Goal: Task Accomplishment & Management: Use online tool/utility

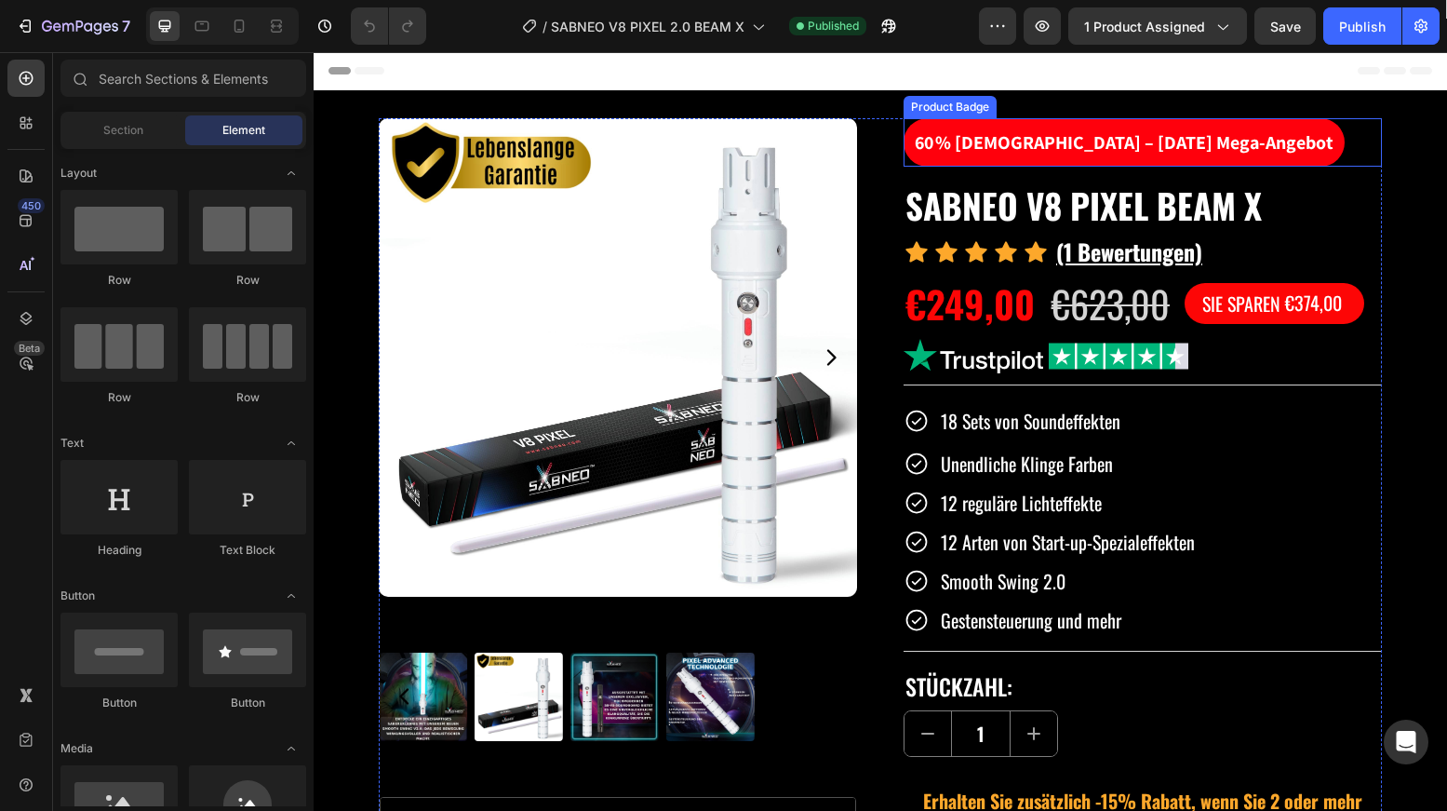
click at [1042, 140] on pre "60 % Rabatt – May 4th Mega-Angebot" at bounding box center [1124, 142] width 441 height 48
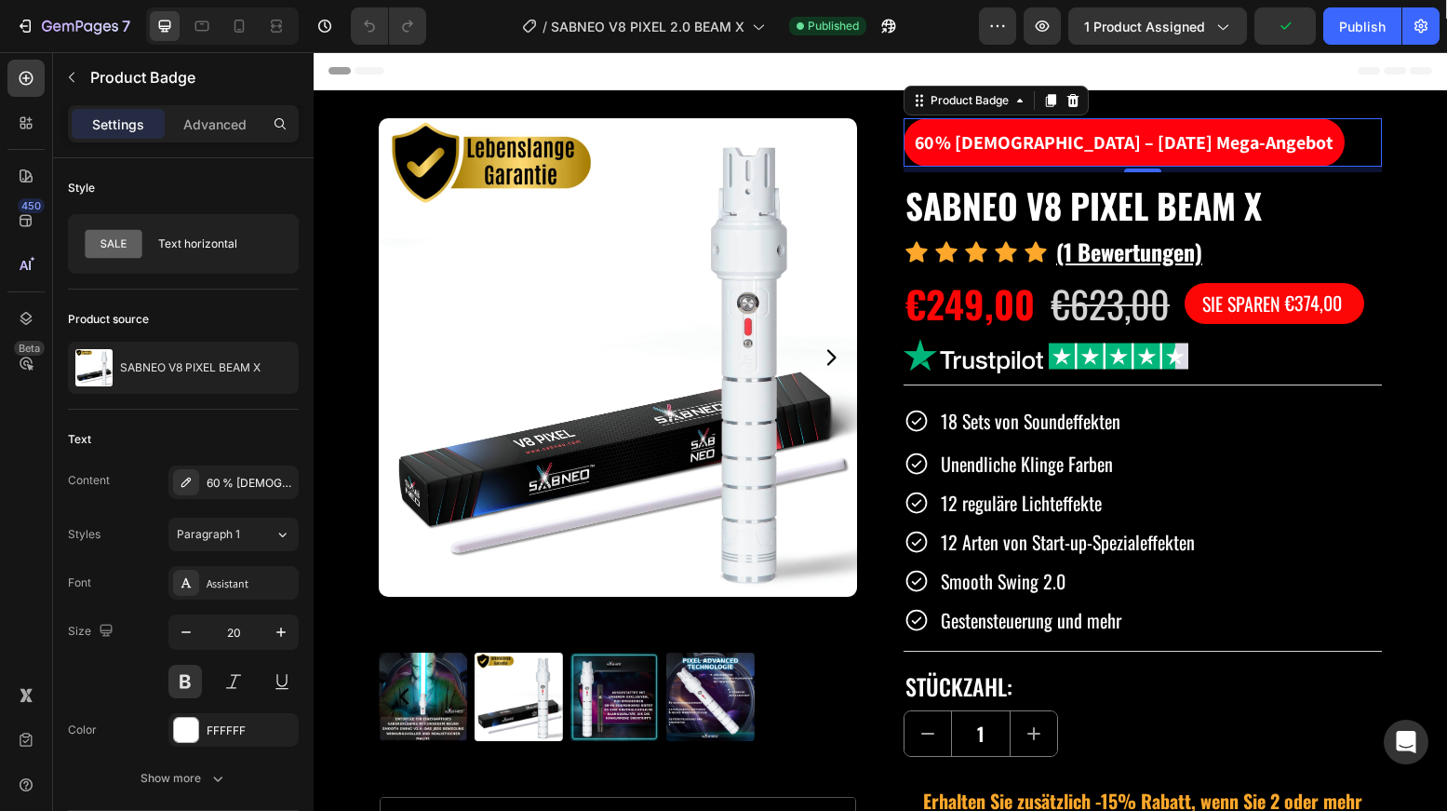
click at [1042, 140] on pre "60 % Rabatt – May 4th Mega-Angebot" at bounding box center [1124, 142] width 441 height 48
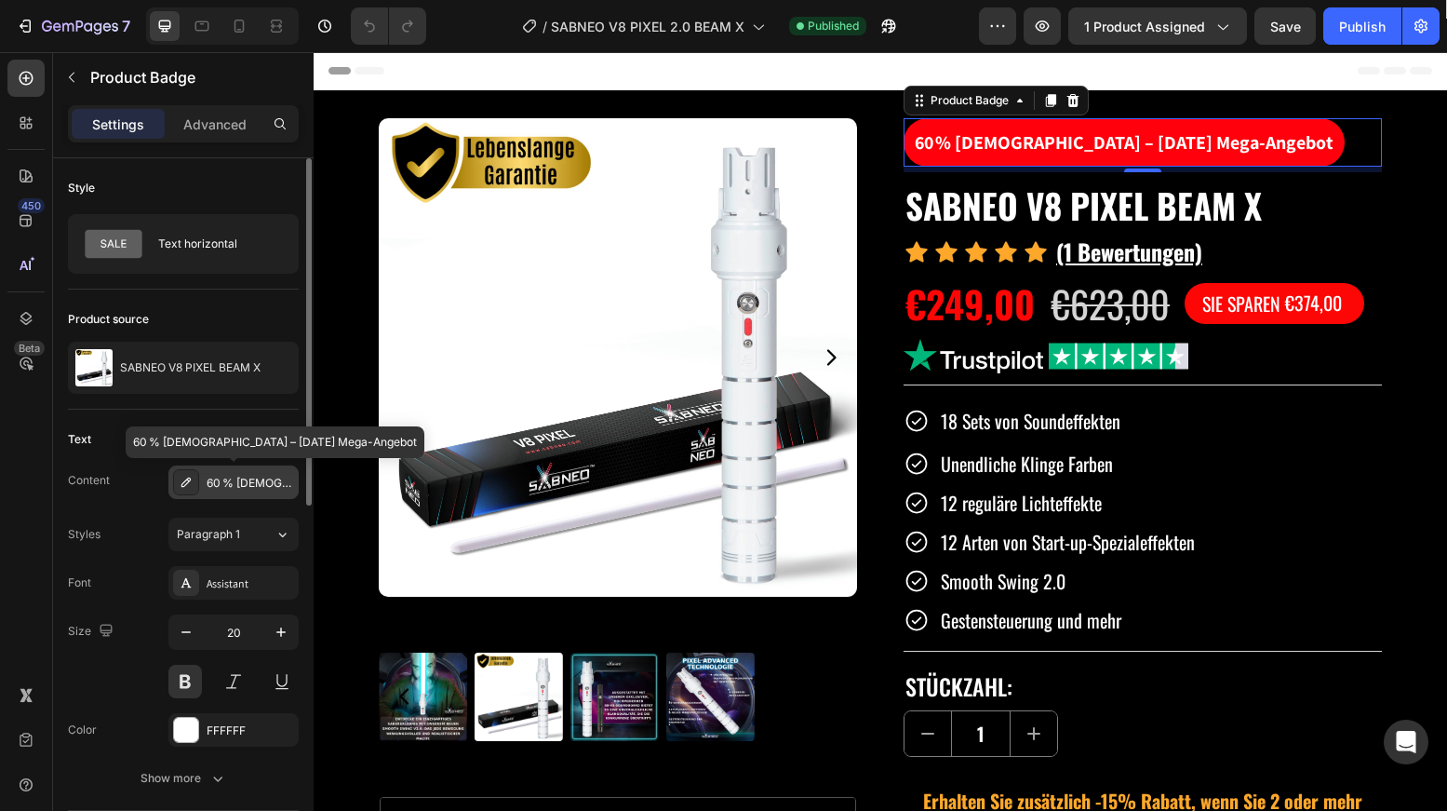
click at [258, 479] on div "60 % Rabatt – May 4th Mega-Angebot" at bounding box center [250, 483] width 87 height 17
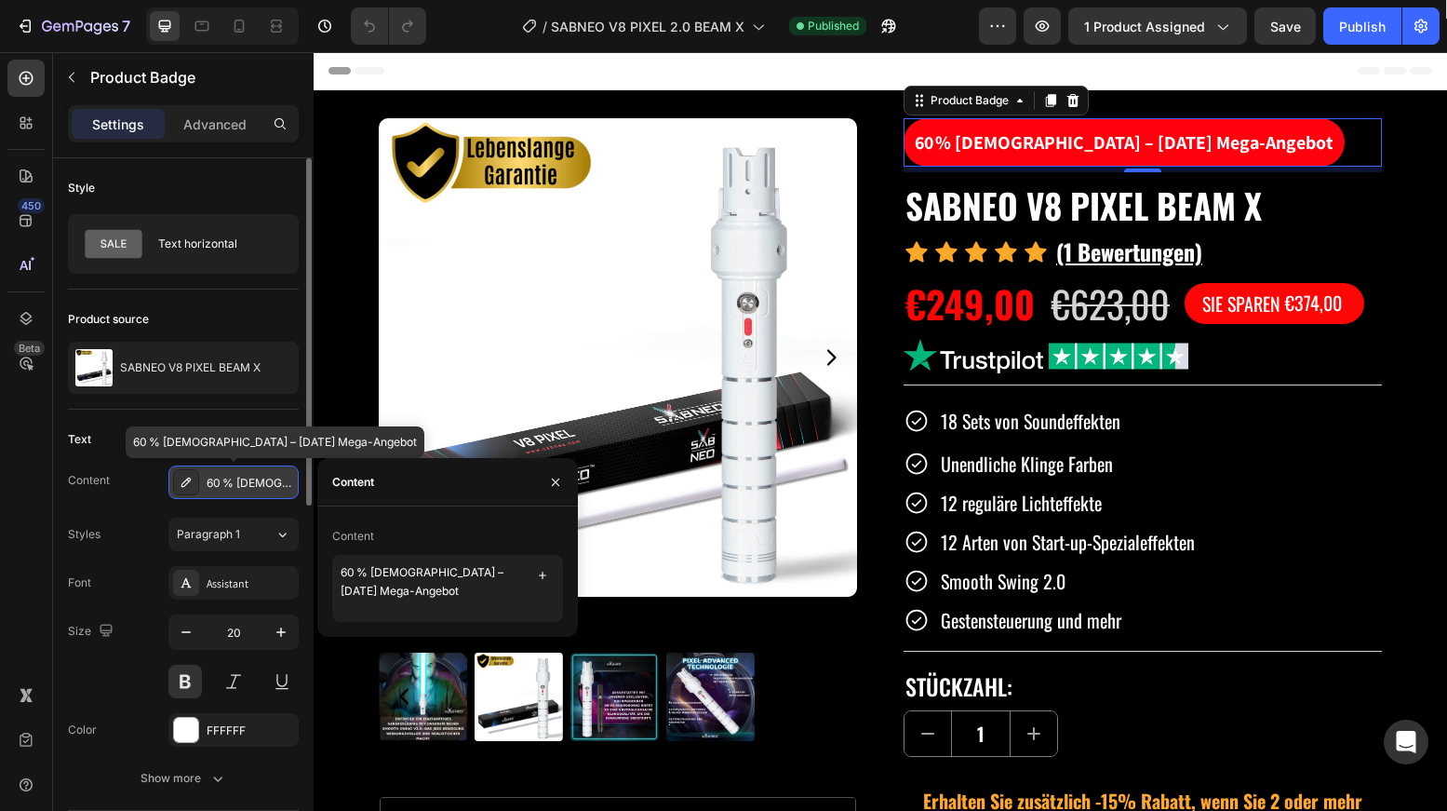
click at [273, 482] on div "60 % Rabatt – May 4th Mega-Angebot" at bounding box center [250, 483] width 87 height 17
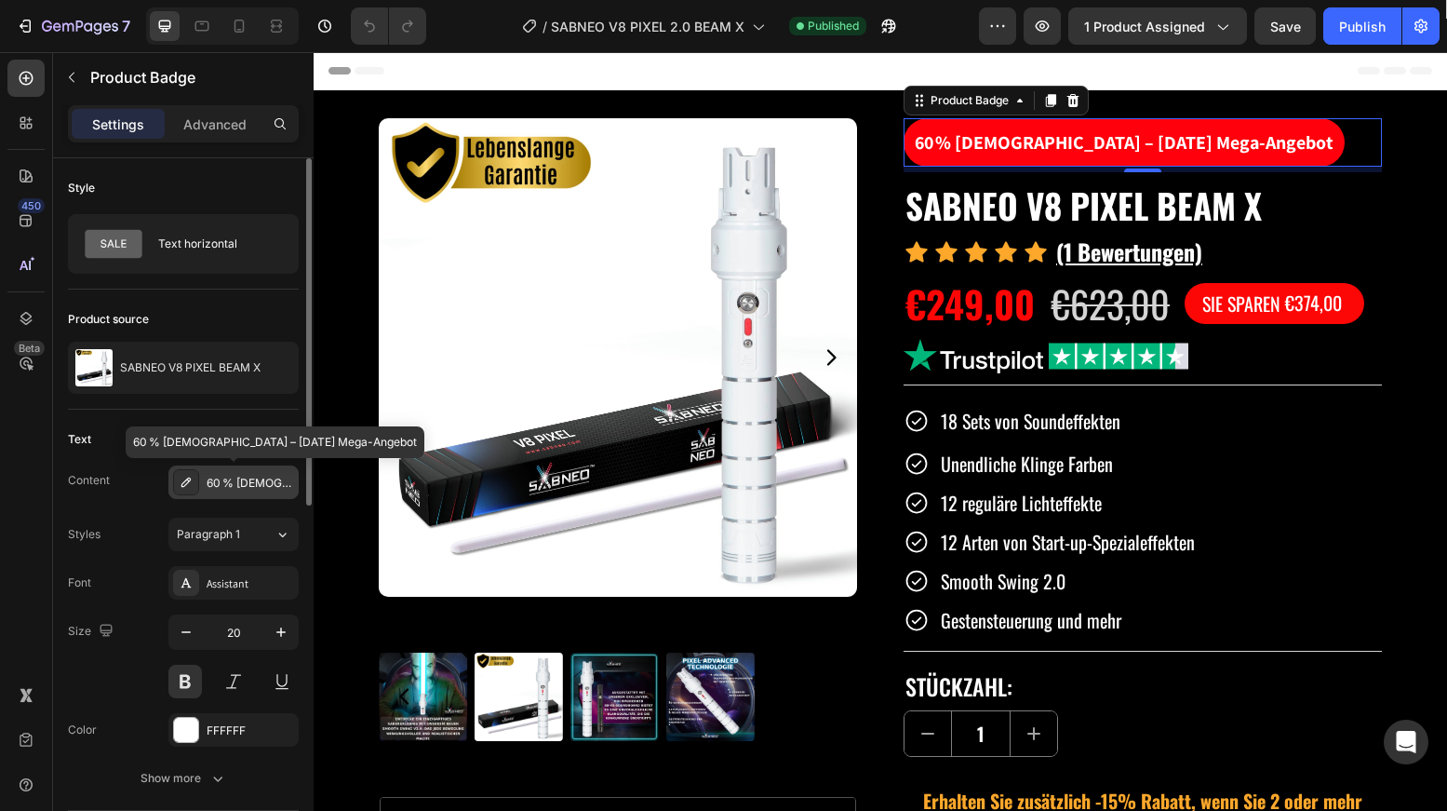
click at [273, 482] on div "60 % Rabatt – May 4th Mega-Angebot" at bounding box center [250, 483] width 87 height 17
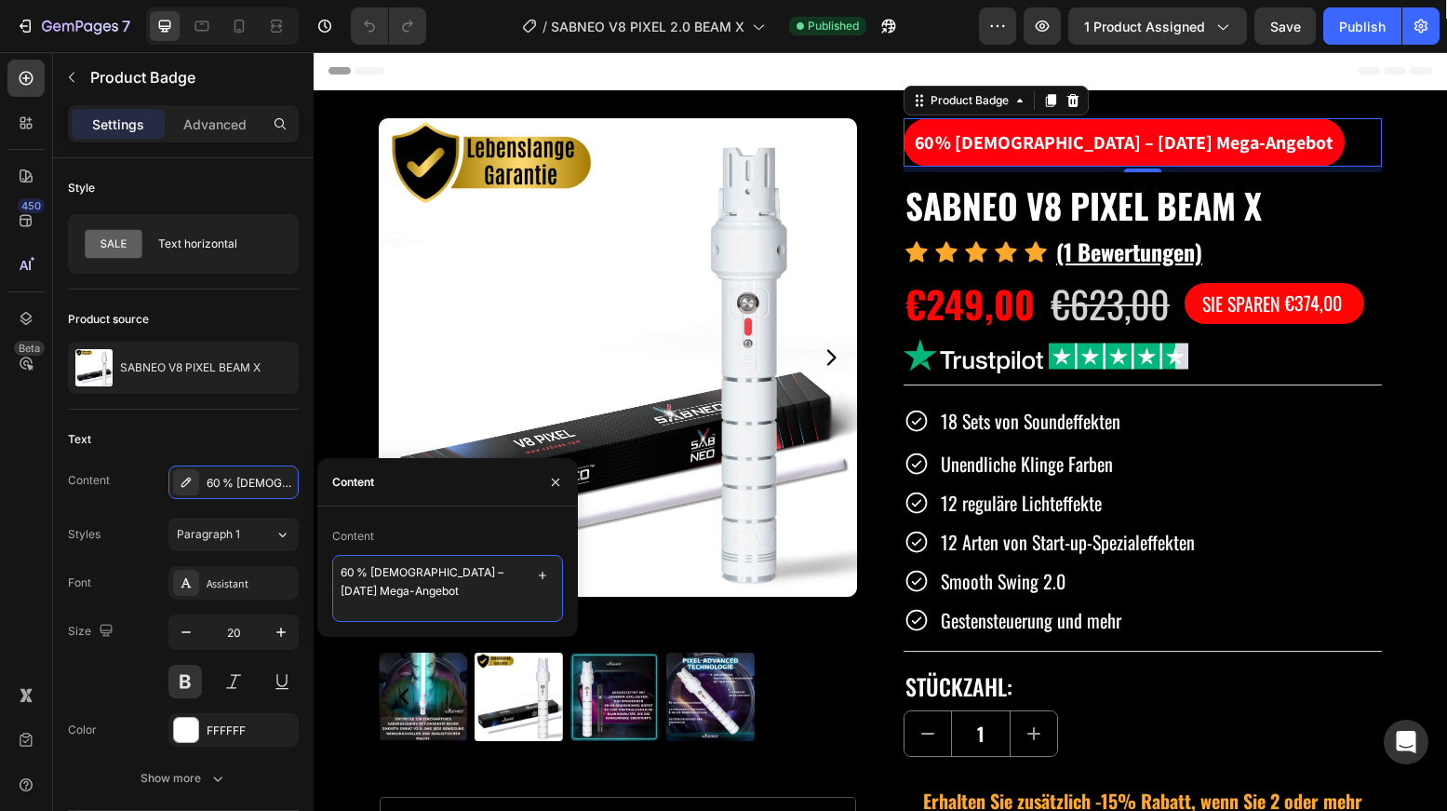
drag, startPoint x: 436, startPoint y: 595, endPoint x: 406, endPoint y: 576, distance: 35.1
click at [406, 576] on textarea "60 % Rabatt – May 4th Mega-Angebot" at bounding box center [447, 588] width 231 height 67
type textarea "60 % Rabatt"
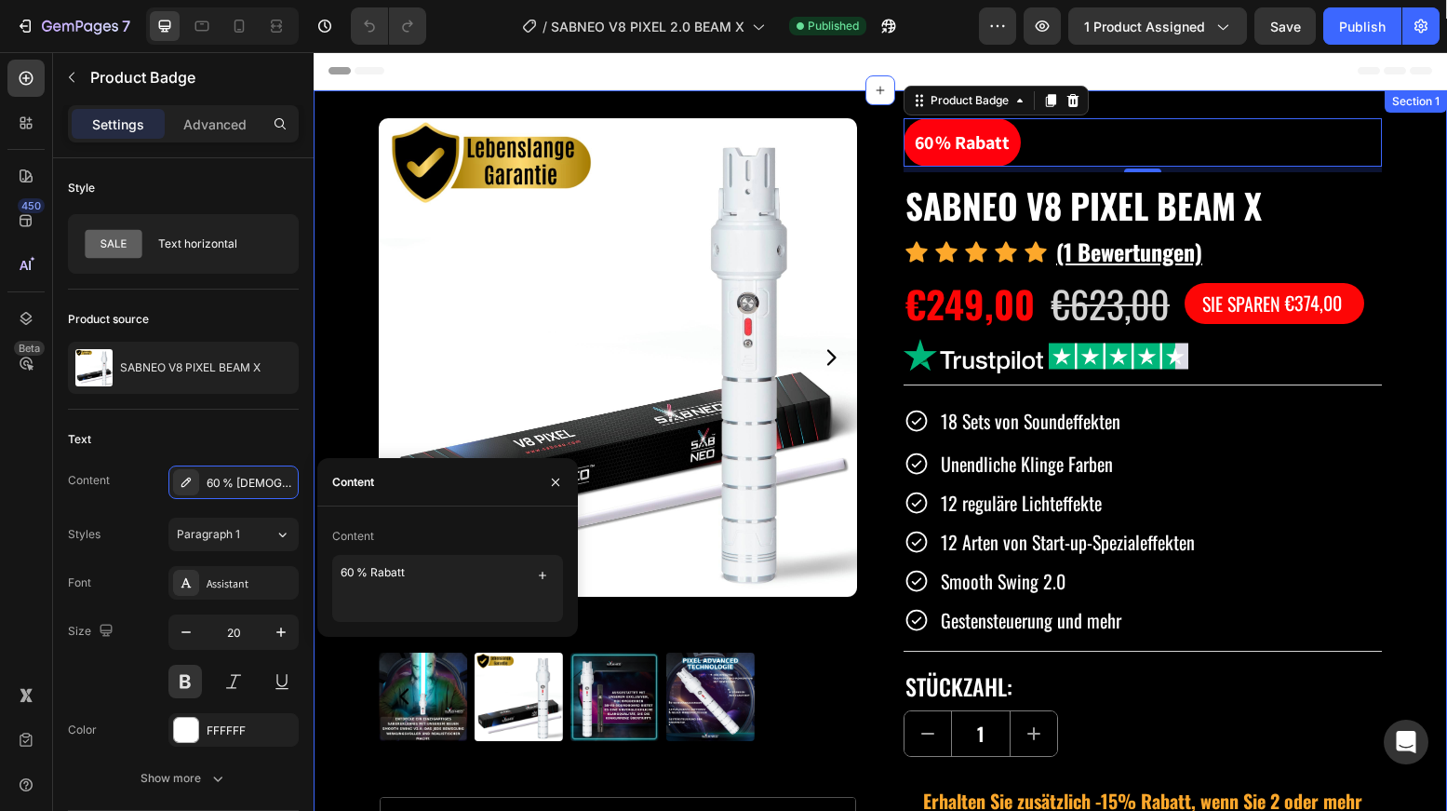
click at [1415, 358] on div "Product Images Informationen zum Produkt Informationen zum Versand Garantie Kön…" at bounding box center [881, 646] width 1134 height 1112
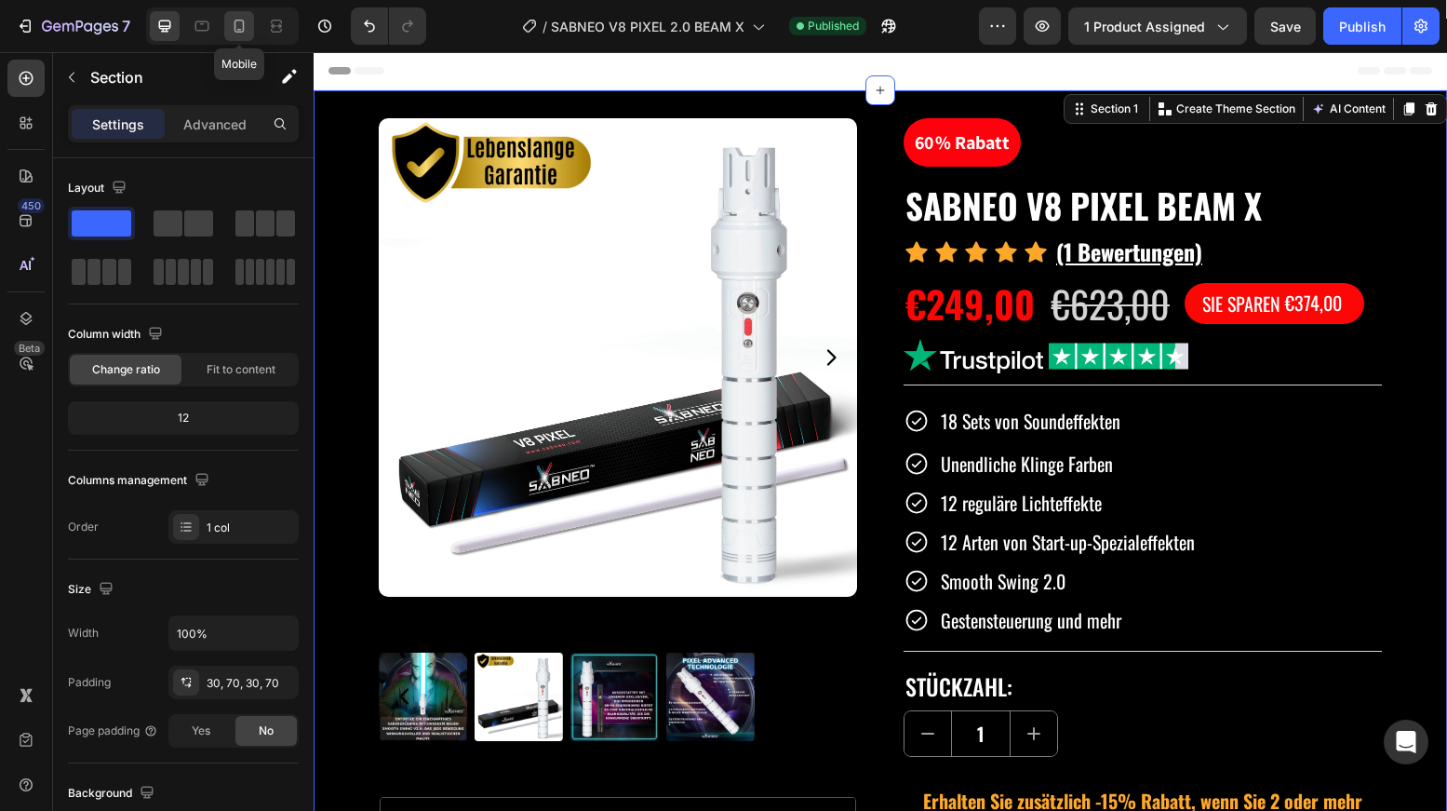
click at [242, 23] on icon at bounding box center [239, 26] width 19 height 19
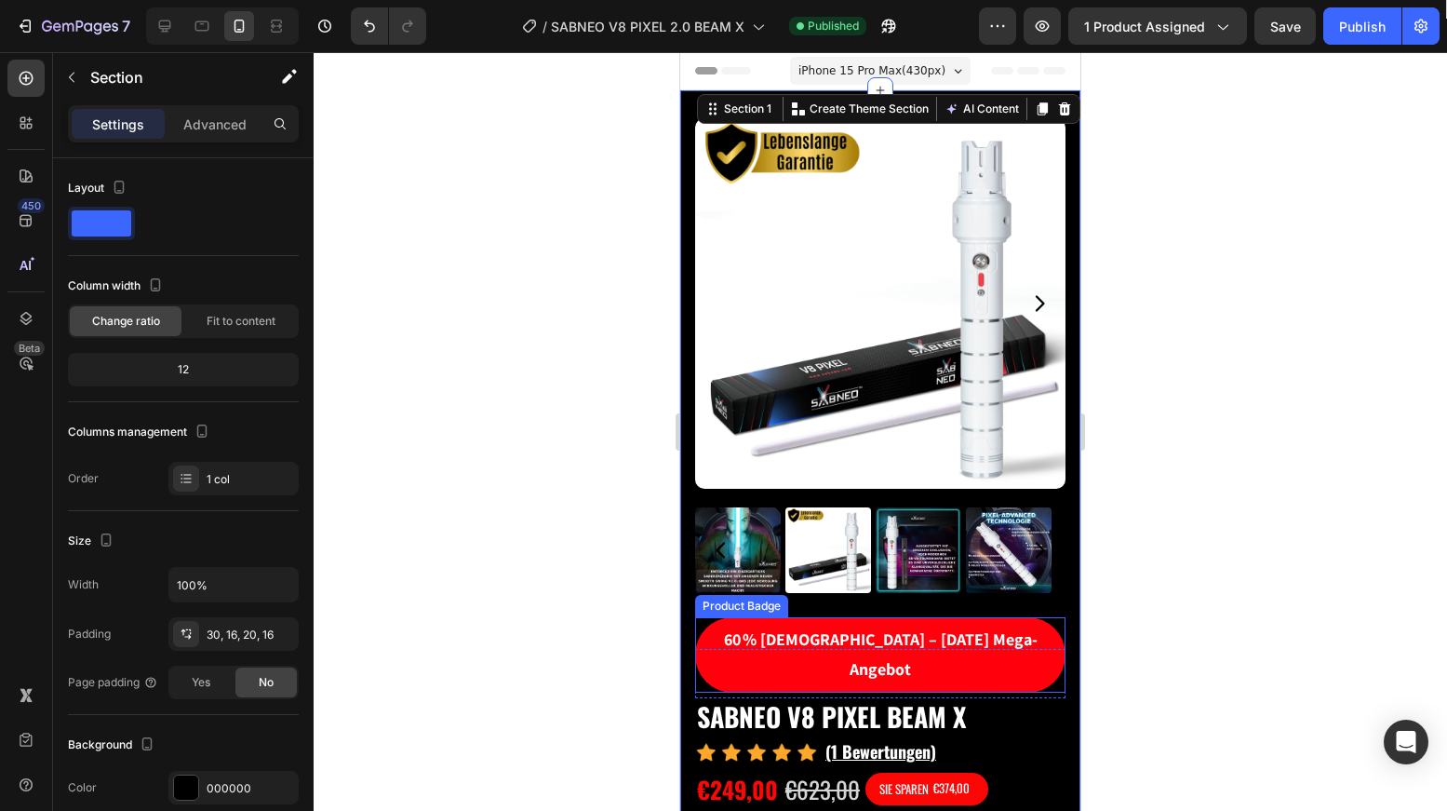
click at [823, 620] on pre "60 % Rabatt – May 4th Mega-Angebot" at bounding box center [880, 654] width 370 height 75
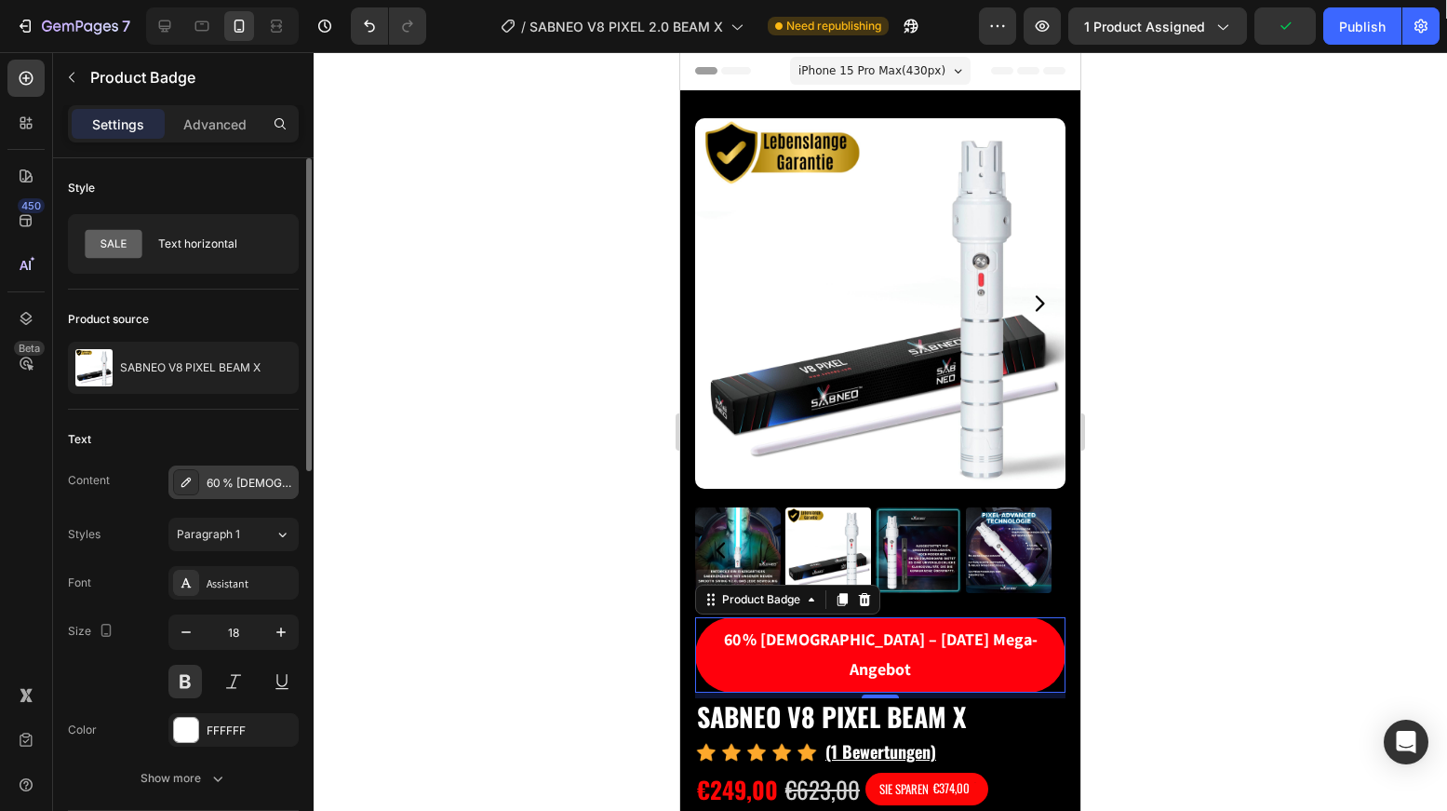
click at [270, 478] on div "60 % Rabatt – May 4th Mega-Angebot" at bounding box center [250, 483] width 87 height 17
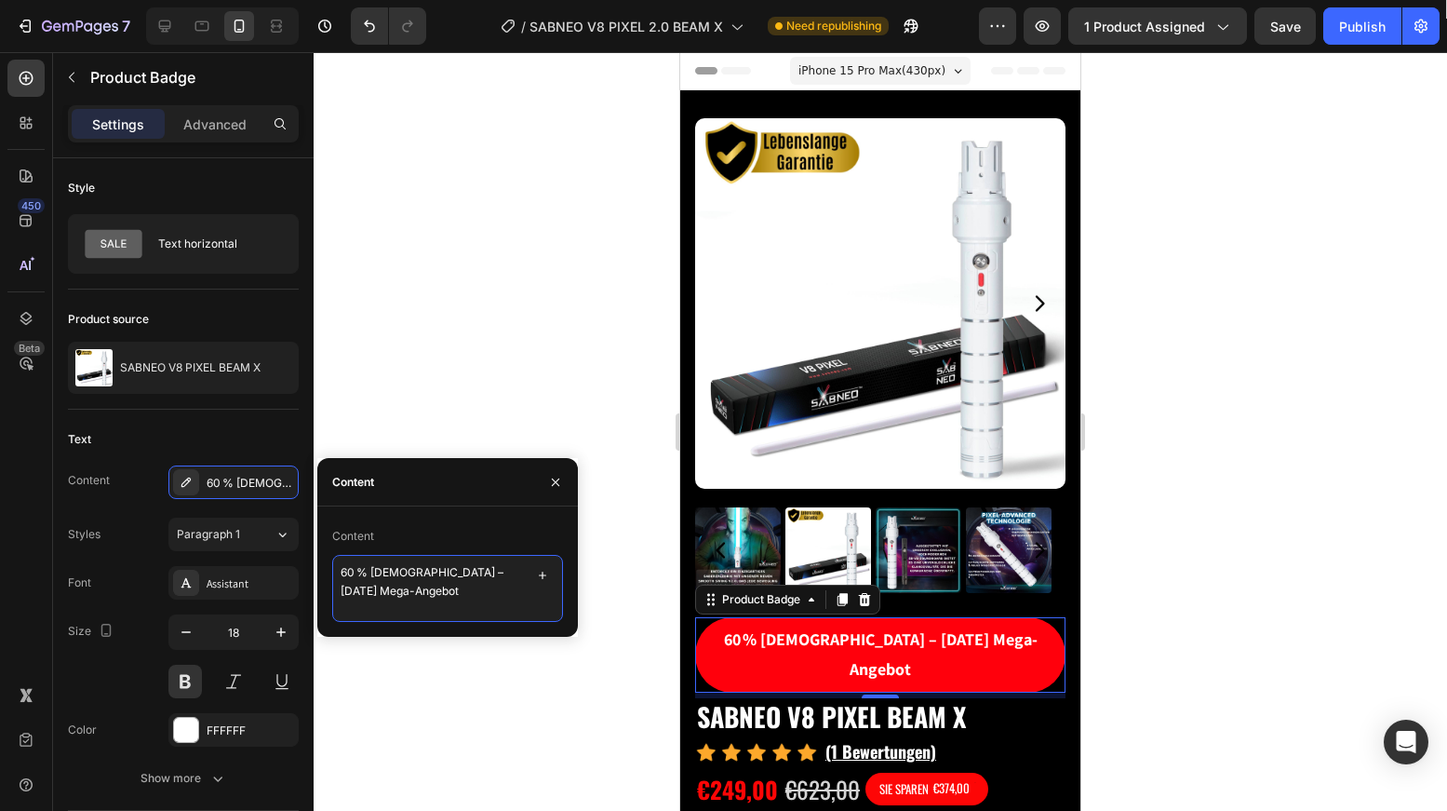
drag, startPoint x: 441, startPoint y: 589, endPoint x: 422, endPoint y: 573, distance: 25.1
click at [422, 573] on textarea "60 % [DEMOGRAPHIC_DATA] – [DATE] Mega-Angebot" at bounding box center [447, 588] width 231 height 67
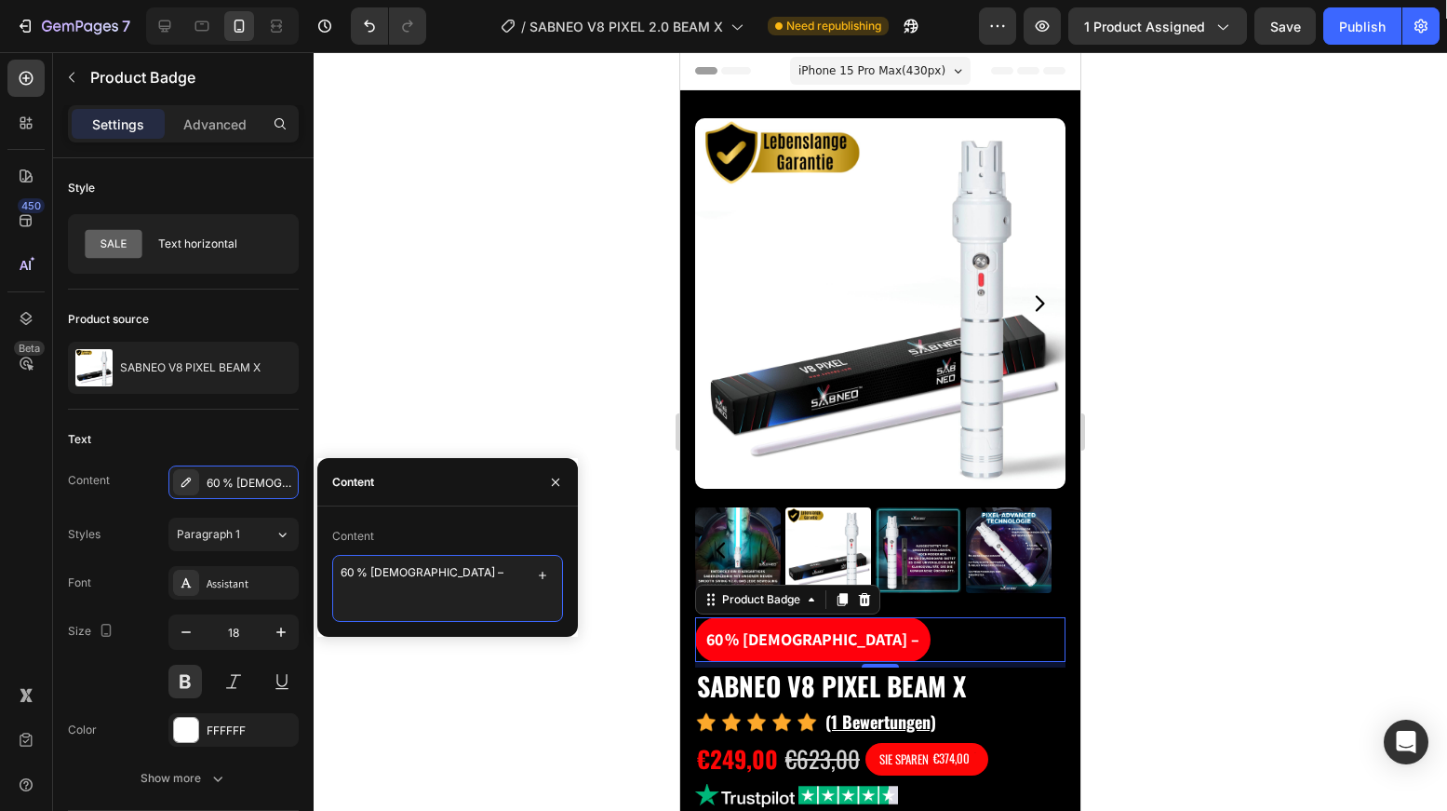
type textarea "60 % Rabatt"
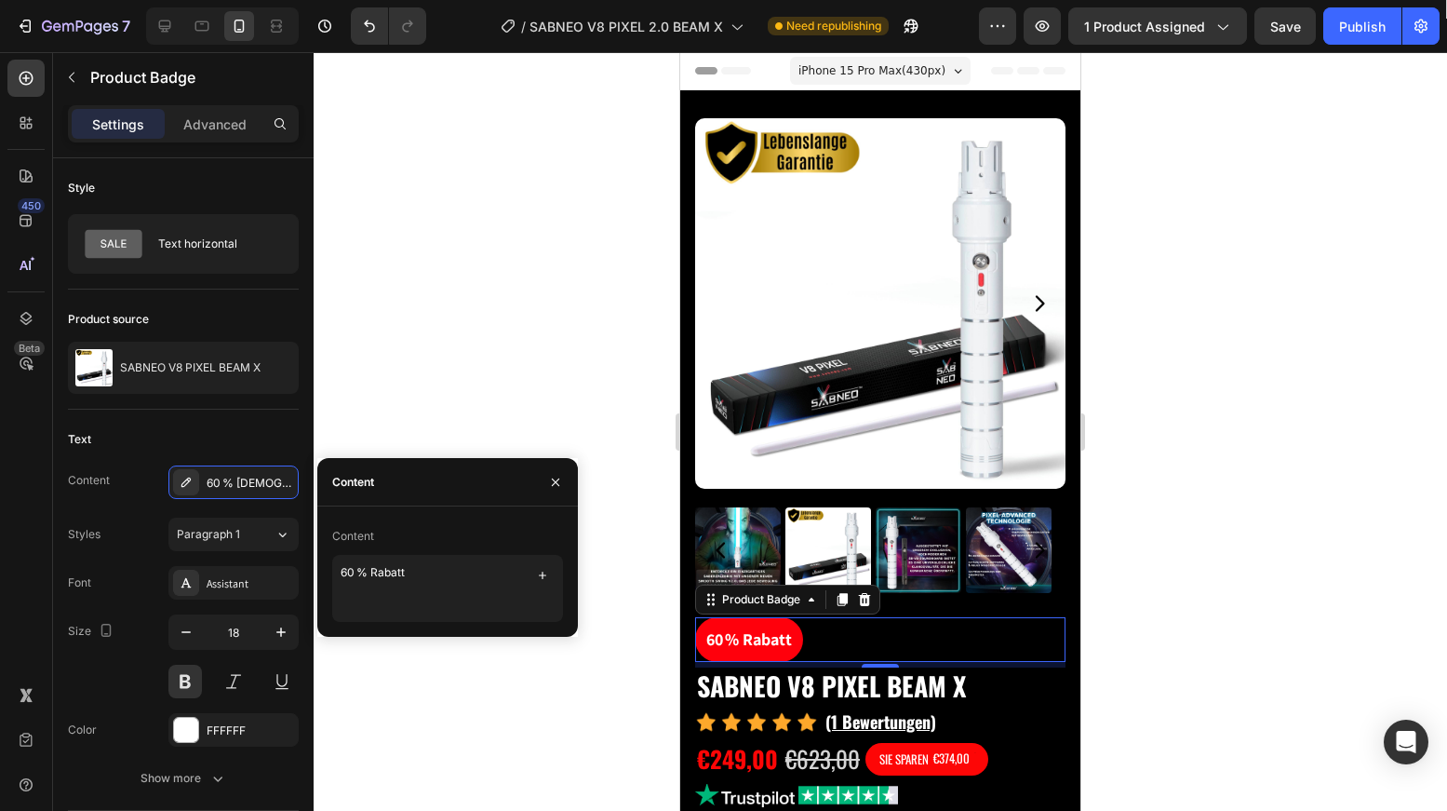
click at [1298, 546] on div at bounding box center [881, 431] width 1134 height 758
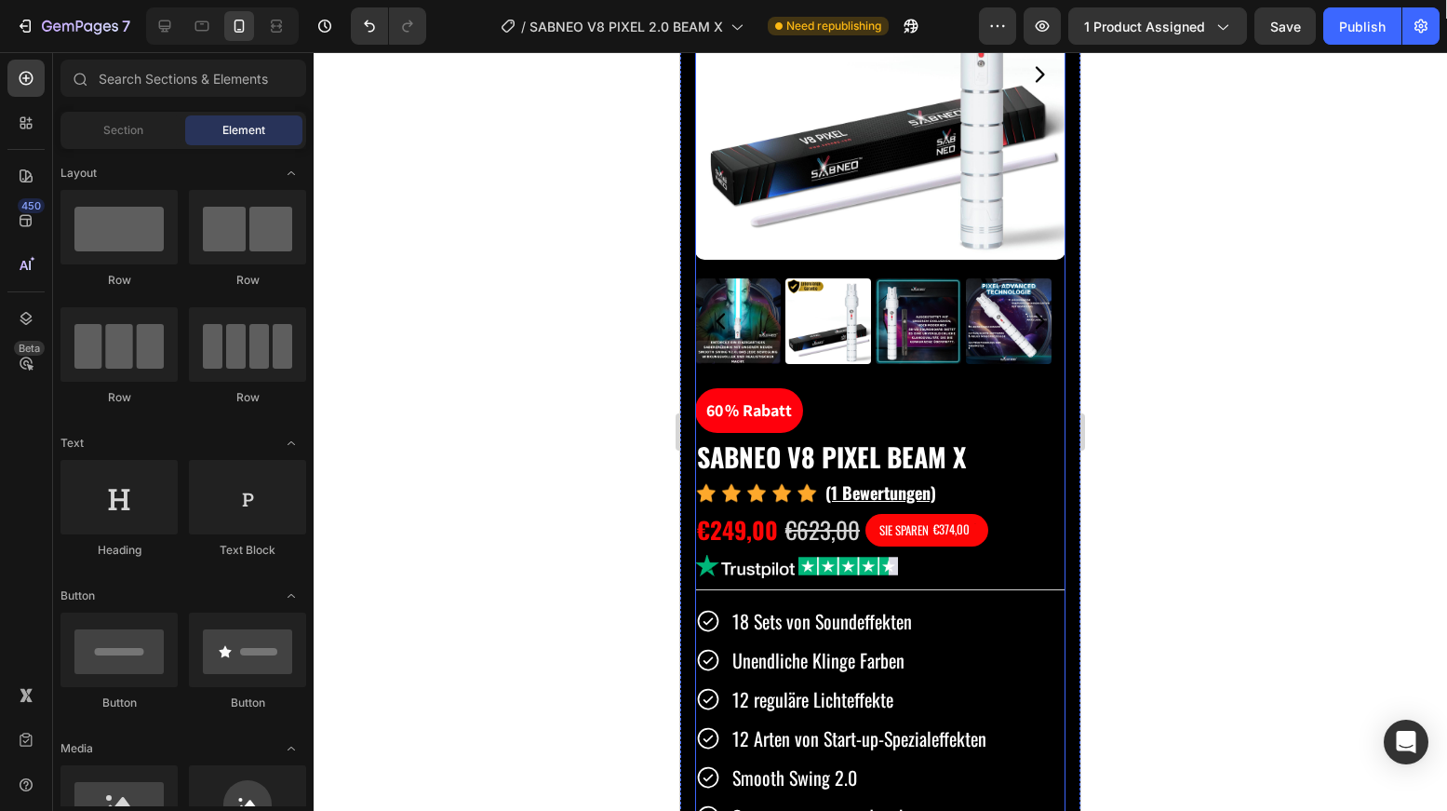
scroll to position [252, 0]
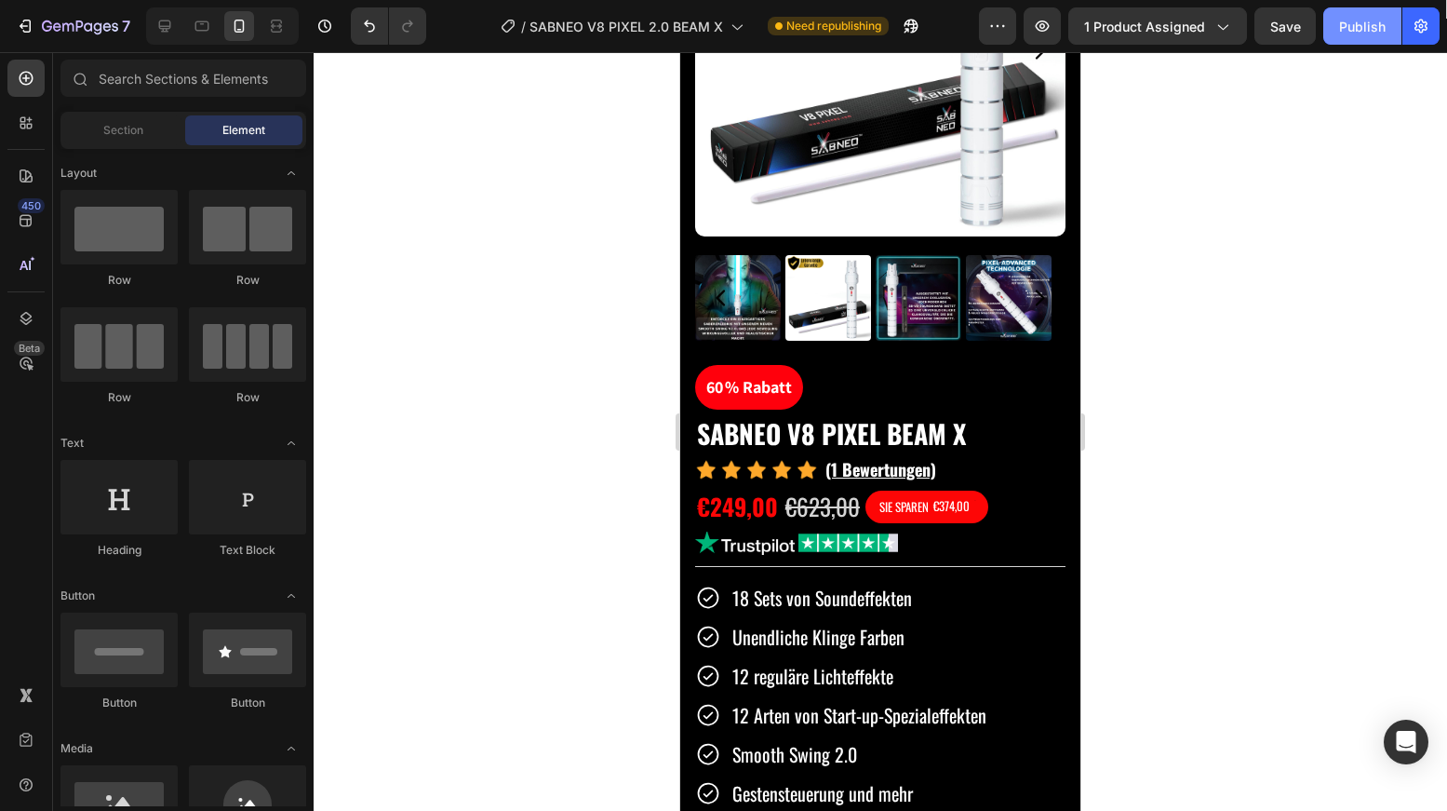
click at [1348, 34] on div "Publish" at bounding box center [1362, 27] width 47 height 20
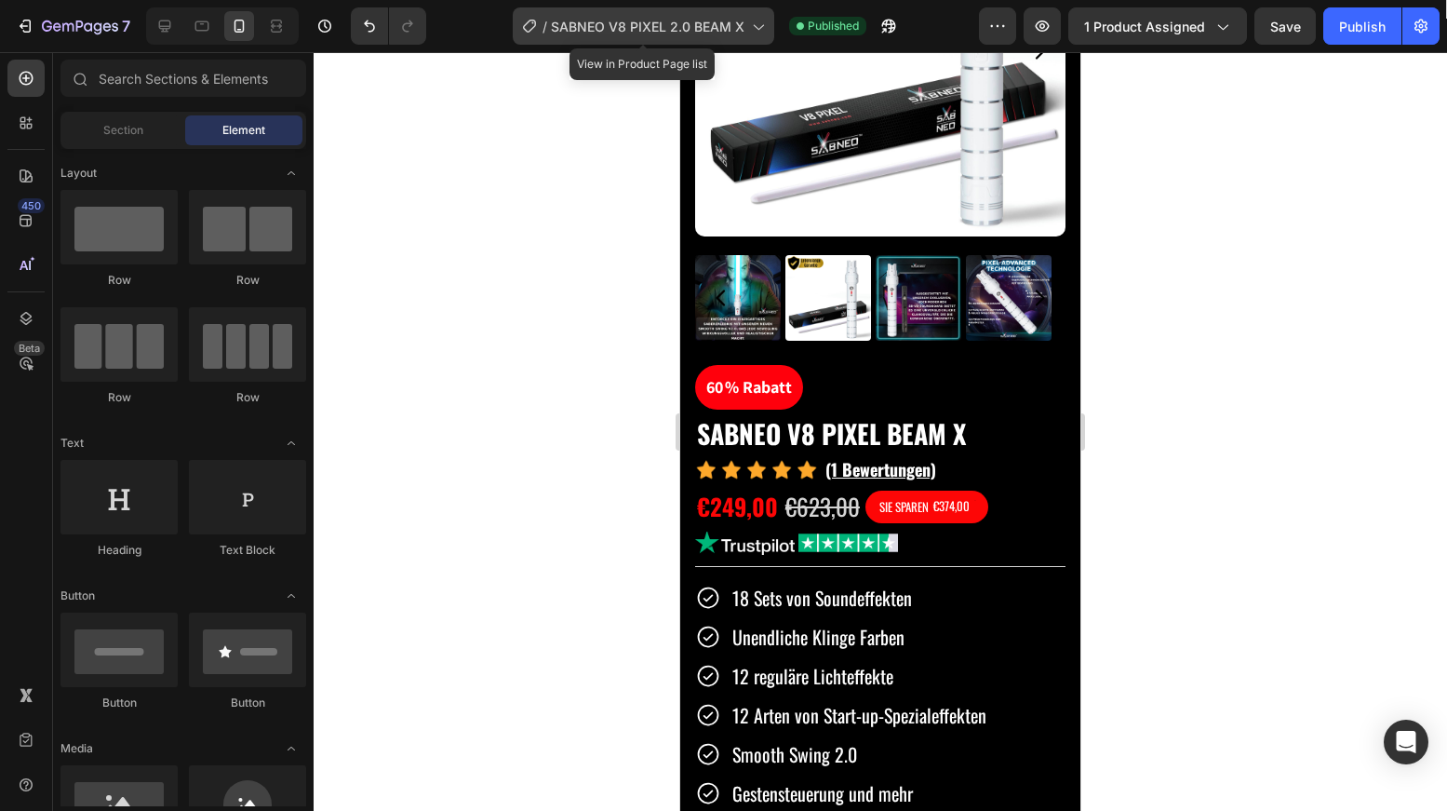
click at [666, 34] on span "SABNEO V8 PIXEL 2.0 BEAM X" at bounding box center [648, 27] width 194 height 20
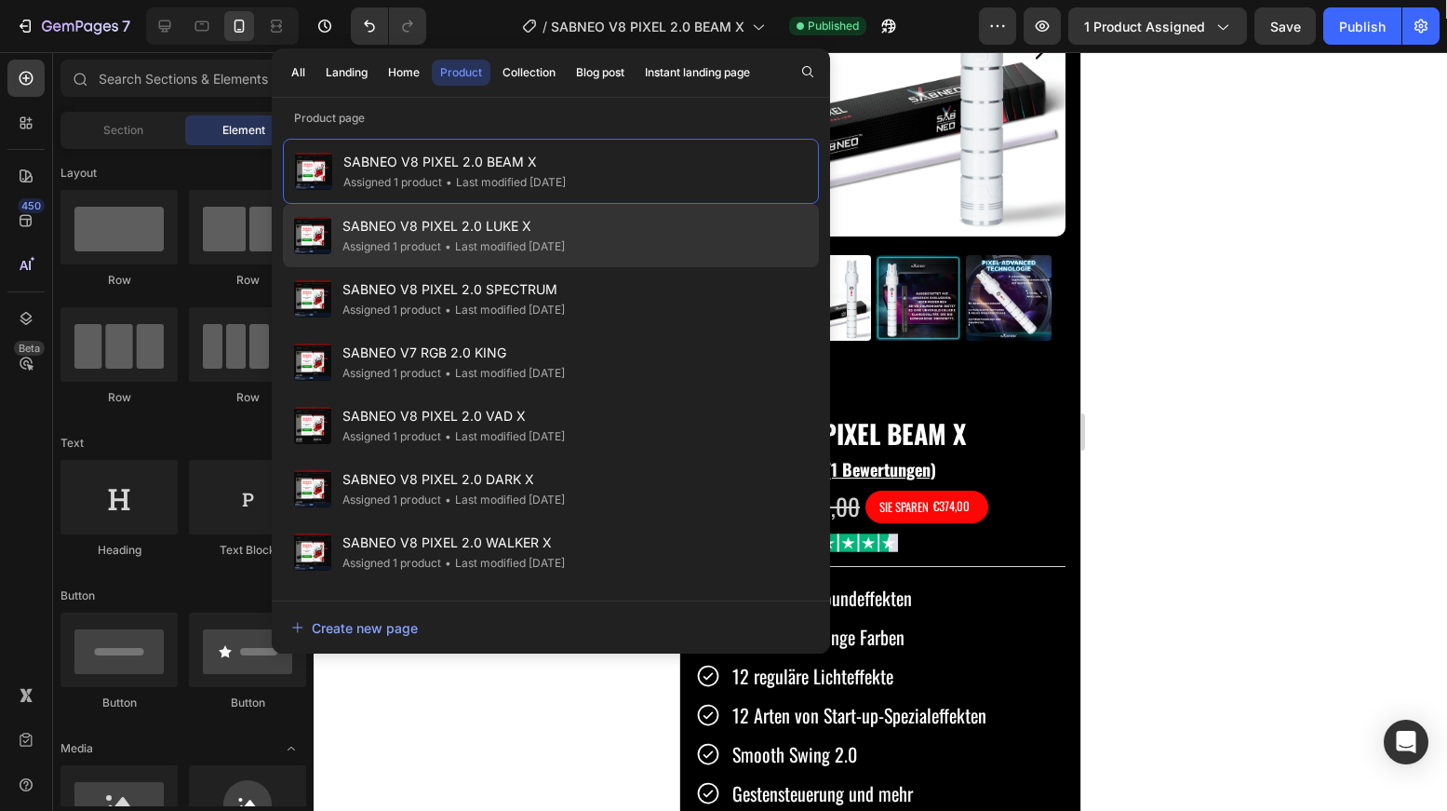
click at [549, 249] on div "• Last modified 4 days ago" at bounding box center [503, 246] width 124 height 19
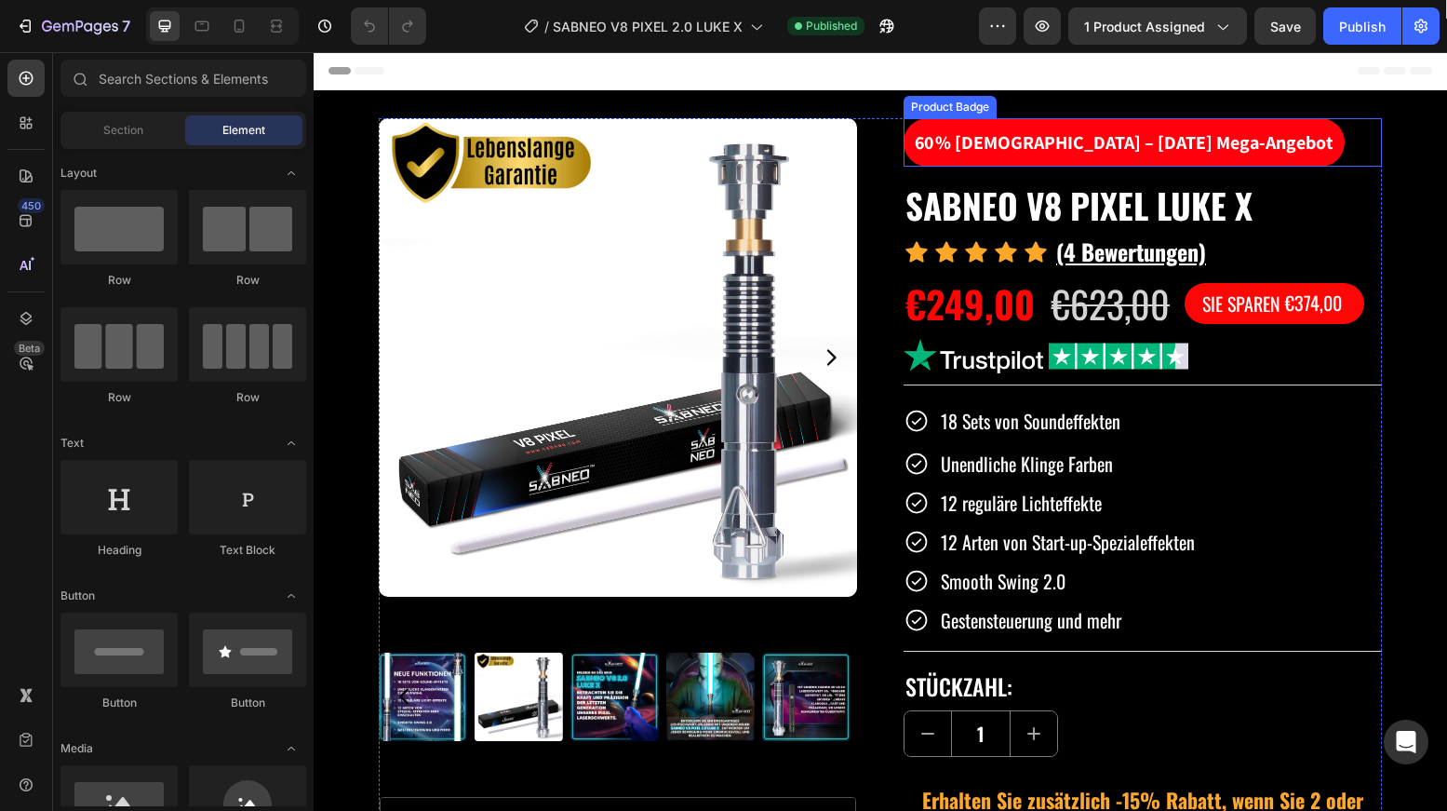
click at [1187, 140] on pre "60 % Rabatt – May 4th Mega-Angebot" at bounding box center [1124, 142] width 441 height 48
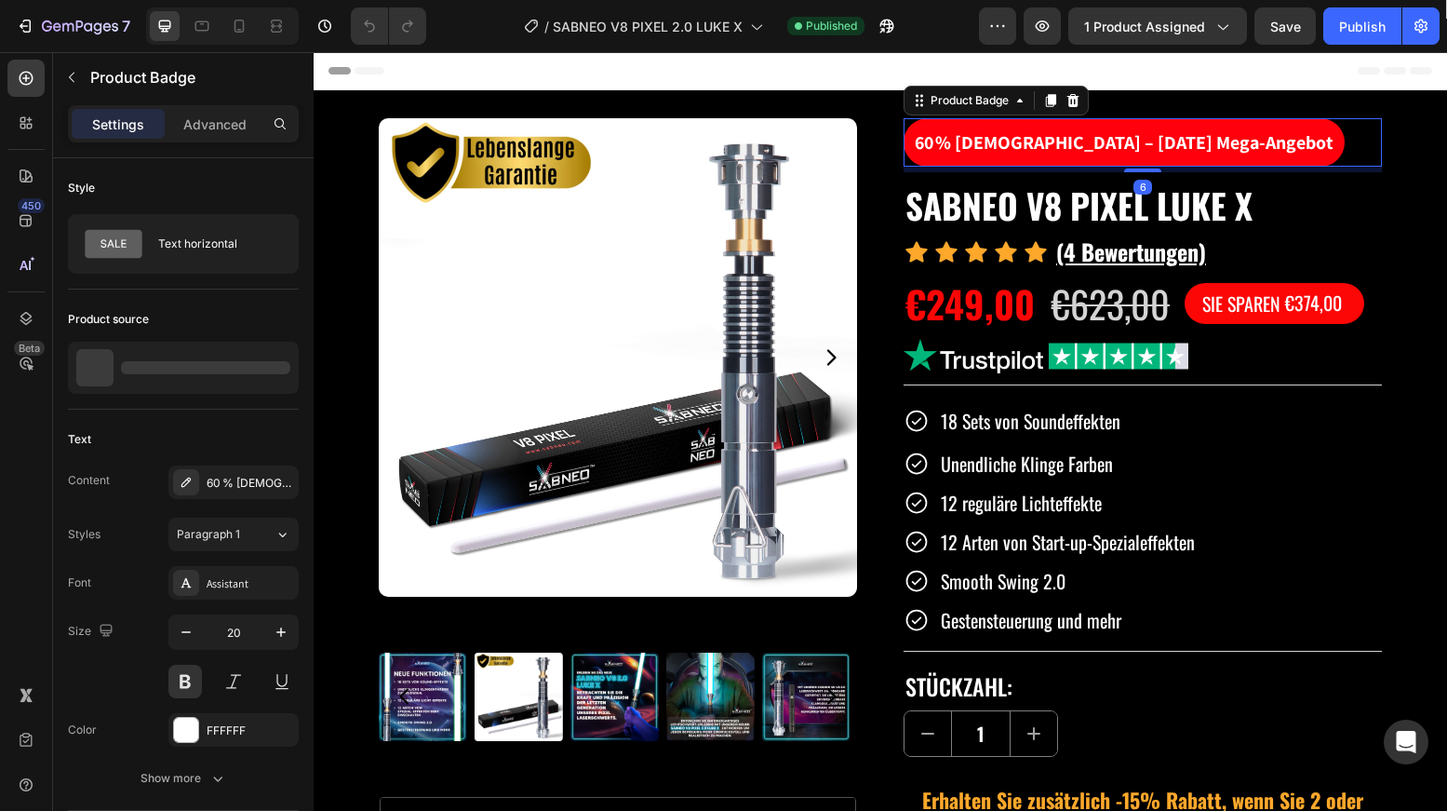
click at [1187, 140] on pre "60 % Rabatt – May 4th Mega-Angebot" at bounding box center [1124, 142] width 441 height 48
click at [1008, 141] on pre "60 % Rabatt – May 4th Mega-Angebot" at bounding box center [1124, 142] width 441 height 48
click at [233, 483] on div "60 % Rabatt – May 4th Mega-Angebot" at bounding box center [250, 483] width 87 height 17
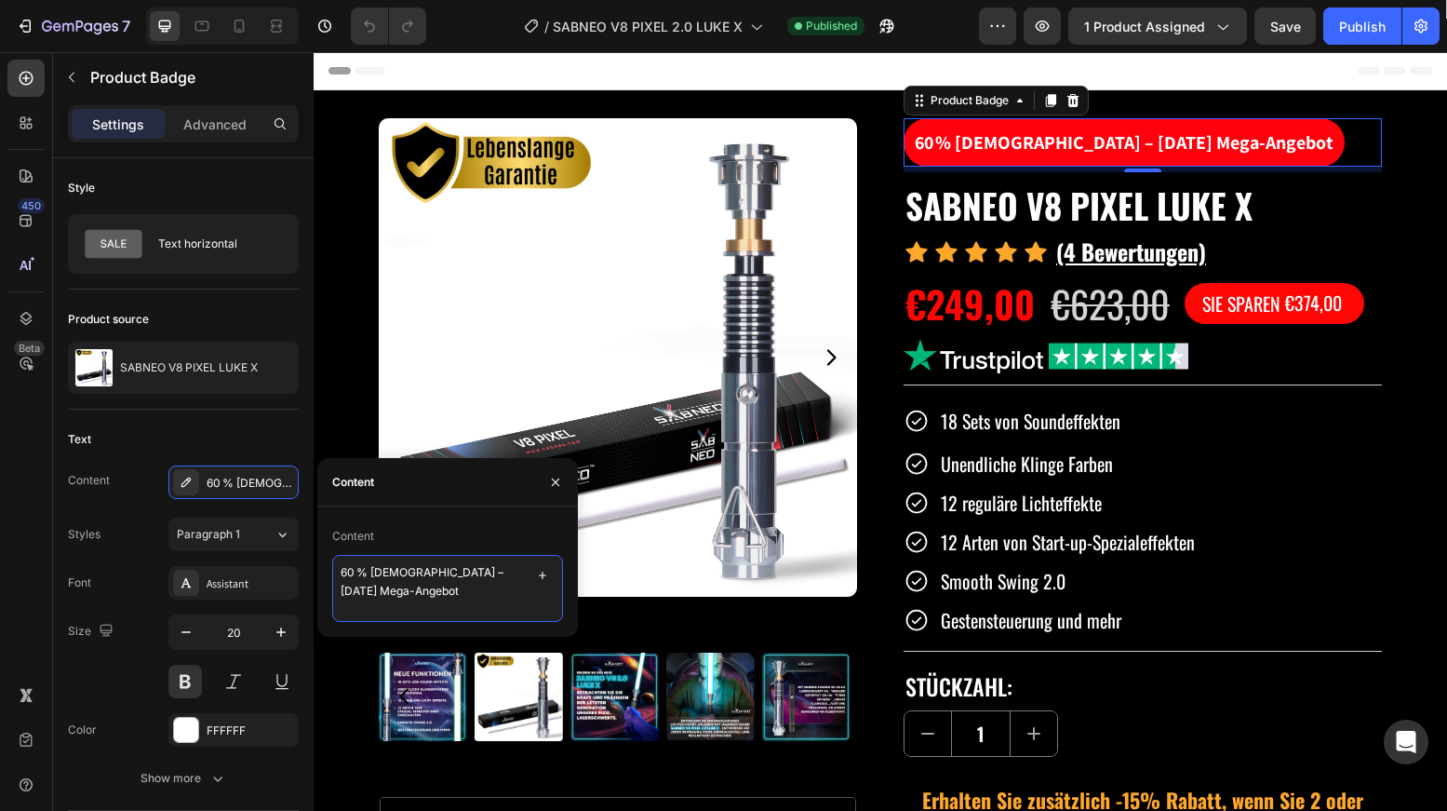
drag, startPoint x: 424, startPoint y: 593, endPoint x: 419, endPoint y: 568, distance: 25.7
click at [419, 568] on textarea "60 % Rabatt – May 4th Mega-Angebot" at bounding box center [447, 588] width 231 height 67
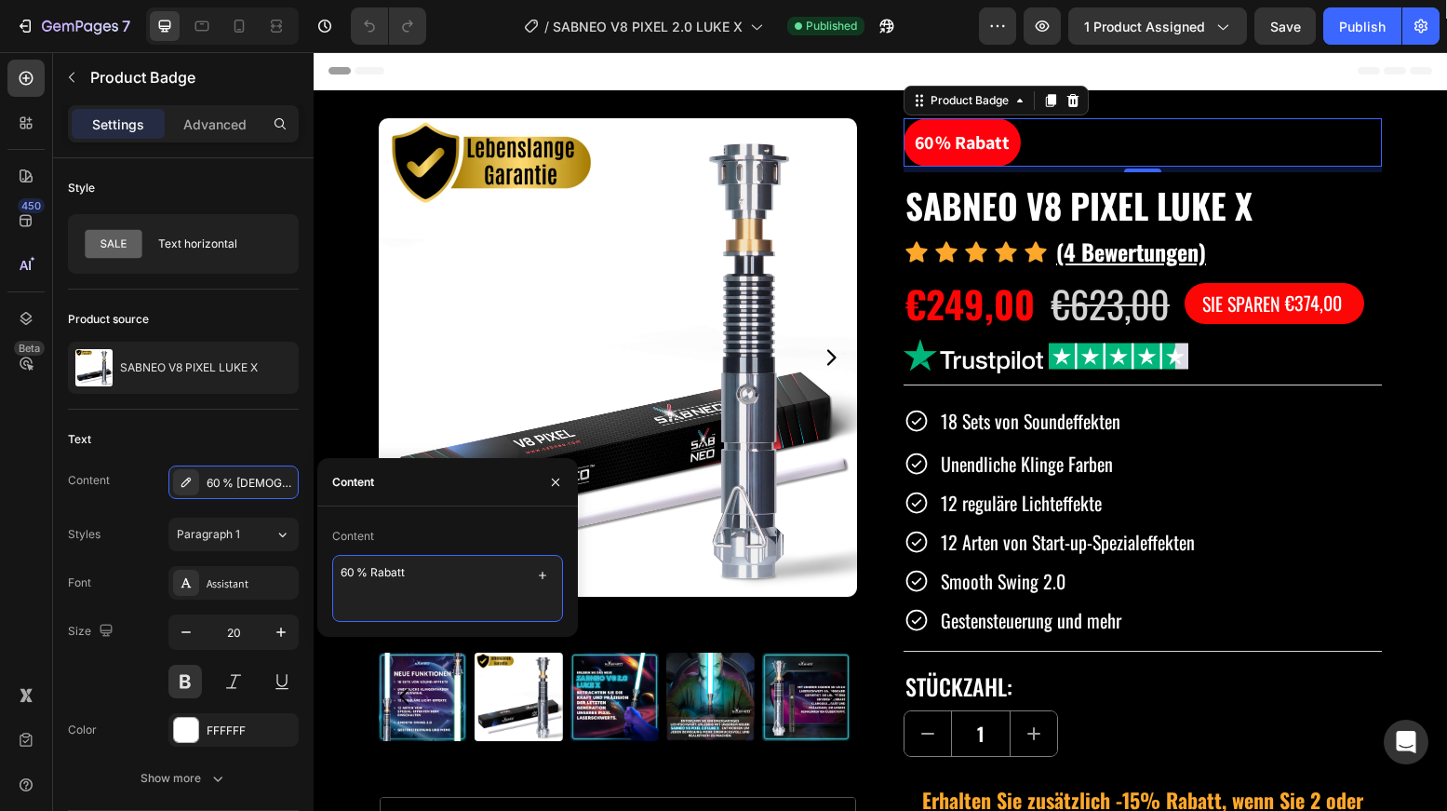
type textarea "60 % Rabatt"
click at [238, 18] on icon at bounding box center [239, 26] width 19 height 19
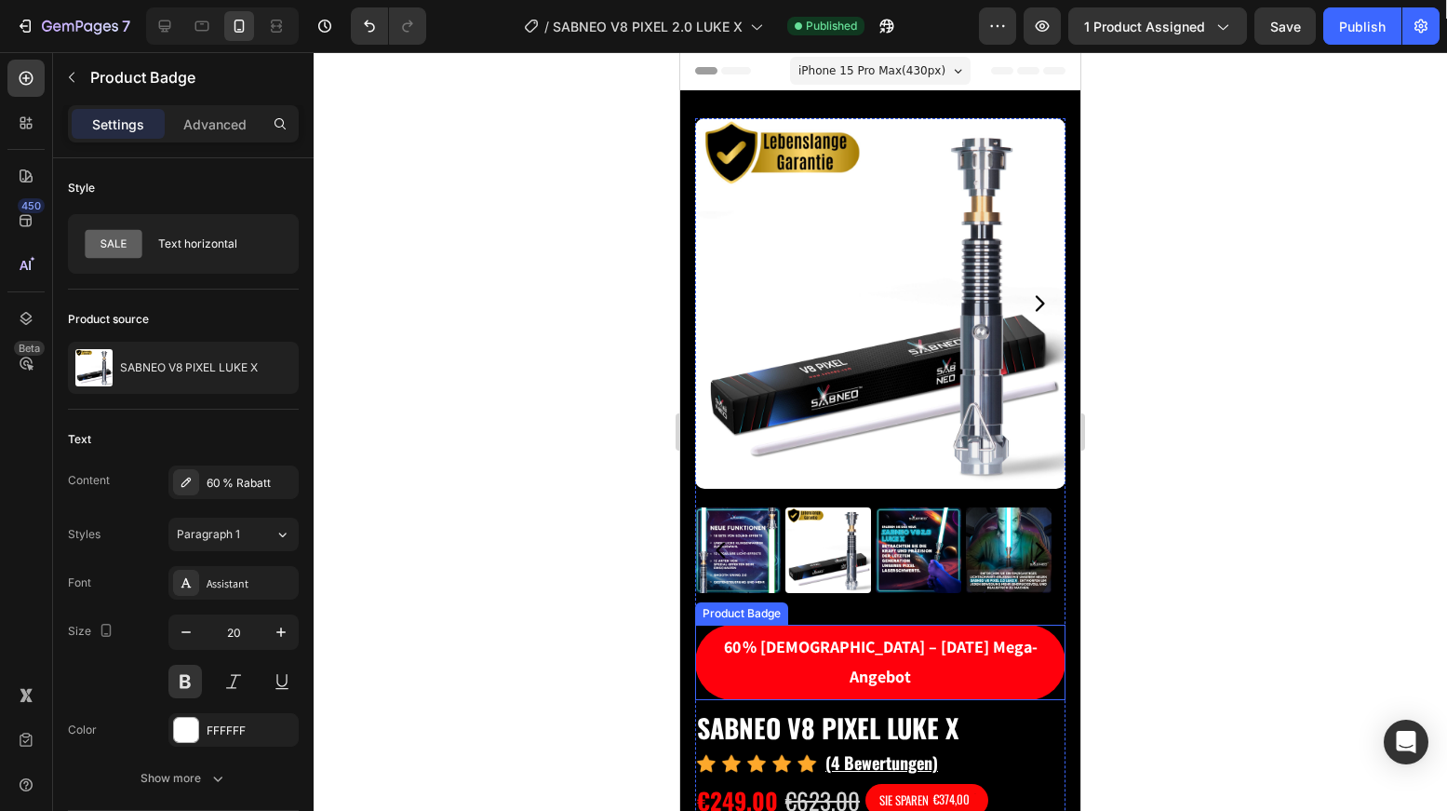
click at [838, 632] on pre "60 % Rabatt – May 4th Mega-Angebot" at bounding box center [880, 661] width 370 height 75
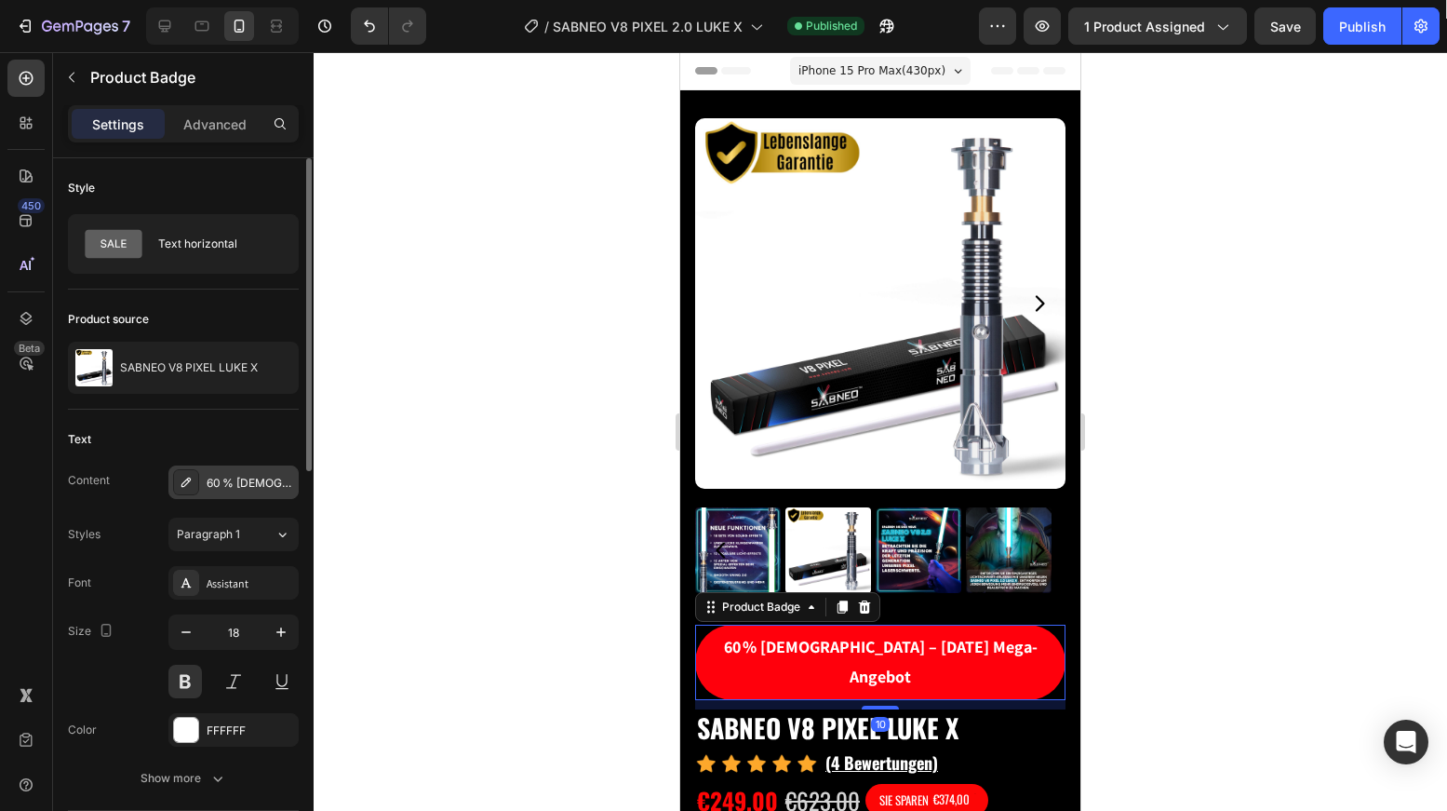
click at [279, 478] on div "60 % Rabatt – May 4th Mega-Angebot" at bounding box center [250, 483] width 87 height 17
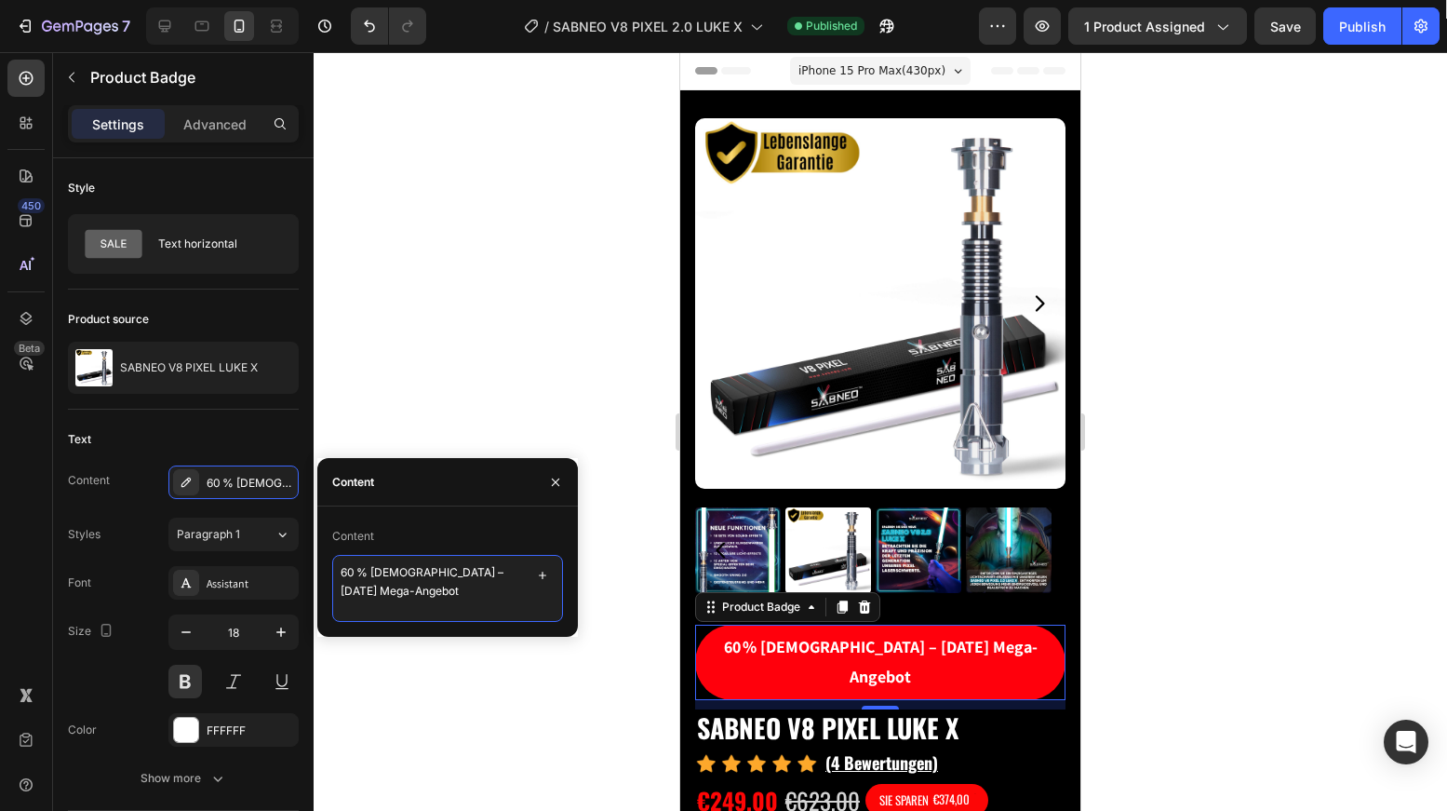
drag, startPoint x: 476, startPoint y: 584, endPoint x: 411, endPoint y: 576, distance: 65.6
click at [411, 576] on textarea "60 % Rabatt – May 4th Mega-Angebot" at bounding box center [447, 588] width 231 height 67
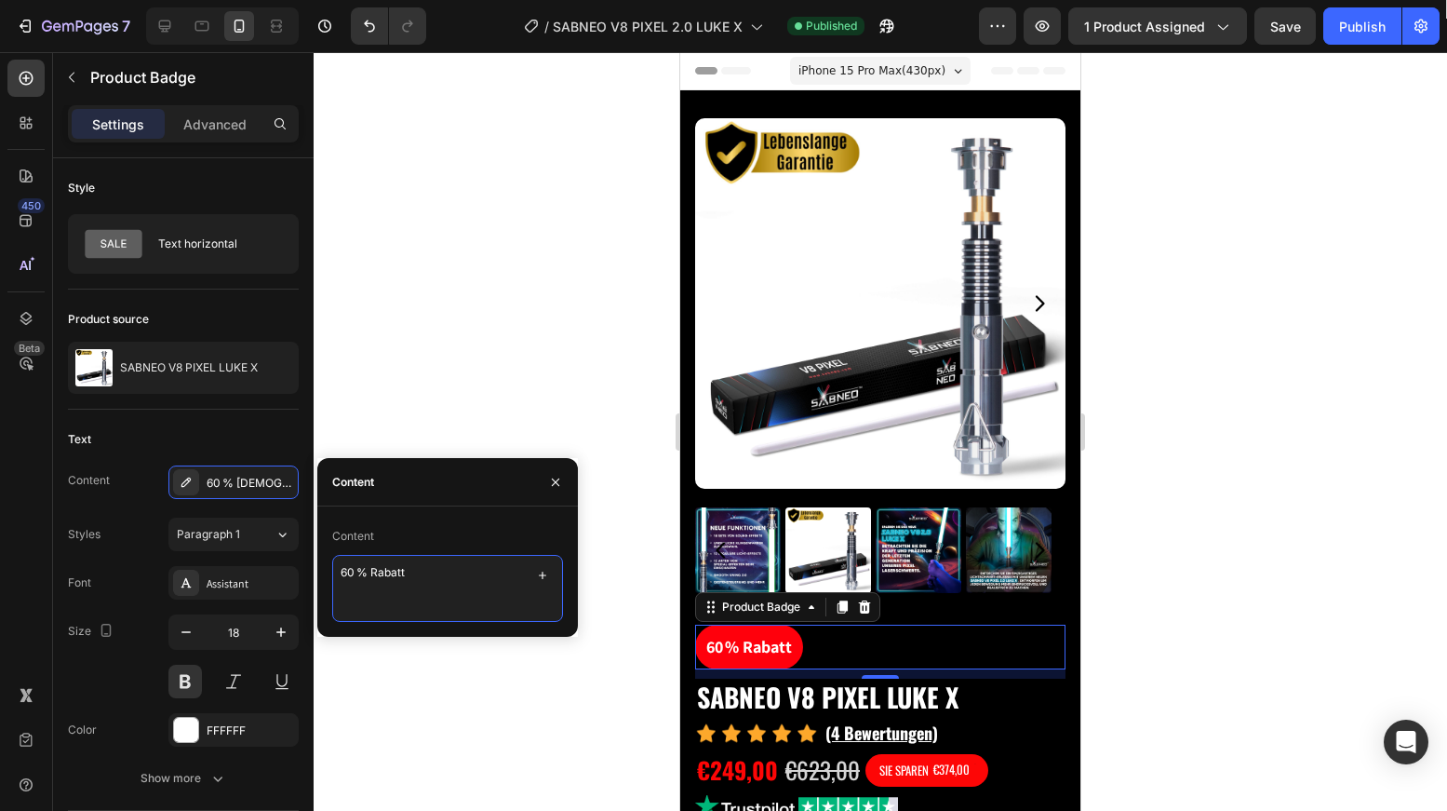
type textarea "60 % Rabatt"
click at [1343, 167] on div at bounding box center [881, 431] width 1134 height 758
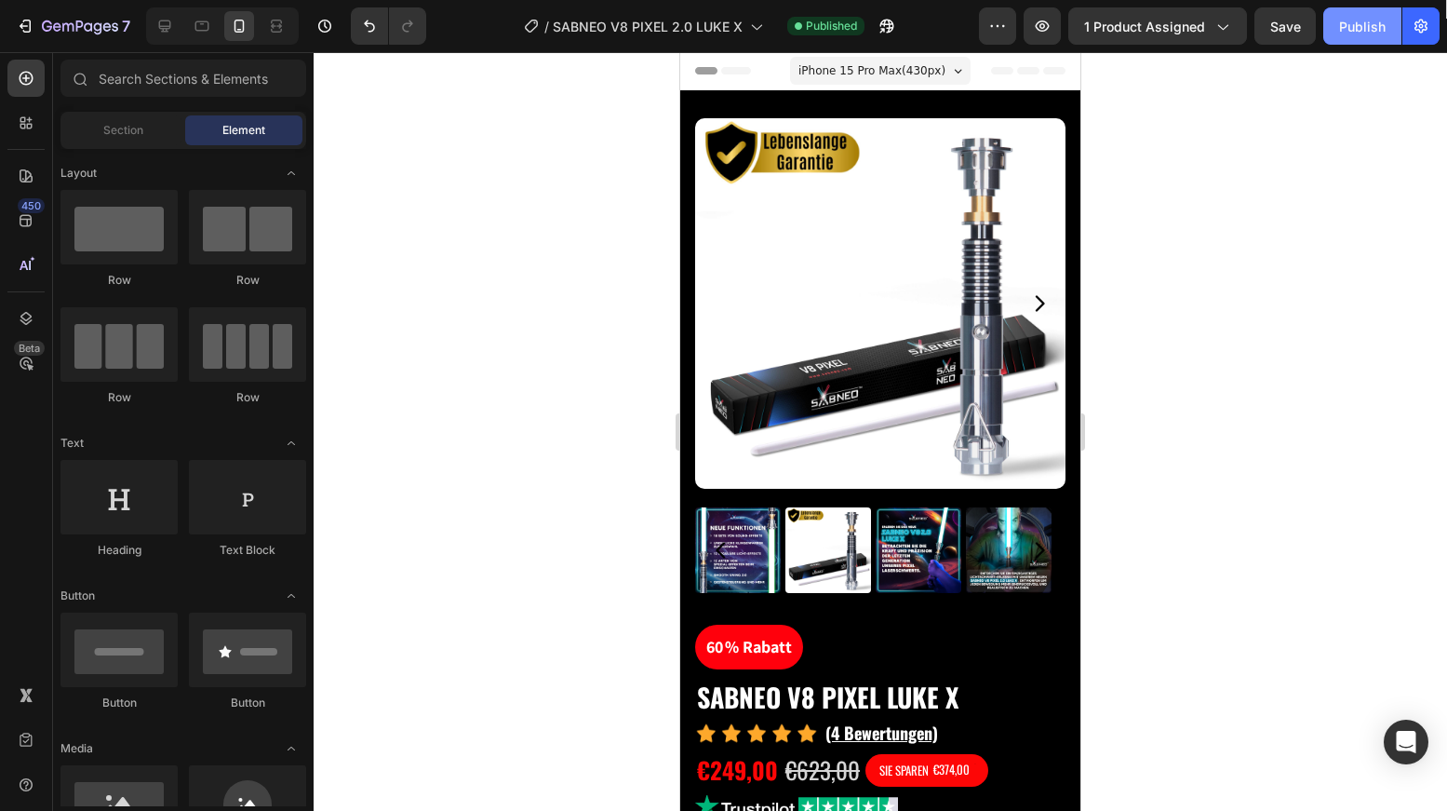
click at [1375, 34] on div "Publish" at bounding box center [1362, 27] width 47 height 20
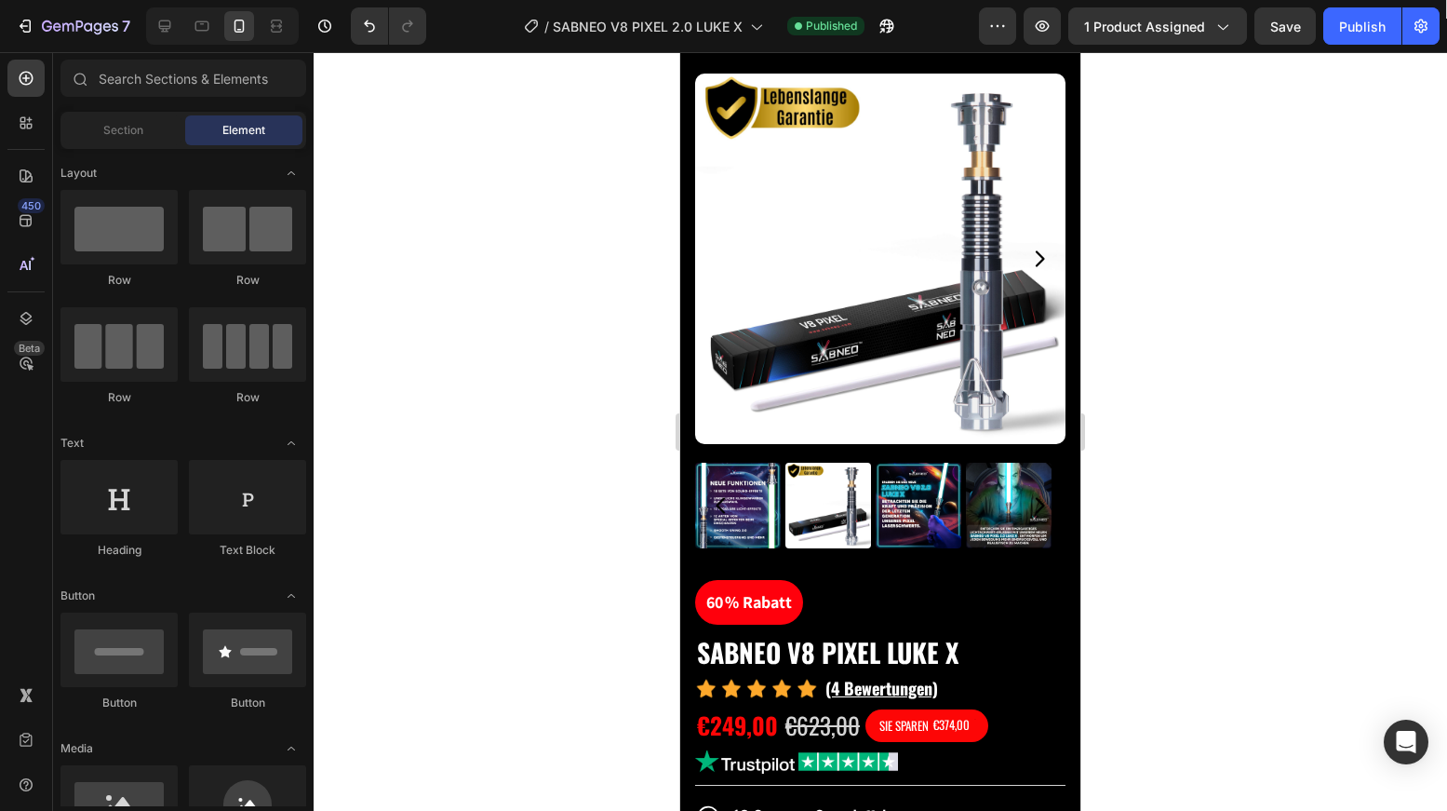
scroll to position [7, 0]
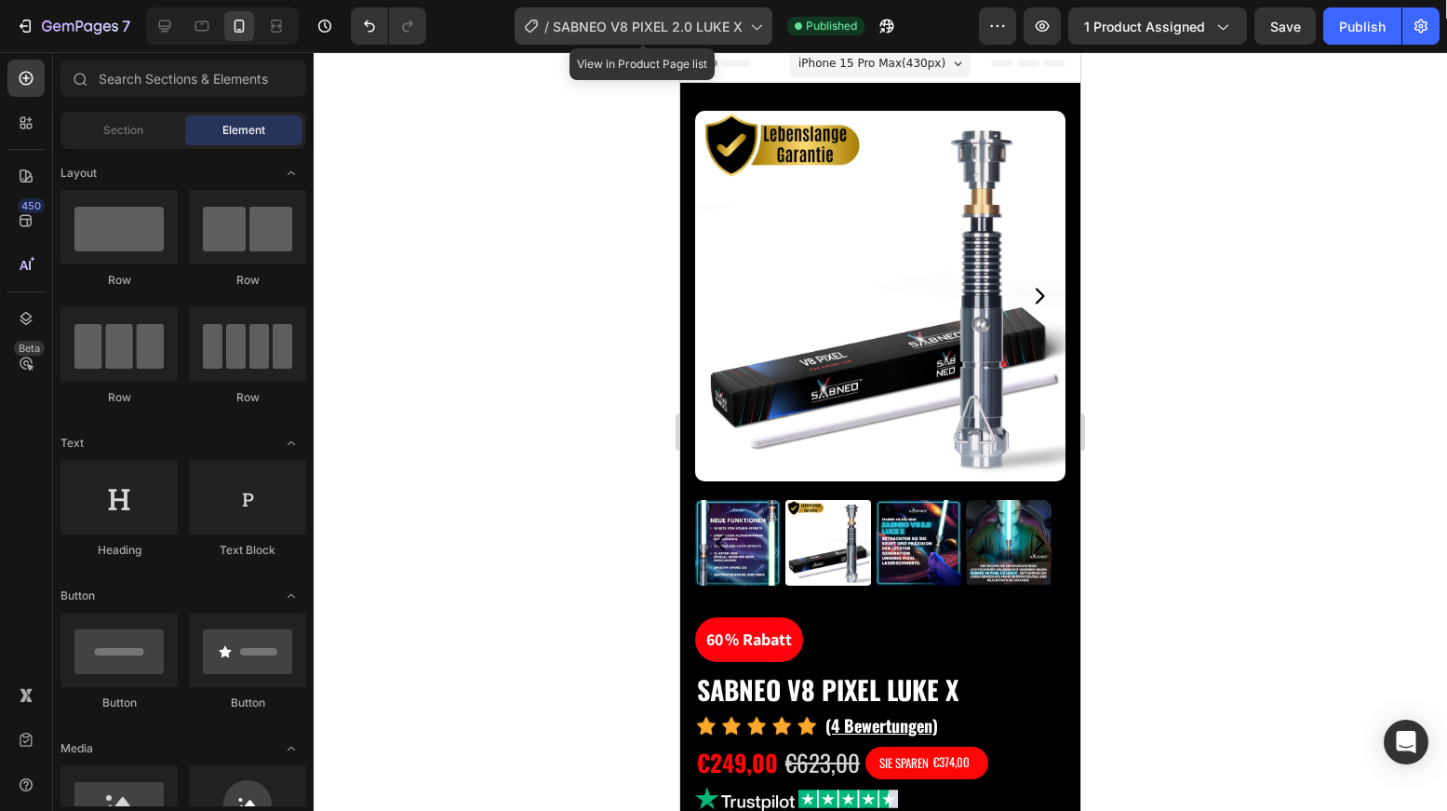
click at [683, 29] on span "SABNEO V8 PIXEL 2.0 LUKE X" at bounding box center [648, 27] width 190 height 20
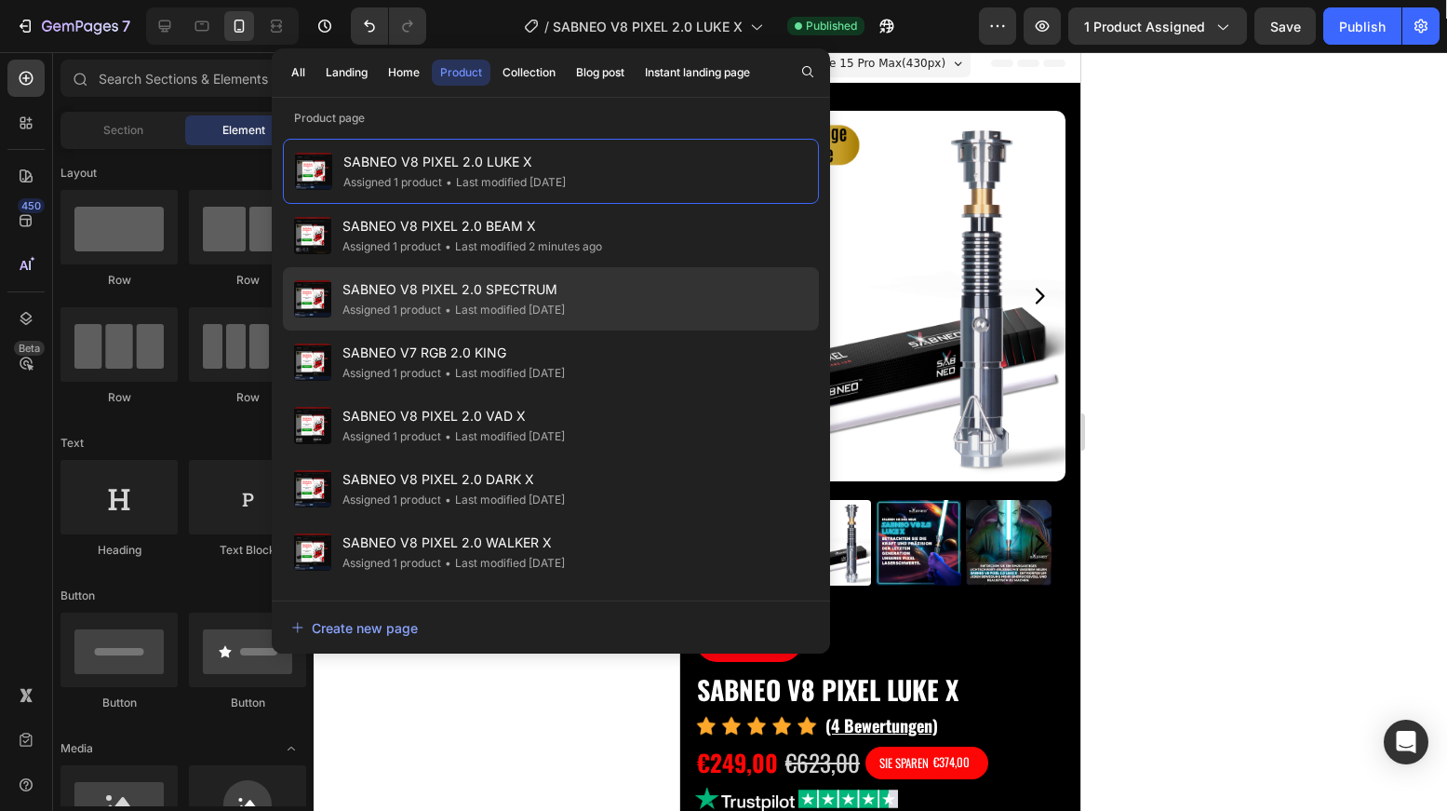
click at [558, 276] on div "SABNEO V8 PIXEL 2.0 SPECTRUM Assigned 1 product • Last modified 4 days ago" at bounding box center [551, 298] width 536 height 63
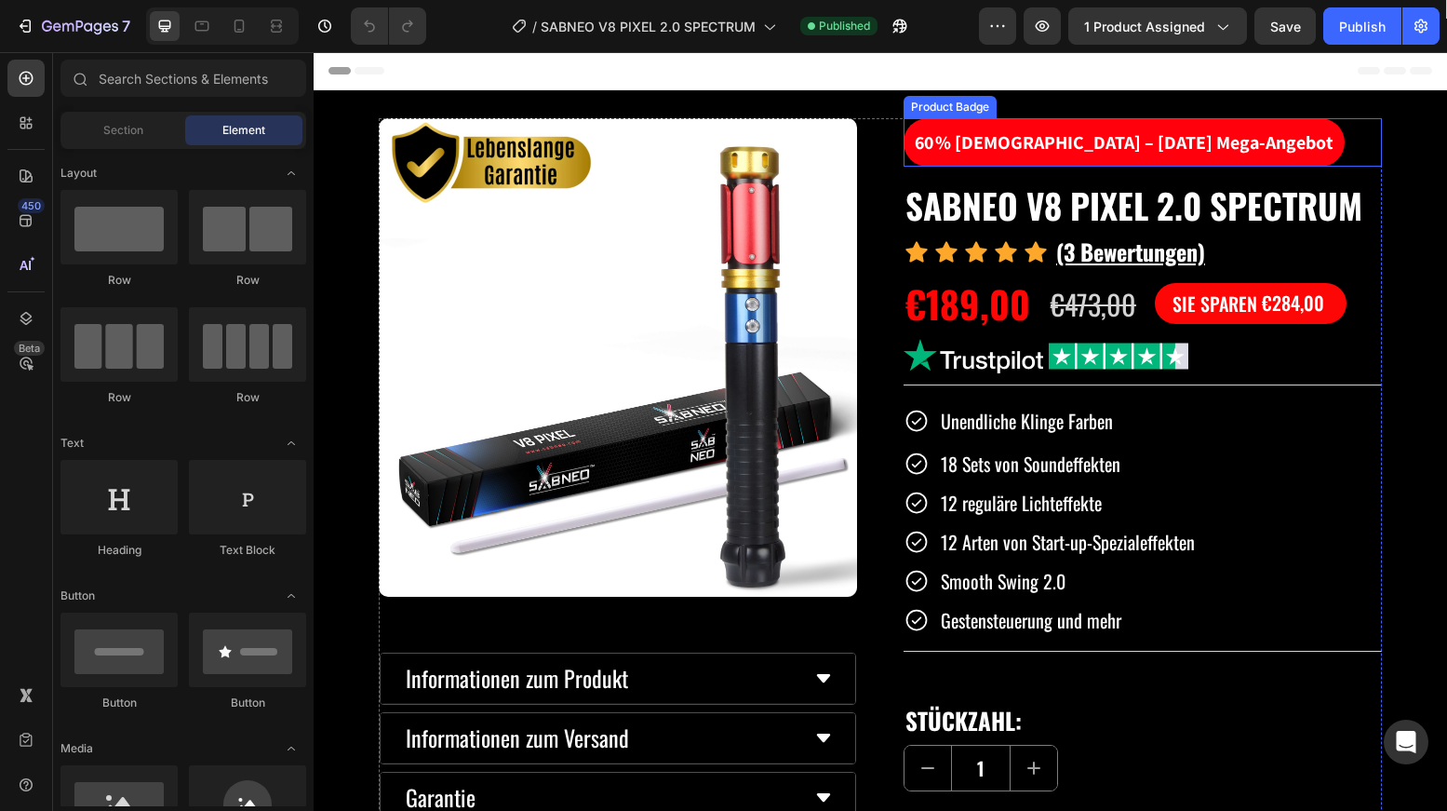
click at [1086, 122] on pre "60 % Rabatt – May 4th Mega-Angebot" at bounding box center [1124, 142] width 441 height 48
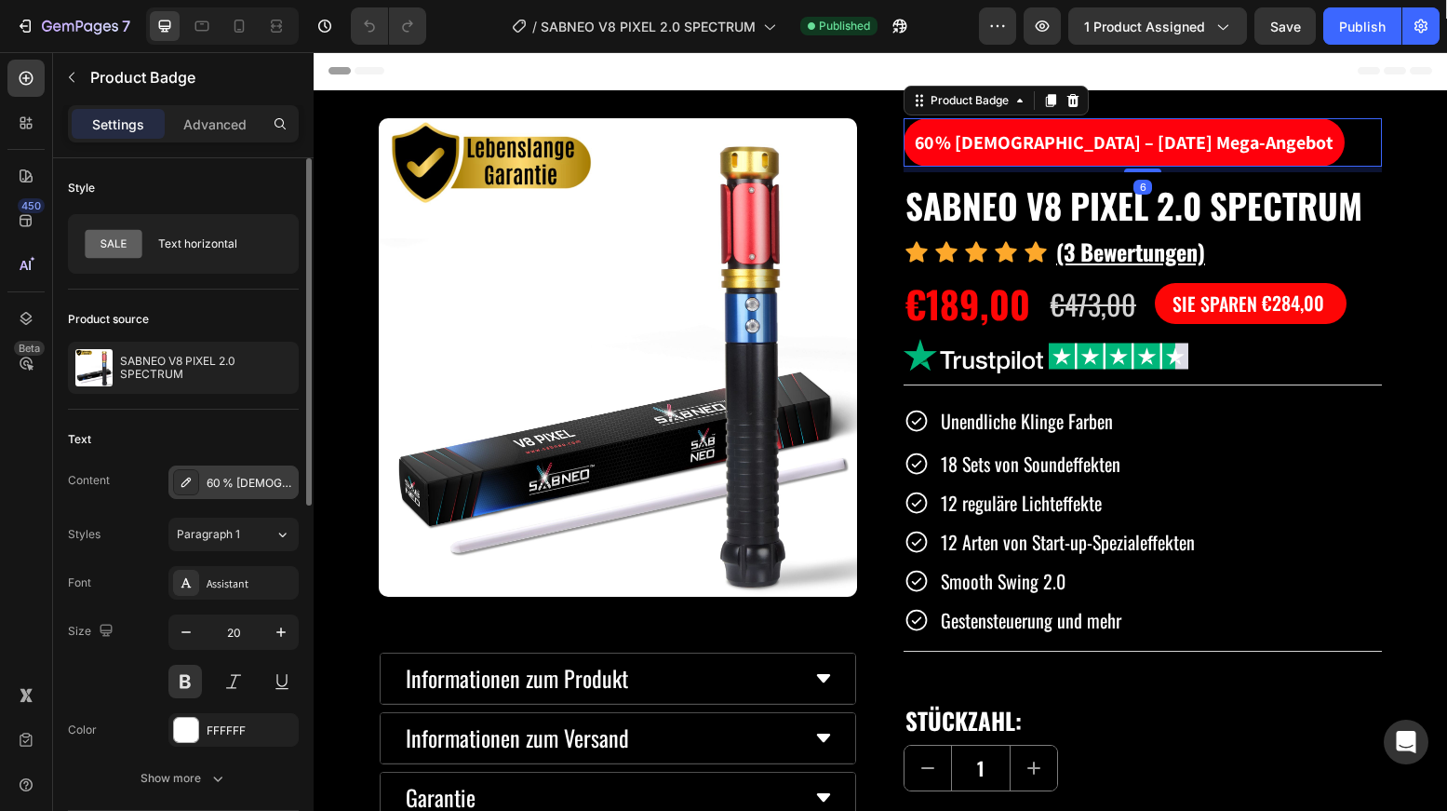
click at [233, 483] on div "60 % Rabatt – May 4th Mega-Angebot" at bounding box center [250, 483] width 87 height 17
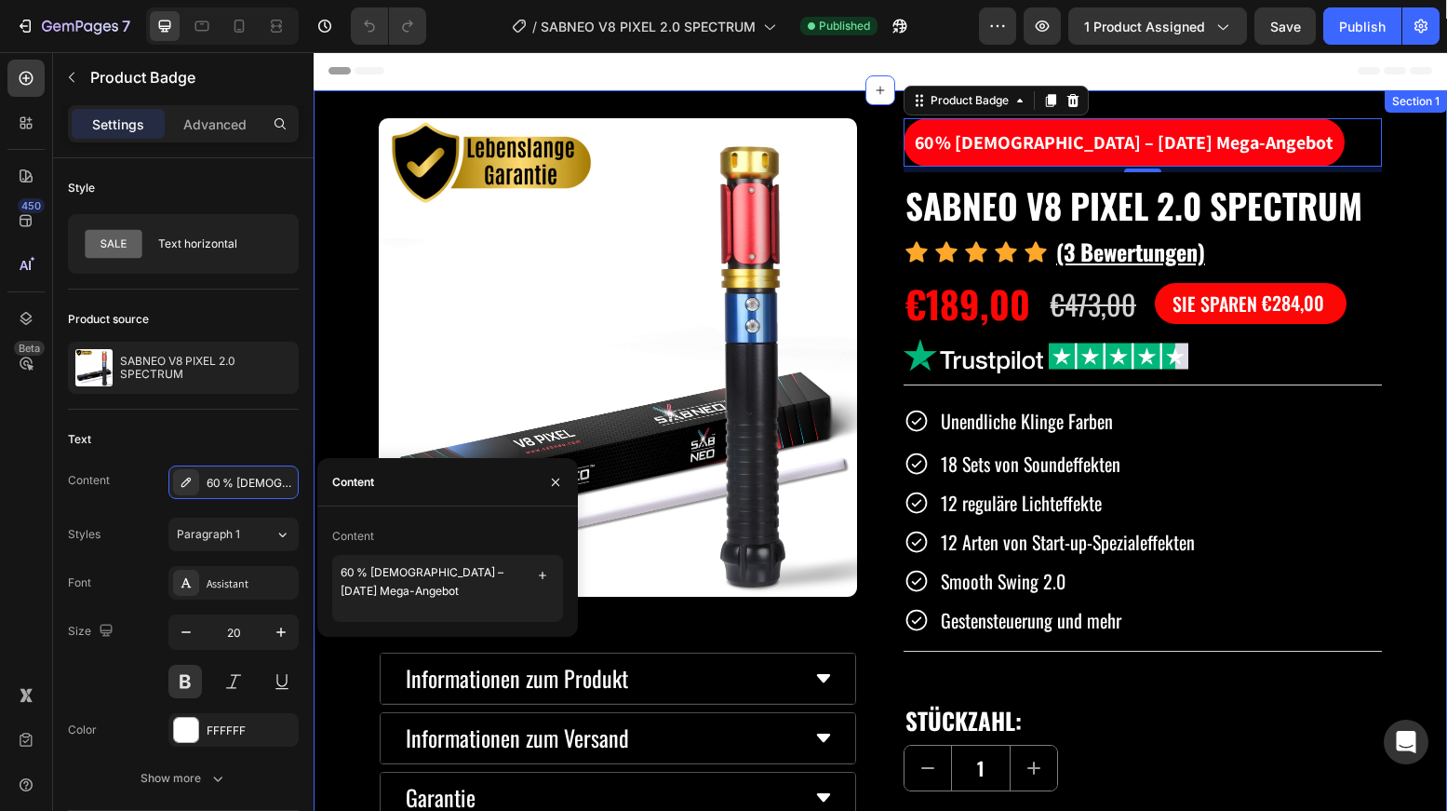
click at [1409, 204] on div "Product Images Informationen zum Produkt Informationen zum Versand Garantie Kön…" at bounding box center [881, 665] width 1134 height 1151
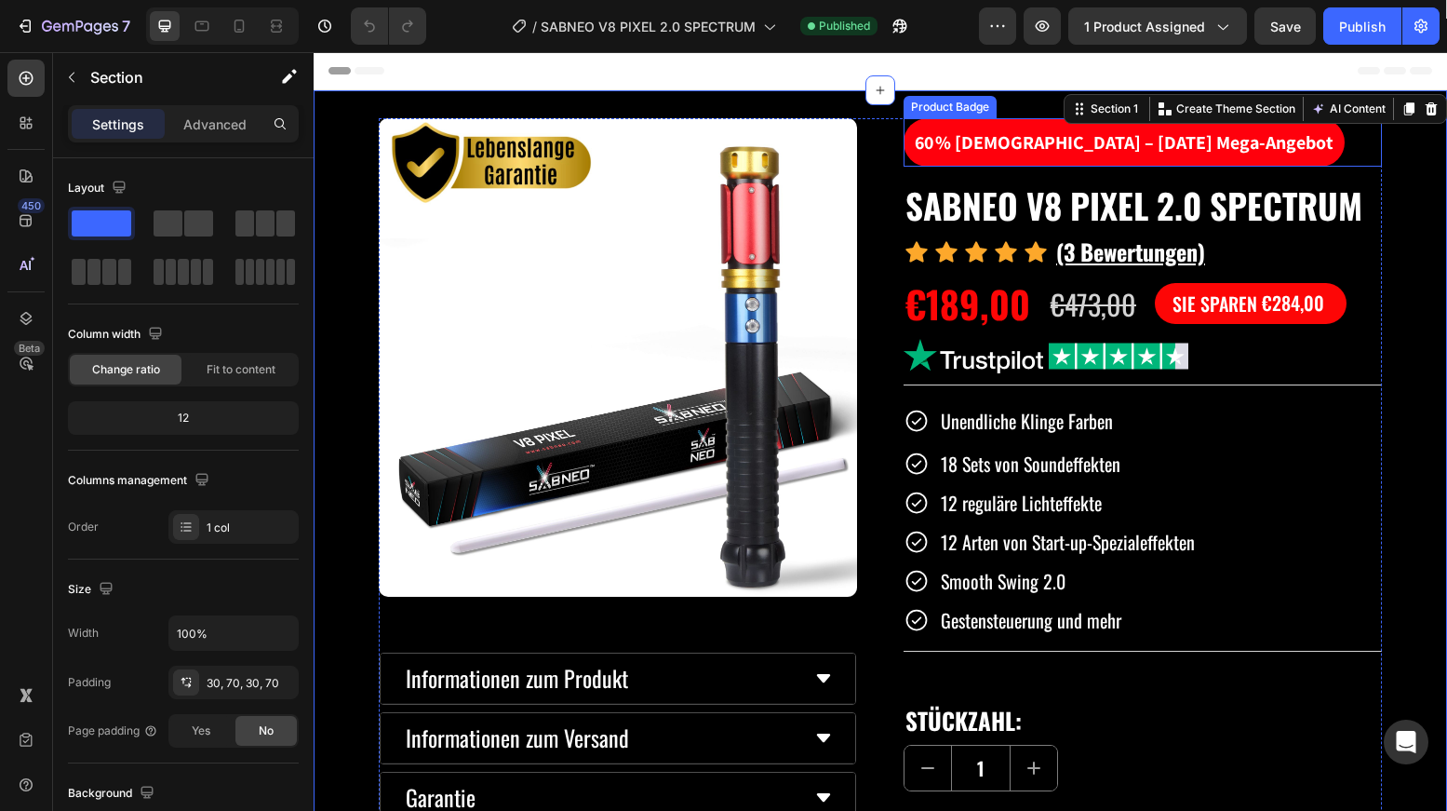
click at [1256, 154] on div "60 % Rabatt – May 4th Mega-Angebot" at bounding box center [1143, 142] width 478 height 48
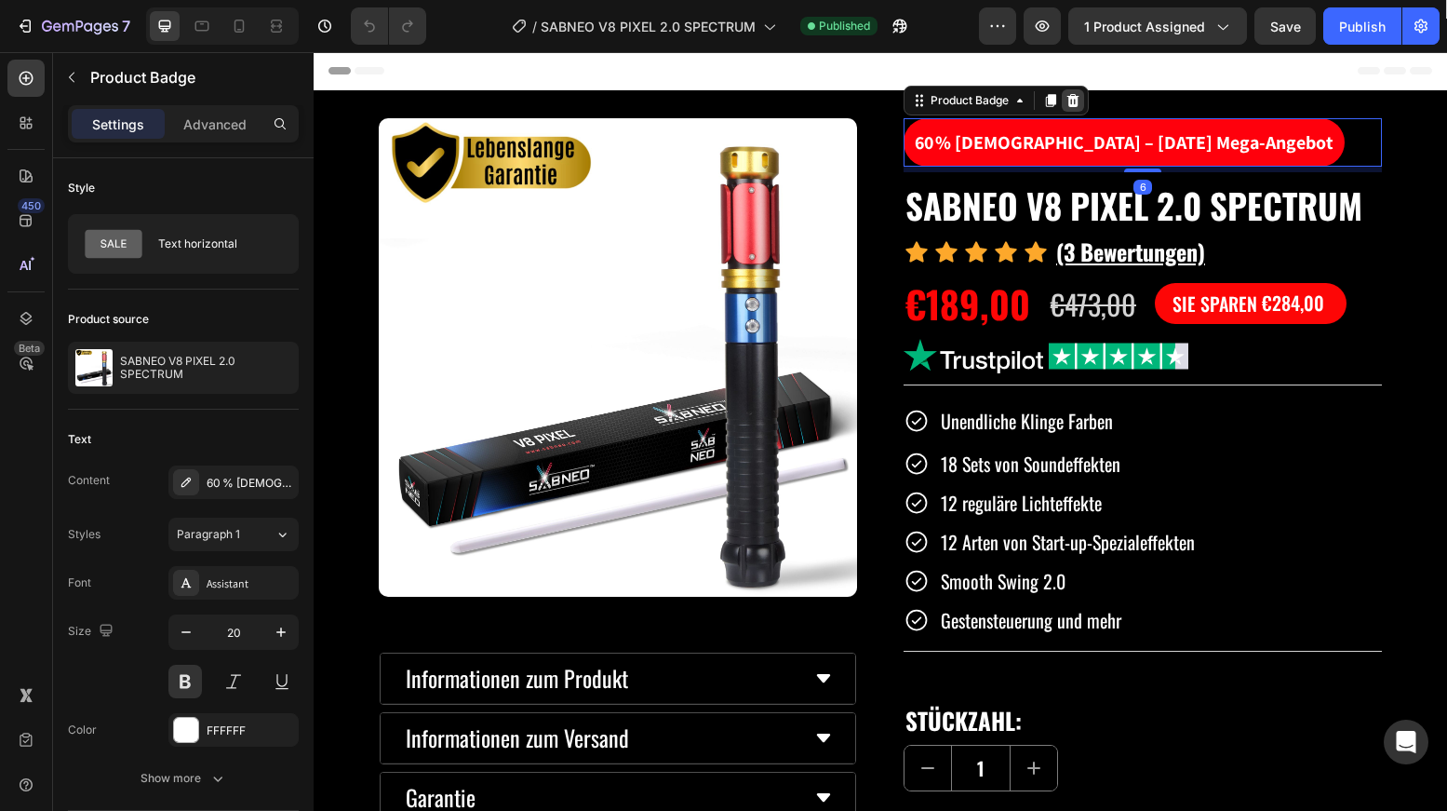
click at [1070, 97] on icon at bounding box center [1073, 100] width 12 height 13
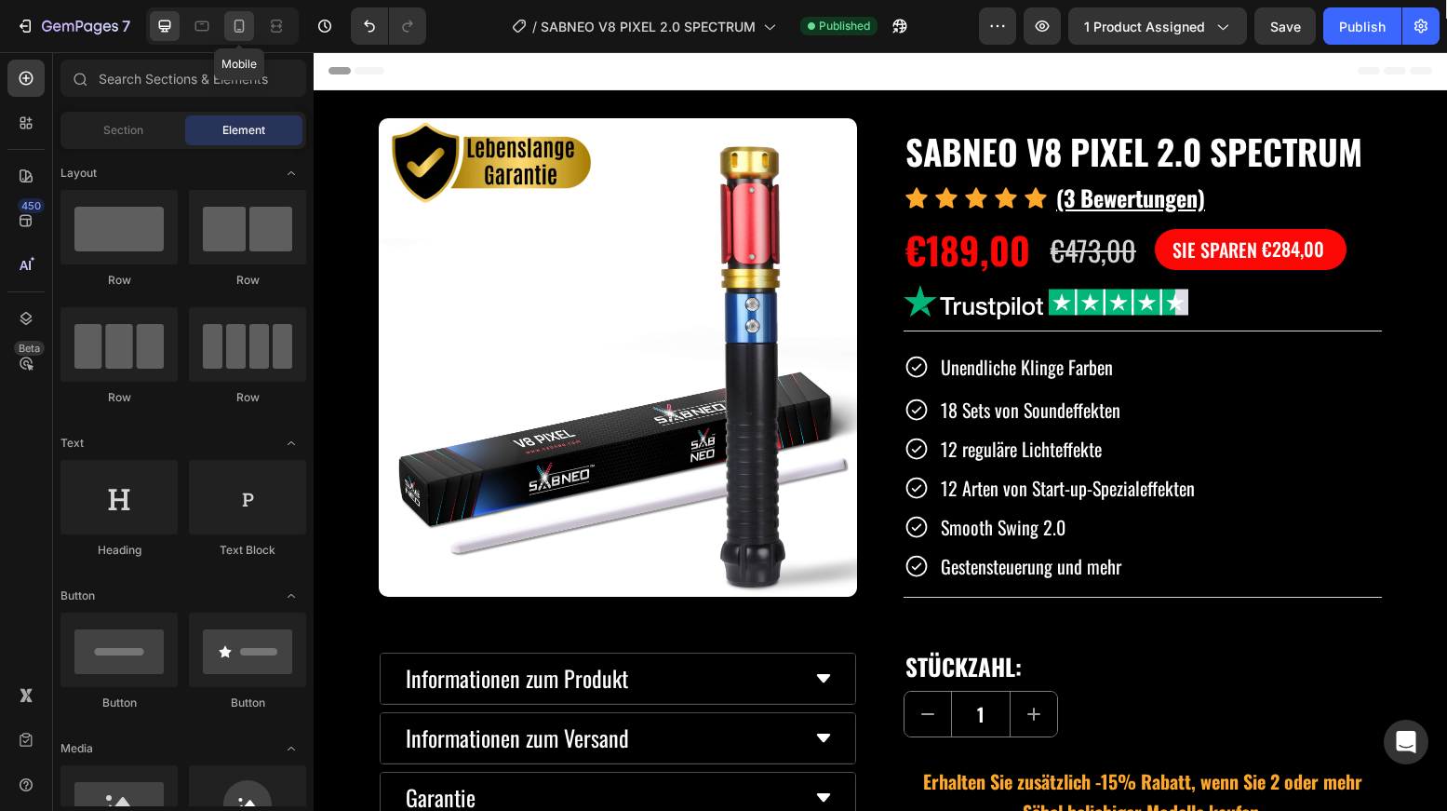
click at [241, 28] on icon at bounding box center [239, 26] width 19 height 19
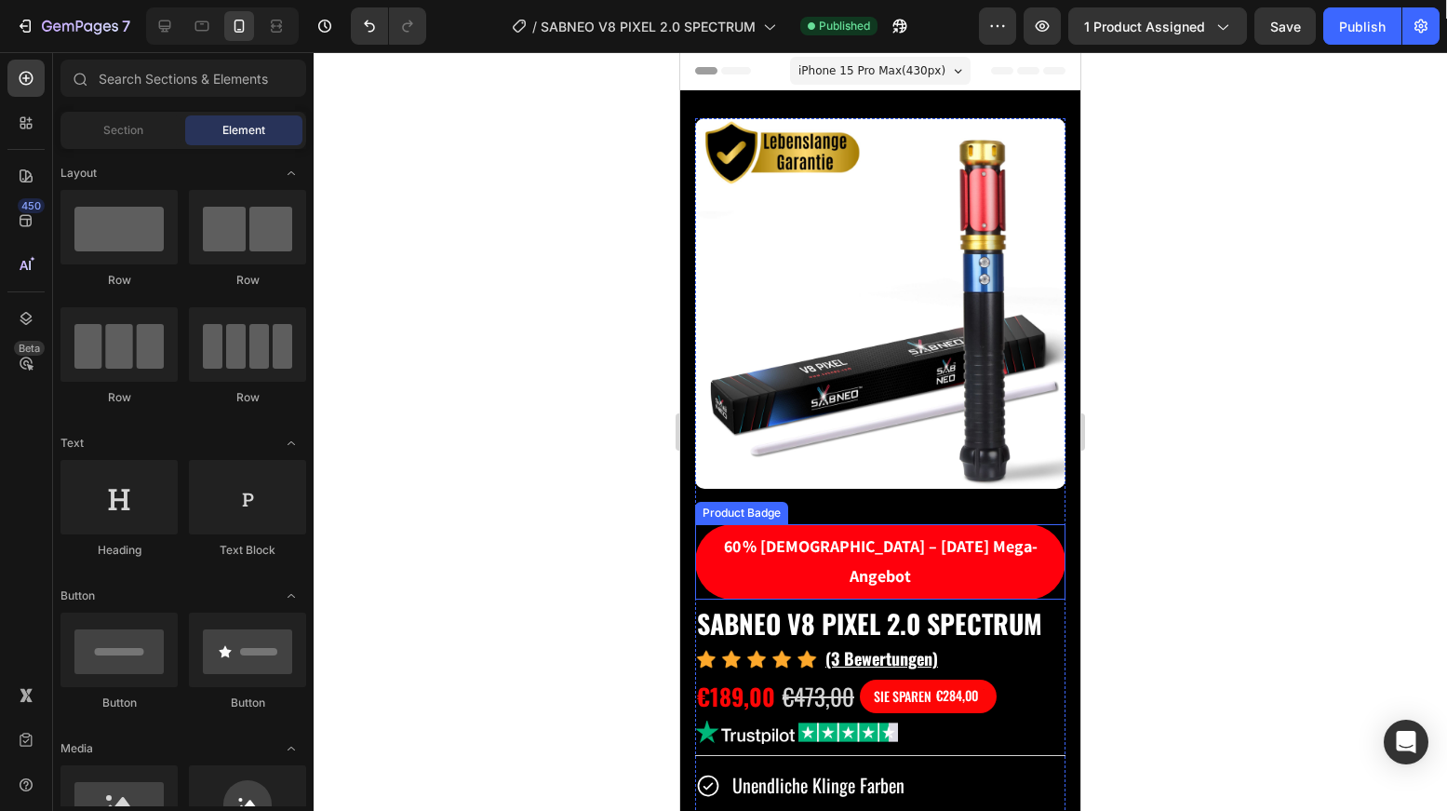
click at [821, 524] on pre "60 % Rabatt – May 4th Mega-Angebot" at bounding box center [880, 561] width 370 height 75
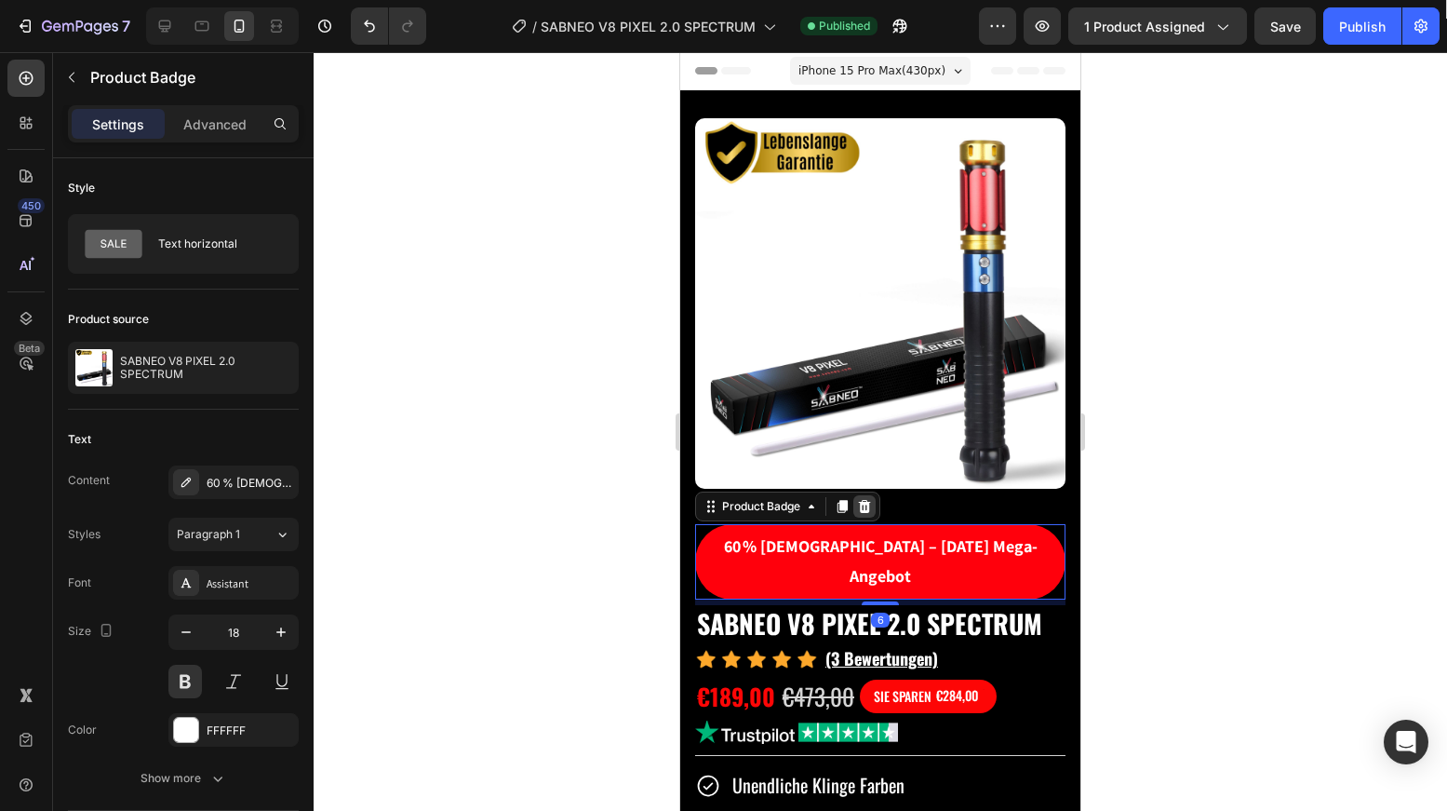
click at [867, 500] on icon at bounding box center [865, 506] width 12 height 13
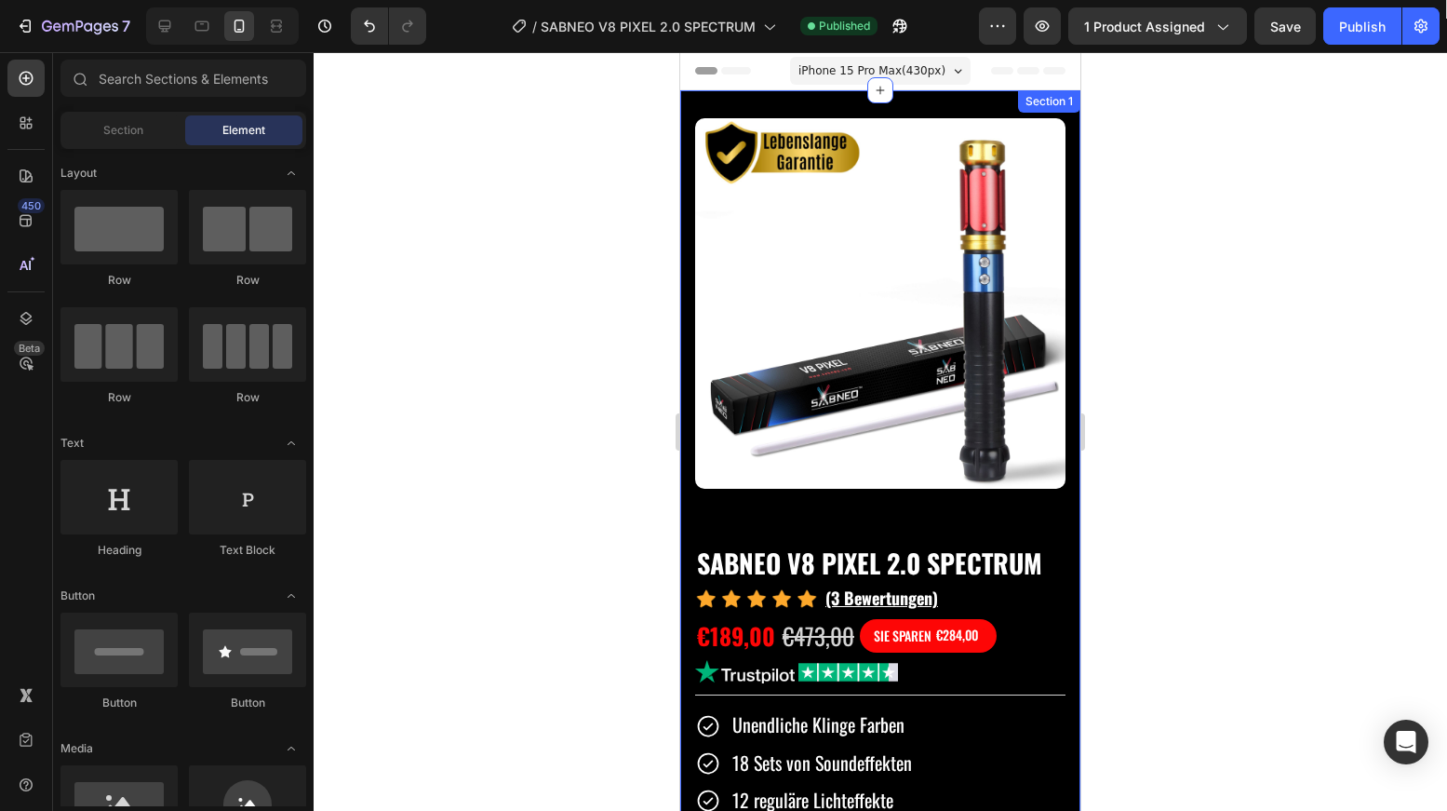
click at [1288, 460] on div at bounding box center [881, 431] width 1134 height 758
click at [1370, 29] on div "Publish" at bounding box center [1362, 27] width 47 height 20
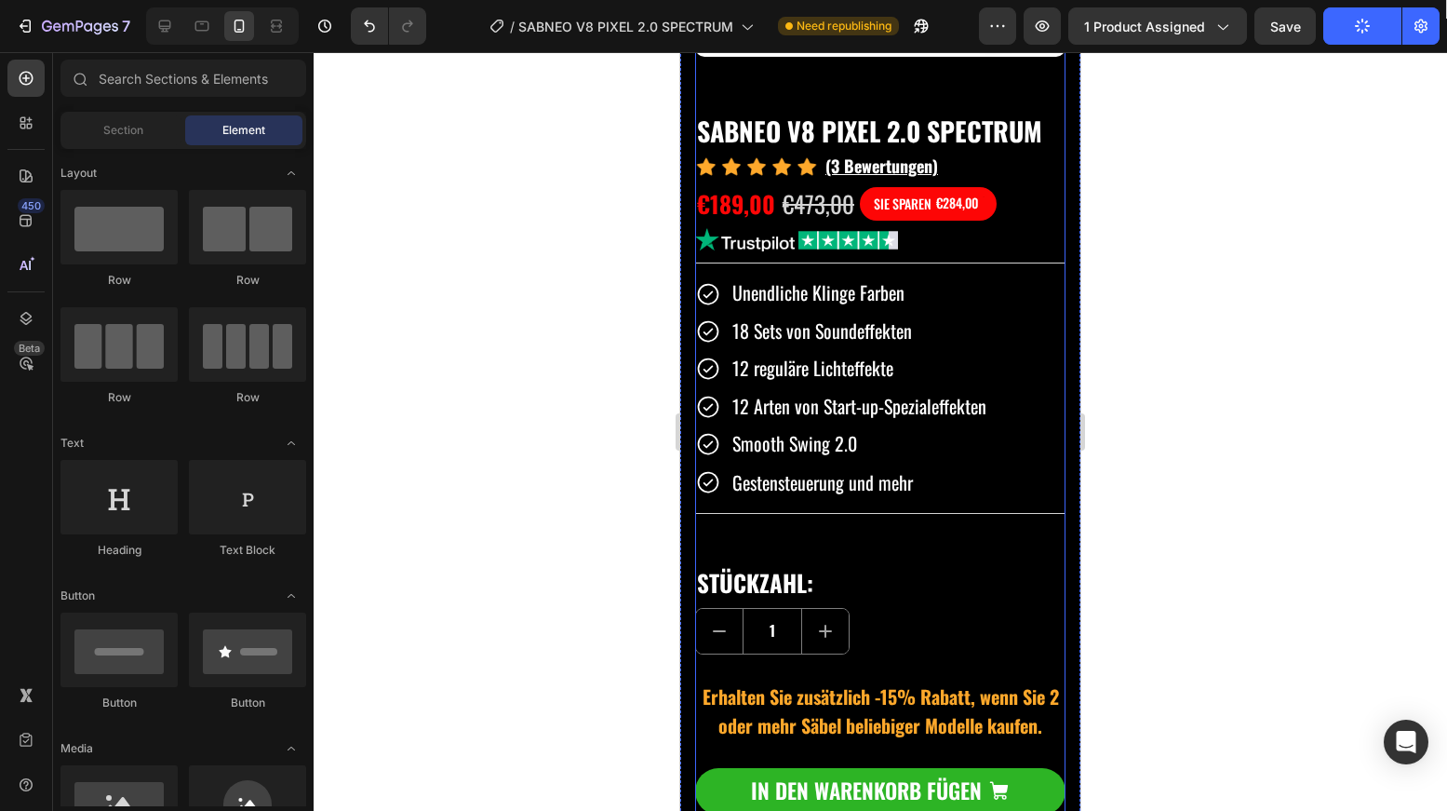
scroll to position [589, 0]
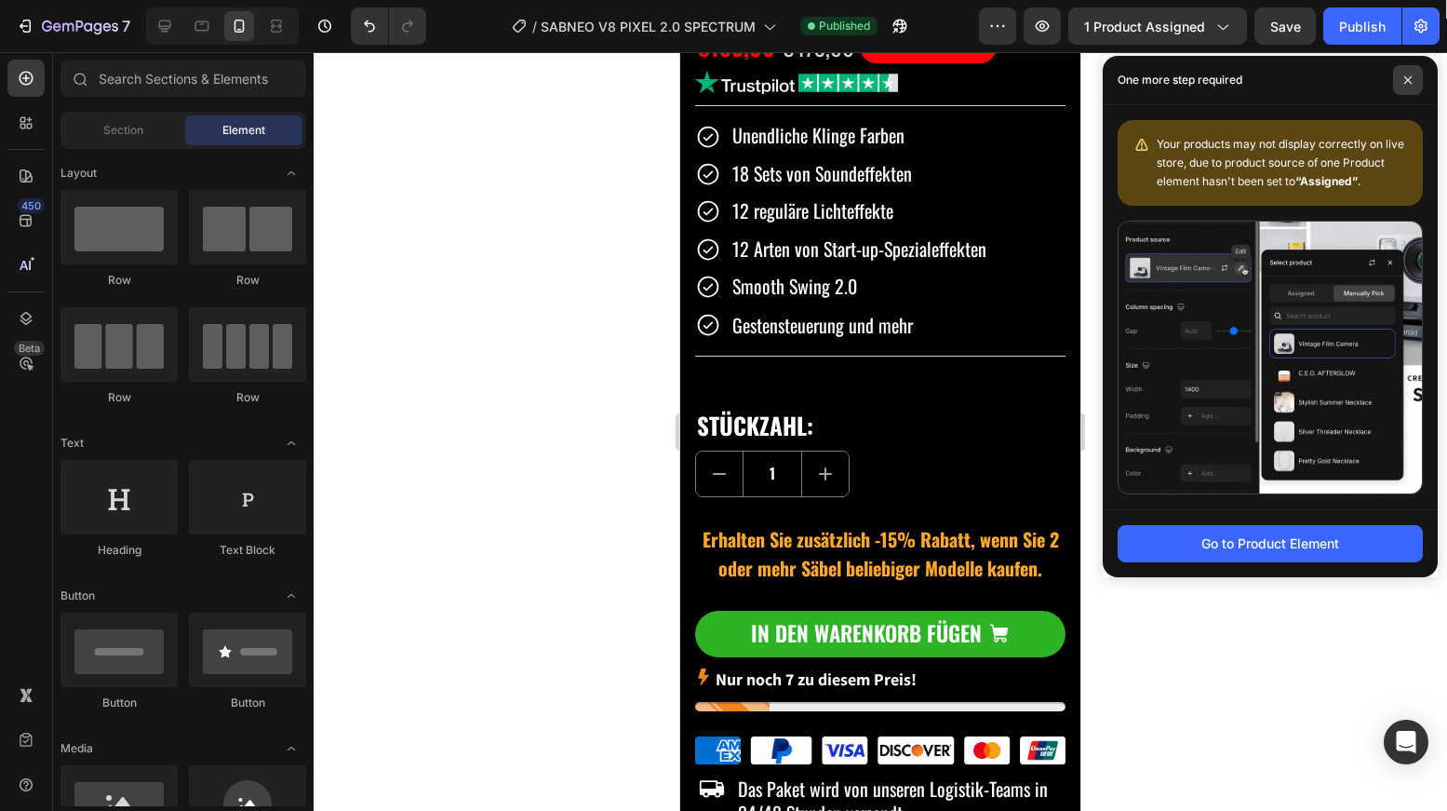
click at [1399, 81] on span at bounding box center [1408, 80] width 30 height 30
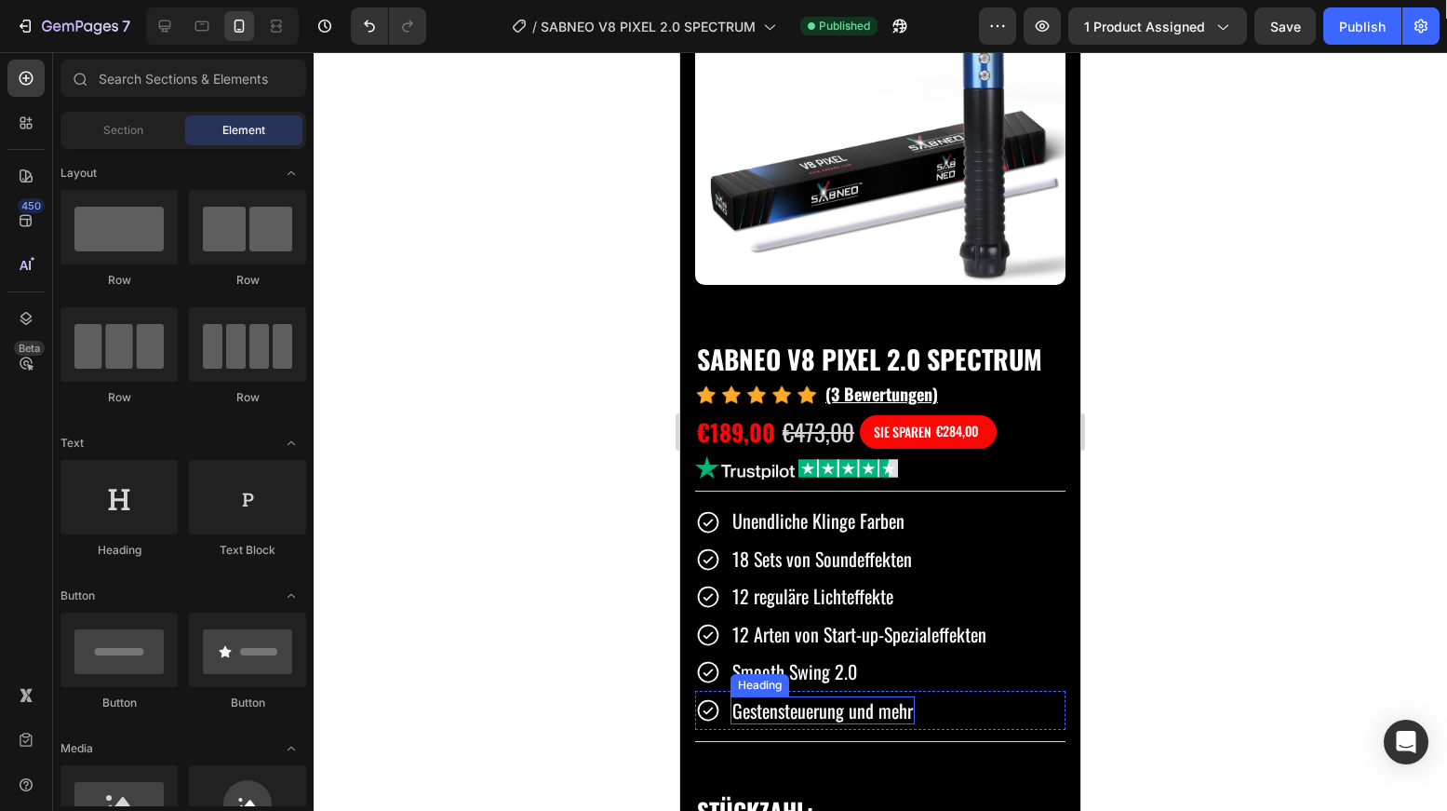
scroll to position [0, 0]
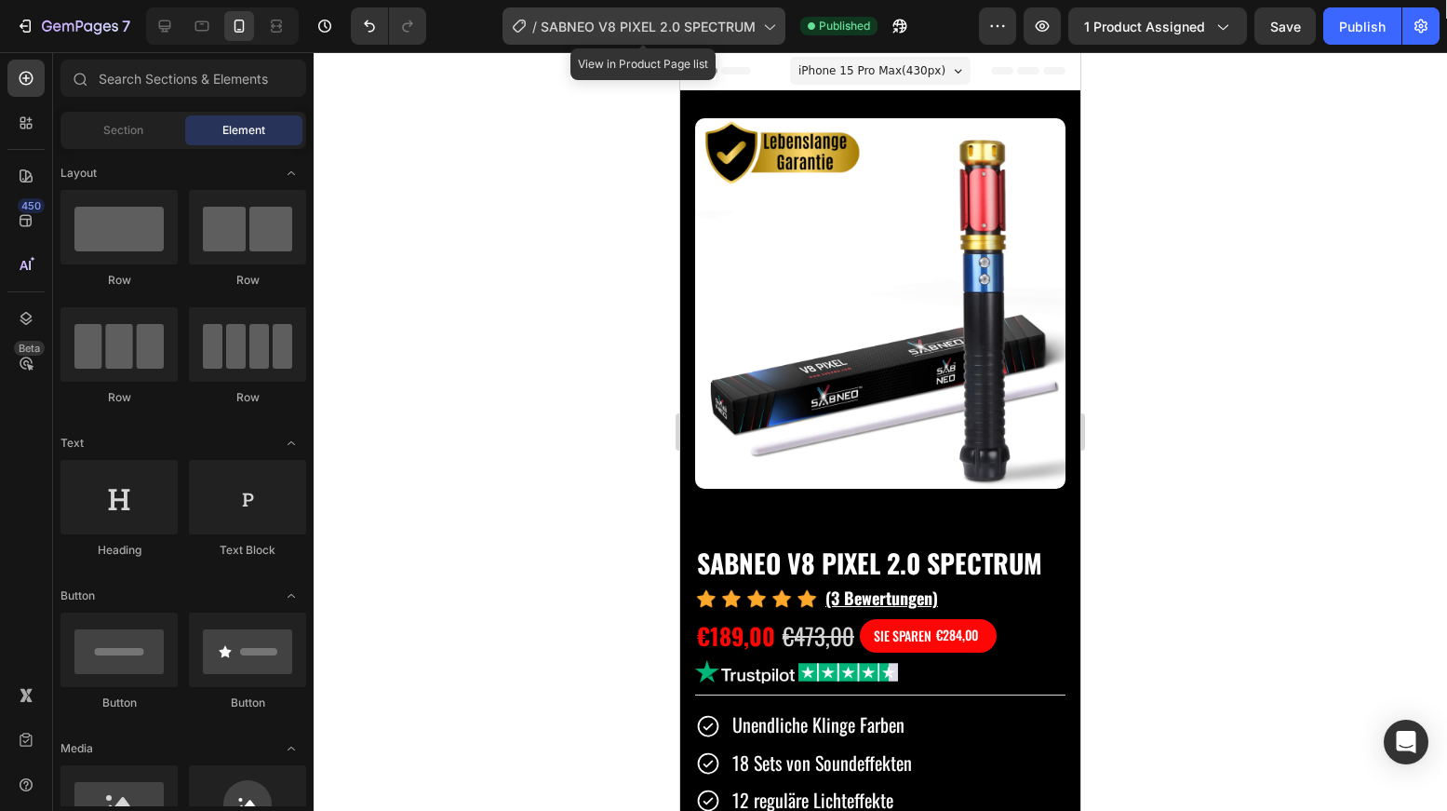
click at [595, 22] on span "SABNEO V8 PIXEL 2.0 SPECTRUM" at bounding box center [648, 27] width 215 height 20
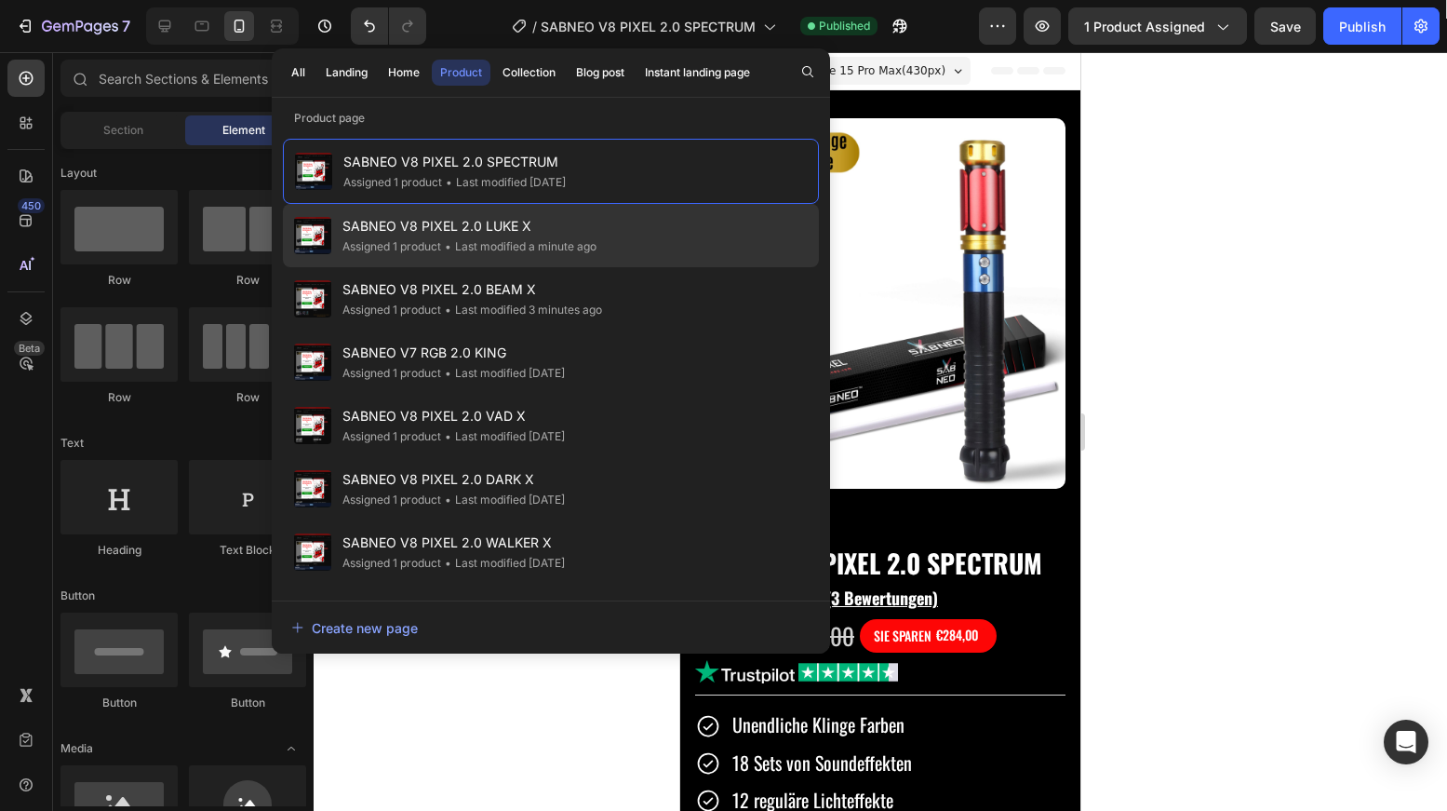
click at [554, 220] on span "SABNEO V8 PIXEL 2.0 LUKE X" at bounding box center [469, 226] width 254 height 22
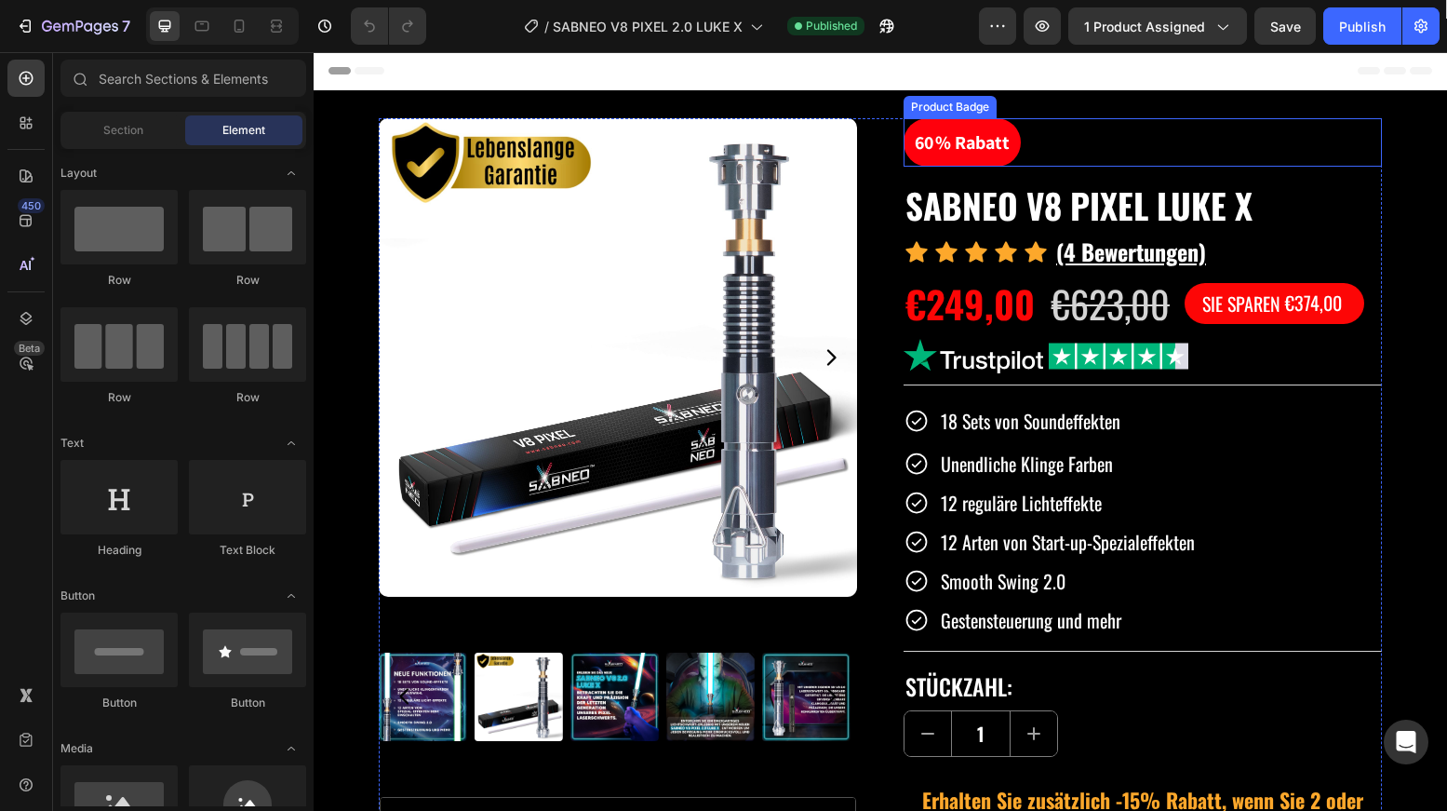
click at [974, 154] on pre "60 % Rabatt" at bounding box center [962, 142] width 117 height 48
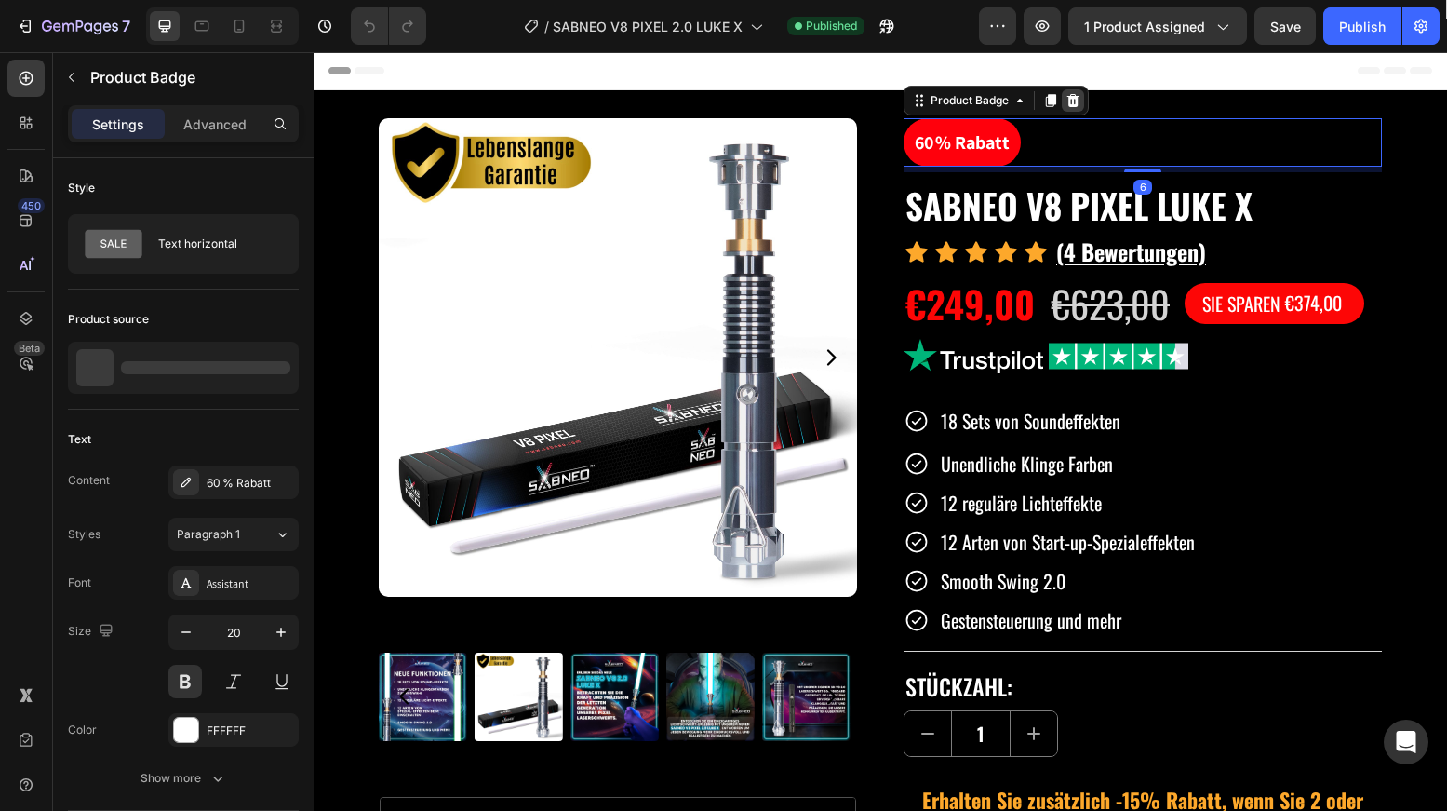
click at [1072, 99] on icon at bounding box center [1073, 100] width 15 height 15
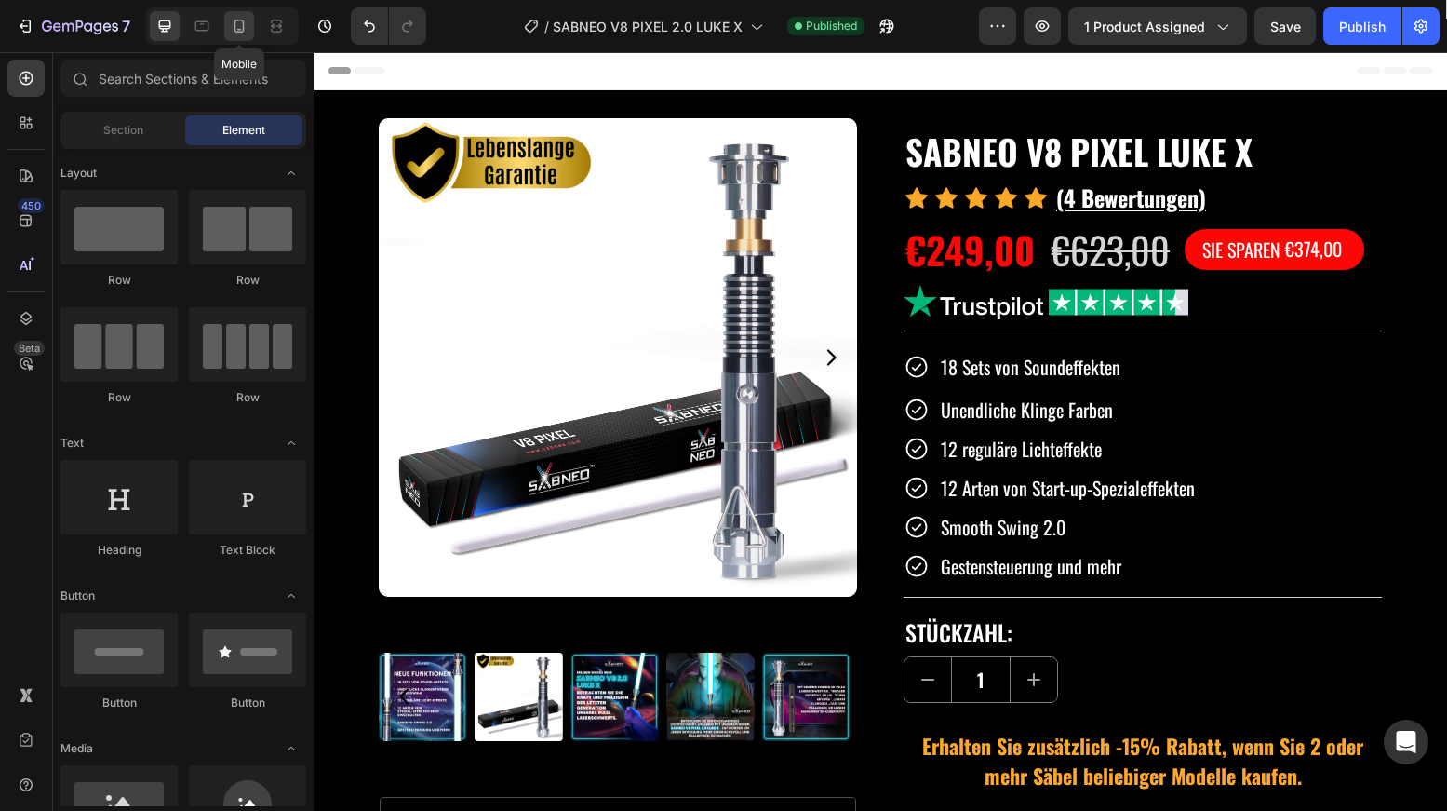
click at [245, 25] on icon at bounding box center [239, 26] width 19 height 19
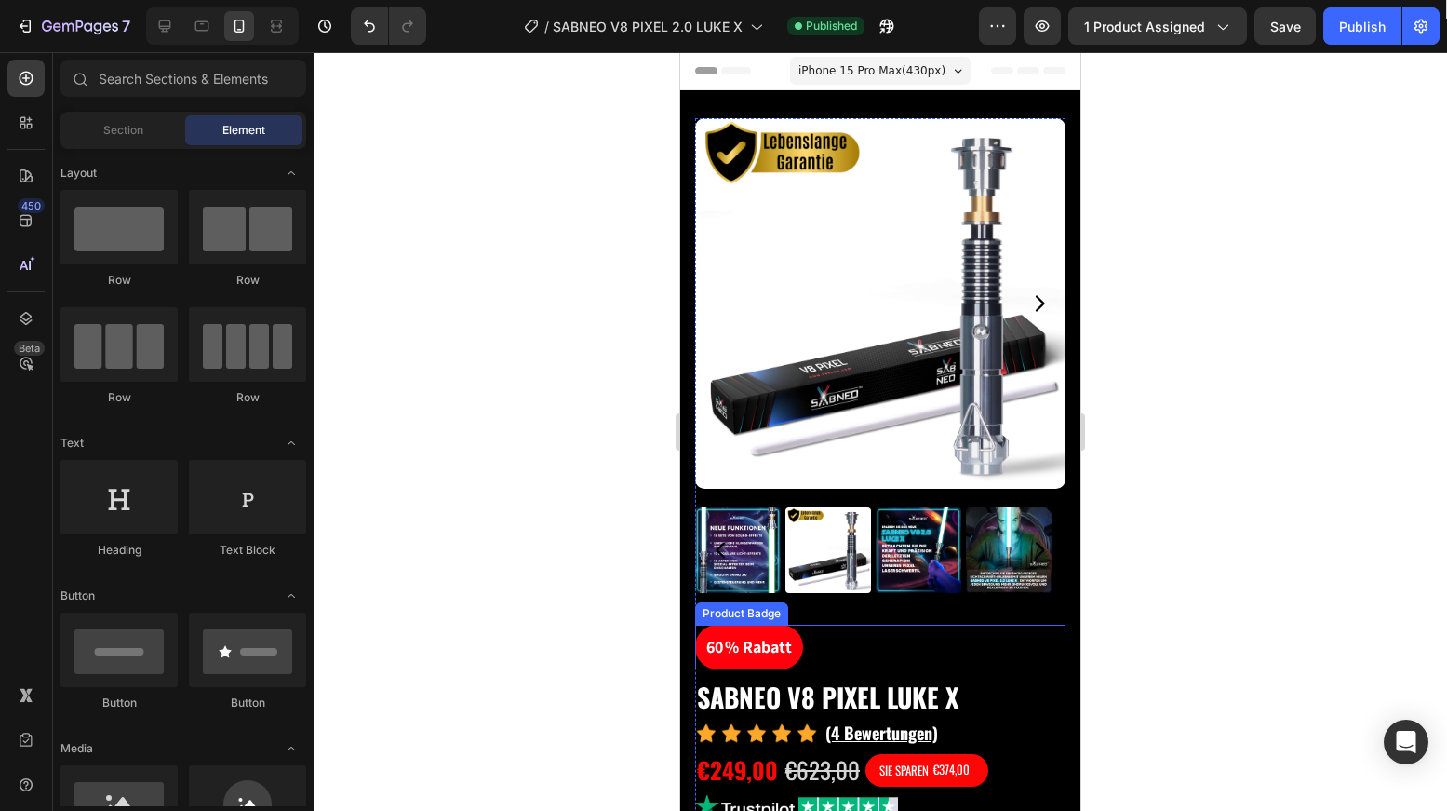
click at [763, 624] on pre "60 % Rabatt" at bounding box center [749, 646] width 108 height 45
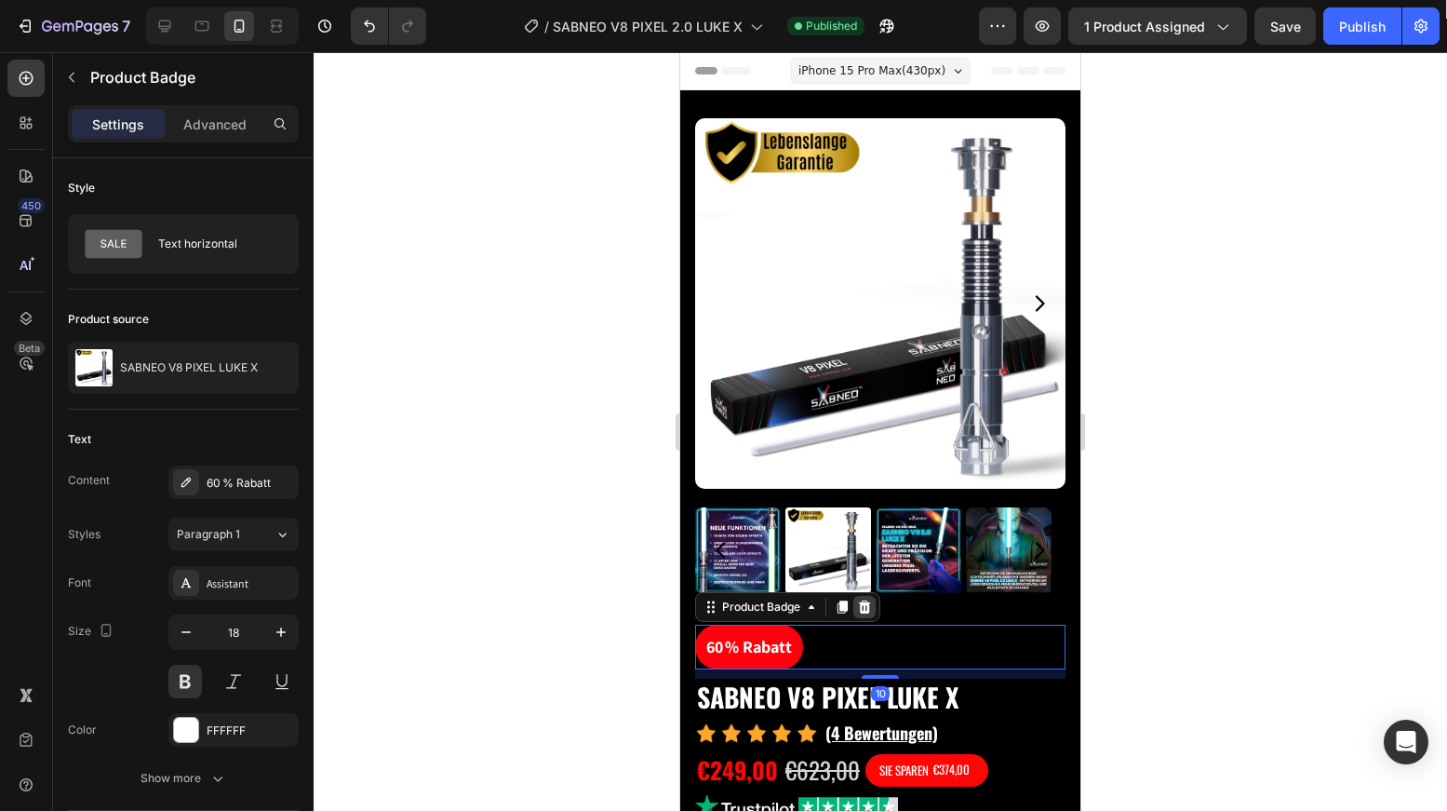
click at [862, 600] on icon at bounding box center [865, 606] width 12 height 13
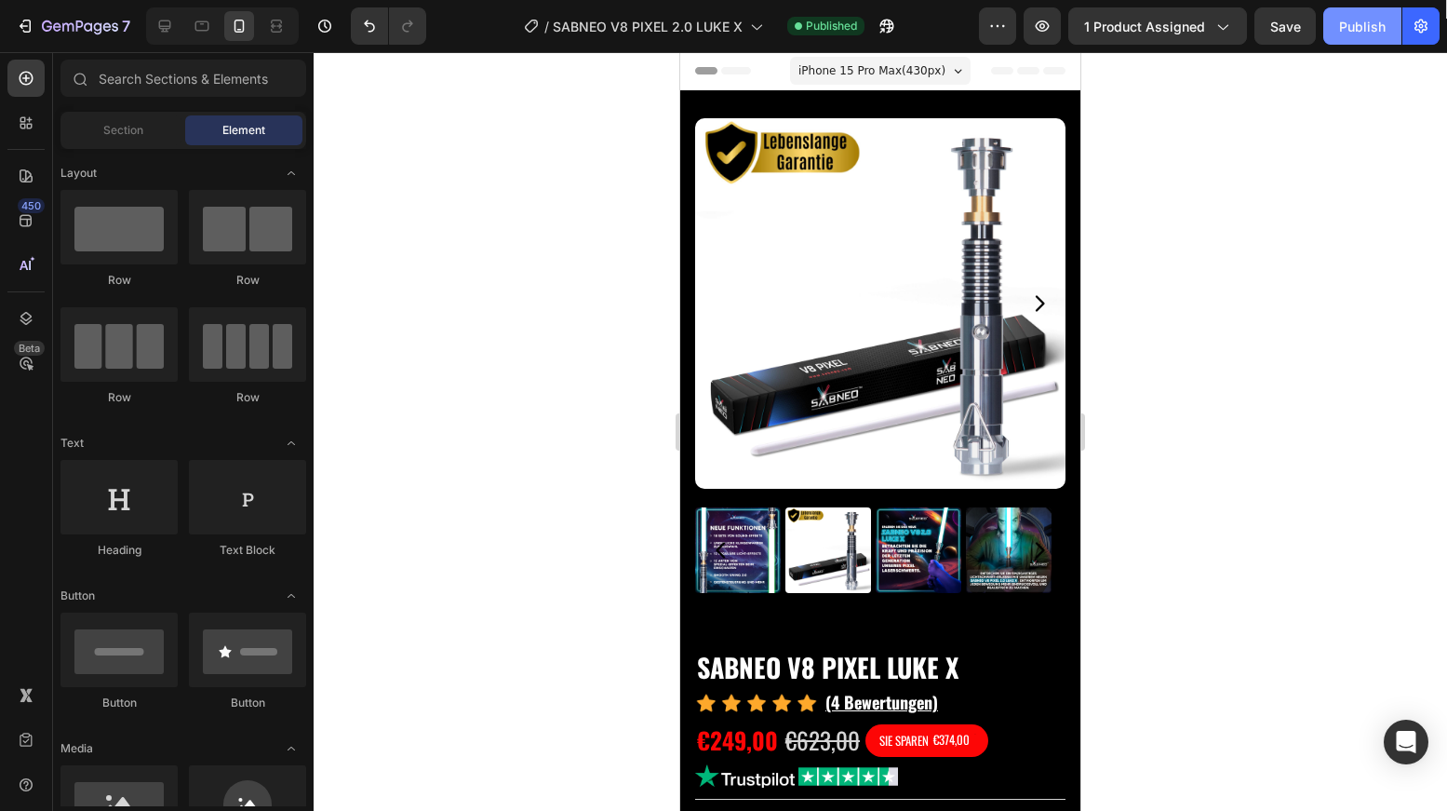
click at [1365, 23] on div "Publish" at bounding box center [1362, 27] width 47 height 20
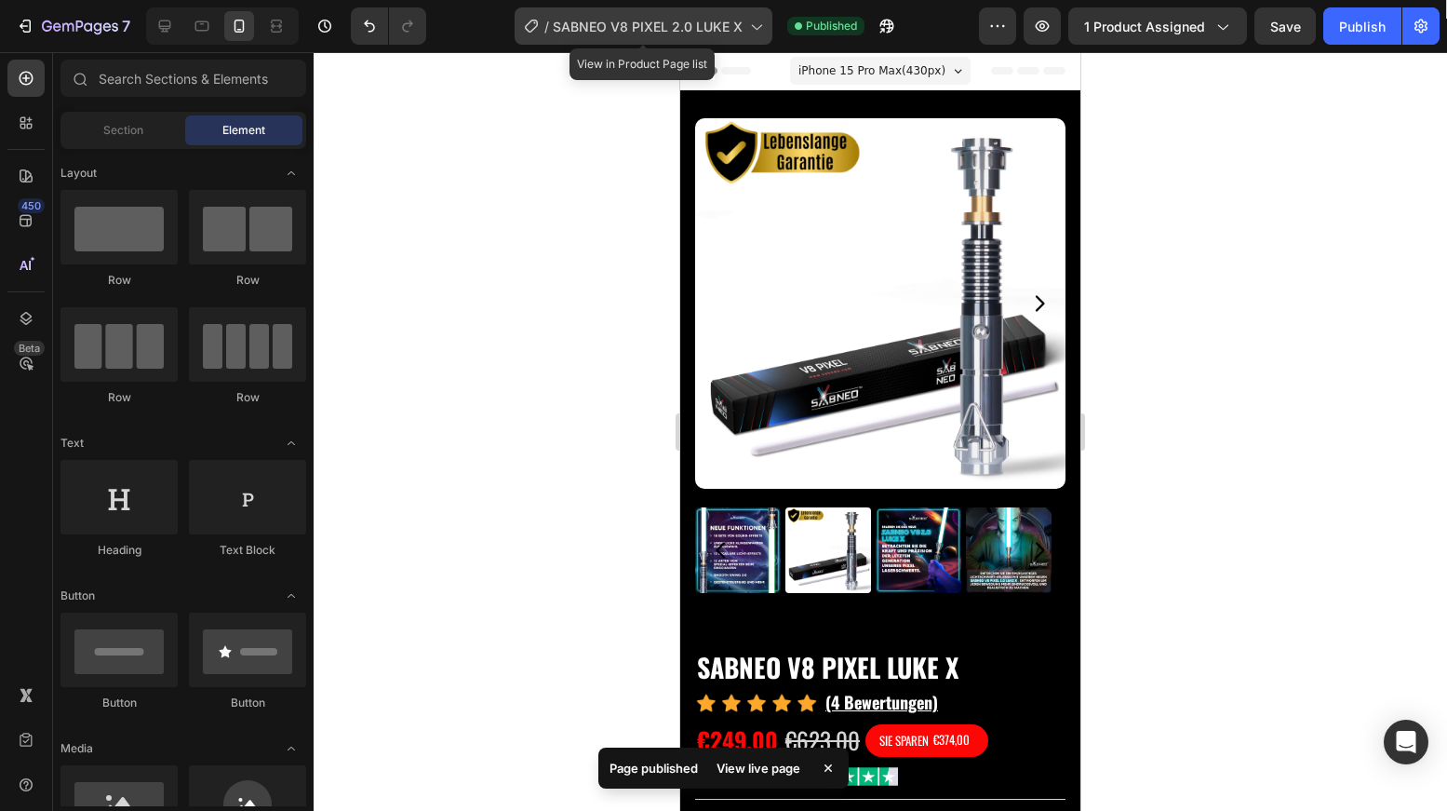
click at [679, 23] on span "SABNEO V8 PIXEL 2.0 LUKE X" at bounding box center [648, 27] width 190 height 20
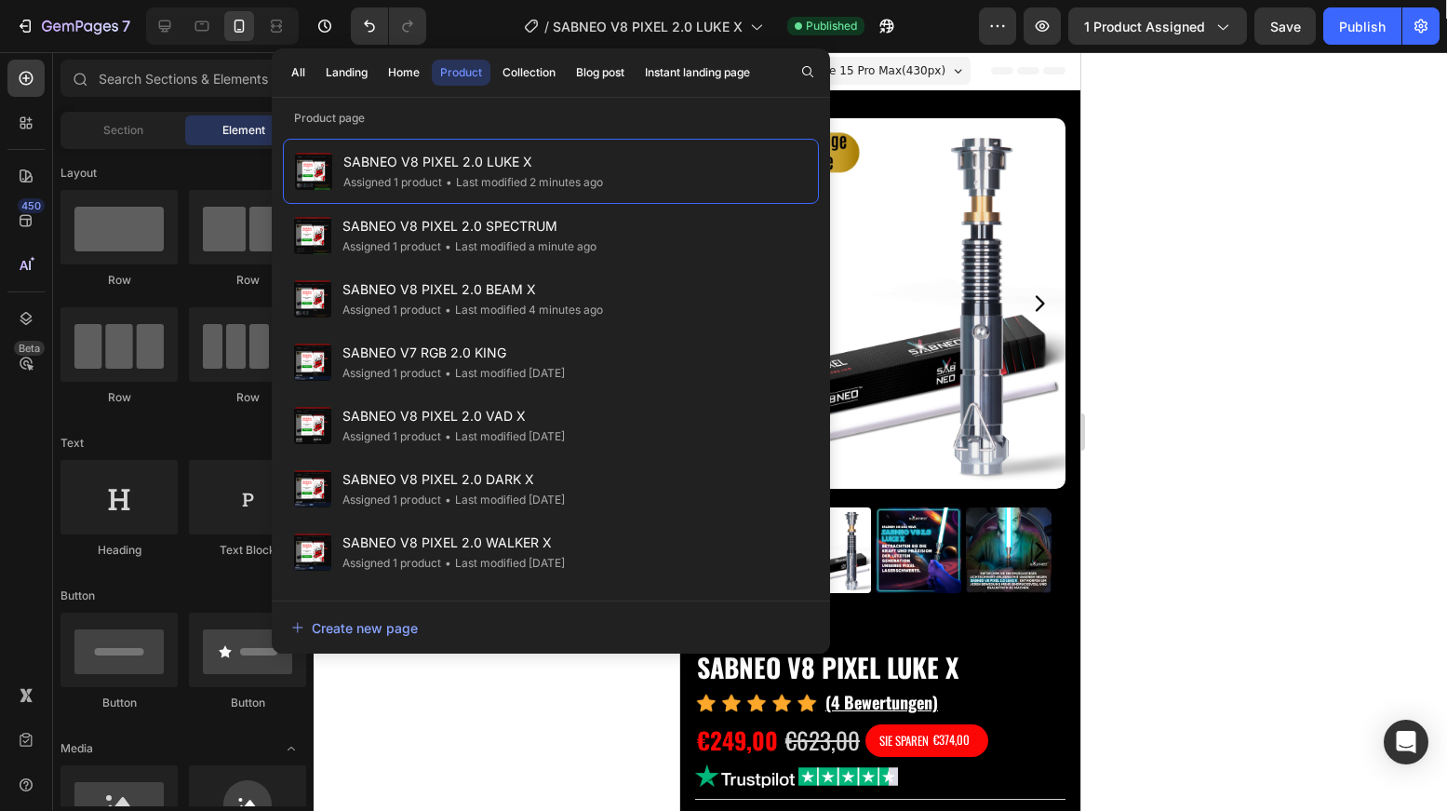
click at [1225, 437] on div at bounding box center [881, 431] width 1134 height 758
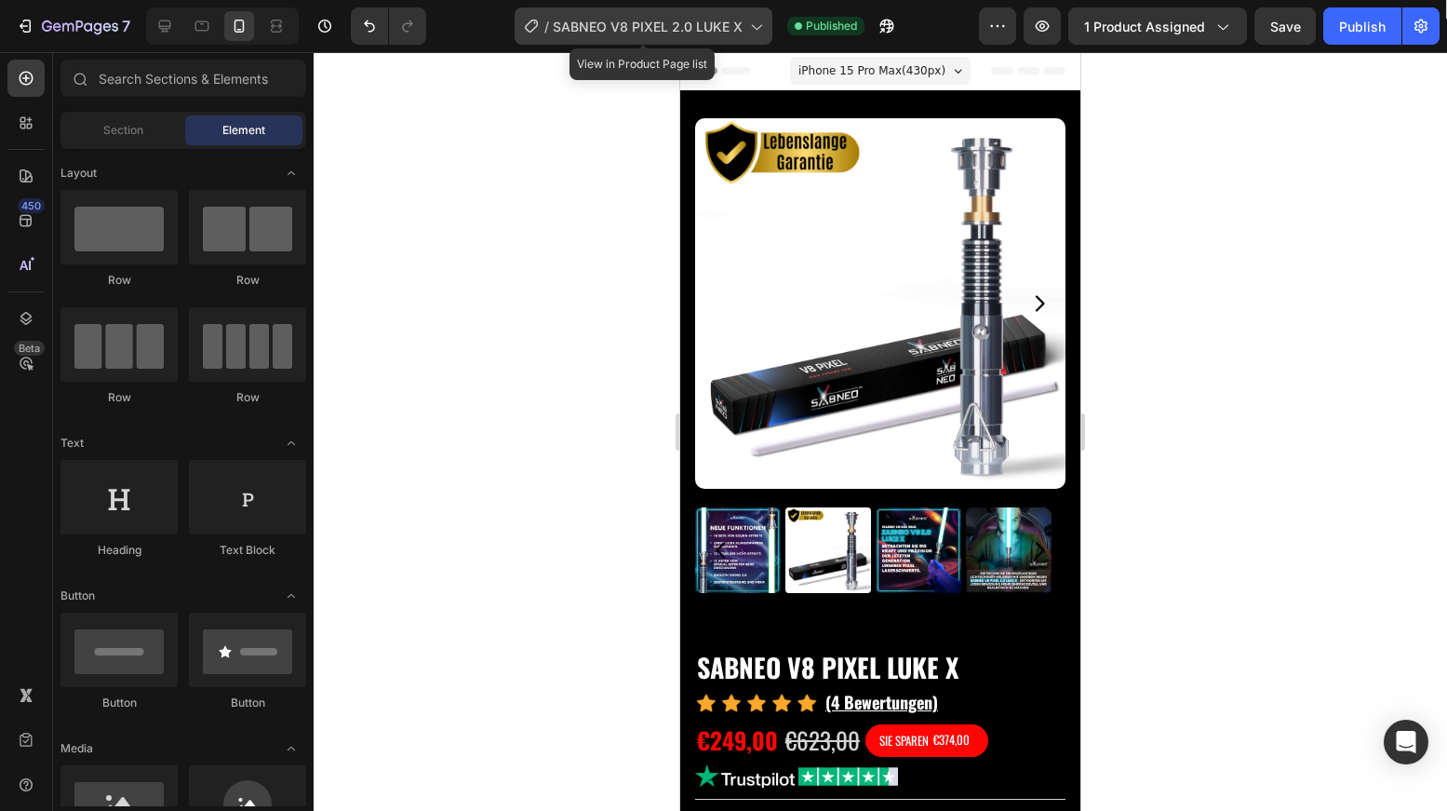
click at [709, 29] on span "SABNEO V8 PIXEL 2.0 LUKE X" at bounding box center [648, 27] width 190 height 20
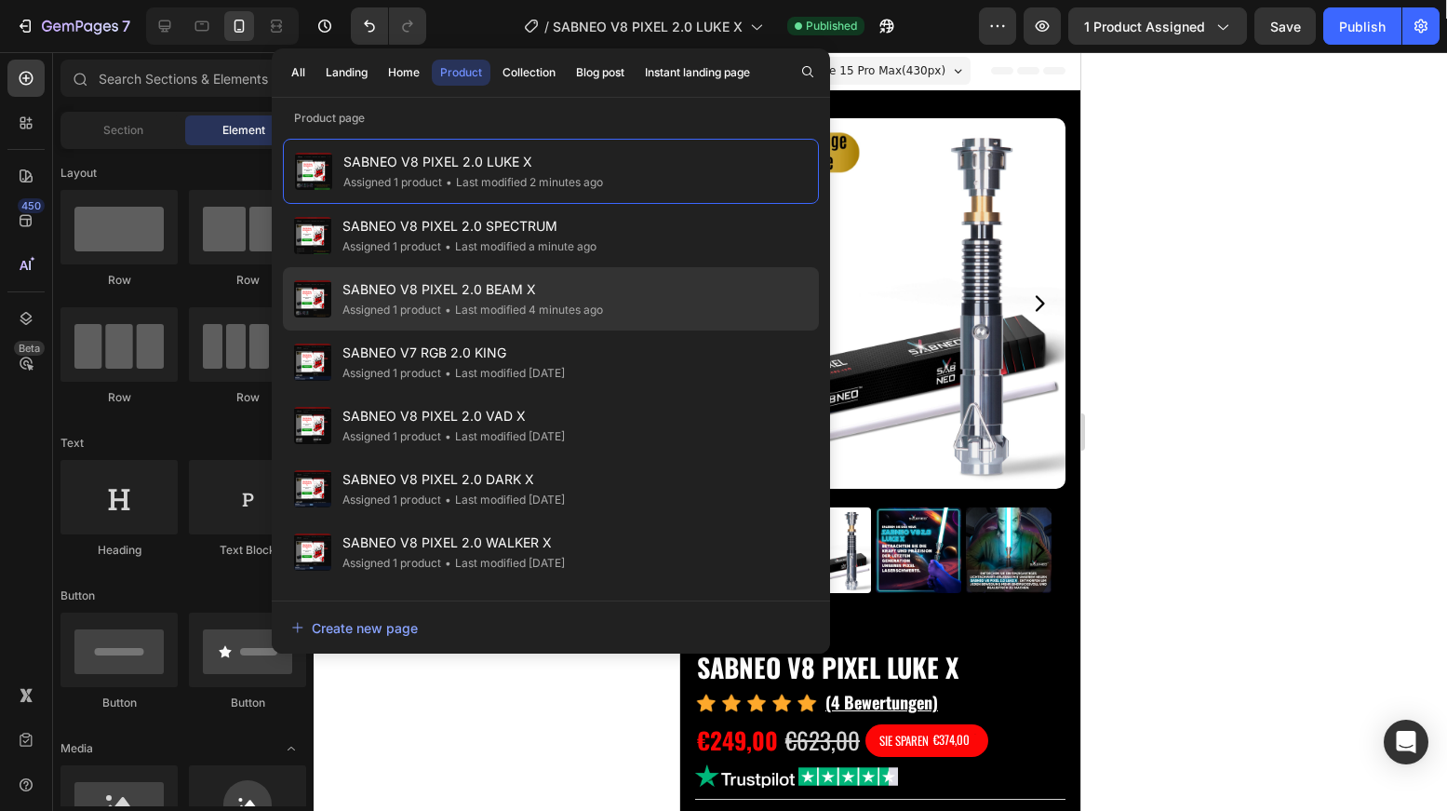
click at [532, 315] on div "• Last modified 4 minutes ago" at bounding box center [522, 310] width 162 height 19
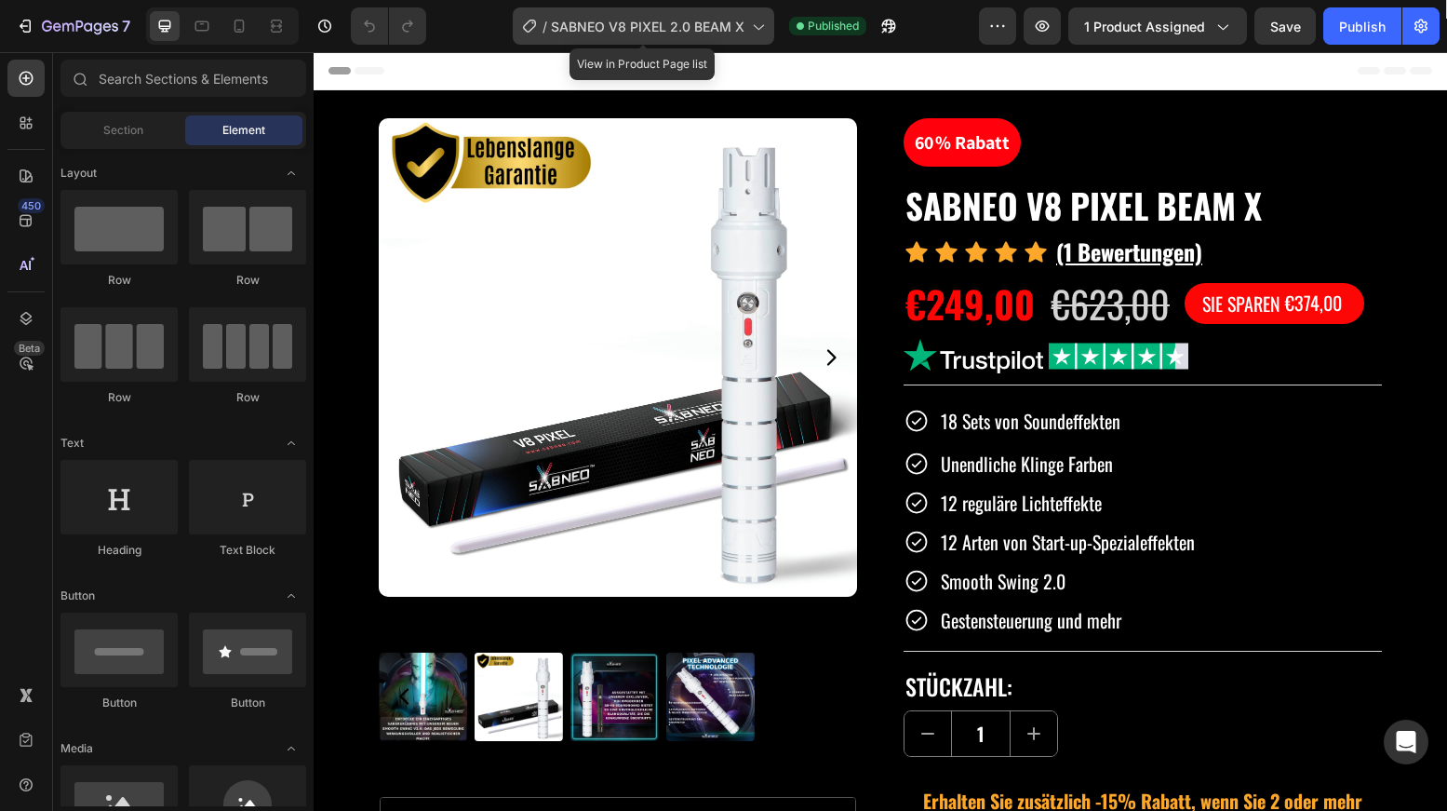
click at [644, 31] on span "SABNEO V8 PIXEL 2.0 BEAM X" at bounding box center [648, 27] width 194 height 20
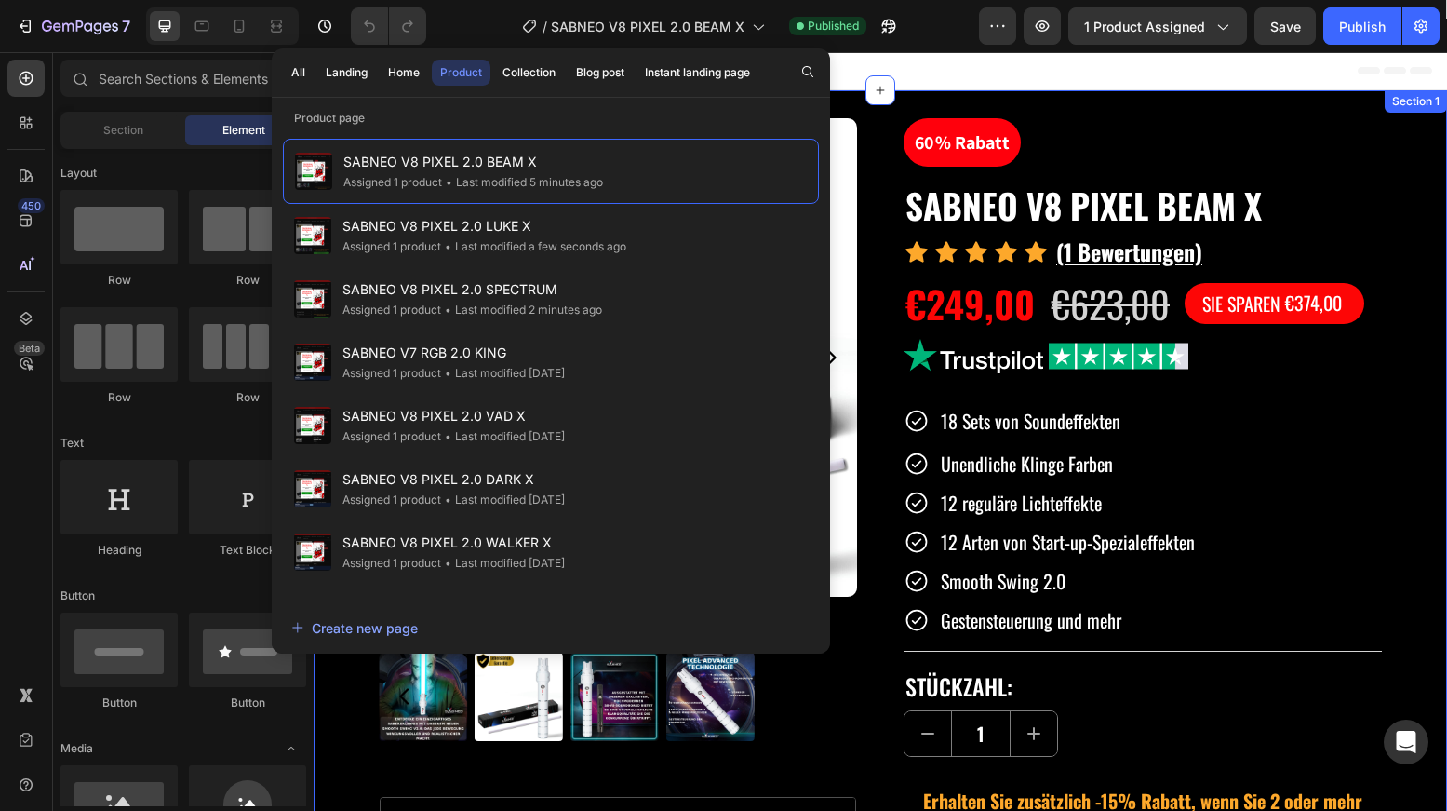
click at [1089, 104] on div "Product Images Informationen zum Produkt Informationen zum Versand Garantie Kön…" at bounding box center [881, 646] width 1134 height 1112
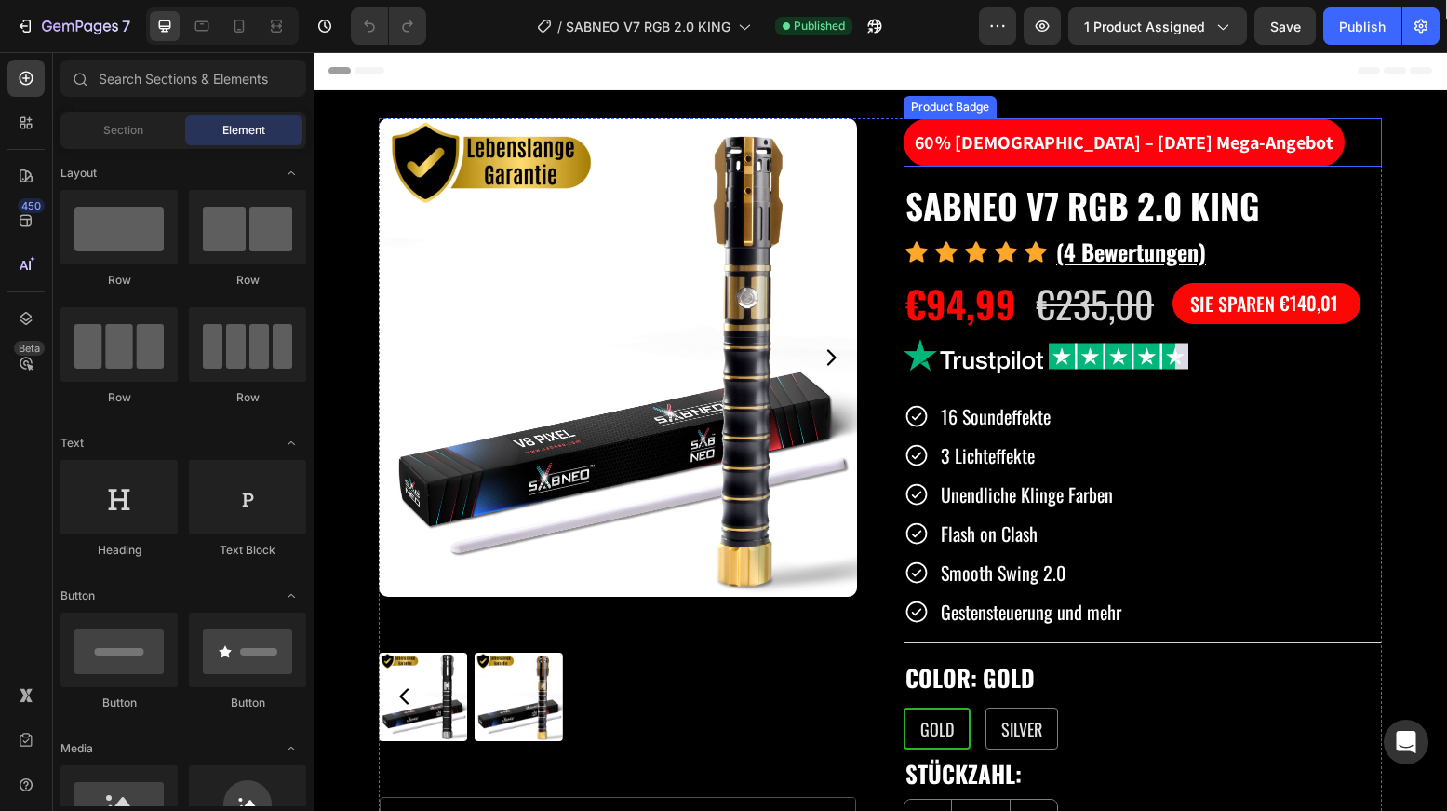
click at [1013, 149] on pre "60 % [DEMOGRAPHIC_DATA] – [DATE] Mega-Angebot" at bounding box center [1124, 142] width 441 height 48
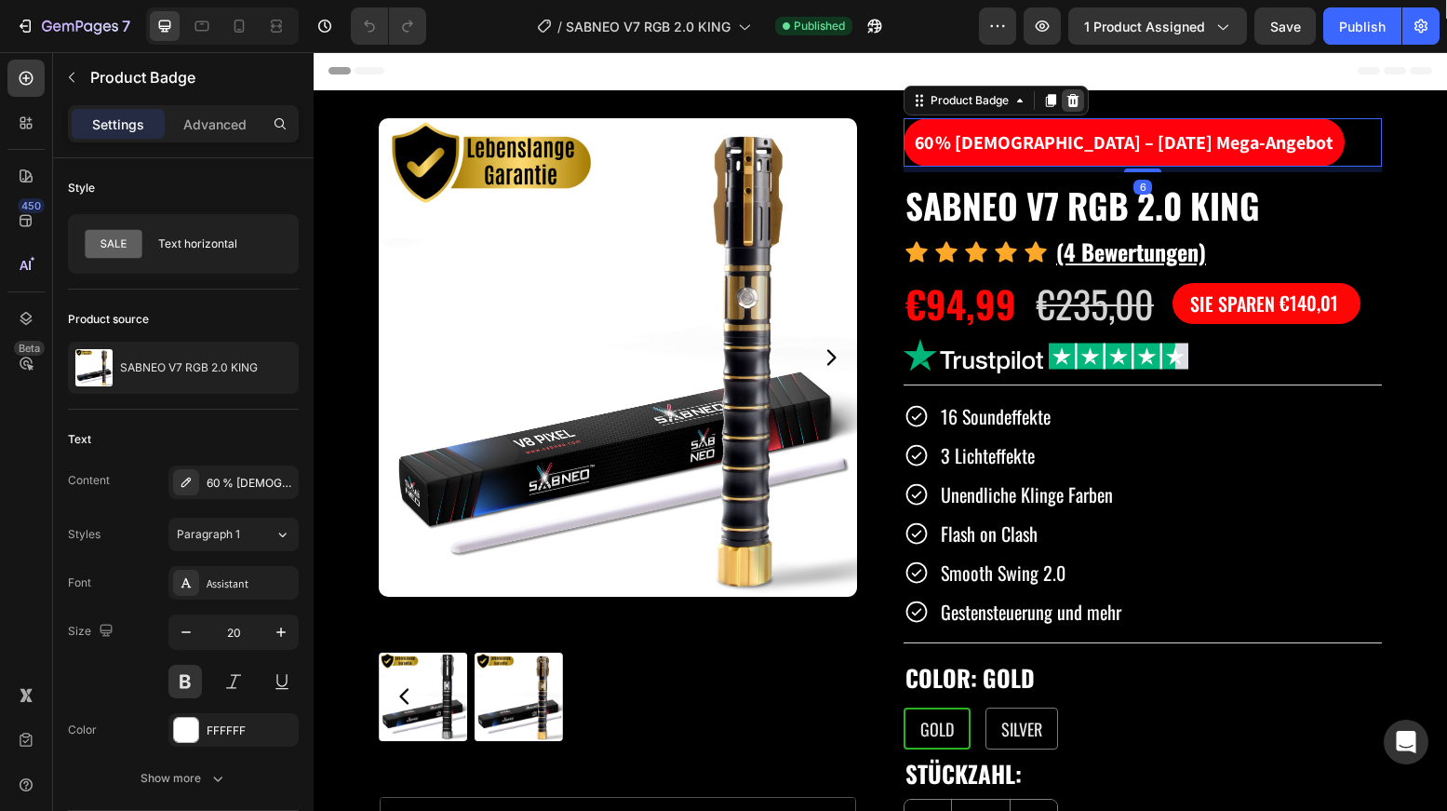
click at [1068, 102] on icon at bounding box center [1073, 100] width 15 height 15
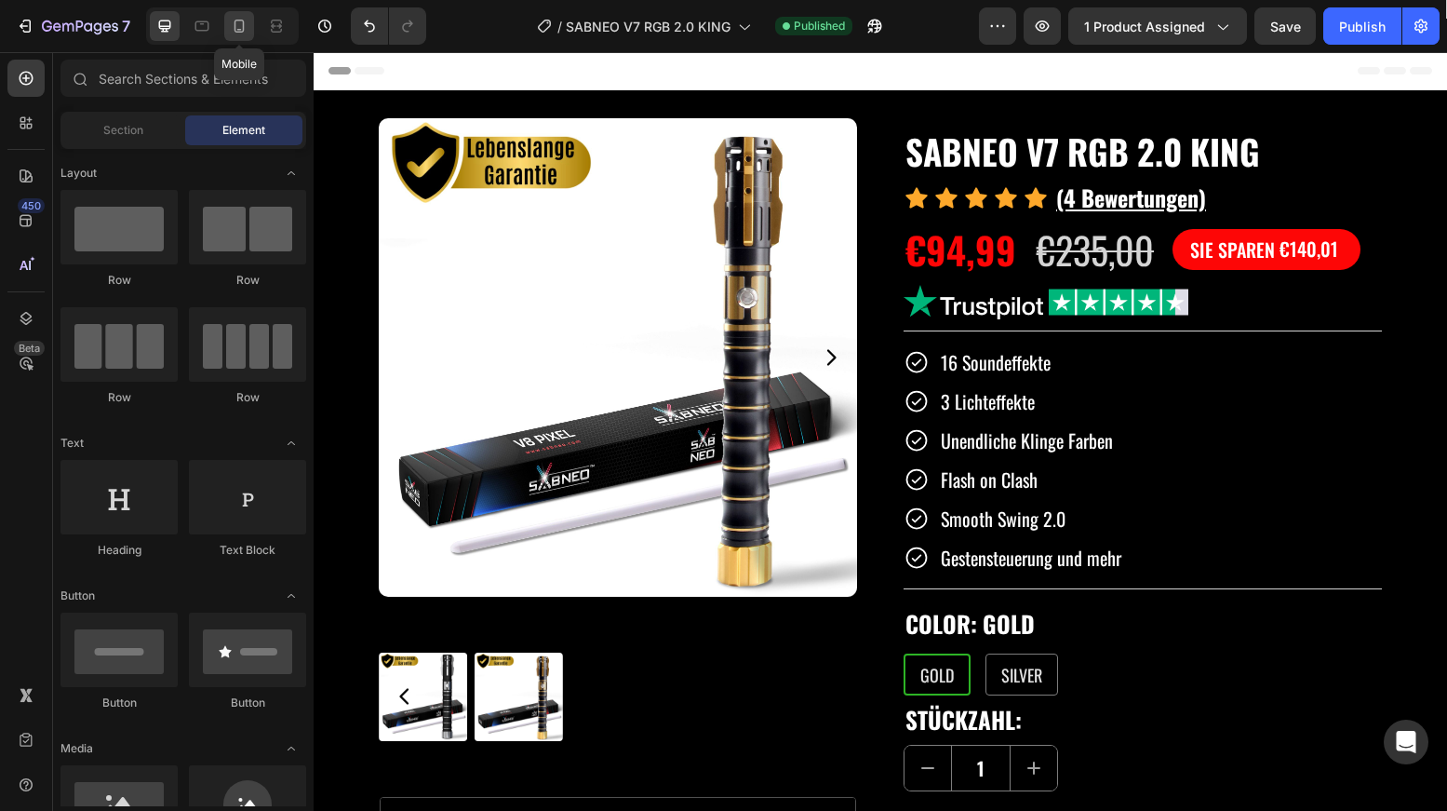
click at [232, 30] on icon at bounding box center [239, 26] width 19 height 19
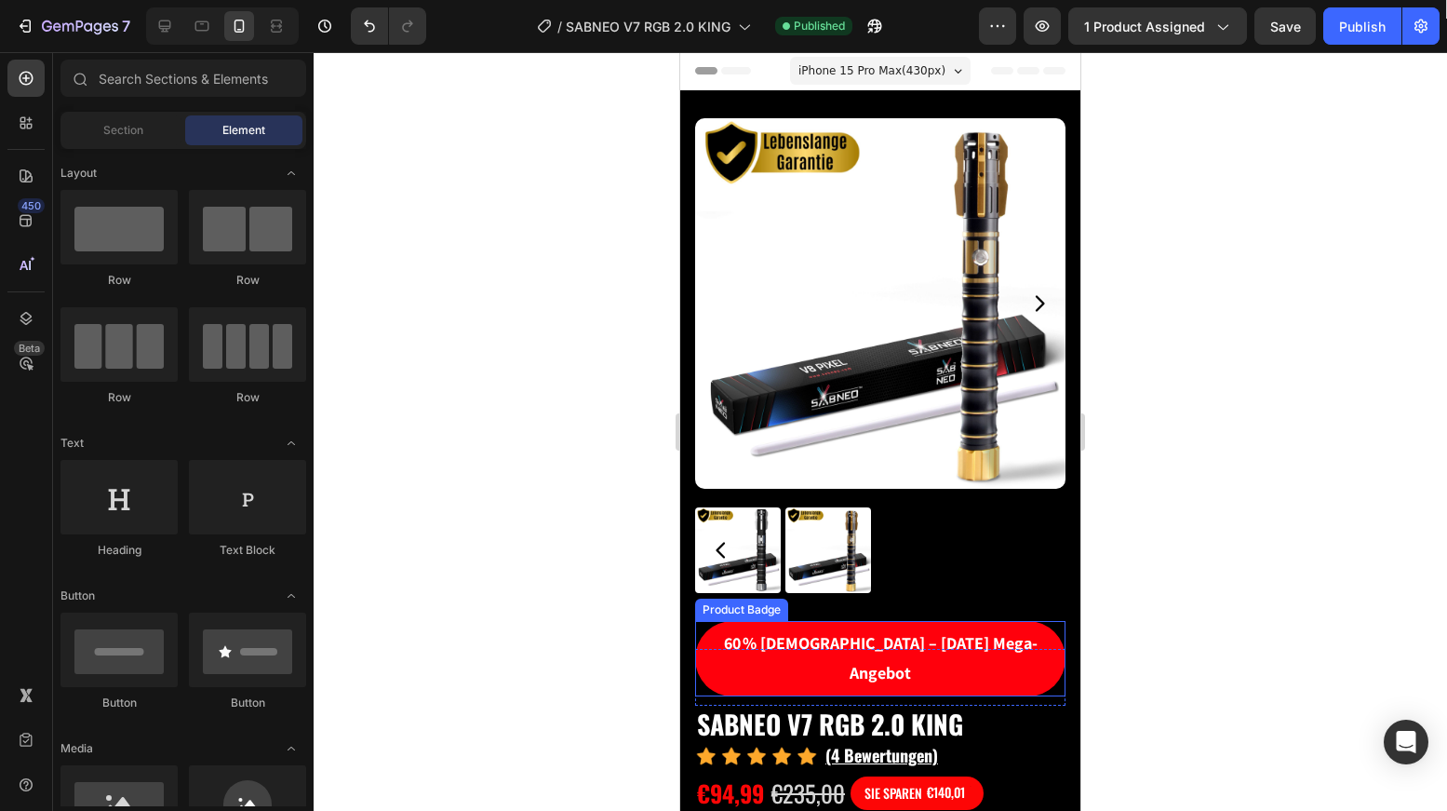
click at [812, 623] on pre "60 % [DEMOGRAPHIC_DATA] – [DATE] Mega-Angebot" at bounding box center [880, 658] width 370 height 75
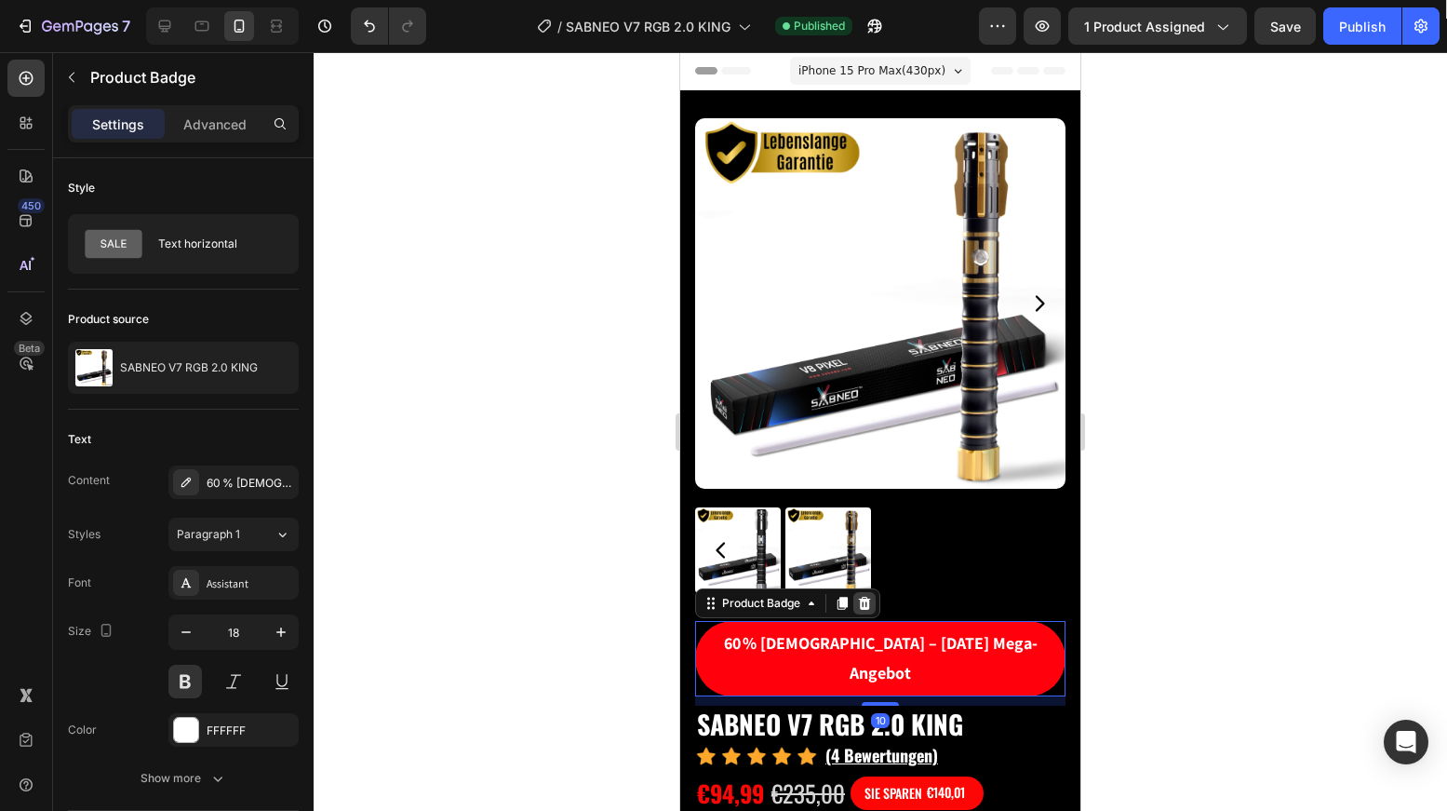
click at [869, 597] on icon at bounding box center [865, 603] width 12 height 13
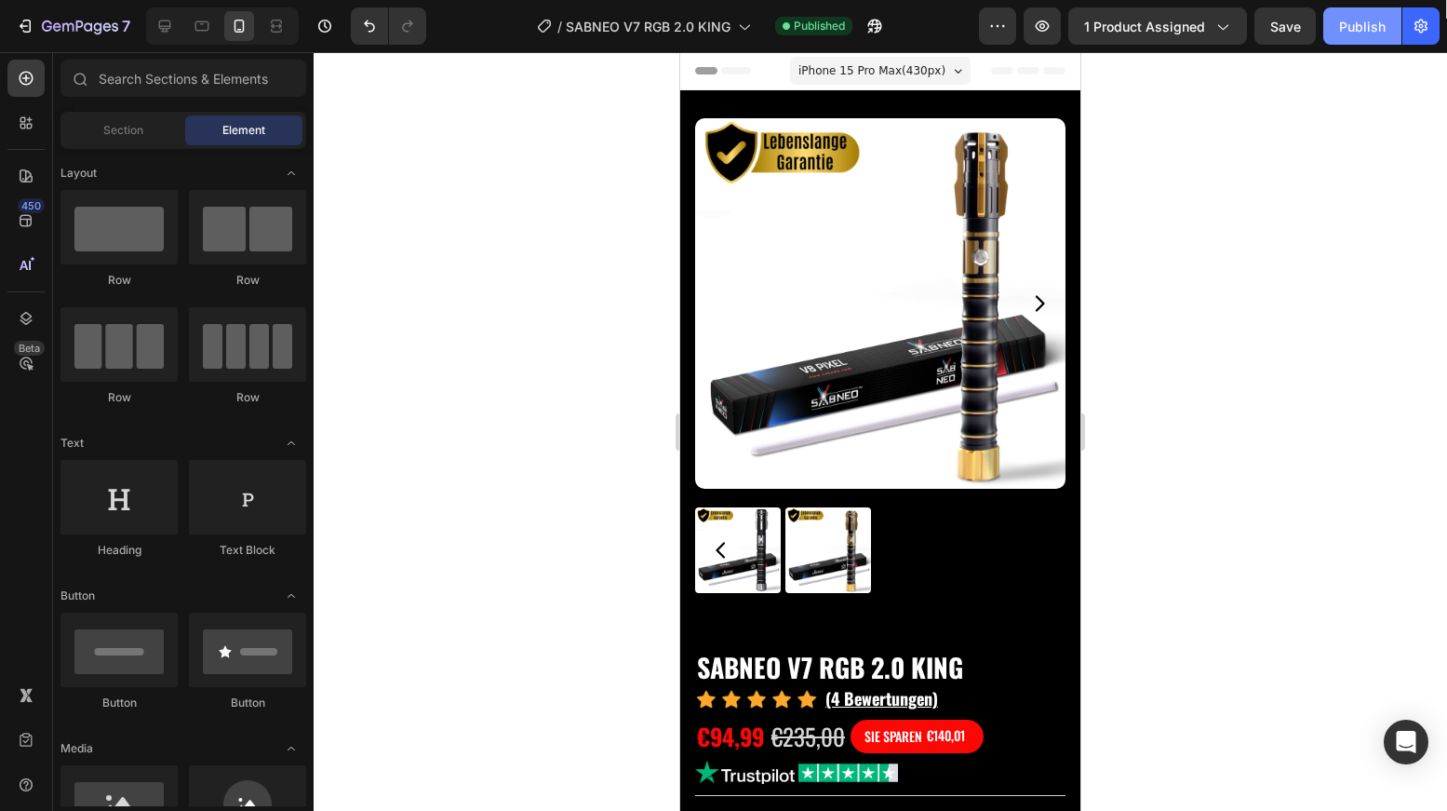
click at [1370, 36] on button "Publish" at bounding box center [1362, 25] width 78 height 37
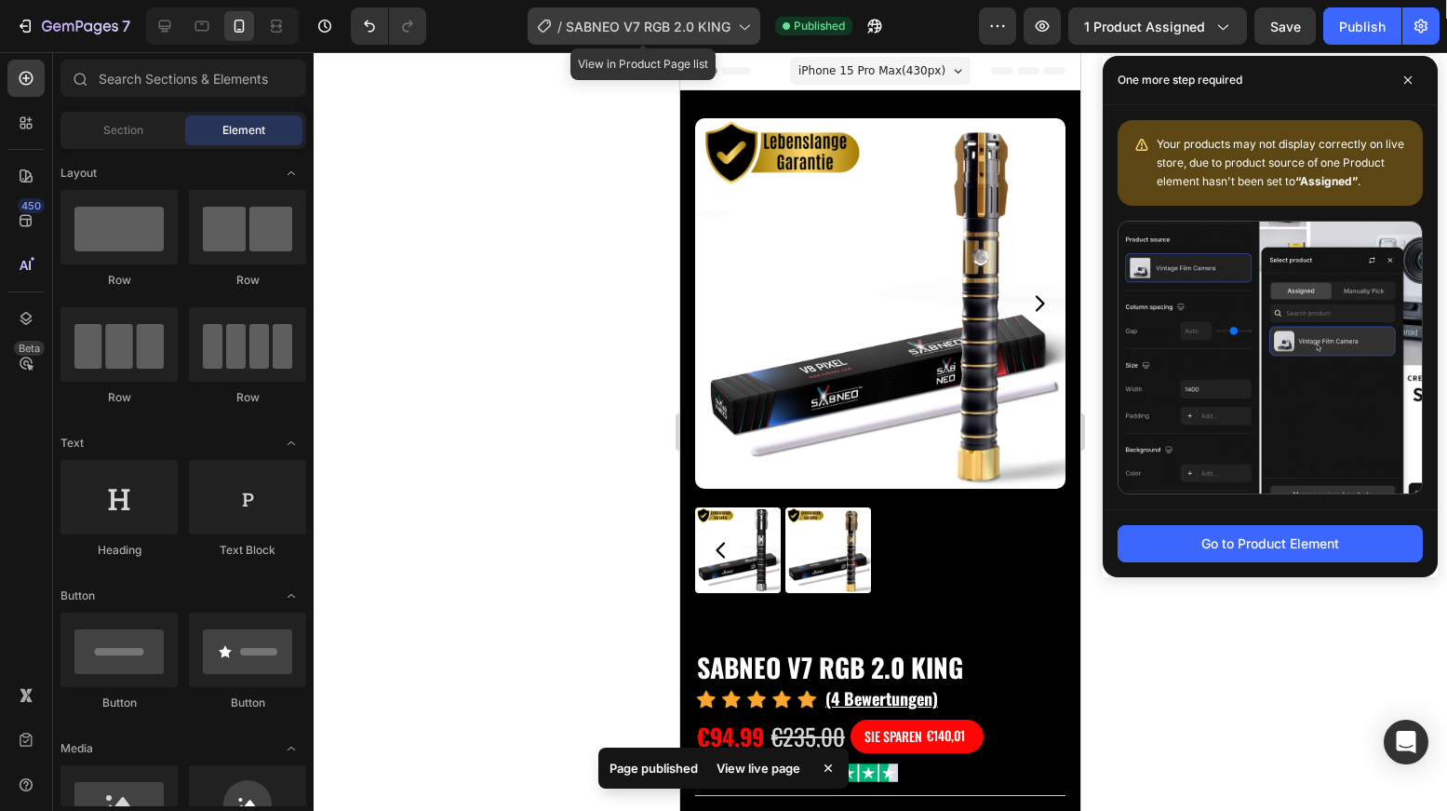
click at [655, 30] on span "SABNEO V7 RGB 2.0 KING" at bounding box center [648, 27] width 165 height 20
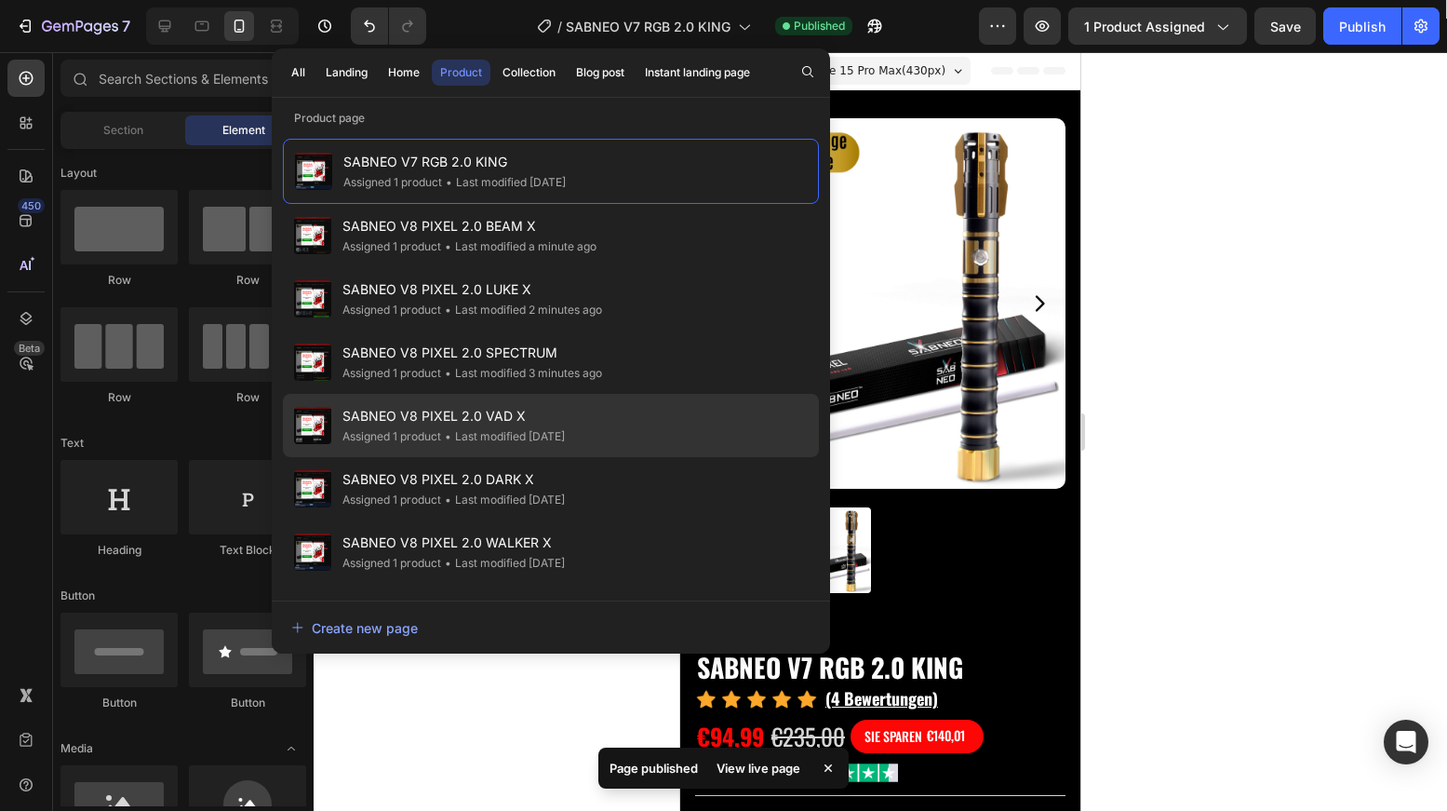
click at [526, 417] on span "SABNEO V8 PIXEL 2.0 VAD X" at bounding box center [453, 416] width 222 height 22
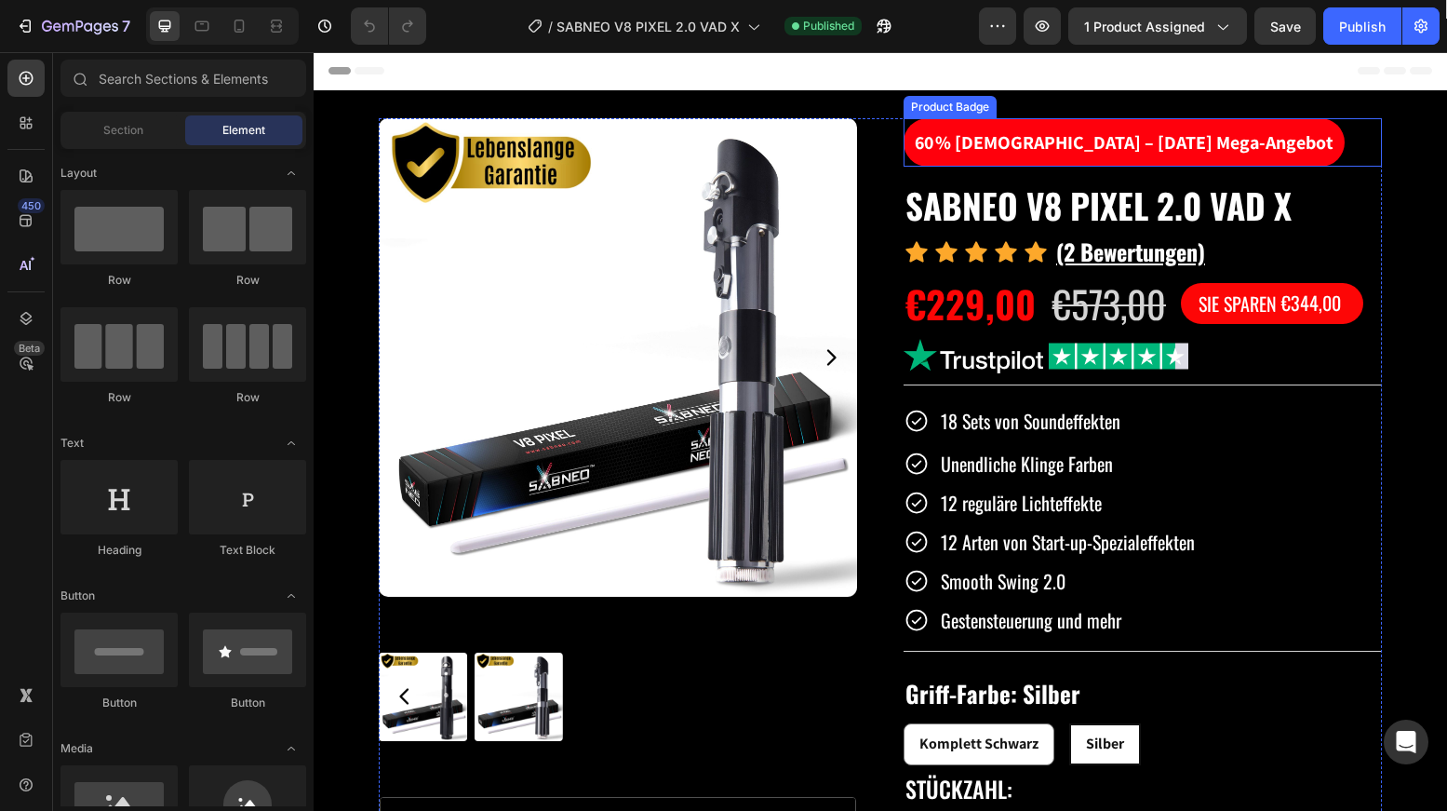
click at [1058, 148] on pre "60 % [DEMOGRAPHIC_DATA] – [DATE] Mega-Angebot" at bounding box center [1124, 142] width 441 height 48
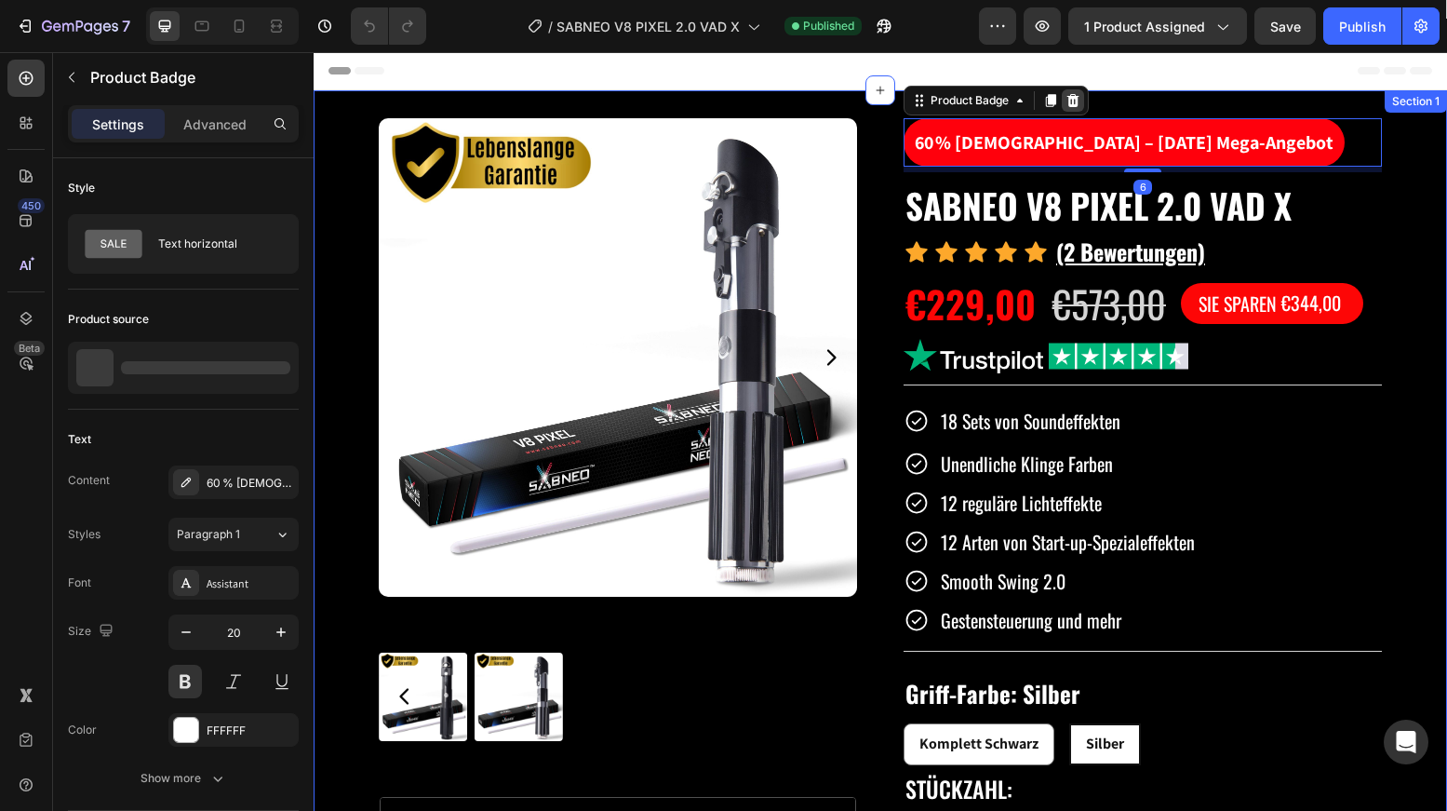
click at [1069, 107] on icon at bounding box center [1073, 100] width 15 height 15
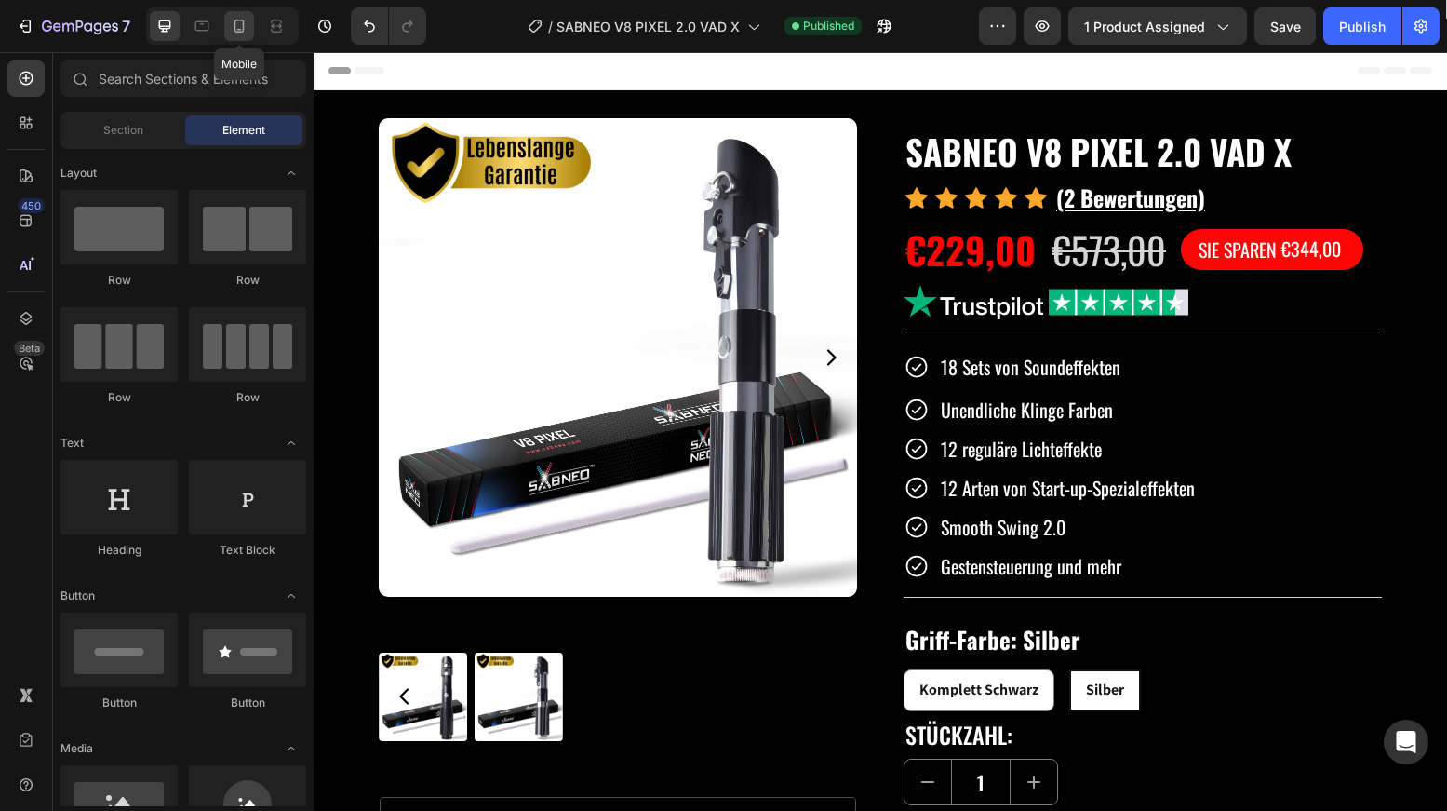
click at [229, 31] on div at bounding box center [239, 26] width 30 height 30
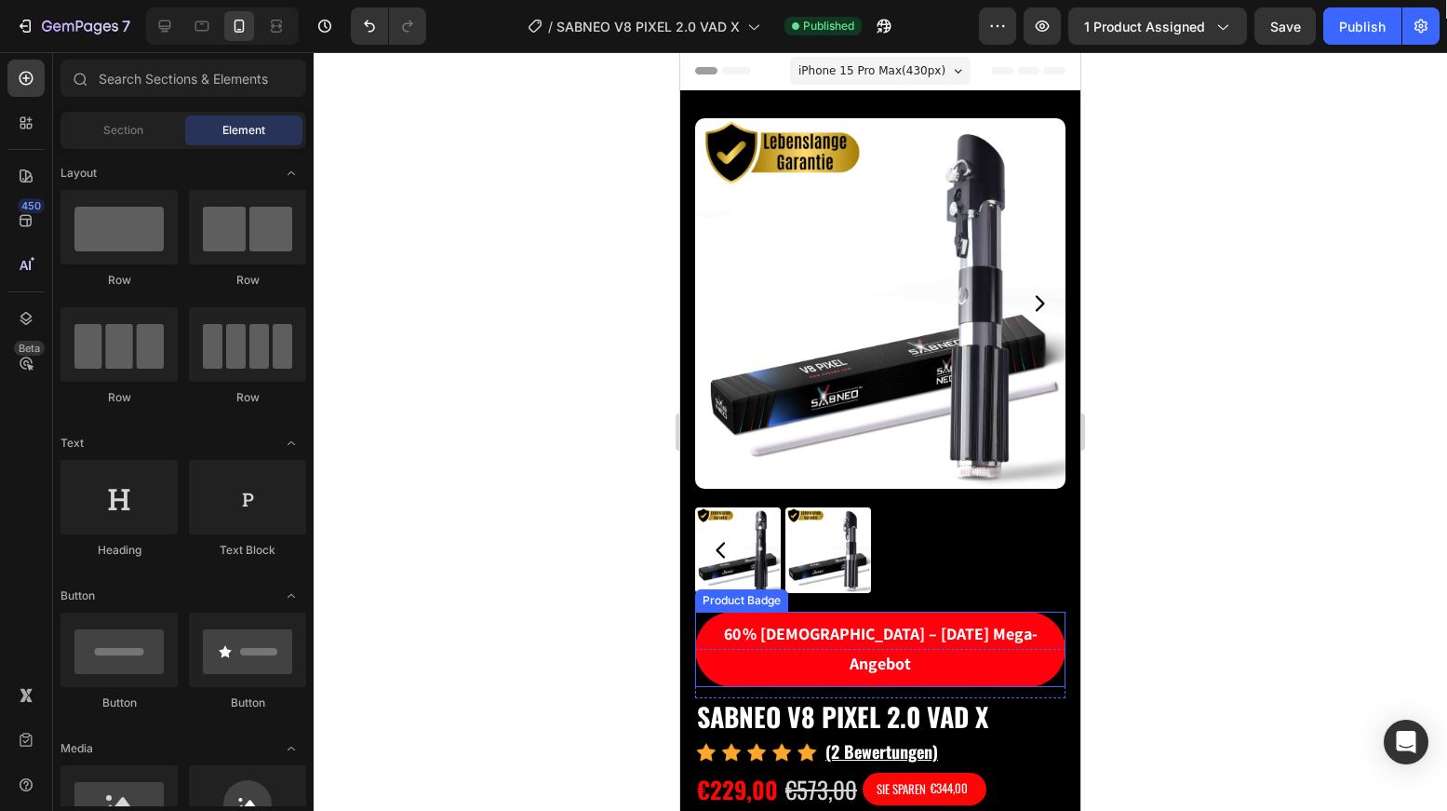
click at [788, 625] on pre "60 % [DEMOGRAPHIC_DATA] – [DATE] Mega-Angebot" at bounding box center [880, 648] width 370 height 75
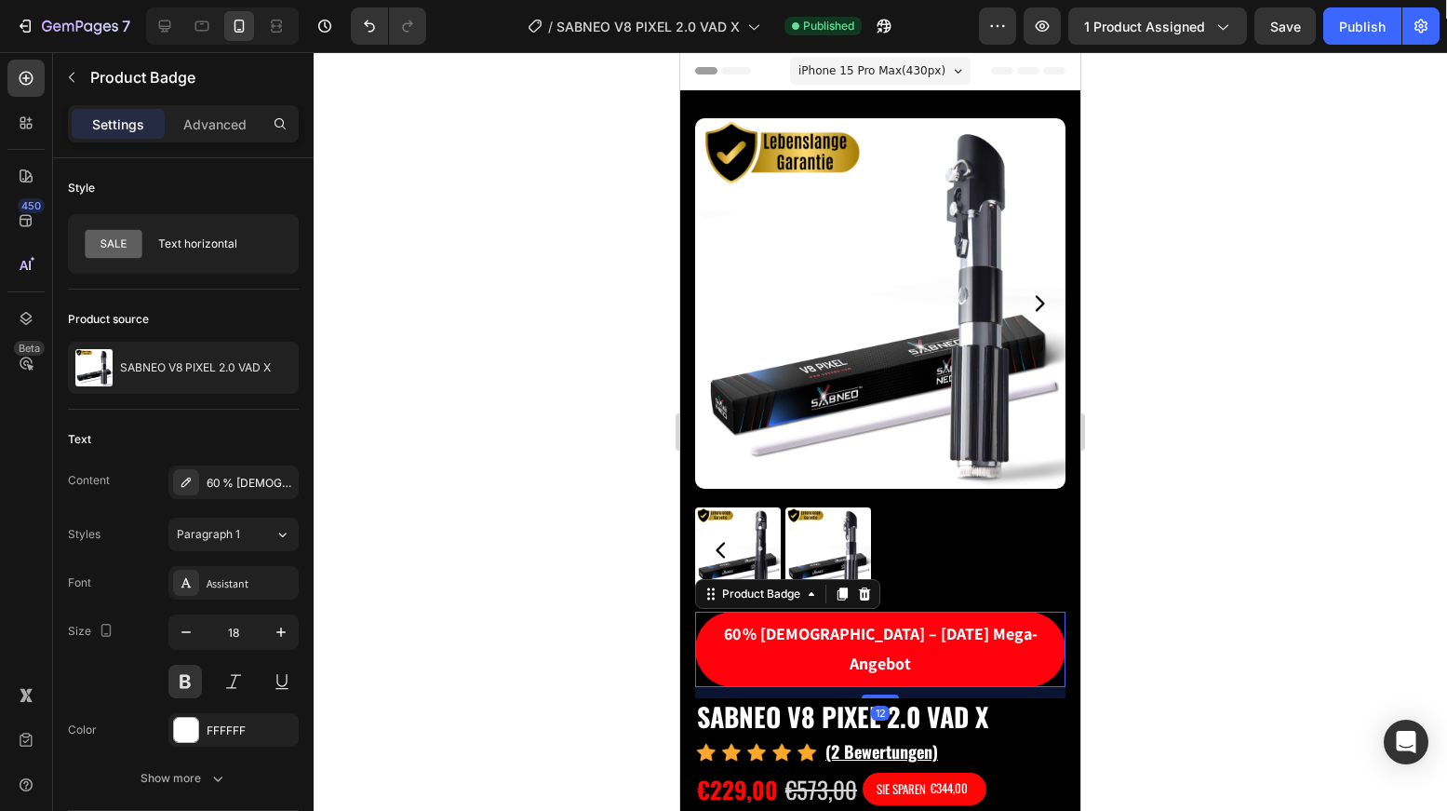
click at [871, 586] on icon at bounding box center [864, 593] width 15 height 15
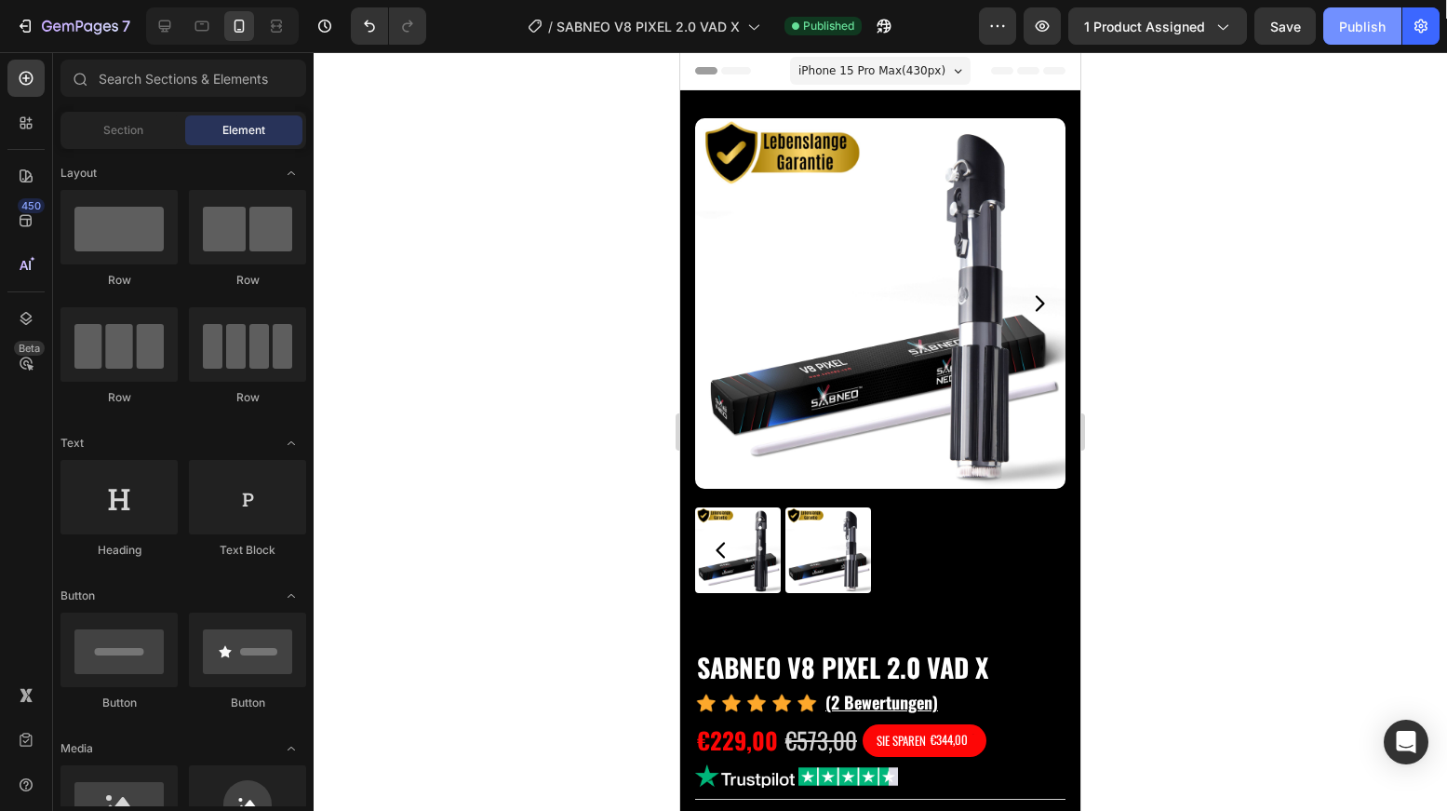
click at [1367, 23] on div "Publish" at bounding box center [1362, 27] width 47 height 20
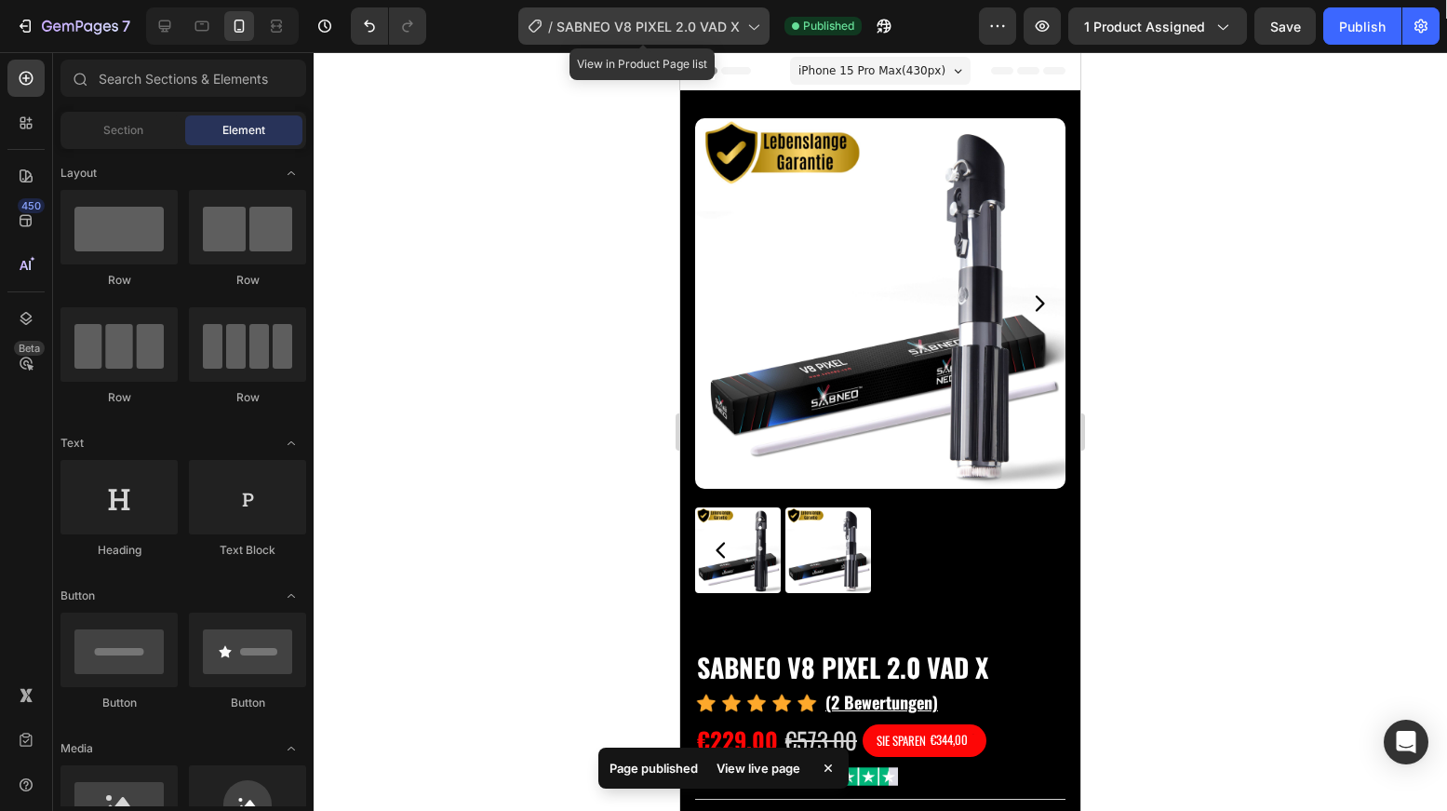
click at [684, 19] on span "SABNEO V8 PIXEL 2.0 VAD X" at bounding box center [648, 27] width 183 height 20
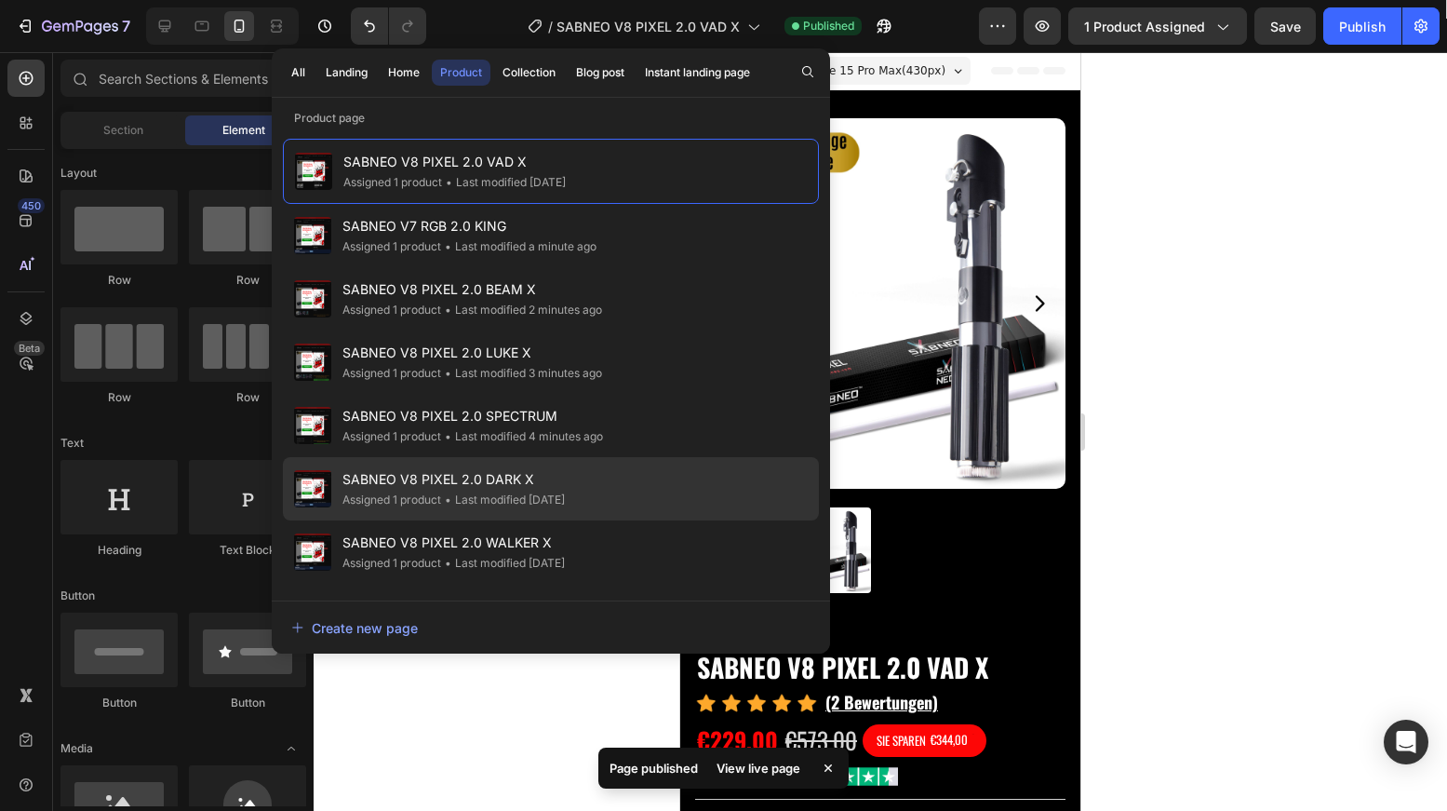
click at [590, 475] on div "SABNEO V8 PIXEL 2.0 DARK X Assigned 1 product • Last modified 4 days ago" at bounding box center [551, 488] width 536 height 63
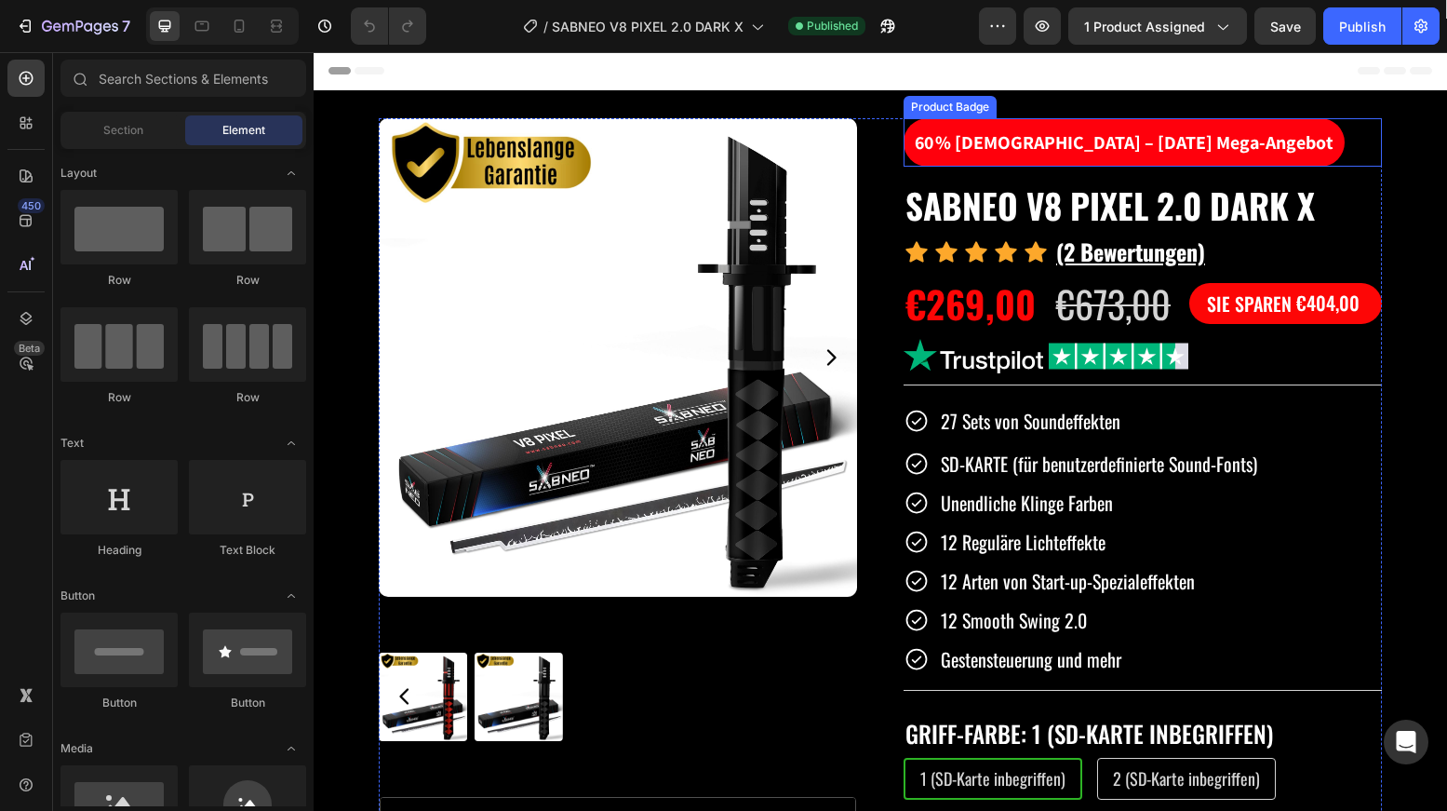
click at [986, 137] on pre "60 % [DEMOGRAPHIC_DATA] – [DATE] Mega-Angebot" at bounding box center [1124, 142] width 441 height 48
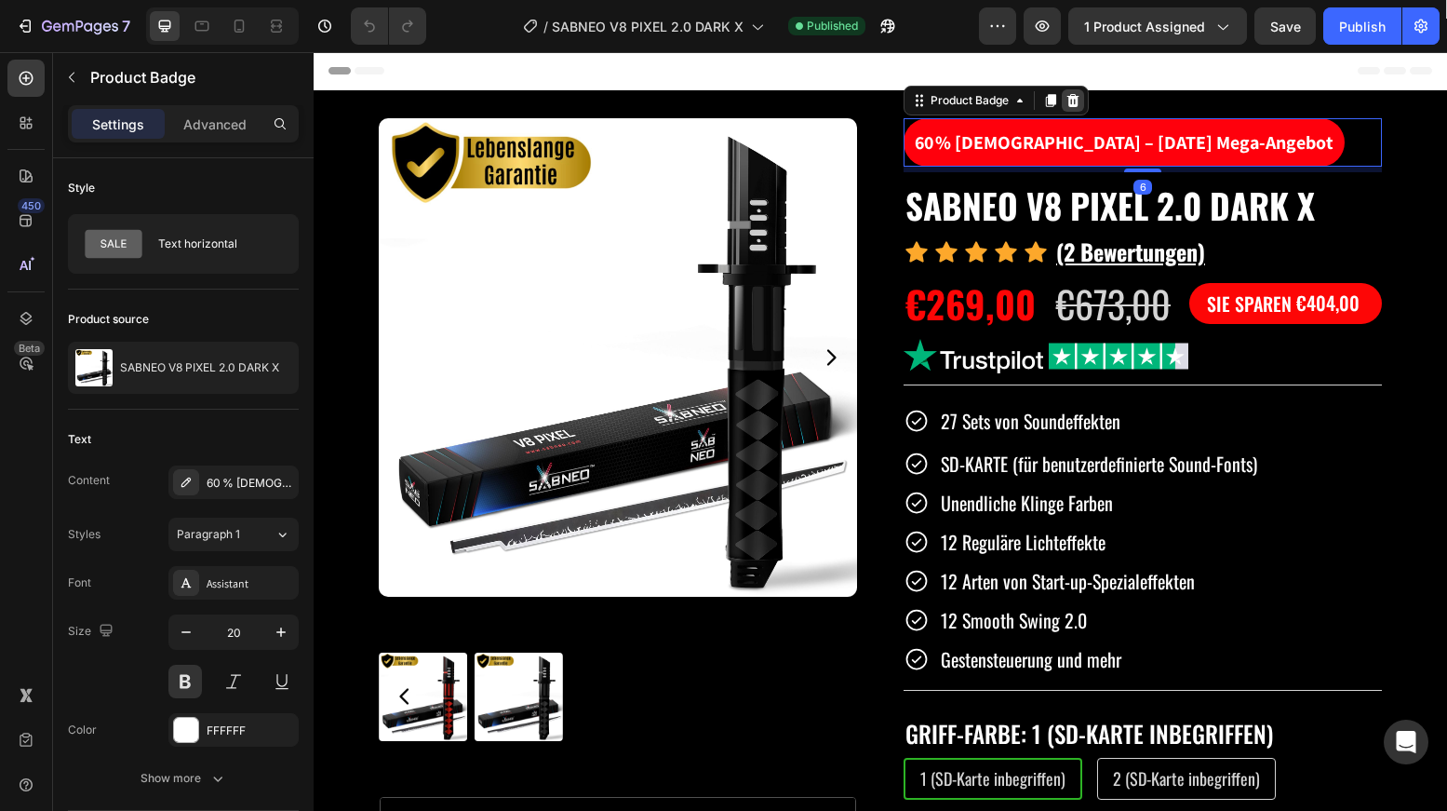
click at [1067, 98] on icon at bounding box center [1073, 100] width 12 height 13
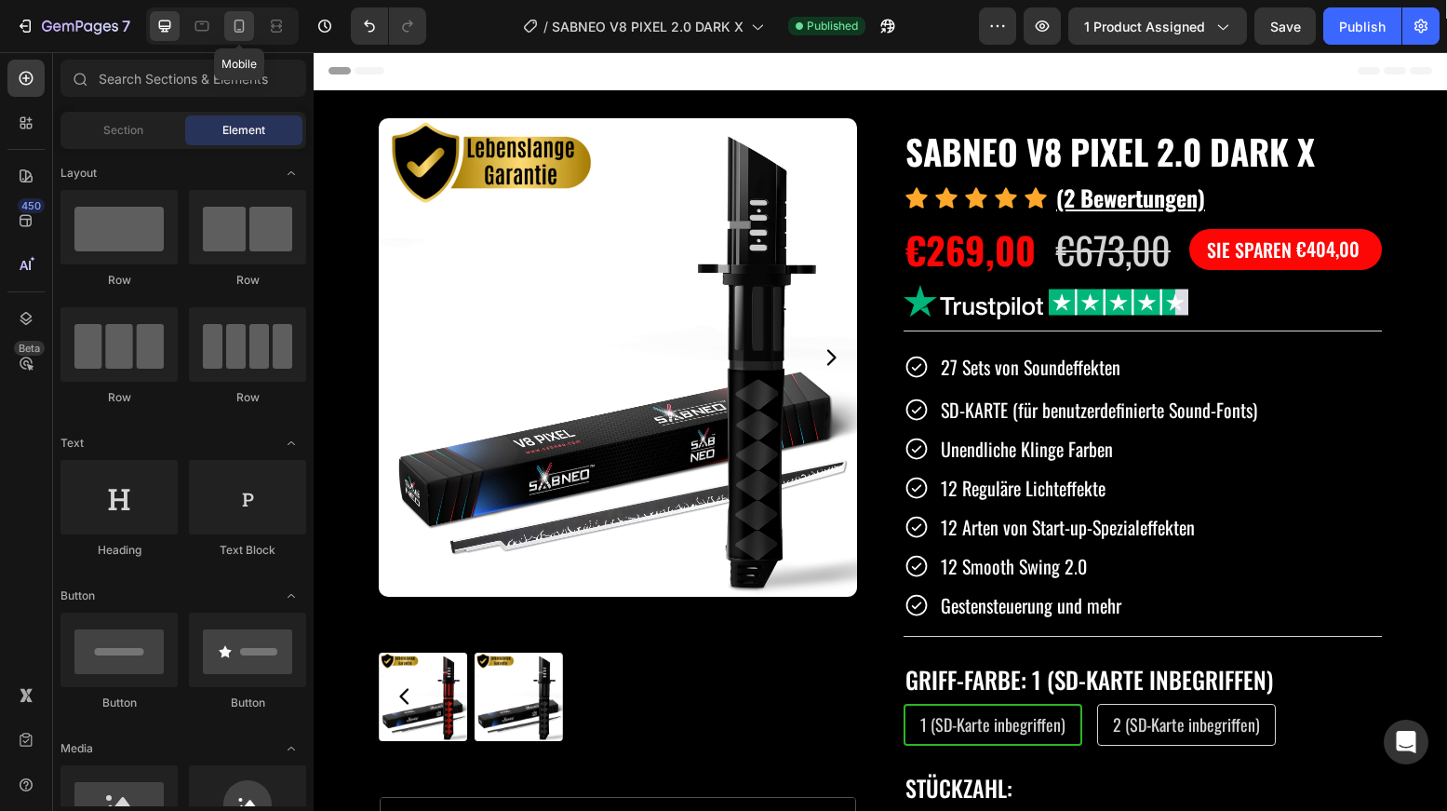
click at [241, 34] on icon at bounding box center [239, 26] width 19 height 19
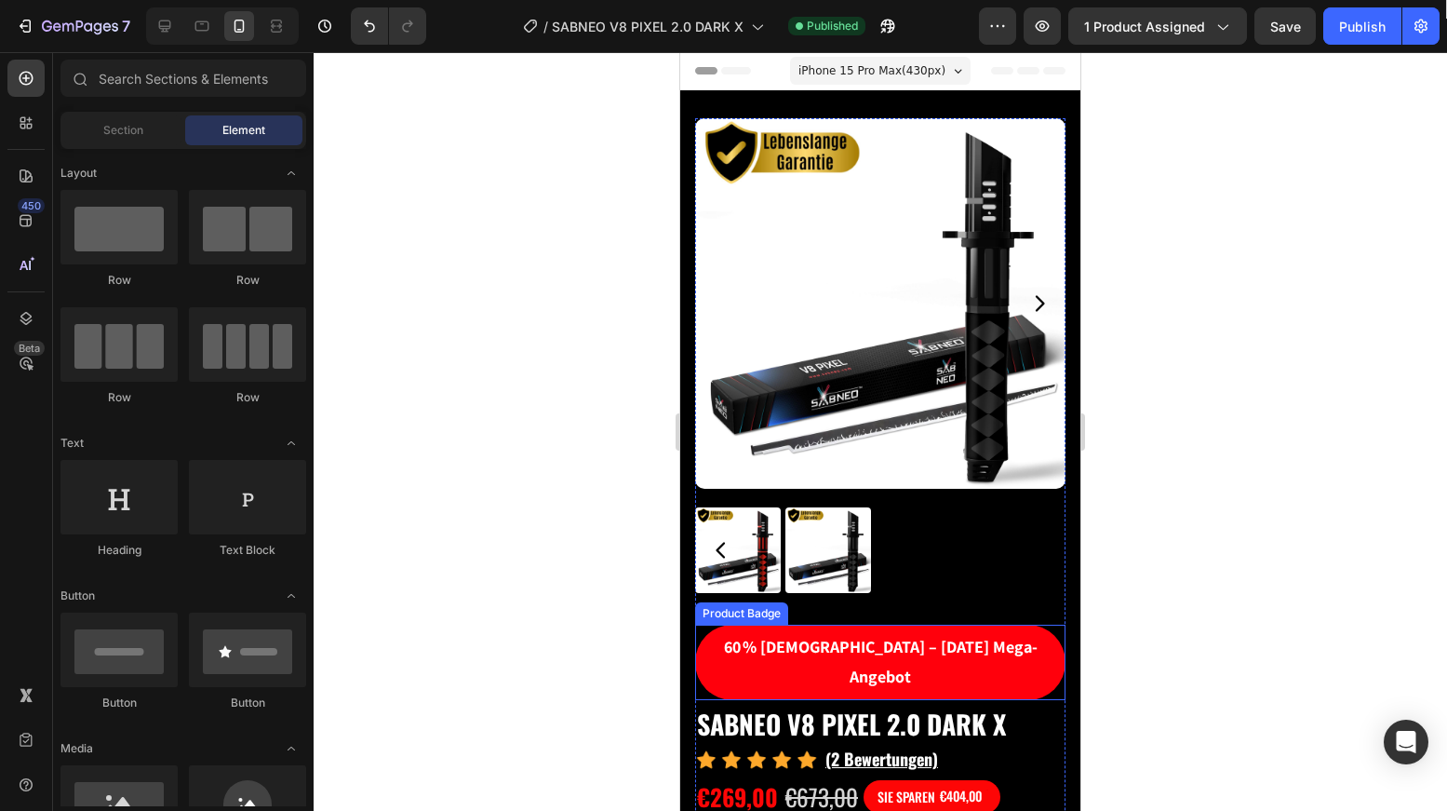
click at [801, 624] on pre "60 % [DEMOGRAPHIC_DATA] – [DATE] Mega-Angebot" at bounding box center [880, 661] width 370 height 75
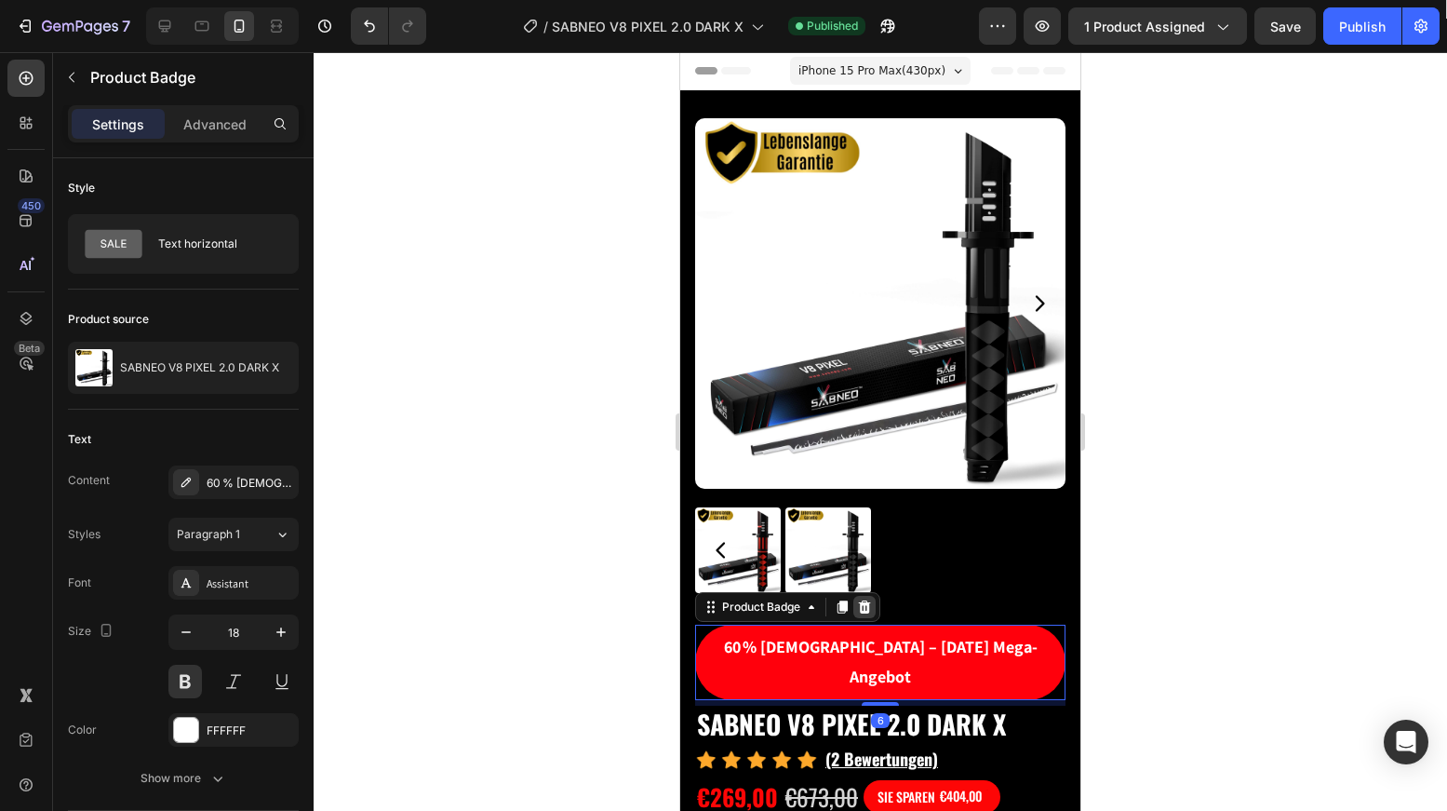
click at [867, 600] on icon at bounding box center [865, 606] width 12 height 13
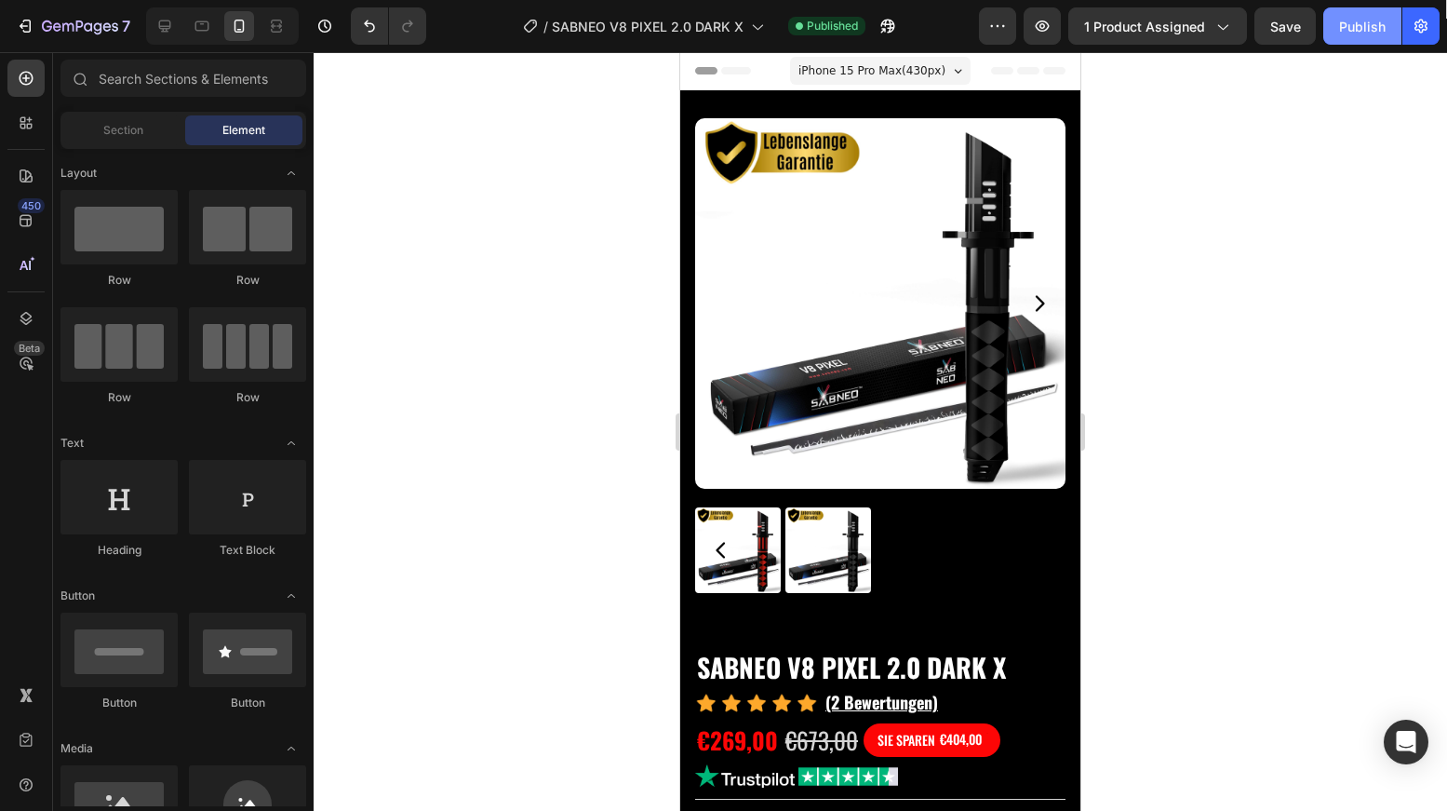
click at [1366, 24] on div "Publish" at bounding box center [1362, 27] width 47 height 20
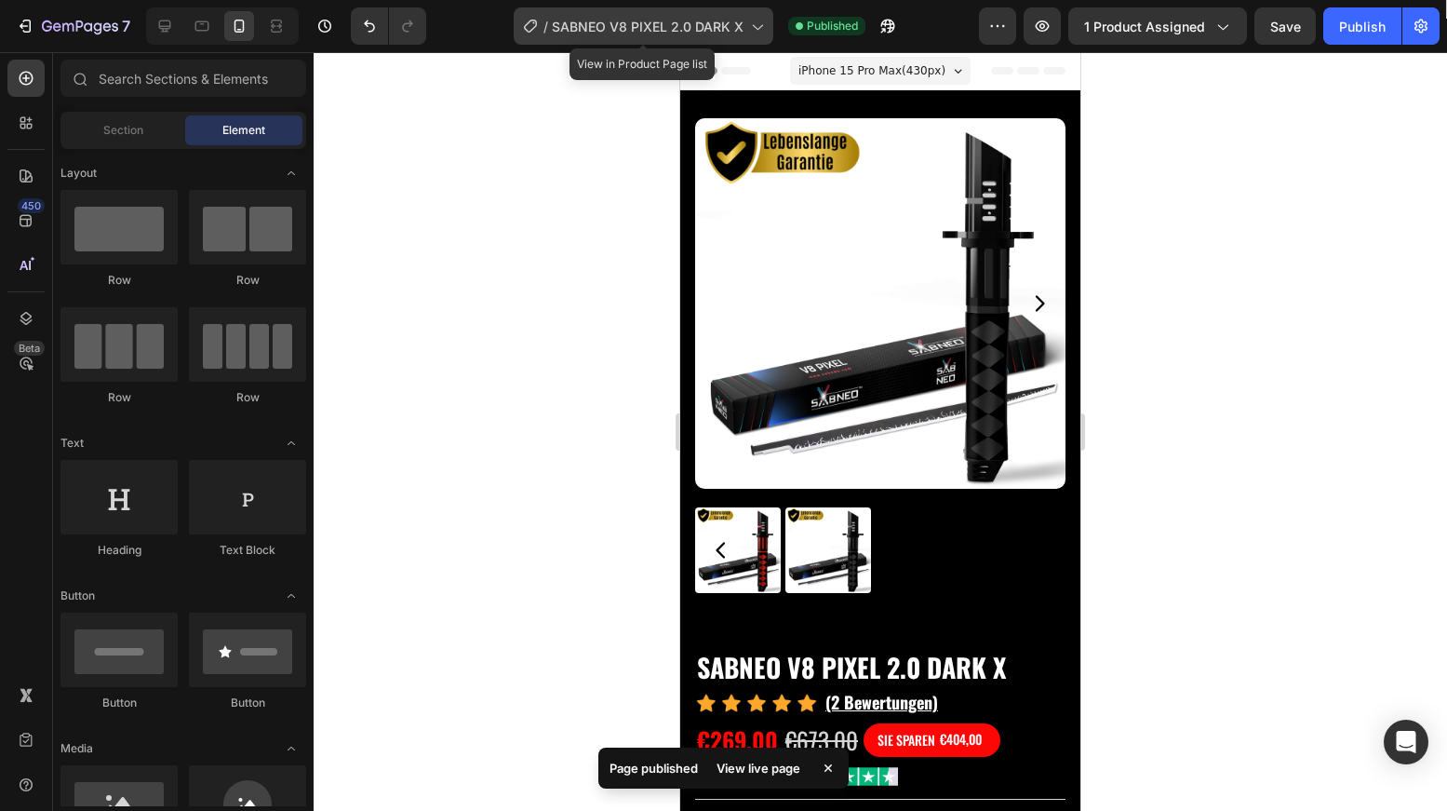
click at [631, 32] on span "SABNEO V8 PIXEL 2.0 DARK X" at bounding box center [648, 27] width 192 height 20
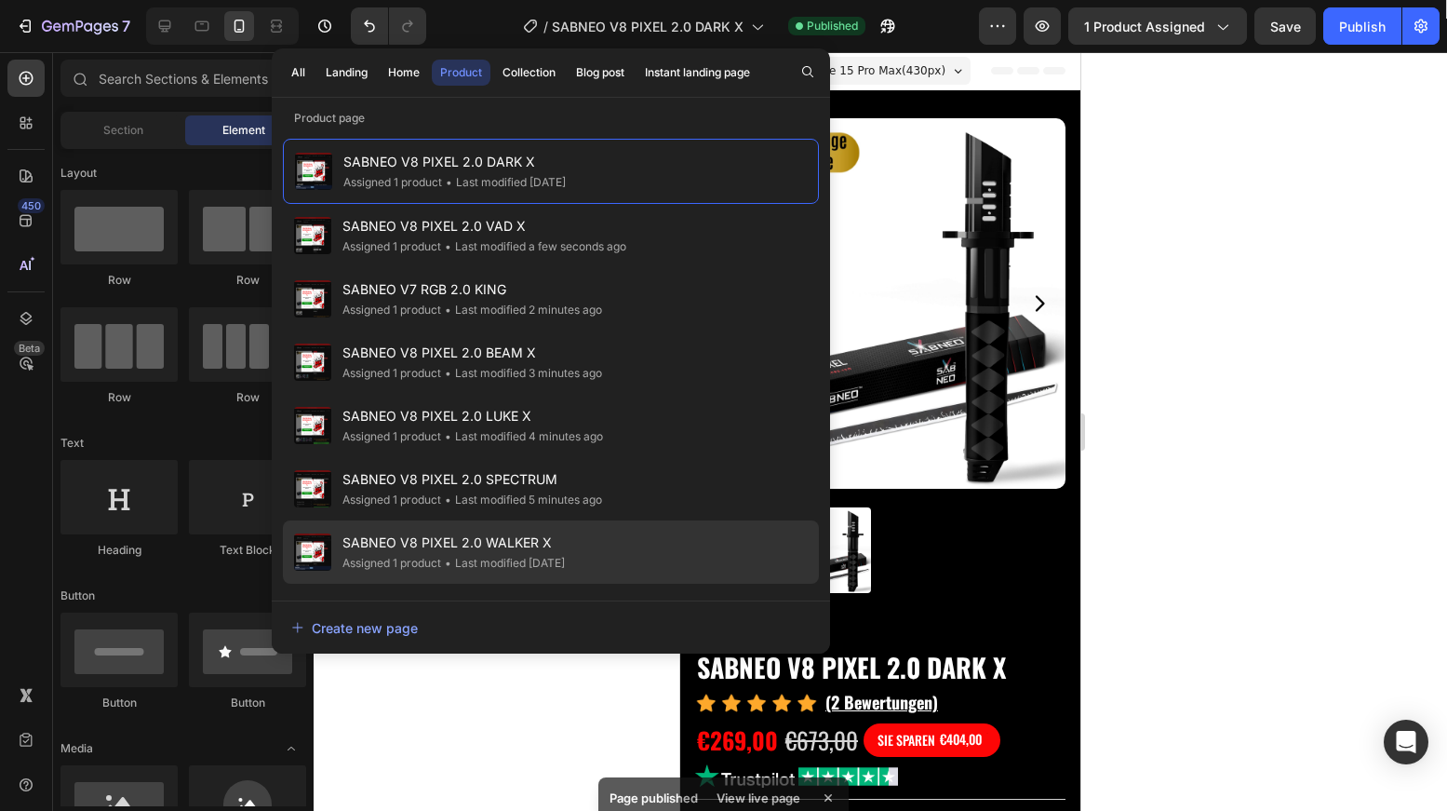
click at [622, 531] on div "SABNEO V8 PIXEL 2.0 WALKER X Assigned 1 product • Last modified 4 days ago" at bounding box center [551, 551] width 536 height 63
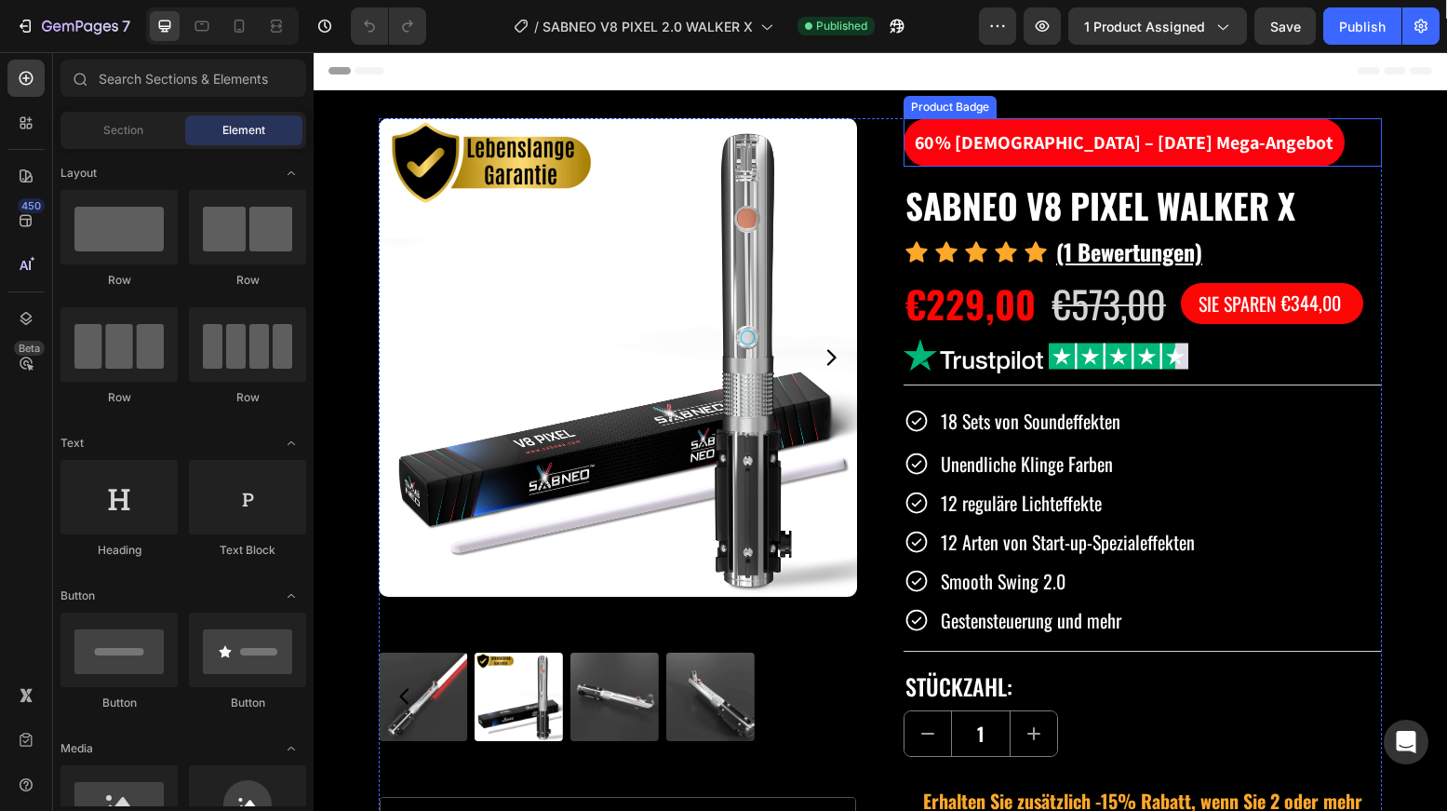
click at [1124, 141] on pre "60 % [DEMOGRAPHIC_DATA] – [DATE] Mega-Angebot" at bounding box center [1124, 142] width 441 height 48
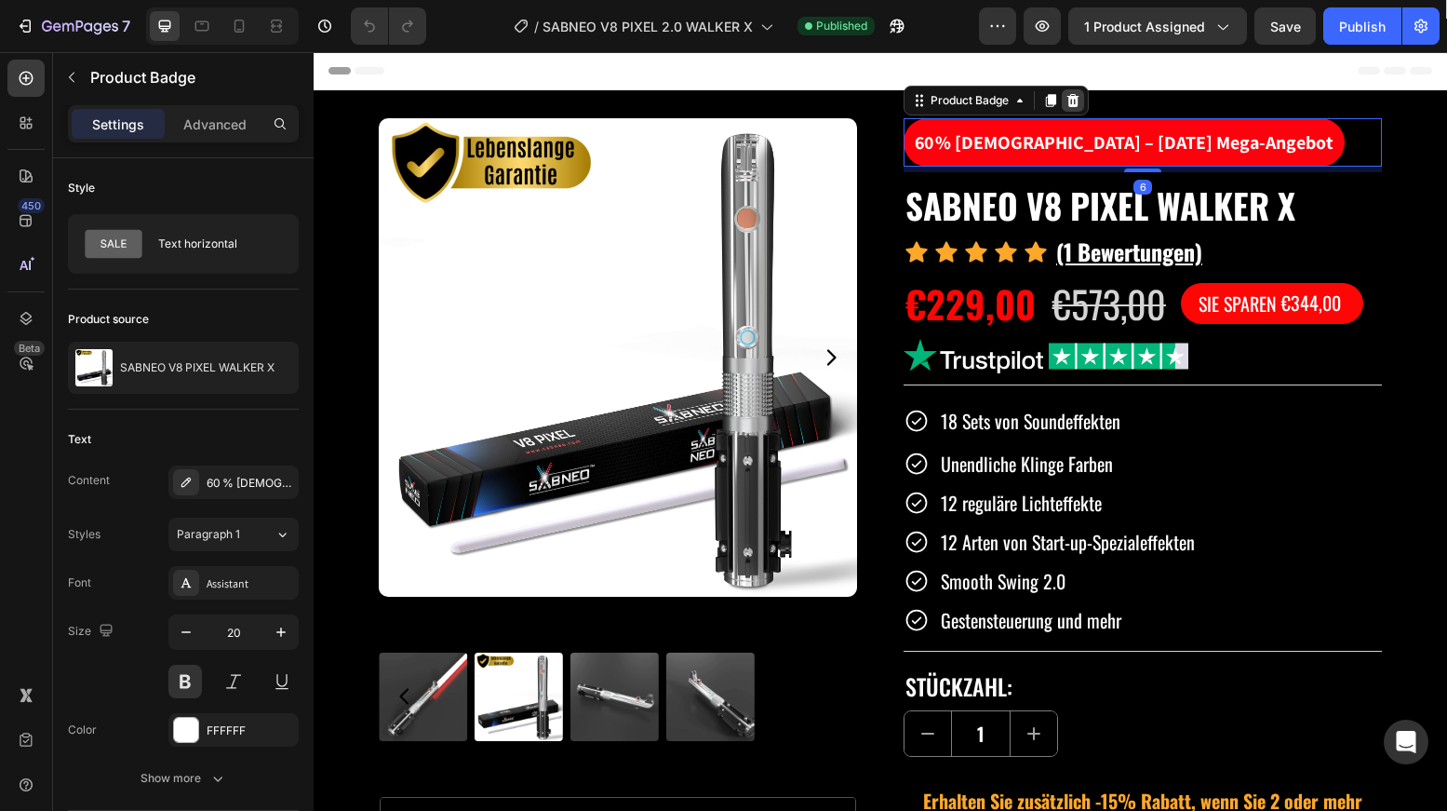
click at [1072, 103] on icon at bounding box center [1073, 100] width 15 height 15
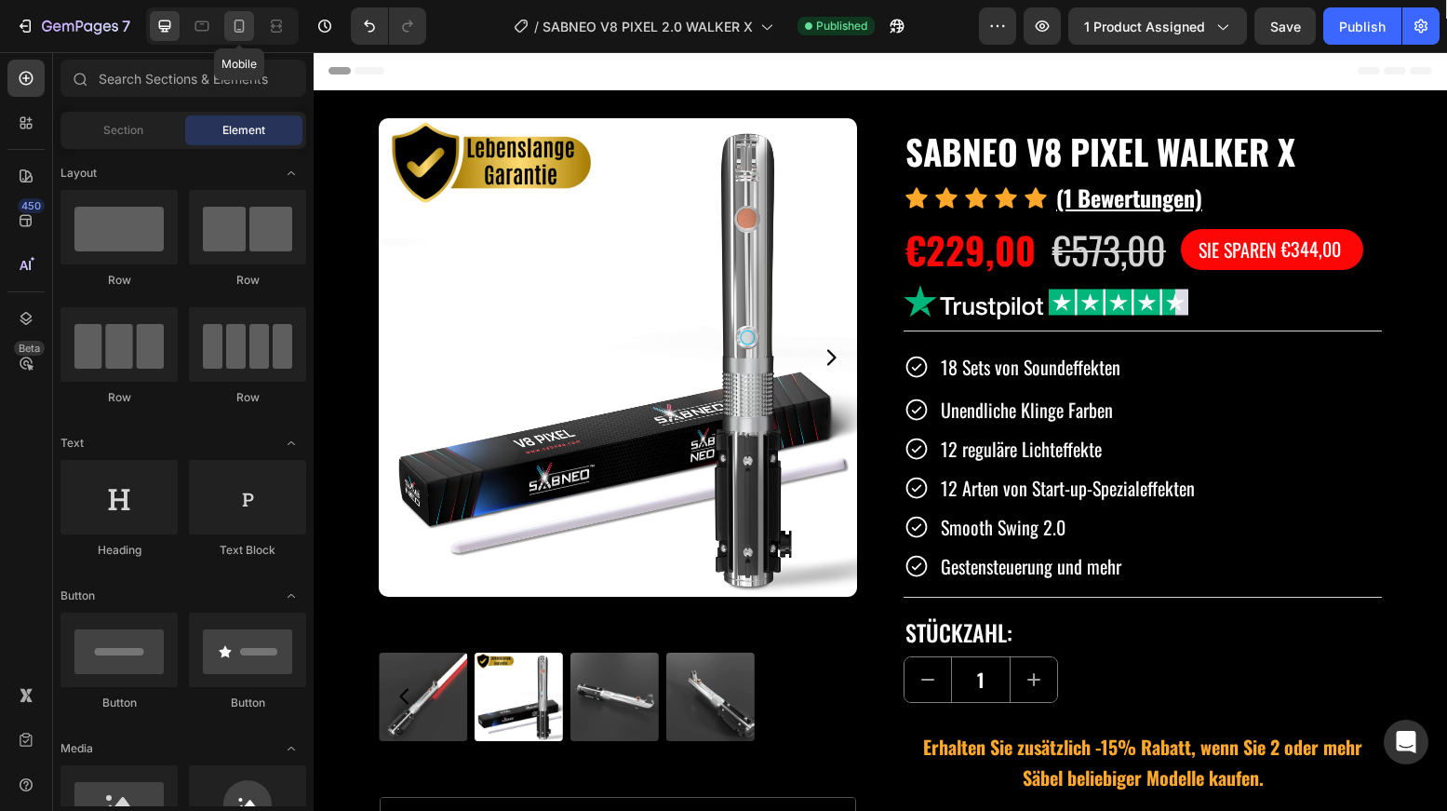
click at [242, 33] on icon at bounding box center [239, 26] width 19 height 19
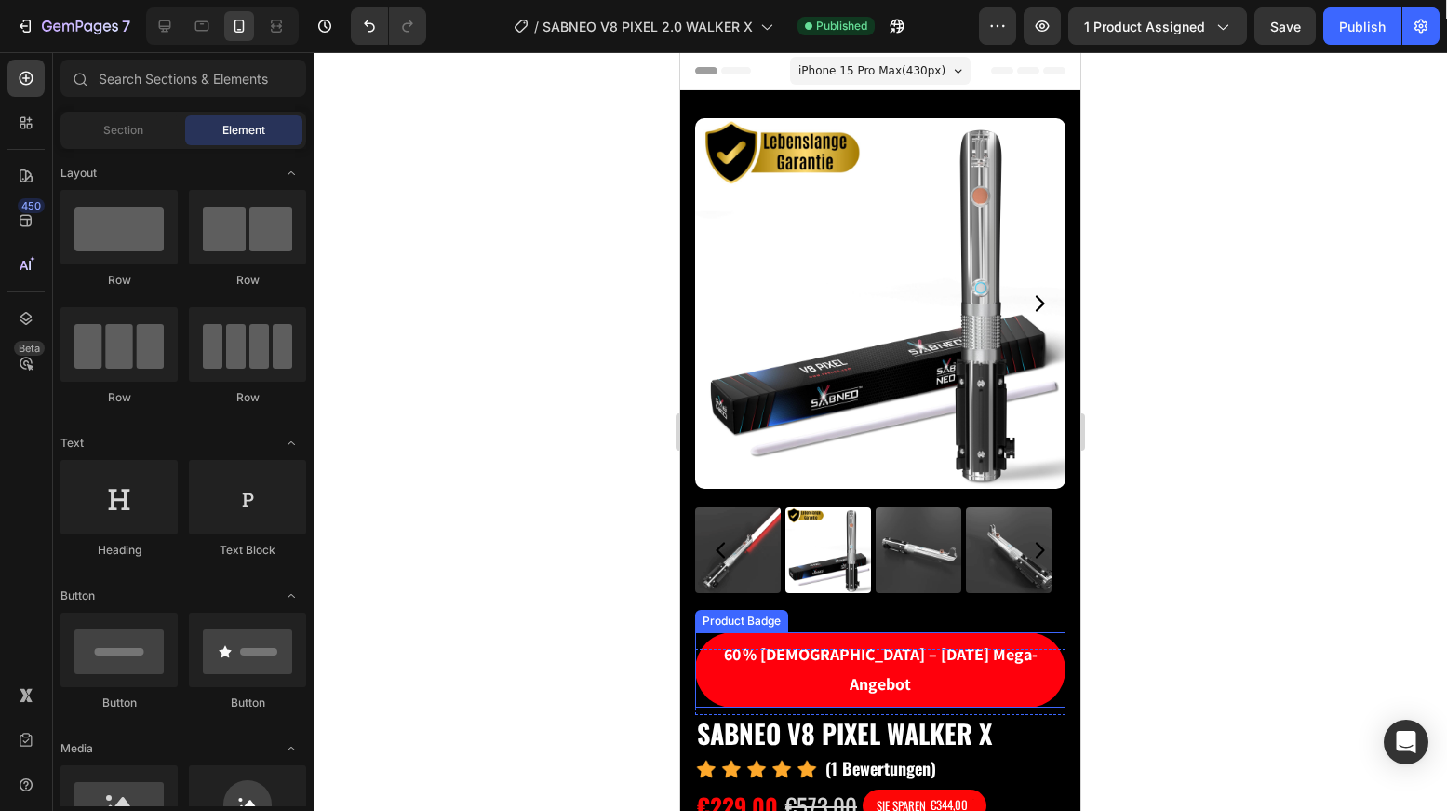
click at [785, 645] on pre "60 % [DEMOGRAPHIC_DATA] – [DATE] Mega-Angebot" at bounding box center [880, 669] width 370 height 75
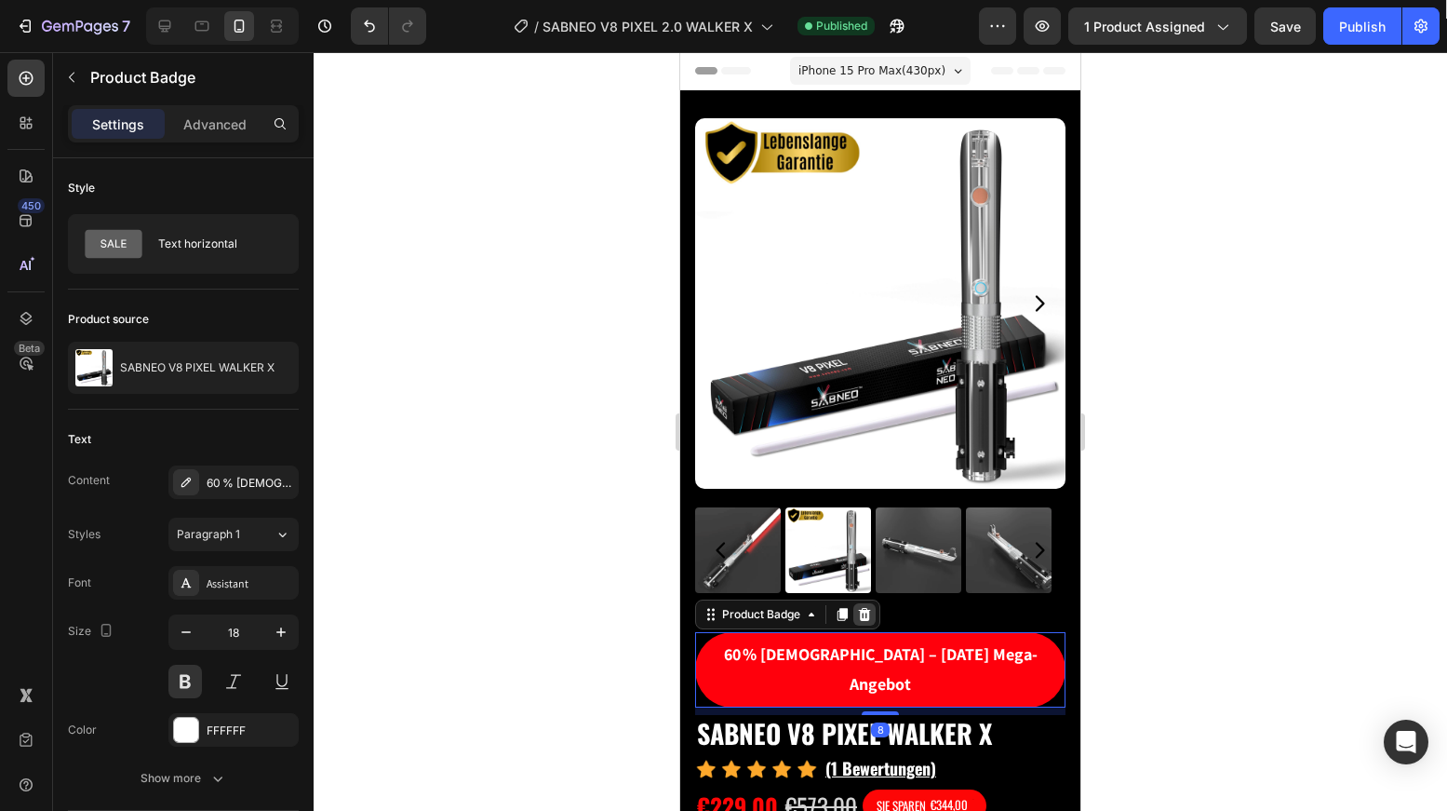
click at [867, 608] on icon at bounding box center [865, 614] width 12 height 13
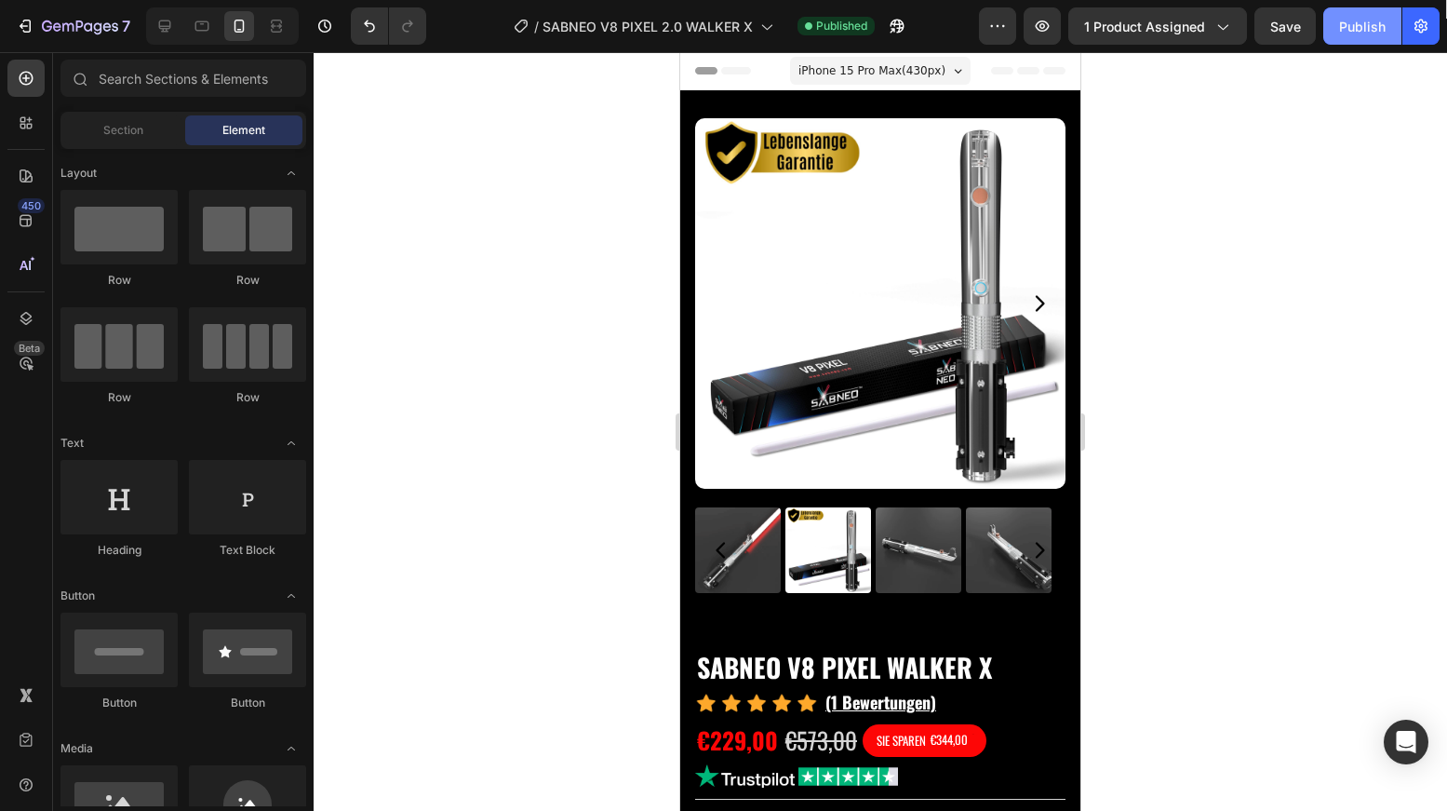
click at [1351, 26] on div "Publish" at bounding box center [1362, 27] width 47 height 20
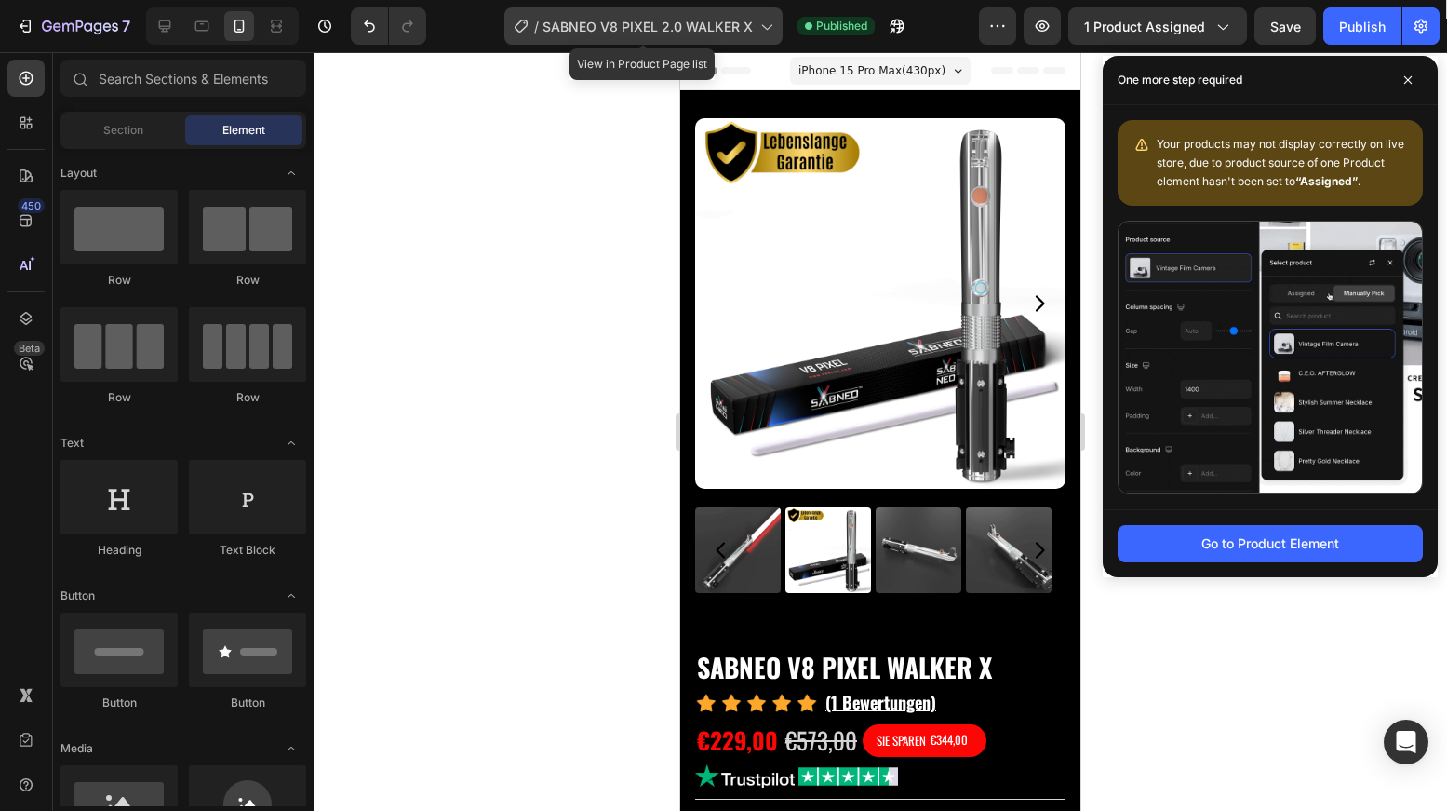
click at [614, 27] on span "SABNEO V8 PIXEL 2.0 WALKER X" at bounding box center [648, 27] width 210 height 20
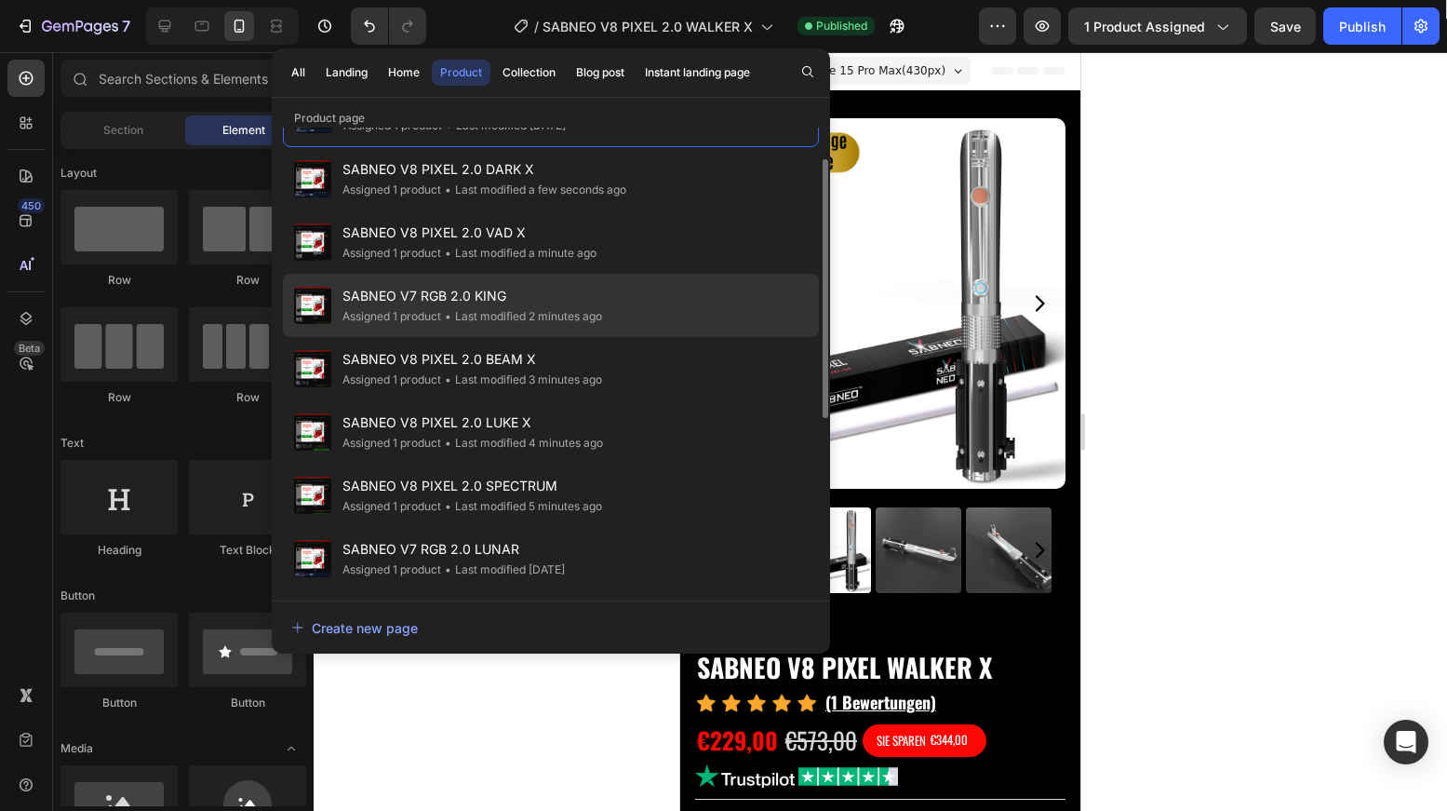
scroll to position [103, 0]
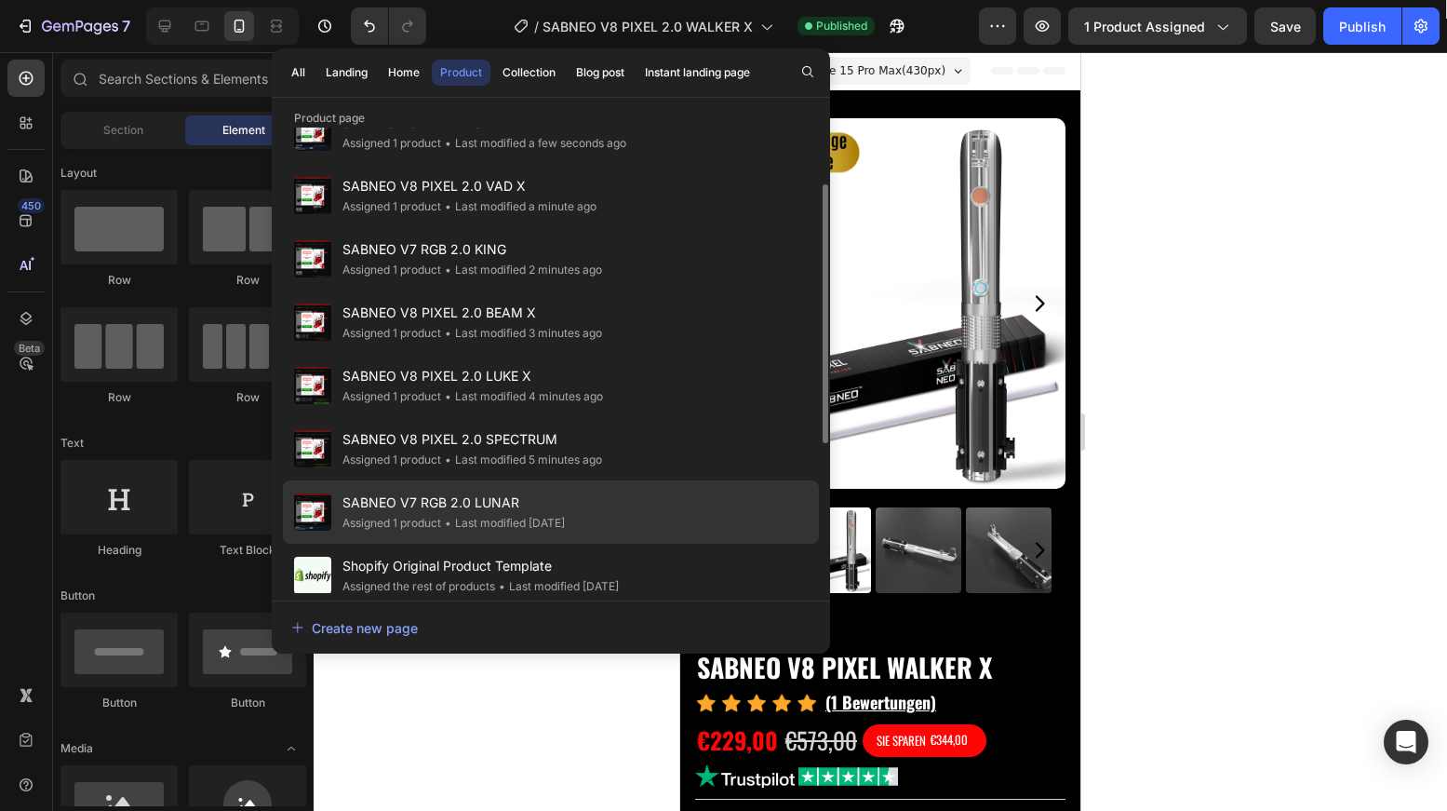
click at [531, 516] on div "• Last modified 4 days ago" at bounding box center [503, 523] width 124 height 19
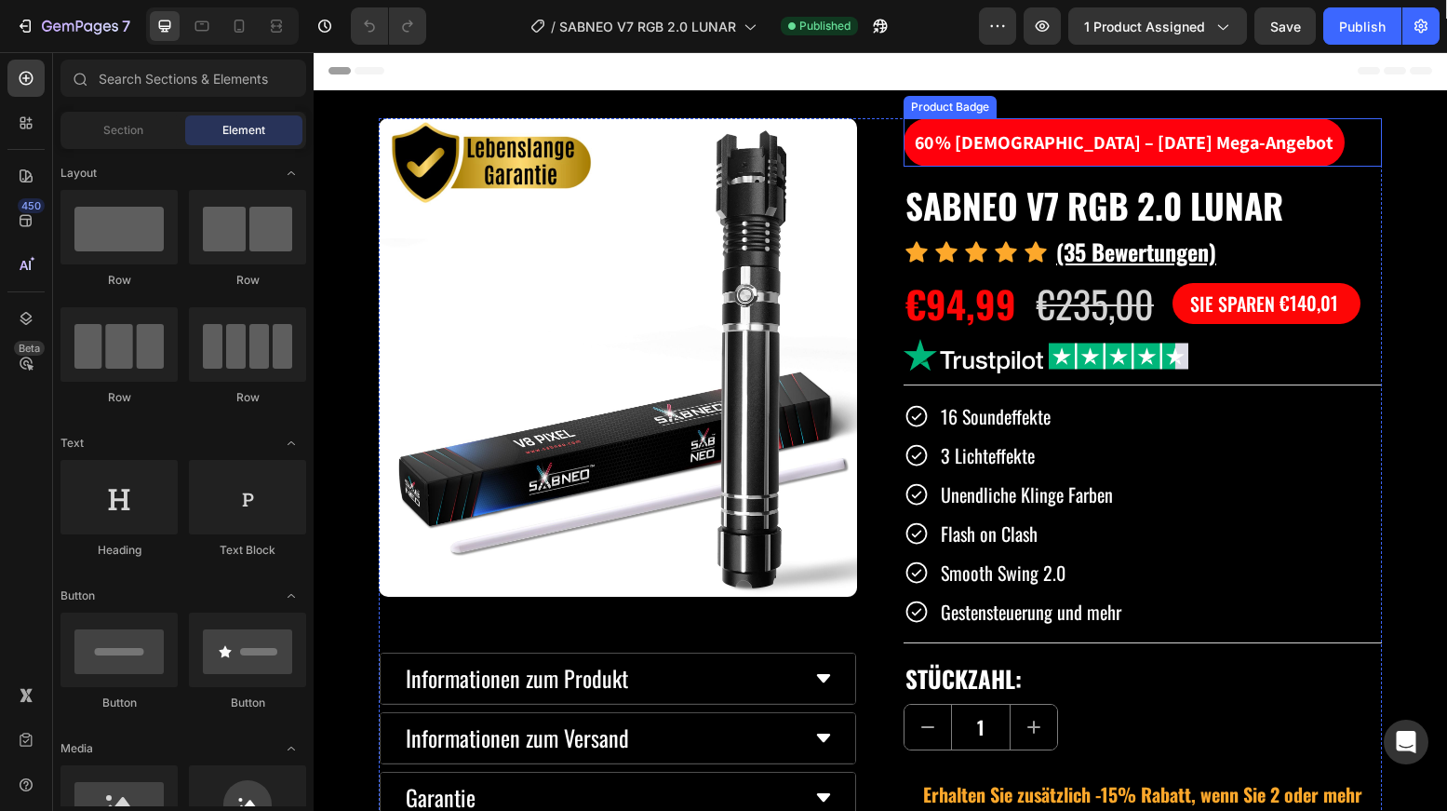
click at [1031, 132] on pre "60 % [DEMOGRAPHIC_DATA] – [DATE] Mega-Angebot" at bounding box center [1124, 142] width 441 height 48
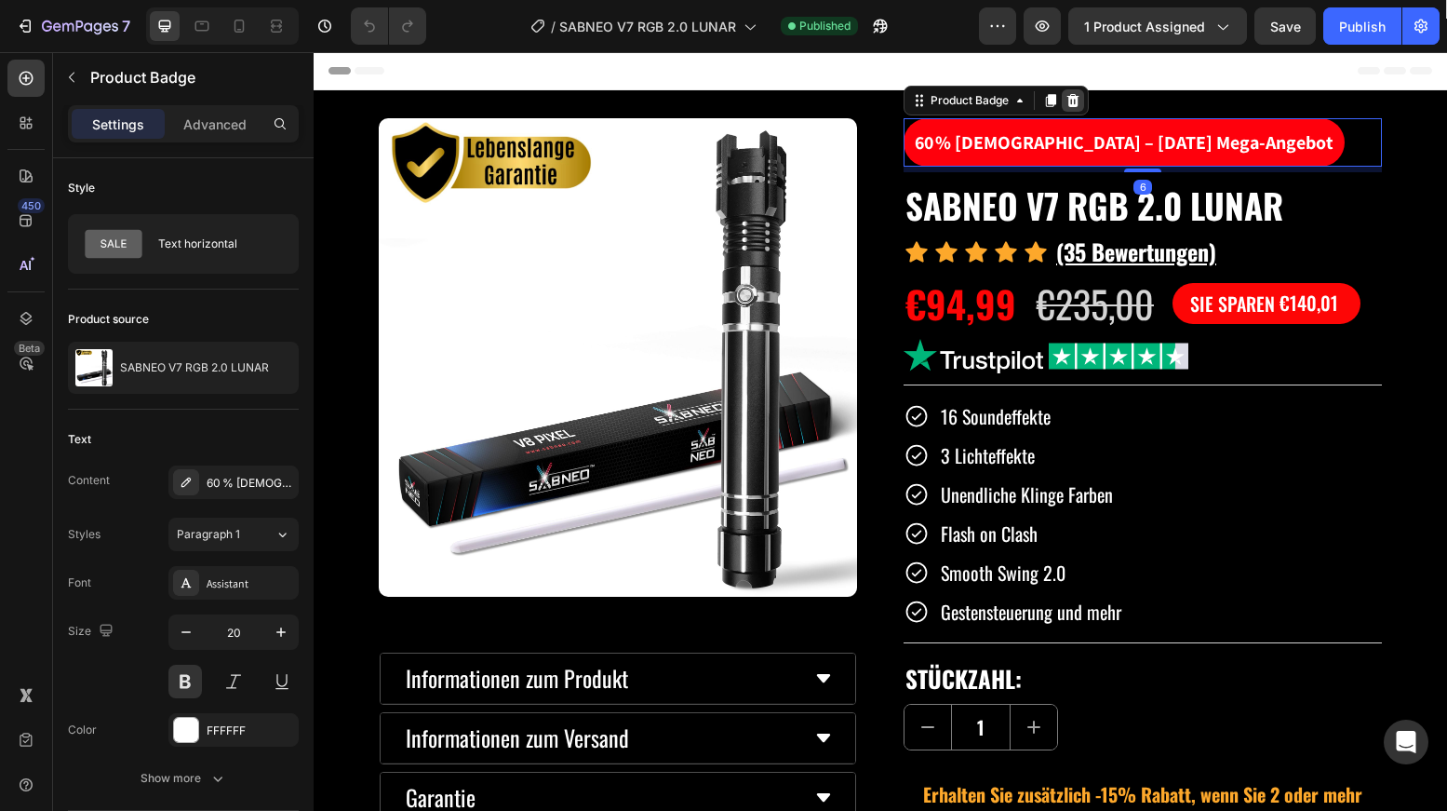
click at [1068, 101] on icon at bounding box center [1073, 100] width 15 height 15
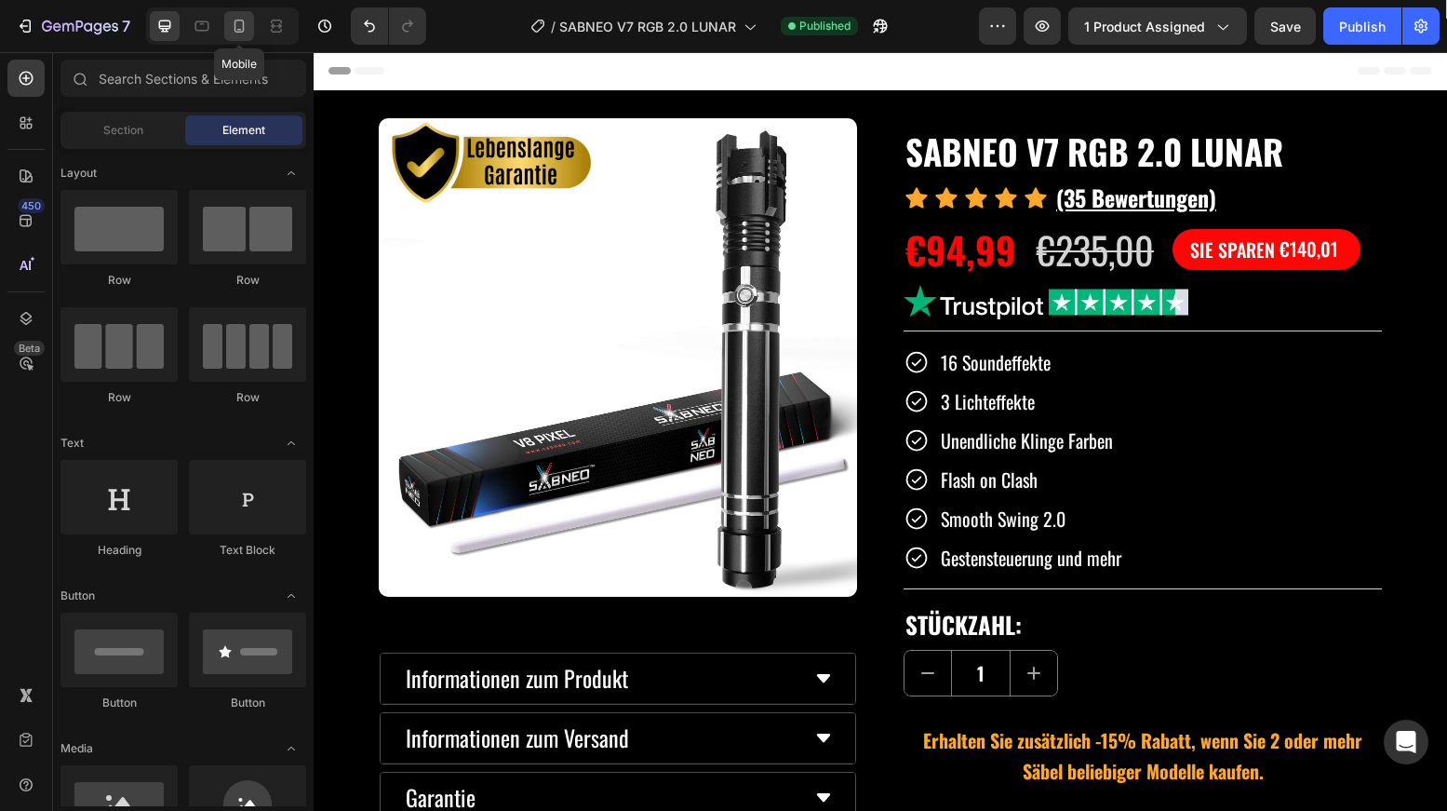
click at [244, 35] on div at bounding box center [239, 26] width 30 height 30
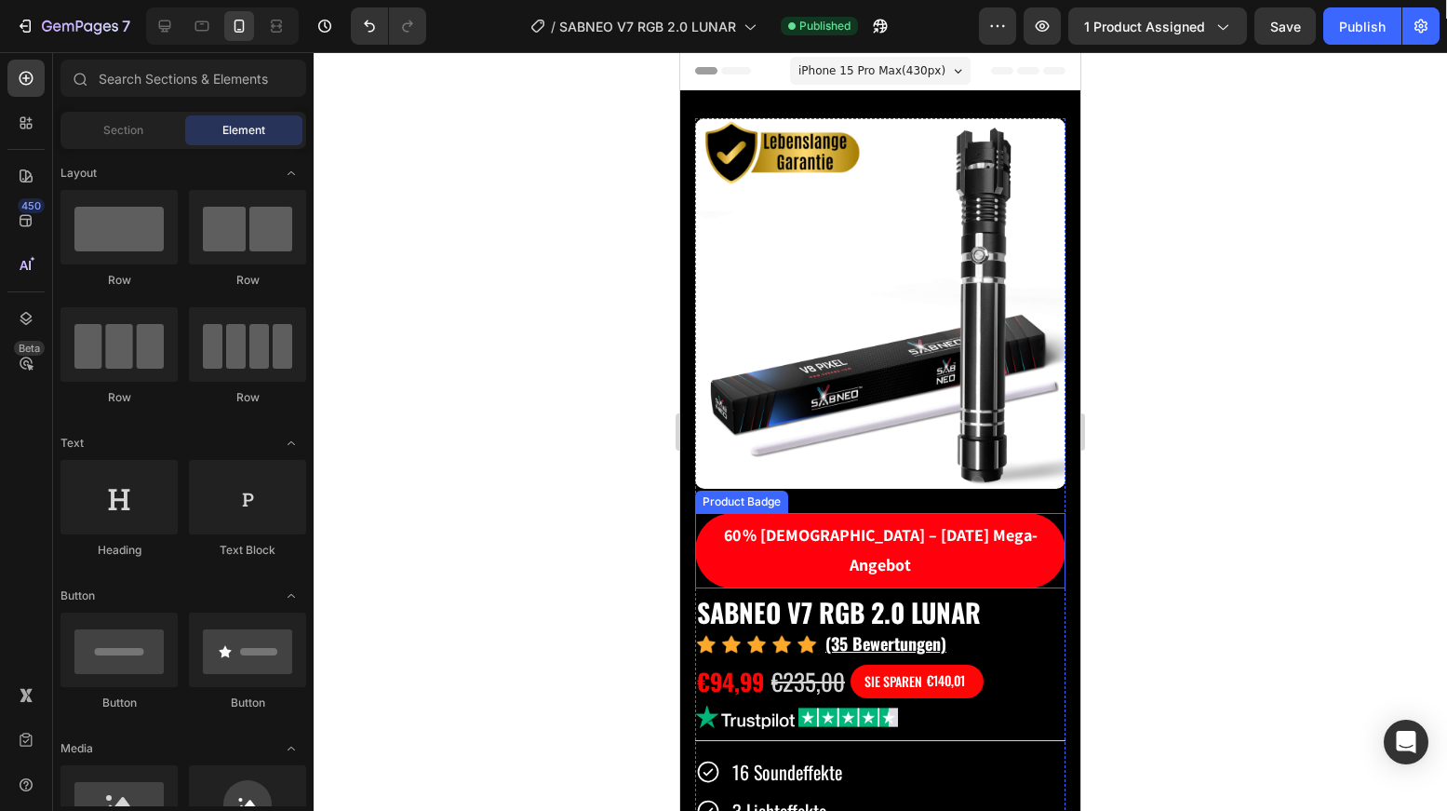
click at [832, 522] on pre "60 % [DEMOGRAPHIC_DATA] – [DATE] Mega-Angebot" at bounding box center [880, 550] width 370 height 75
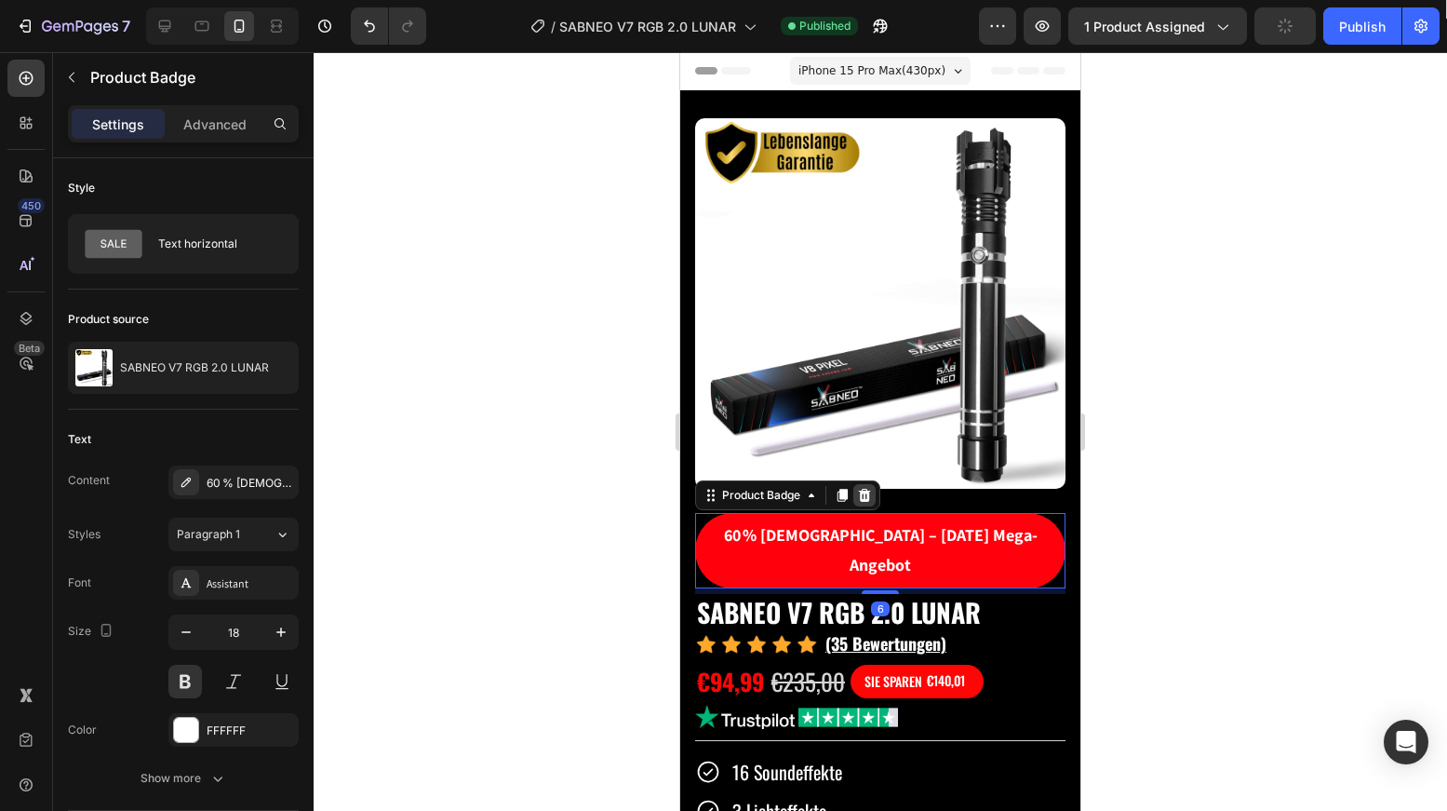
click at [863, 489] on icon at bounding box center [865, 495] width 12 height 13
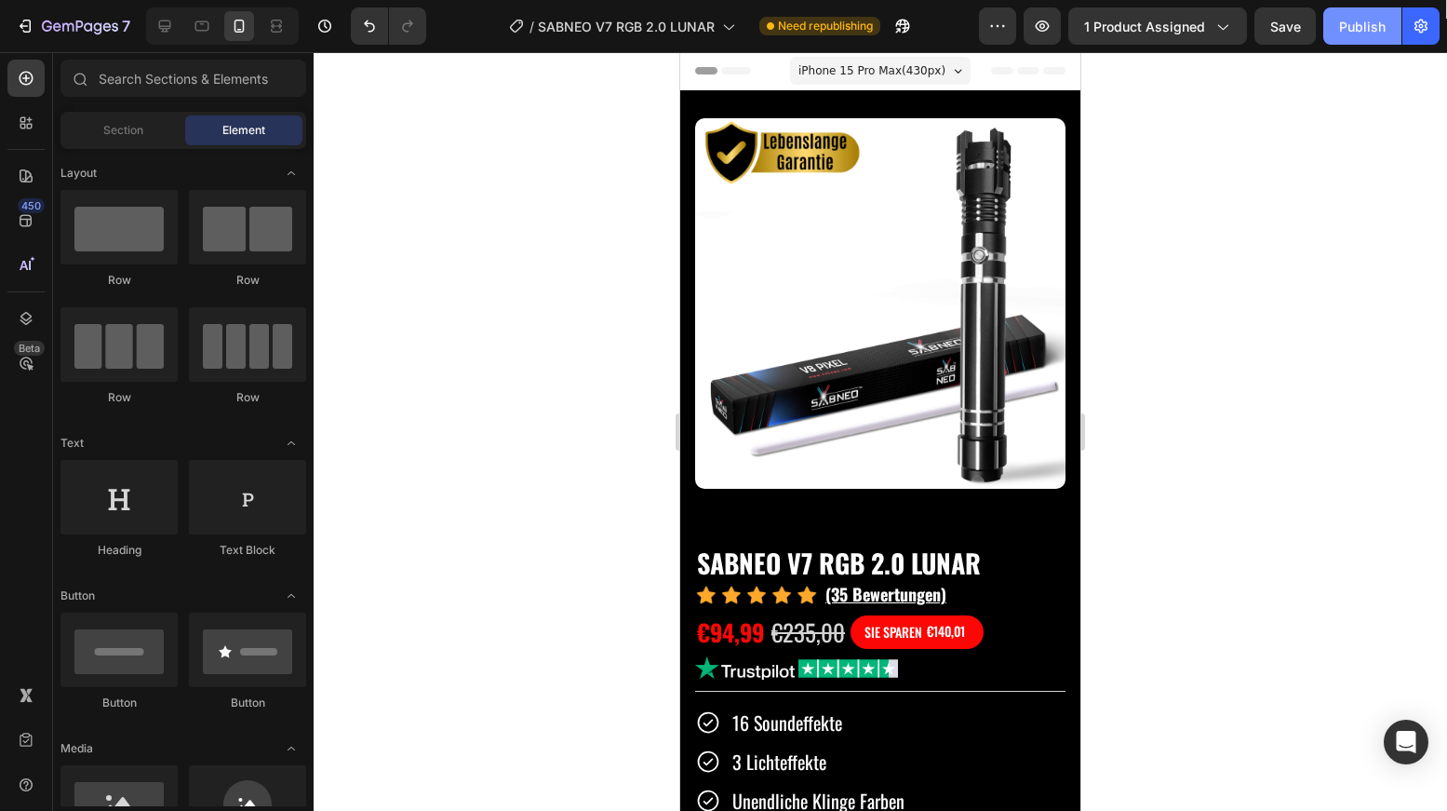
click at [1382, 36] on button "Publish" at bounding box center [1362, 25] width 78 height 37
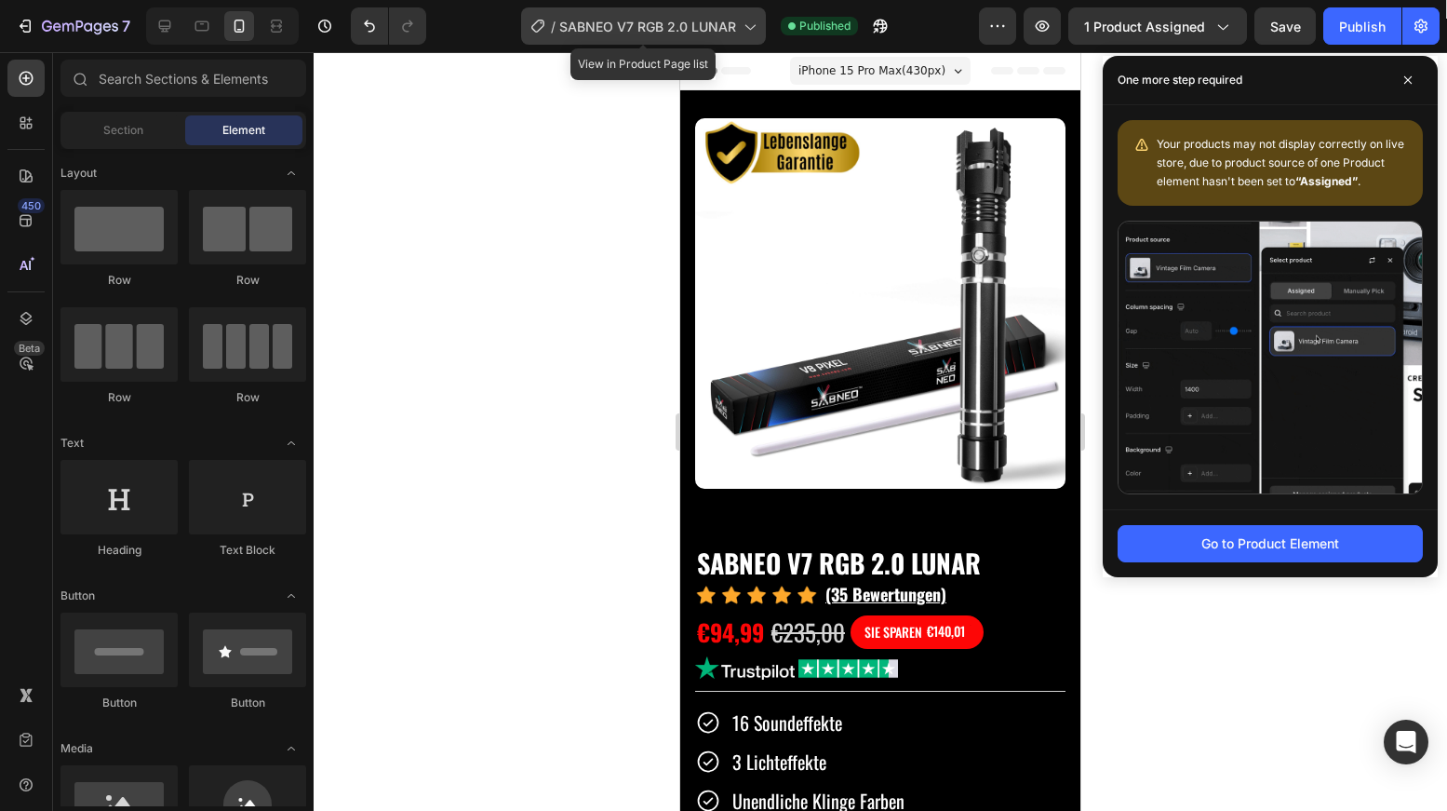
click at [679, 23] on span "SABNEO V7 RGB 2.0 LUNAR" at bounding box center [647, 27] width 177 height 20
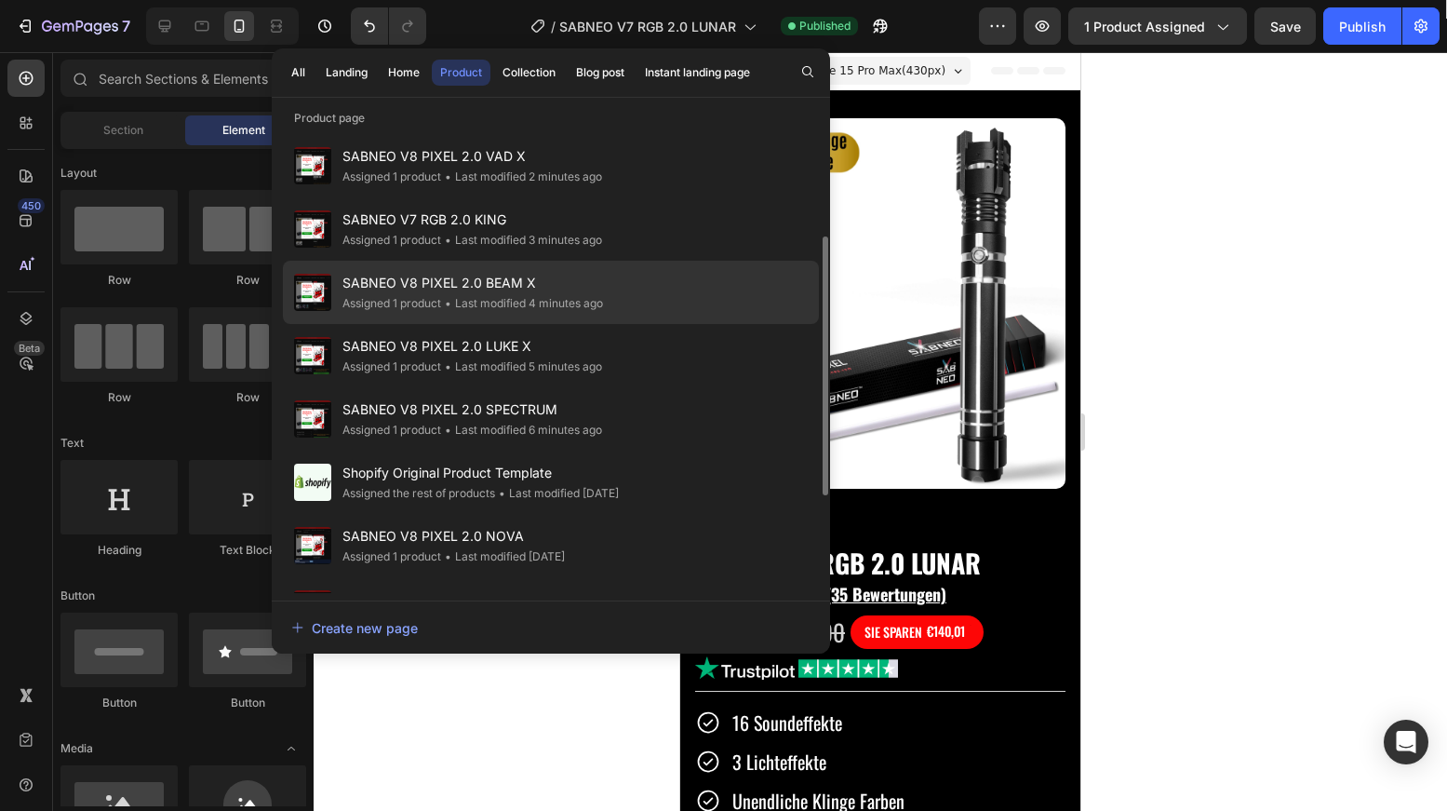
scroll to position [253, 0]
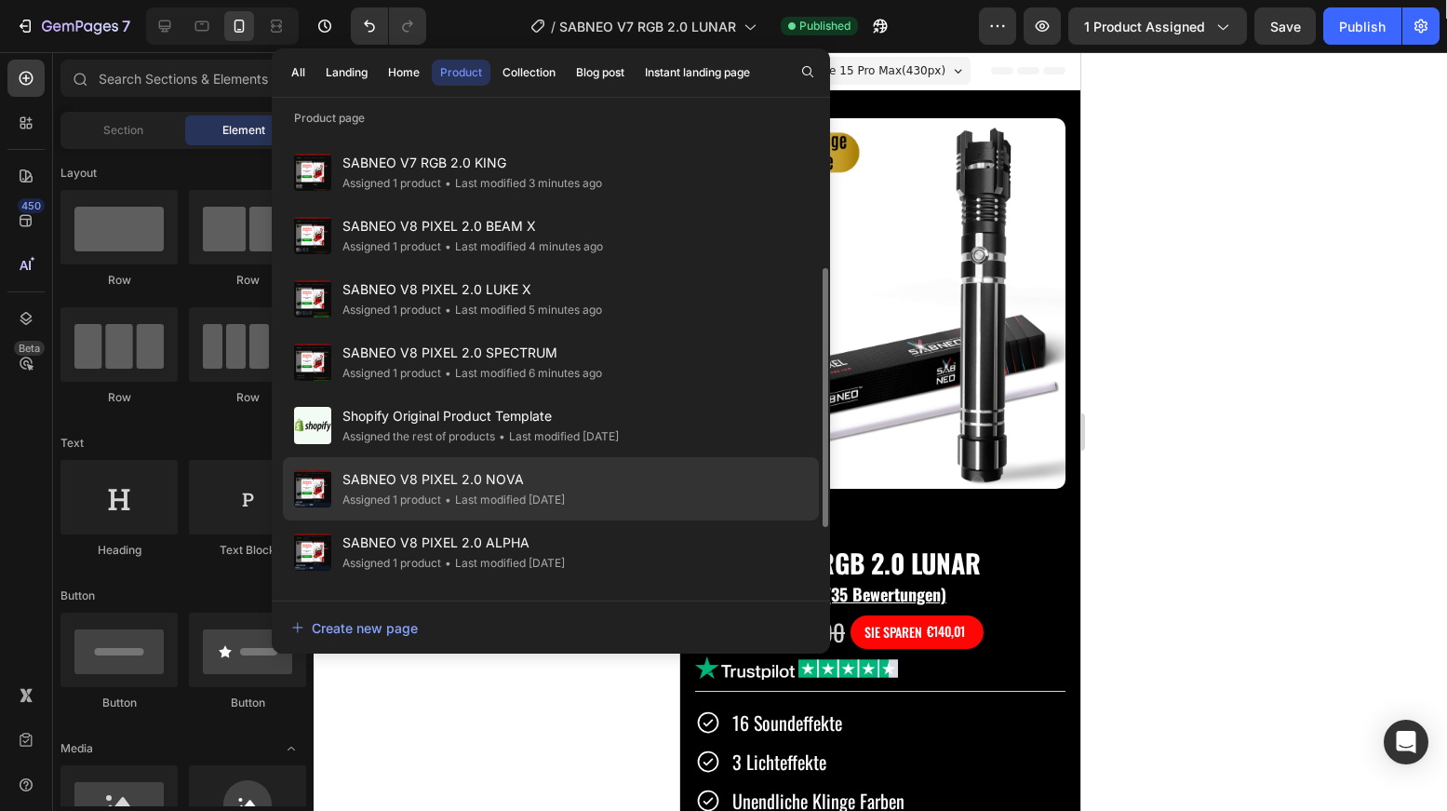
click at [561, 489] on span "SABNEO V8 PIXEL 2.0 NOVA" at bounding box center [453, 479] width 222 height 22
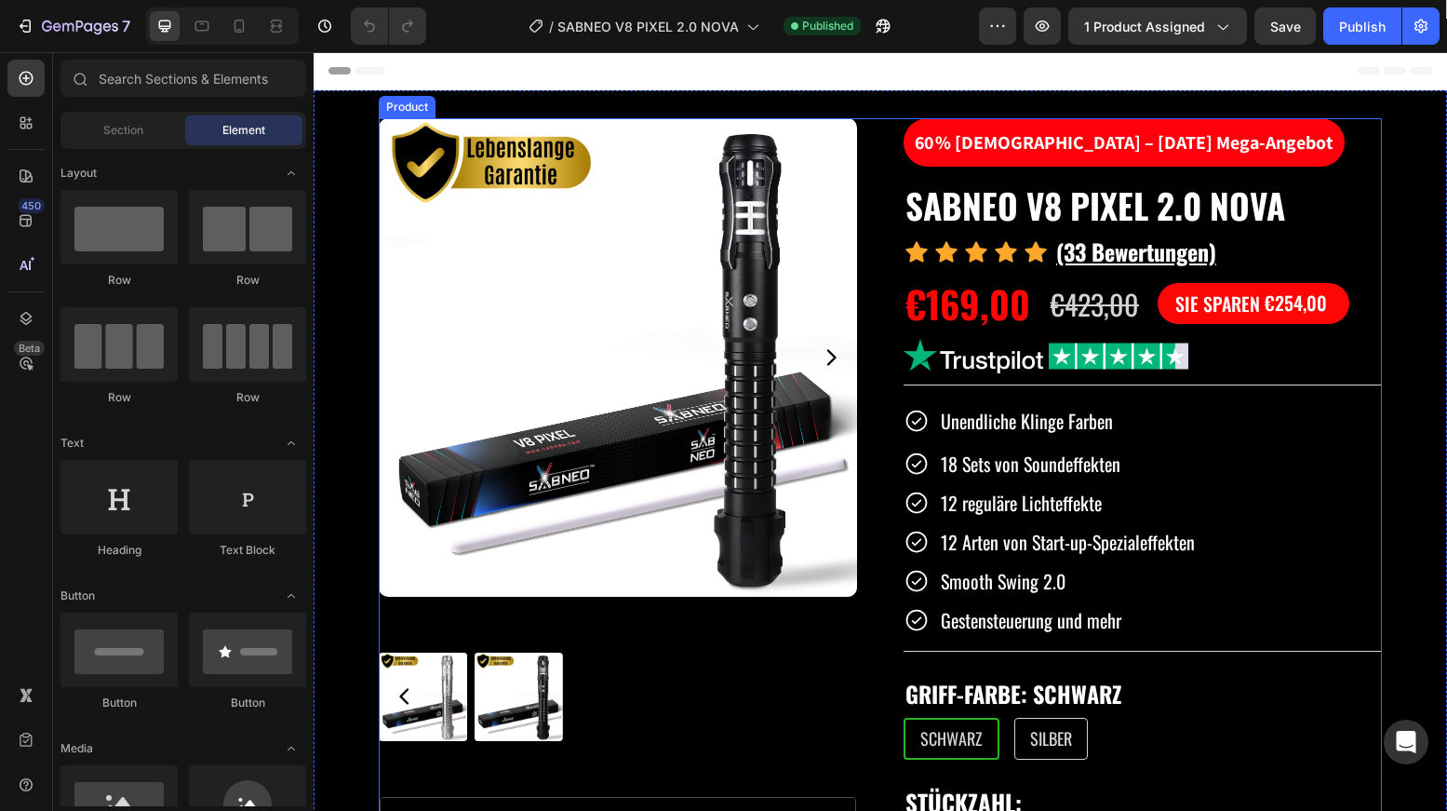
click at [1025, 146] on pre "60 % [DEMOGRAPHIC_DATA] – [DATE] Mega-Angebot" at bounding box center [1124, 142] width 441 height 48
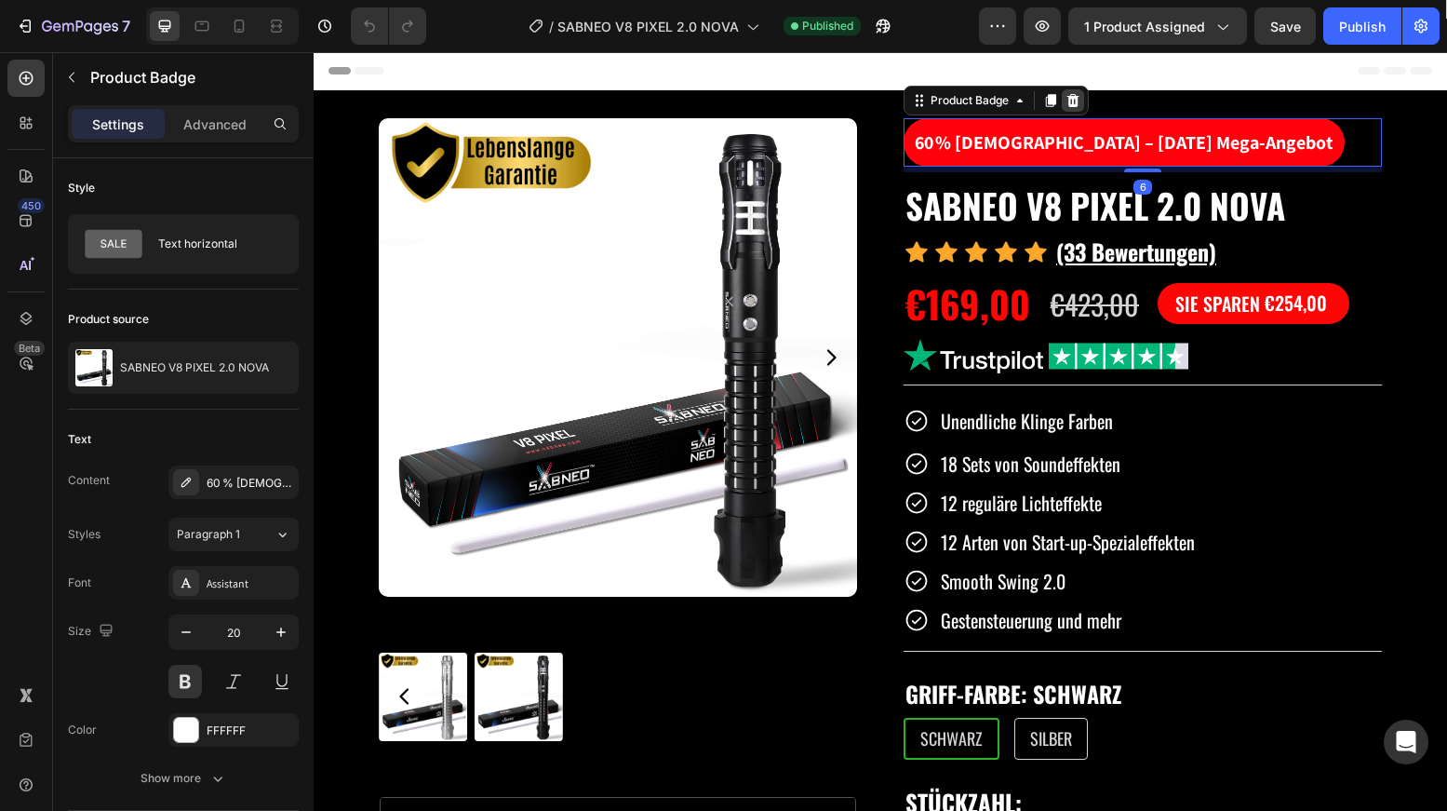
click at [1066, 103] on icon at bounding box center [1073, 100] width 15 height 15
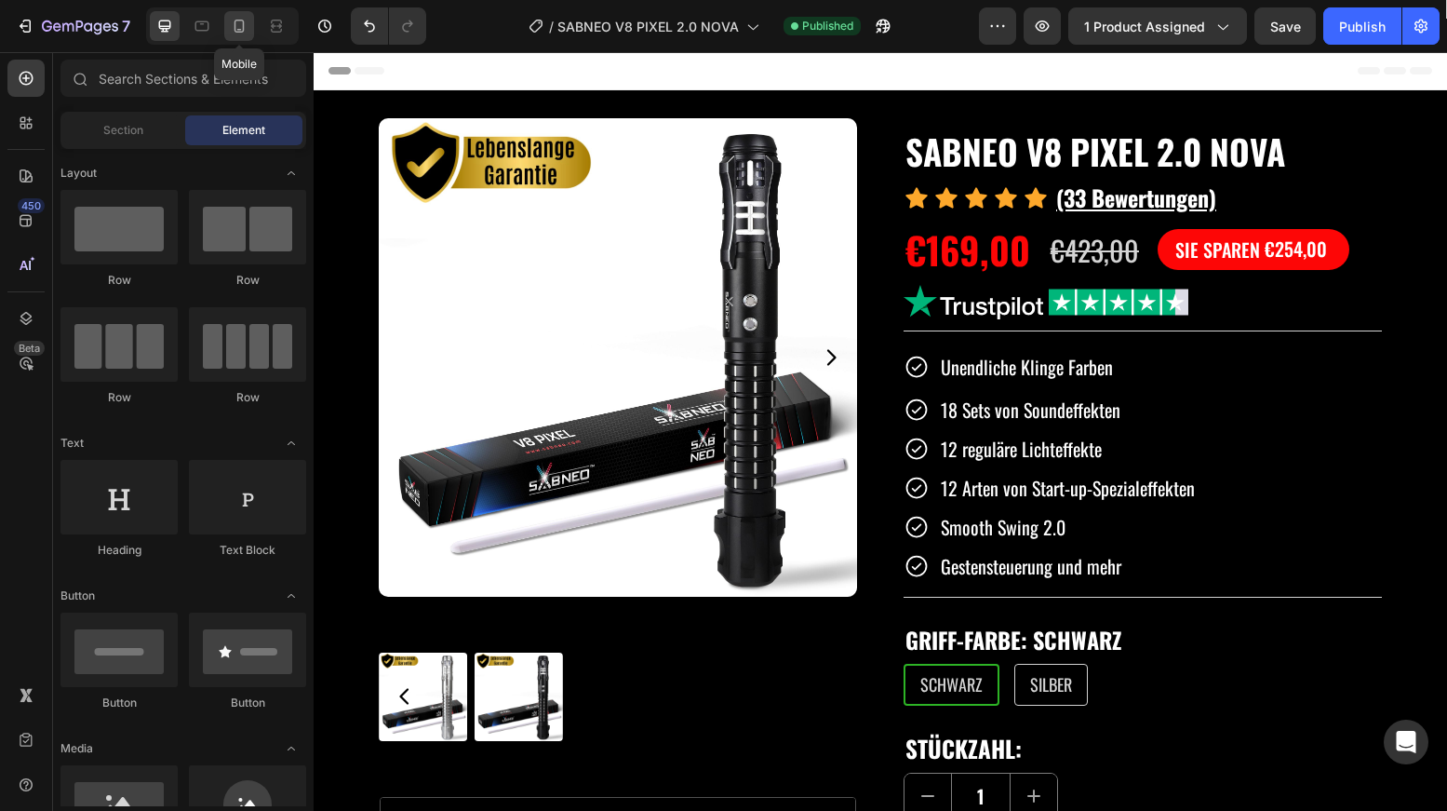
click at [239, 30] on icon at bounding box center [239, 26] width 19 height 19
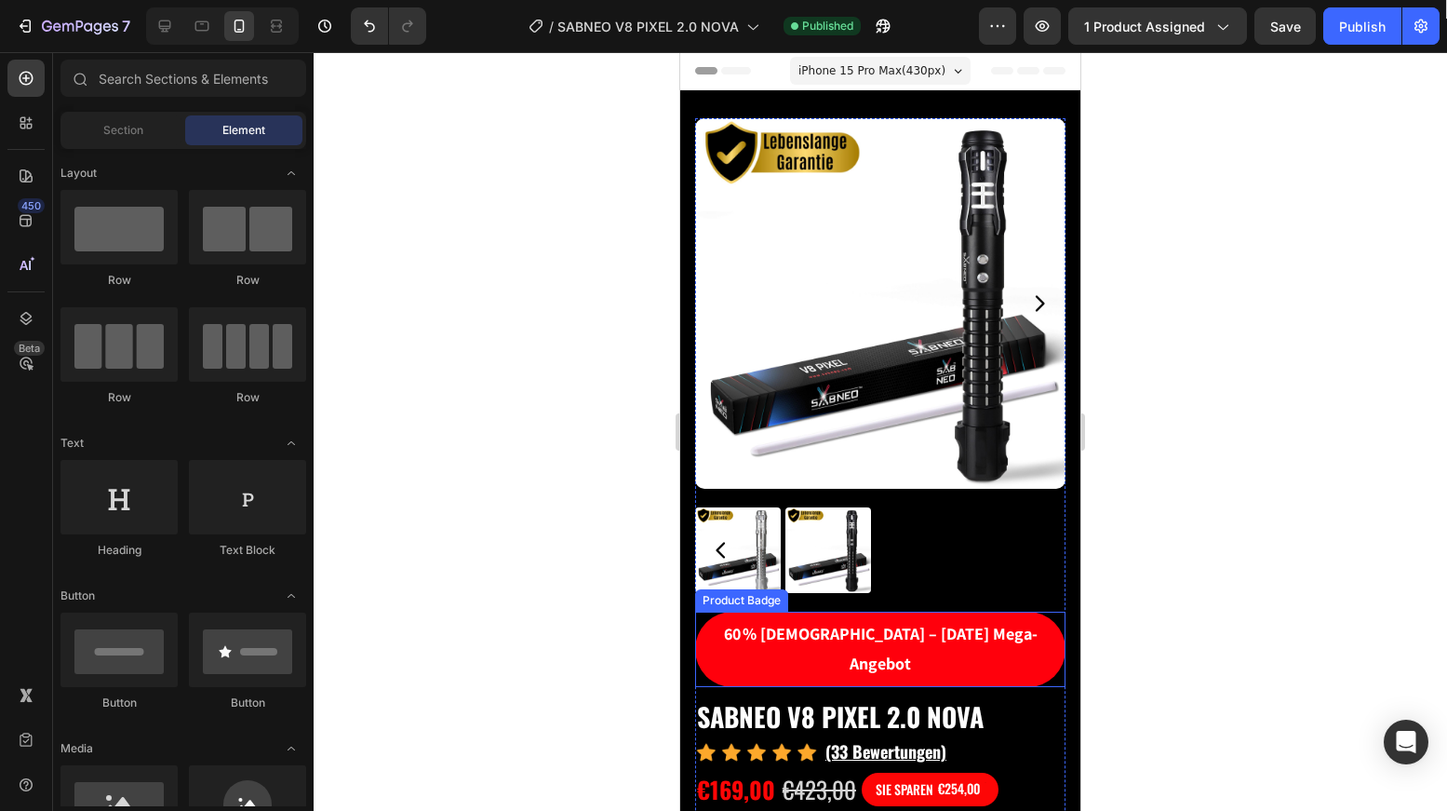
click at [785, 629] on pre "60 % [DEMOGRAPHIC_DATA] – [DATE] Mega-Angebot" at bounding box center [880, 648] width 370 height 75
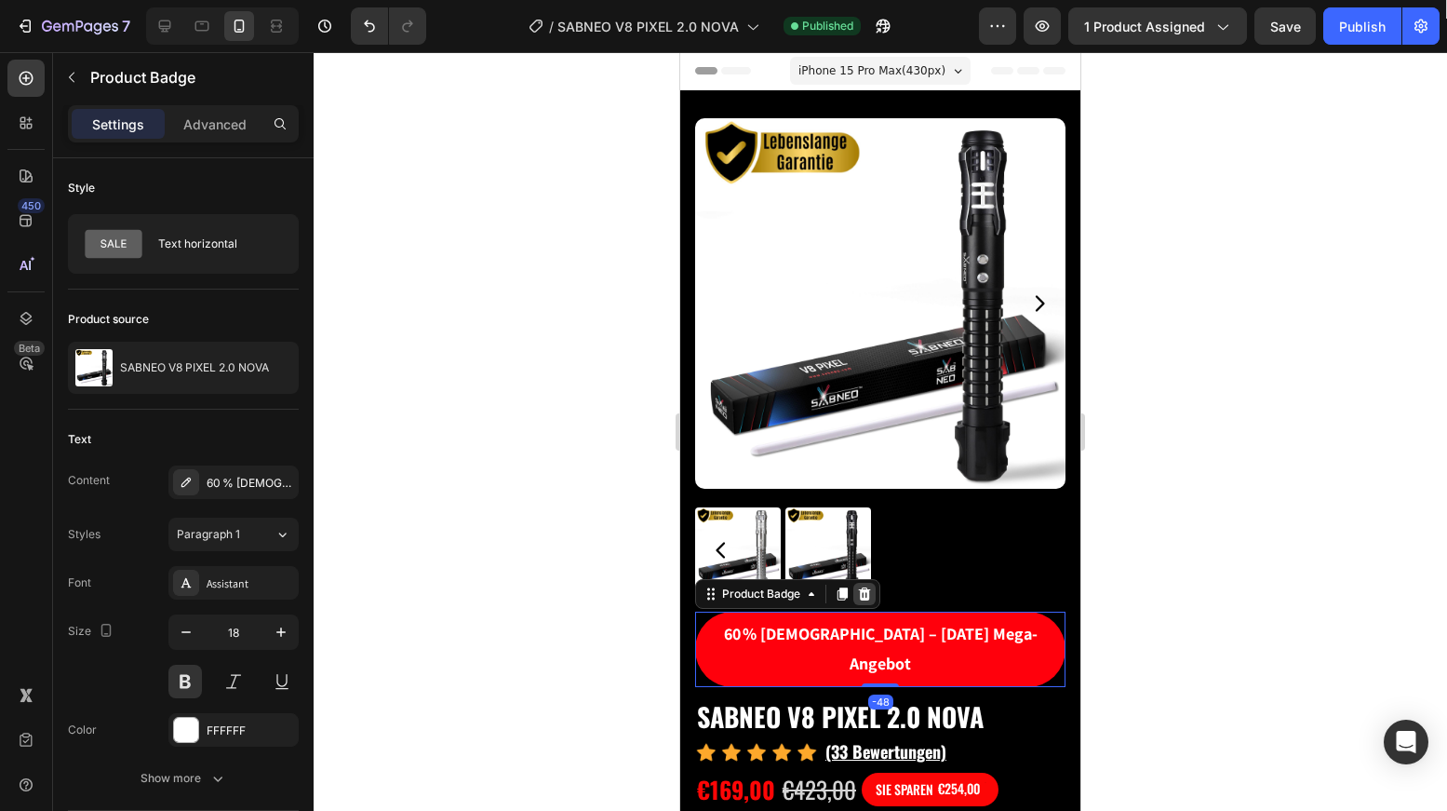
click at [860, 586] on icon at bounding box center [864, 593] width 15 height 15
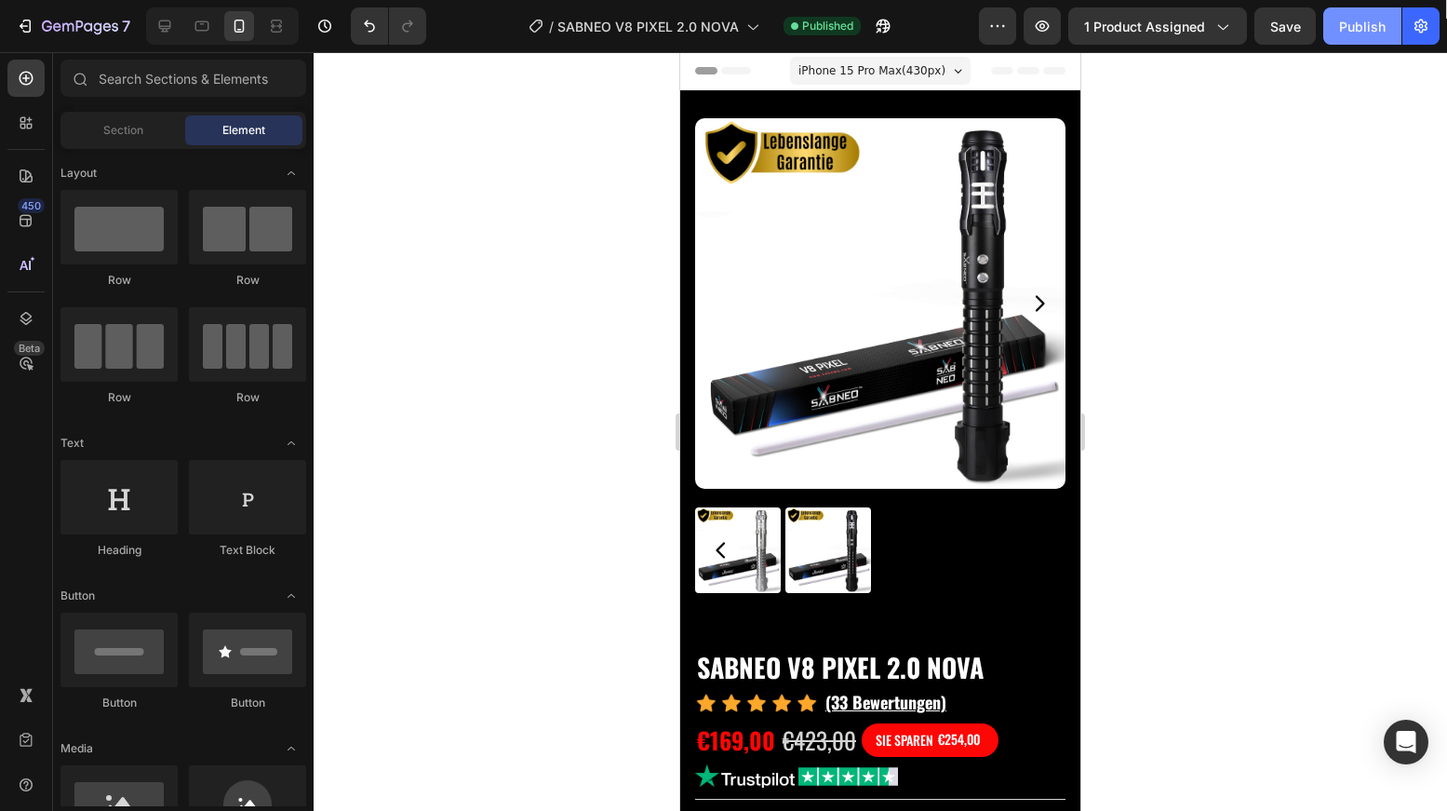
click at [1376, 42] on button "Publish" at bounding box center [1362, 25] width 78 height 37
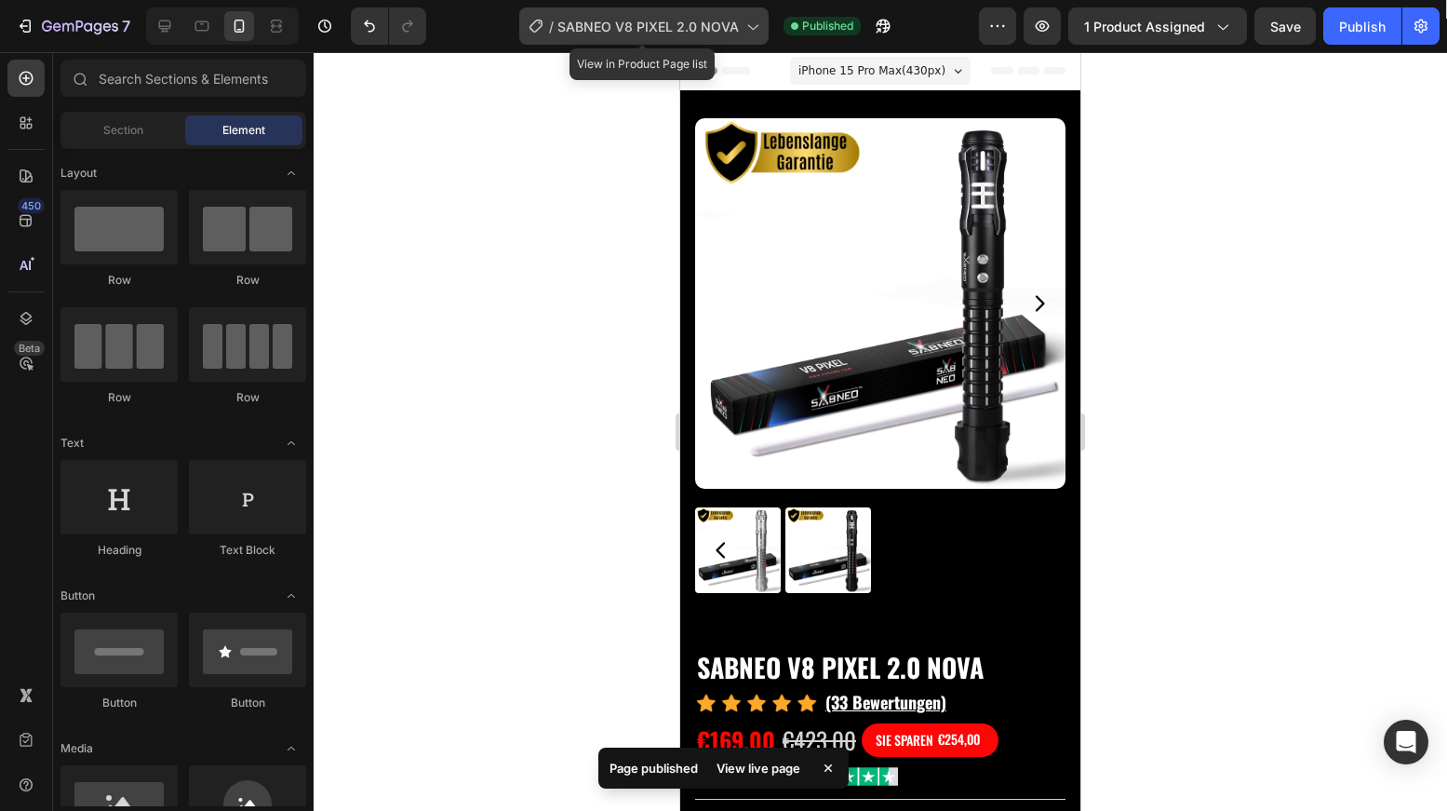
click at [705, 37] on div "/ SABNEO V8 PIXEL 2.0 NOVA" at bounding box center [643, 25] width 249 height 37
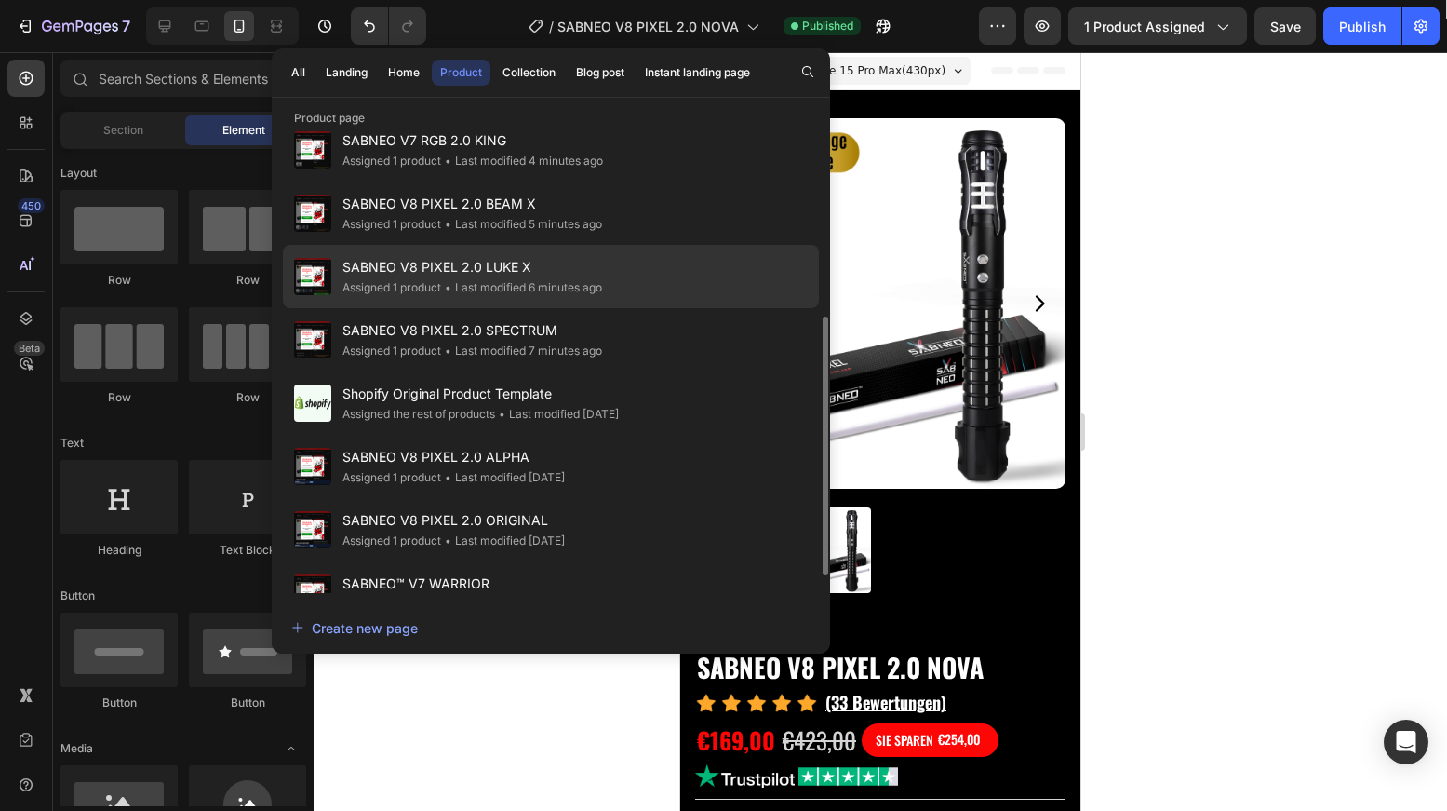
scroll to position [370, 0]
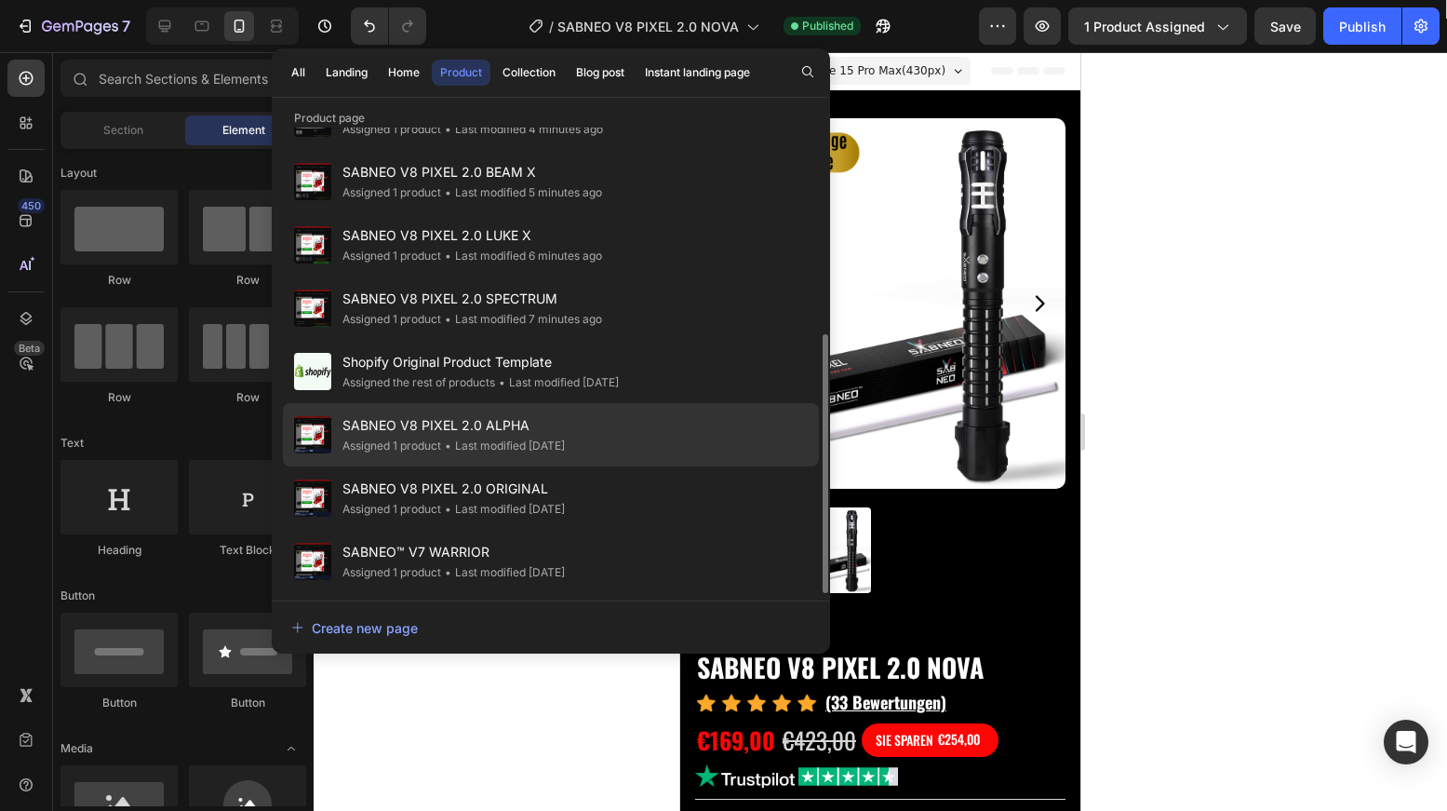
click at [498, 449] on div "• Last modified 4 days ago" at bounding box center [503, 445] width 124 height 19
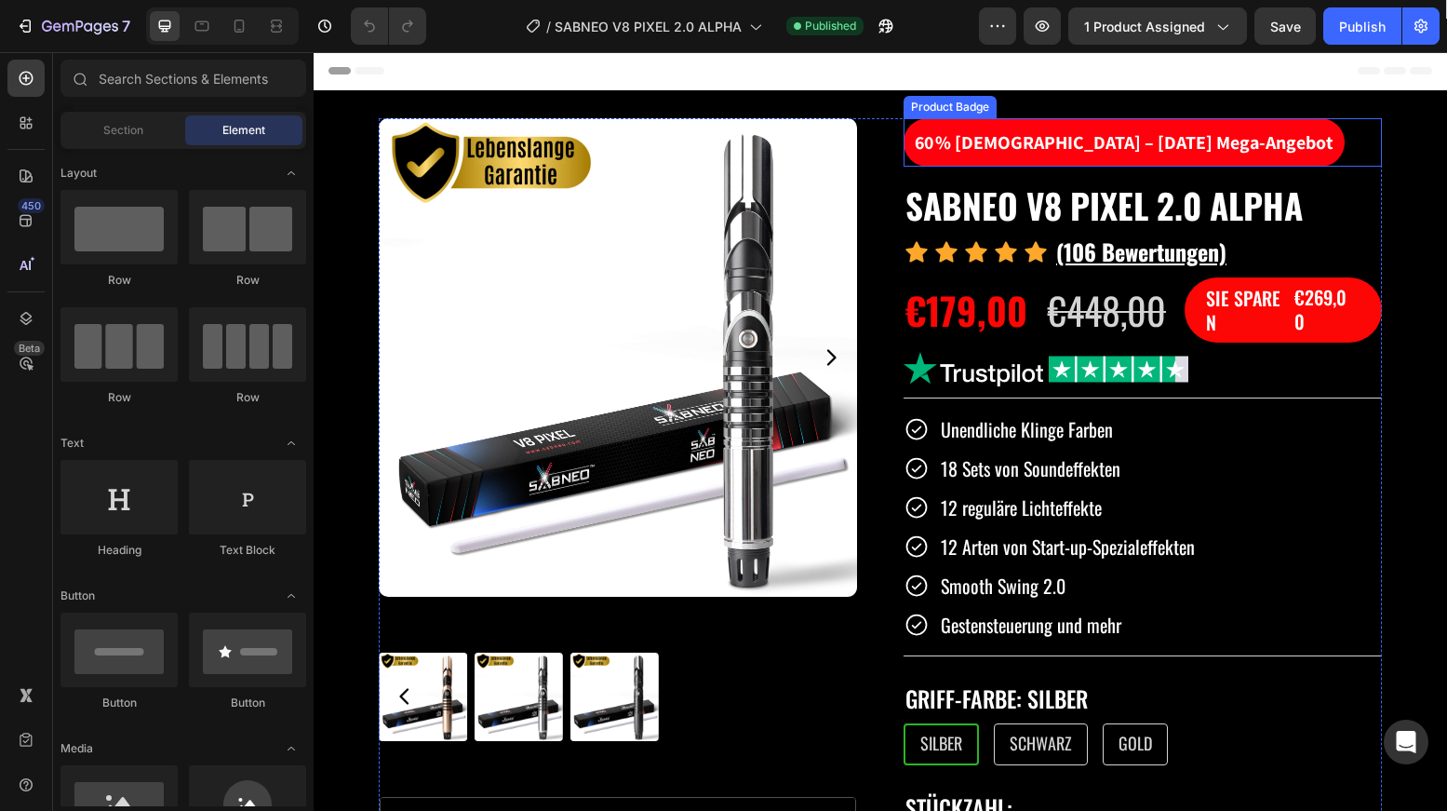
click at [1008, 134] on pre "60 % [DEMOGRAPHIC_DATA] – [DATE] Mega-Angebot" at bounding box center [1124, 142] width 441 height 48
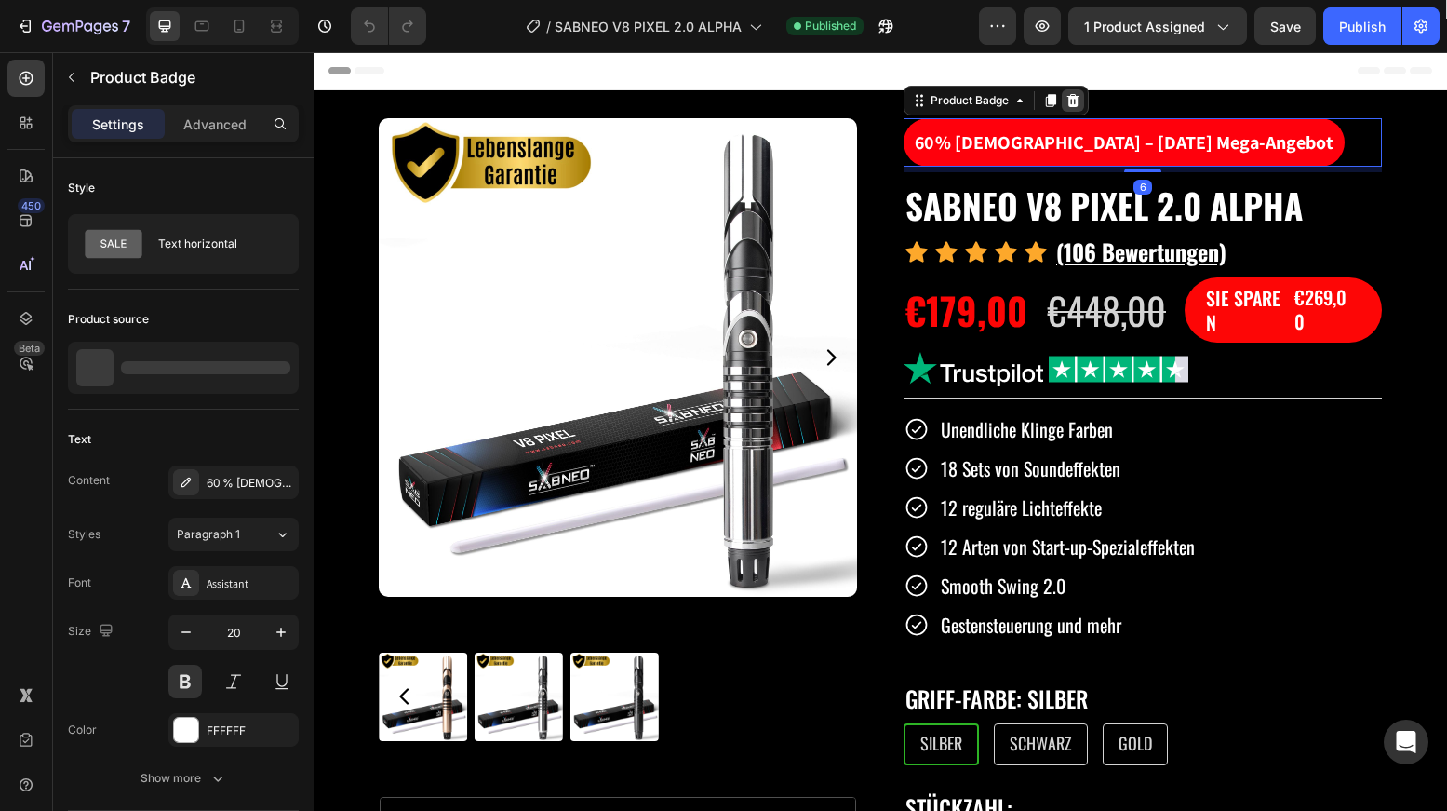
click at [1067, 98] on icon at bounding box center [1073, 100] width 12 height 13
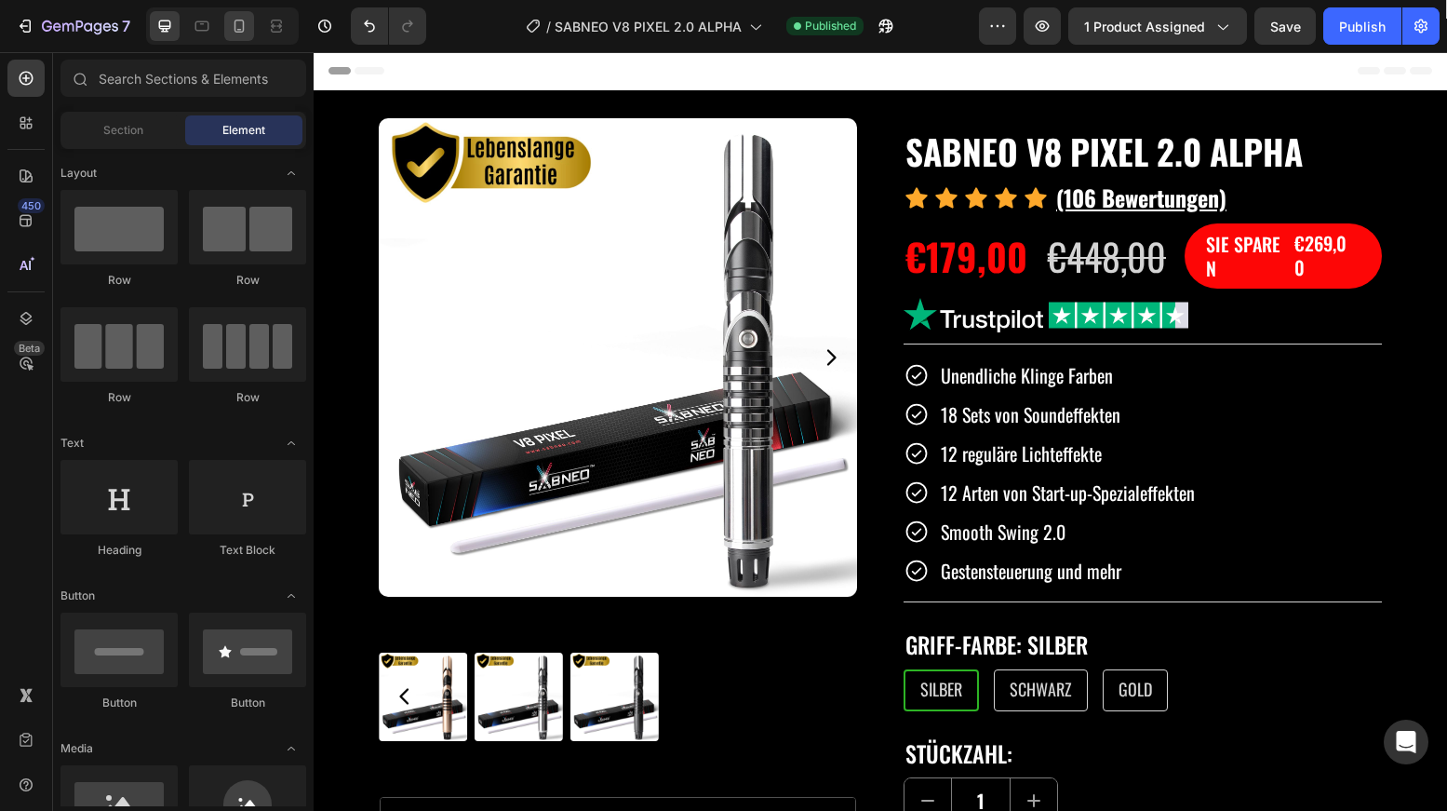
click at [235, 39] on div at bounding box center [239, 26] width 30 height 30
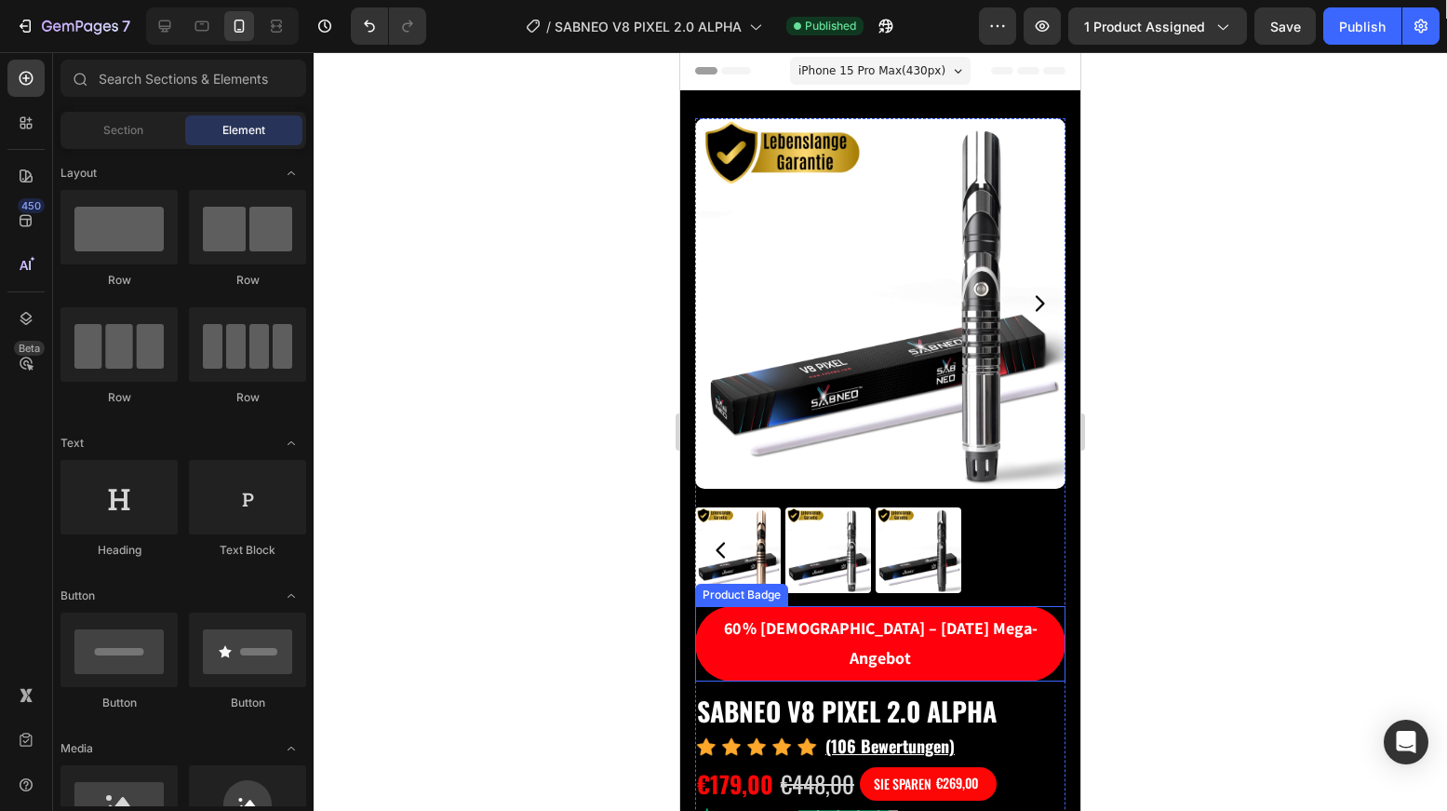
click at [840, 612] on pre "60 % [DEMOGRAPHIC_DATA] – [DATE] Mega-Angebot" at bounding box center [880, 643] width 370 height 75
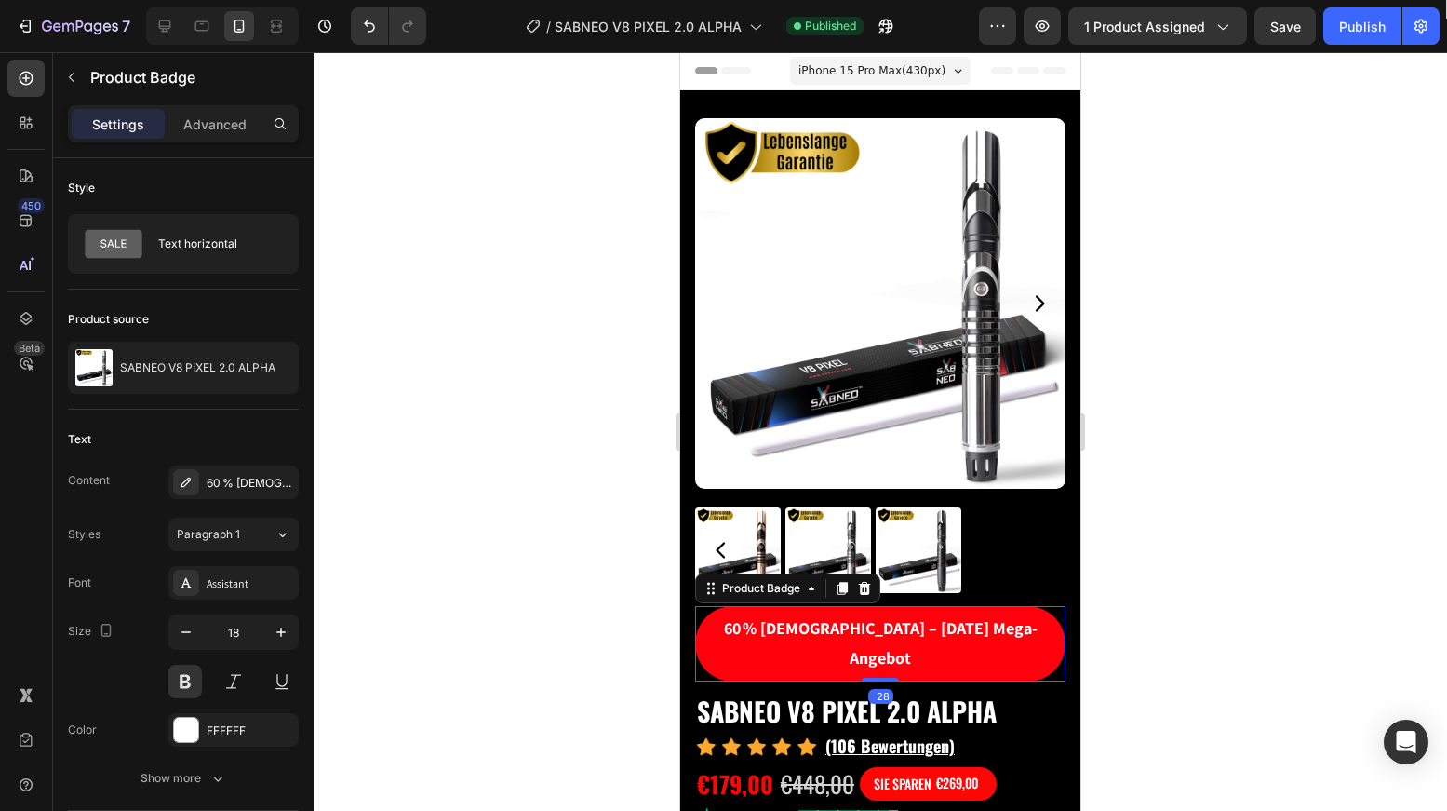
click at [865, 582] on icon at bounding box center [865, 588] width 12 height 13
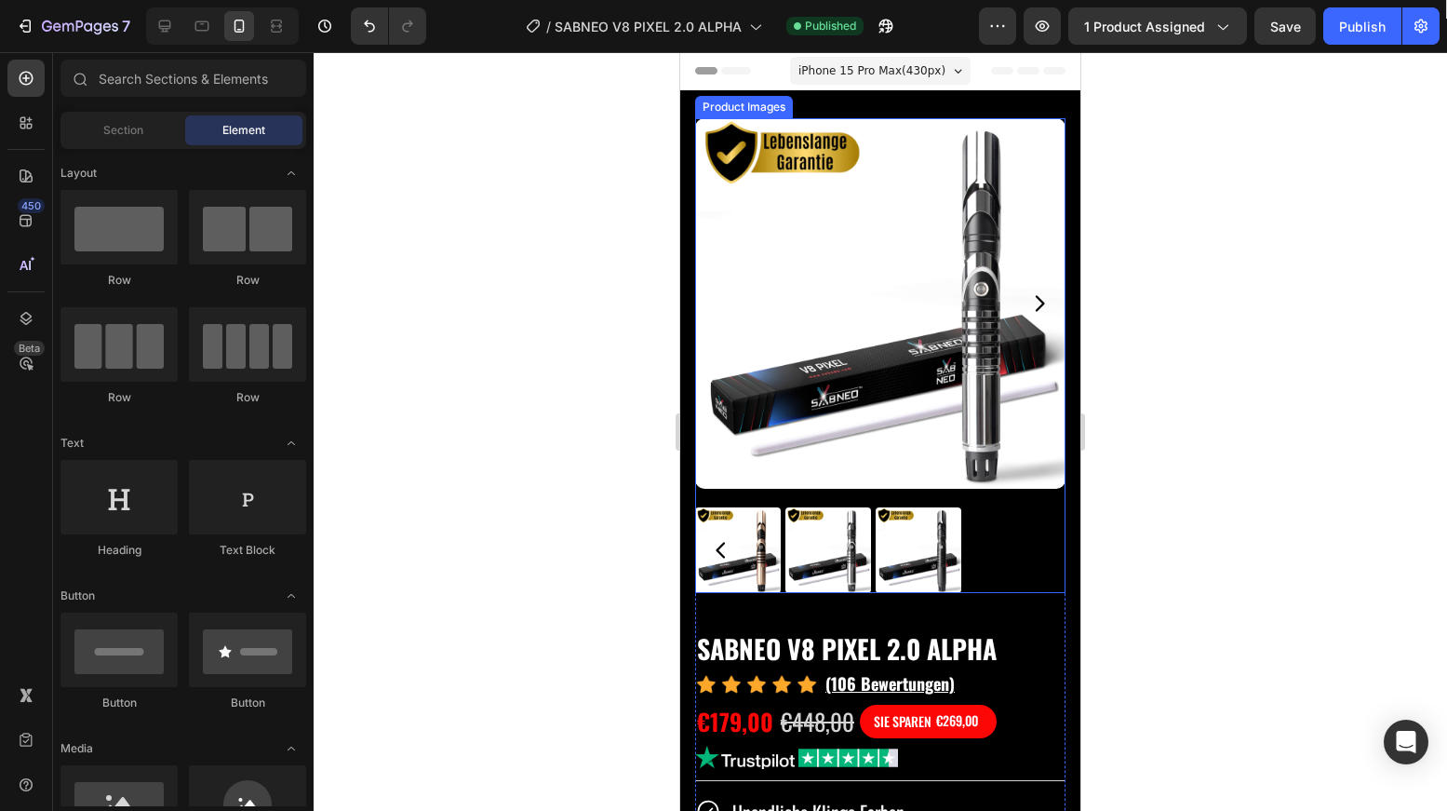
click at [1257, 262] on div at bounding box center [881, 431] width 1134 height 758
click at [1352, 35] on div "Publish" at bounding box center [1362, 27] width 47 height 20
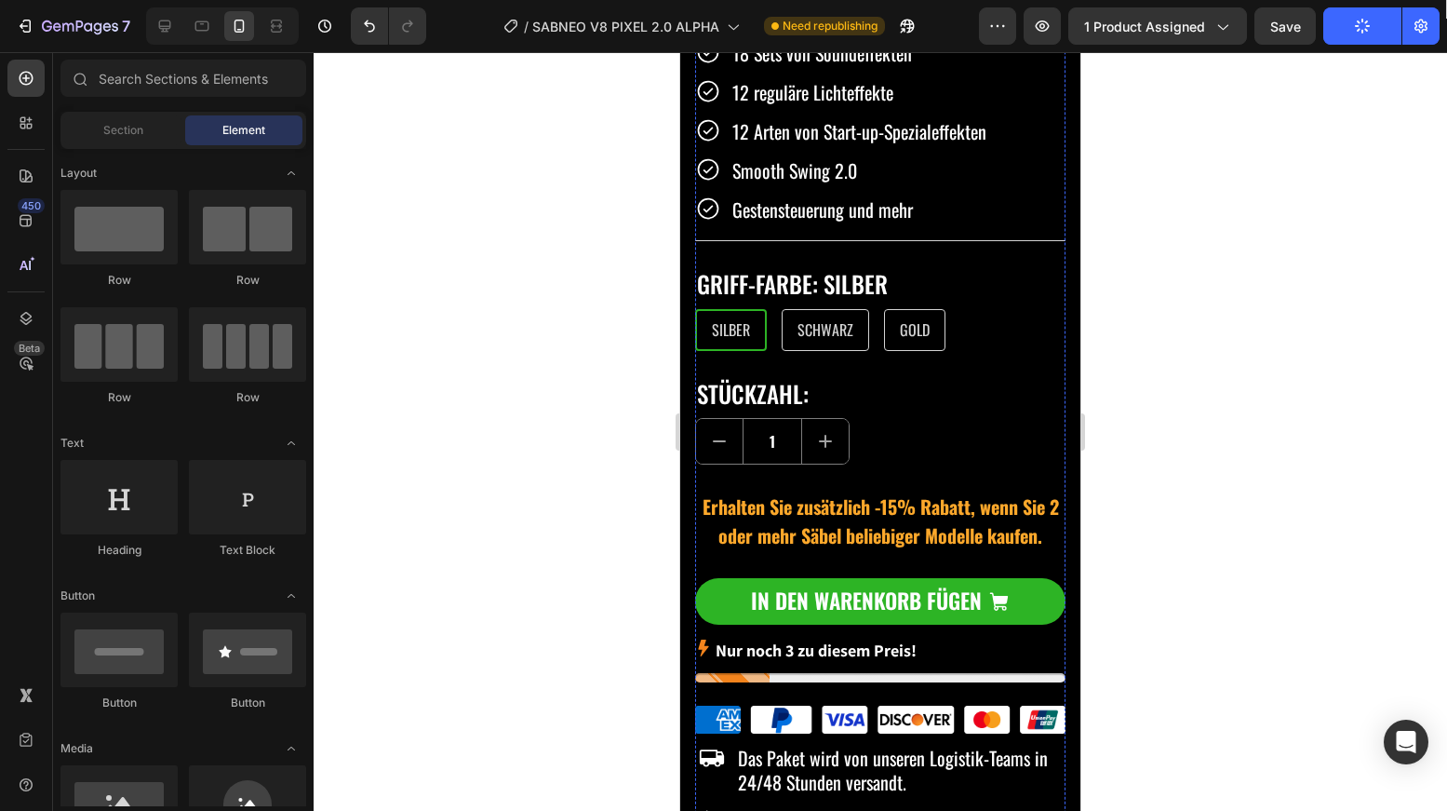
scroll to position [831, 0]
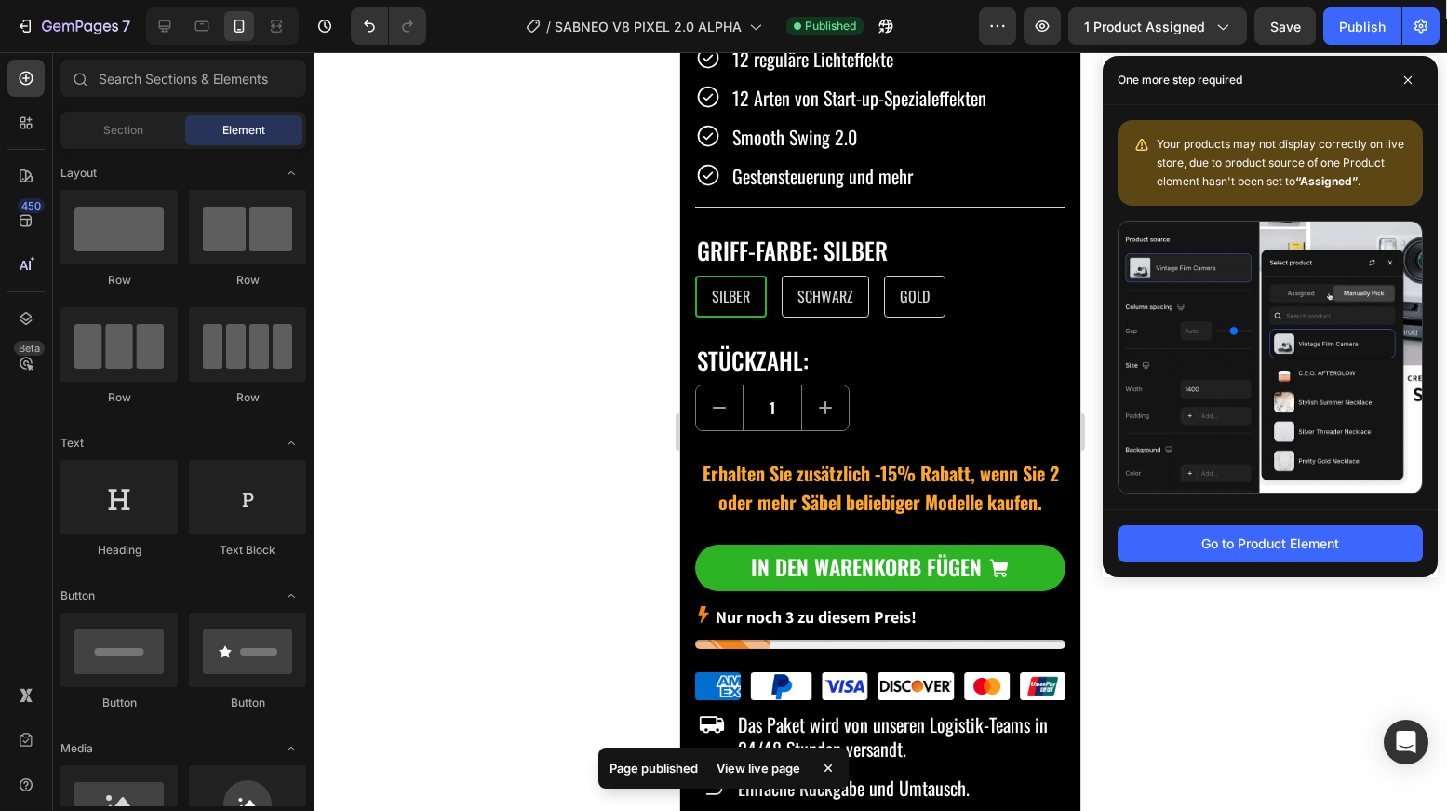
click at [1191, 637] on div at bounding box center [881, 431] width 1134 height 758
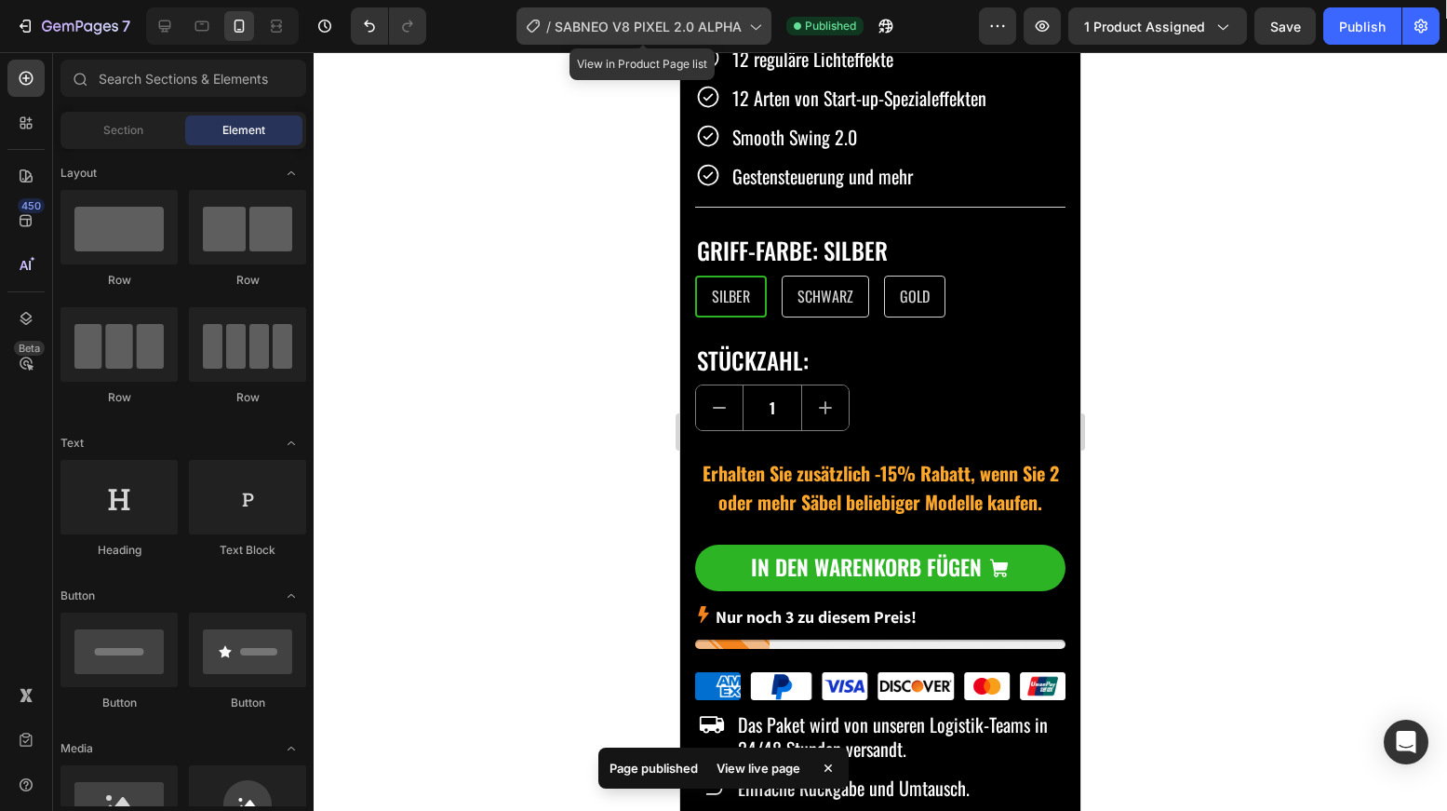
click at [717, 25] on span "SABNEO V8 PIXEL 2.0 ALPHA" at bounding box center [648, 27] width 187 height 20
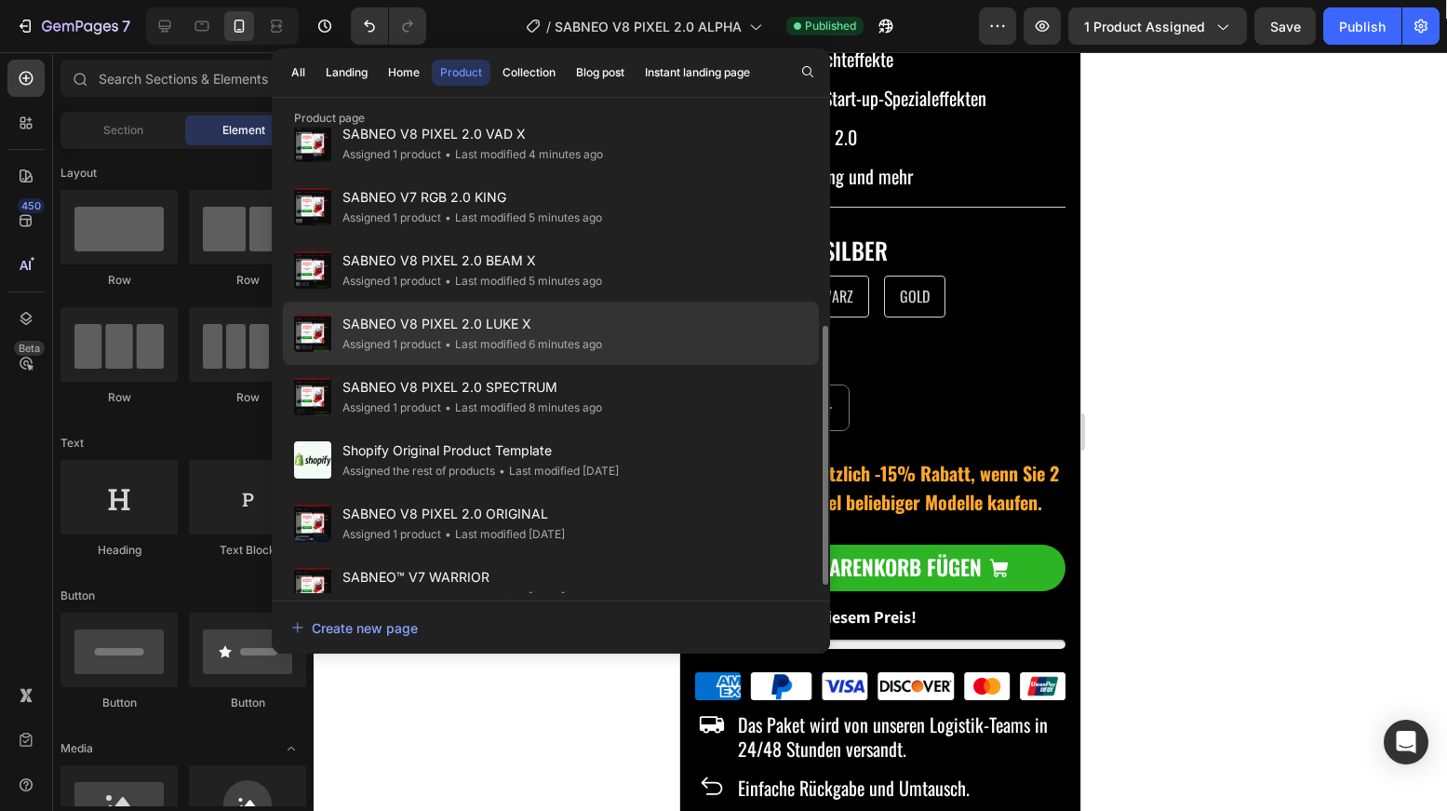
scroll to position [370, 0]
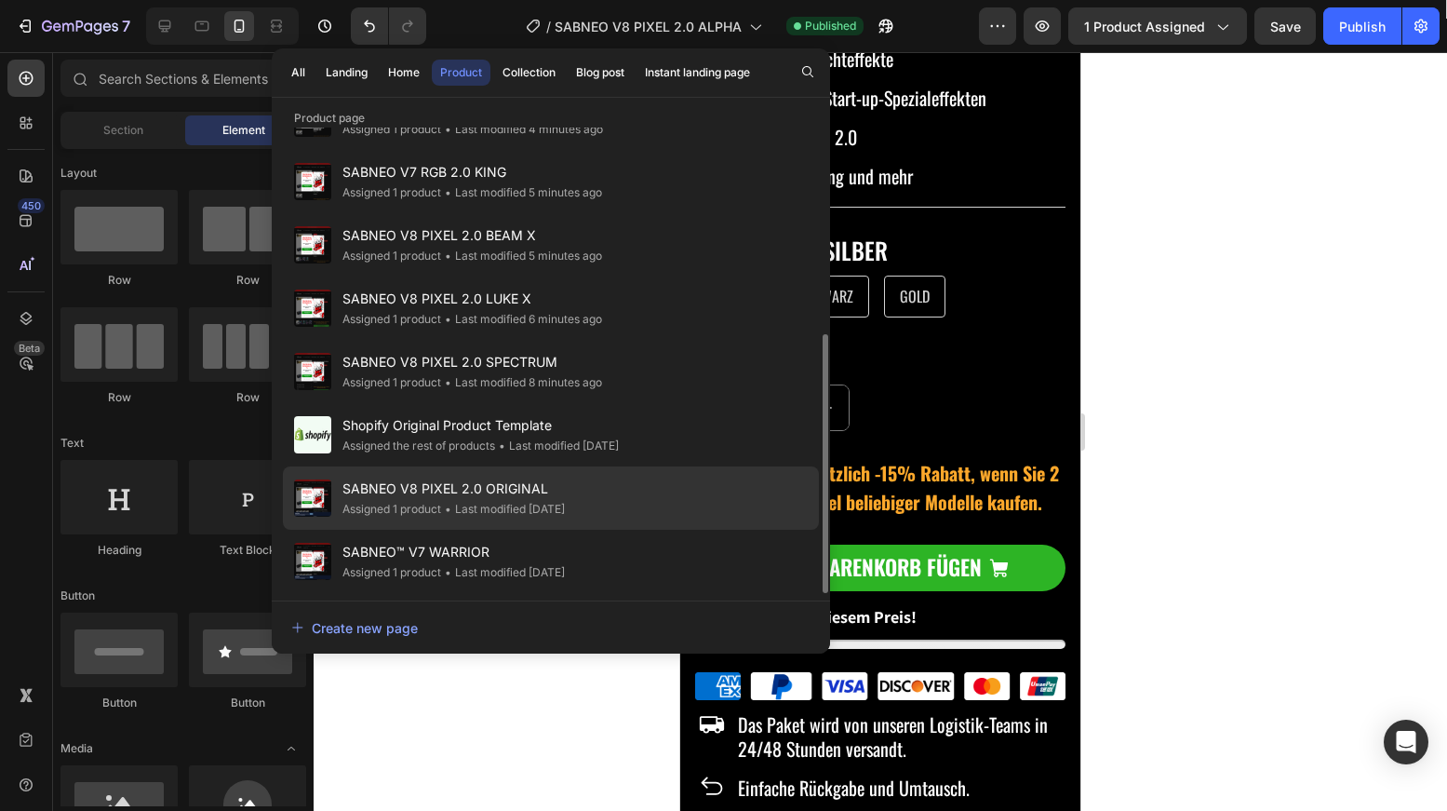
click at [546, 503] on div "• Last modified 5 days ago" at bounding box center [503, 509] width 124 height 19
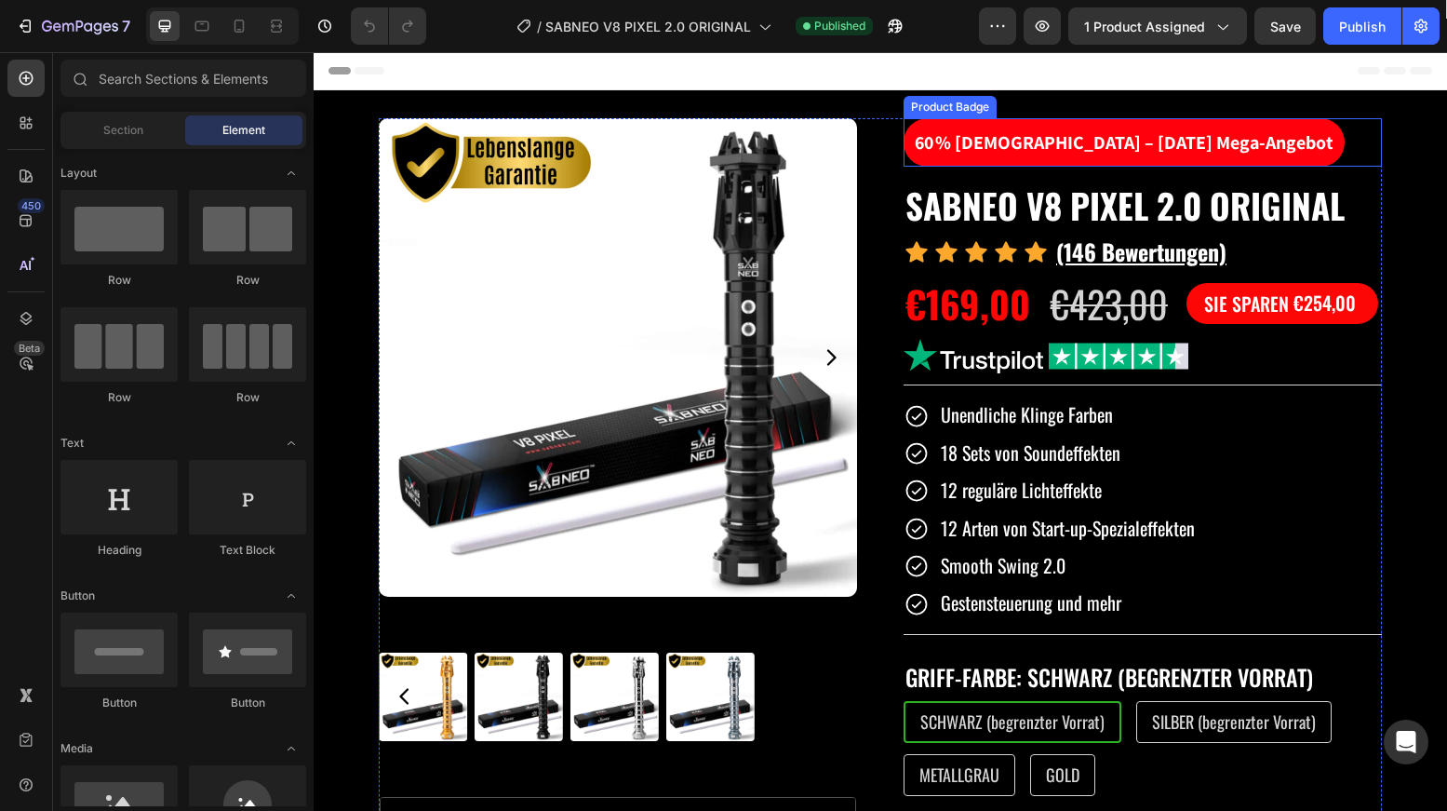
click at [1052, 139] on pre "60 % [DEMOGRAPHIC_DATA] – [DATE] Mega-Angebot" at bounding box center [1124, 142] width 441 height 48
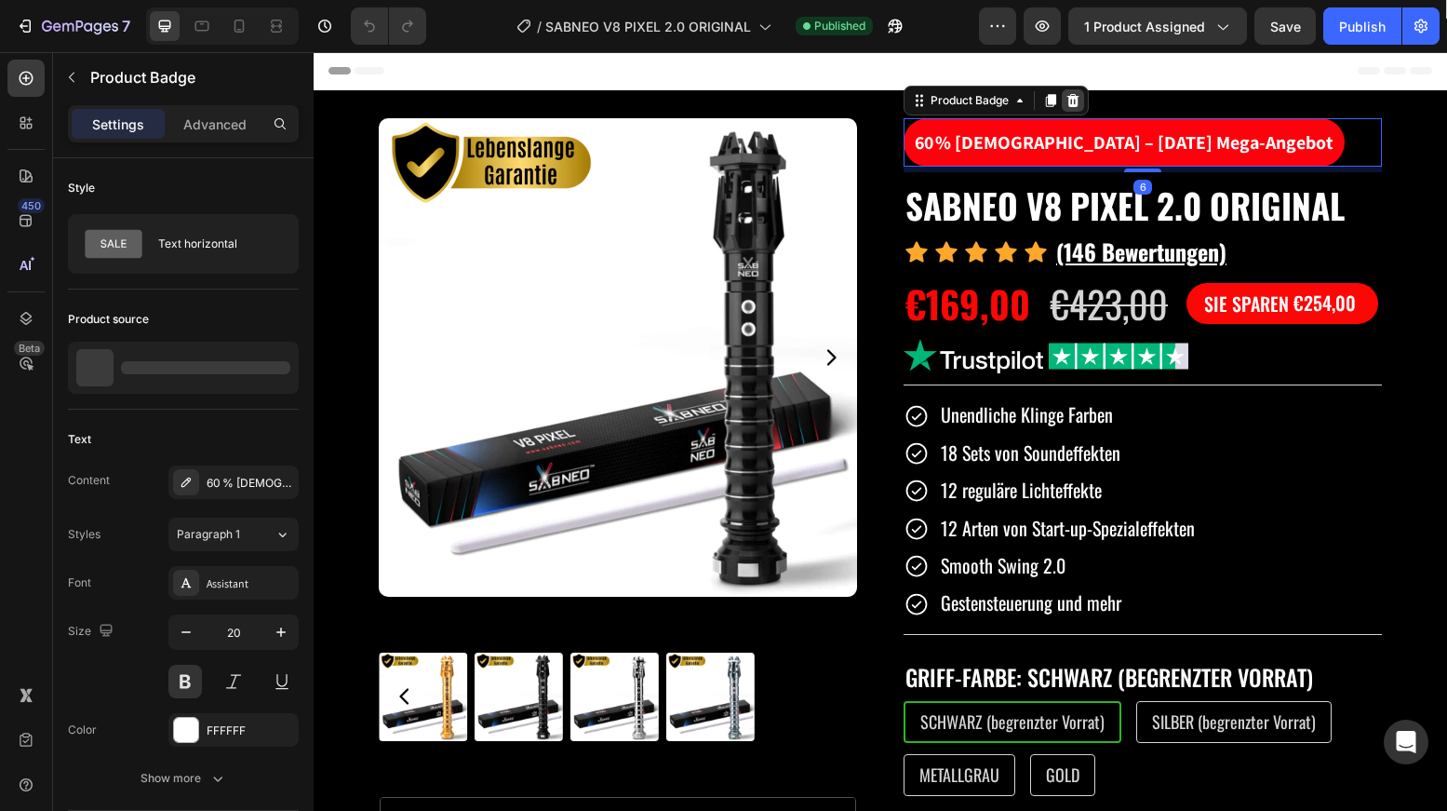
click at [1074, 98] on div at bounding box center [1073, 100] width 22 height 22
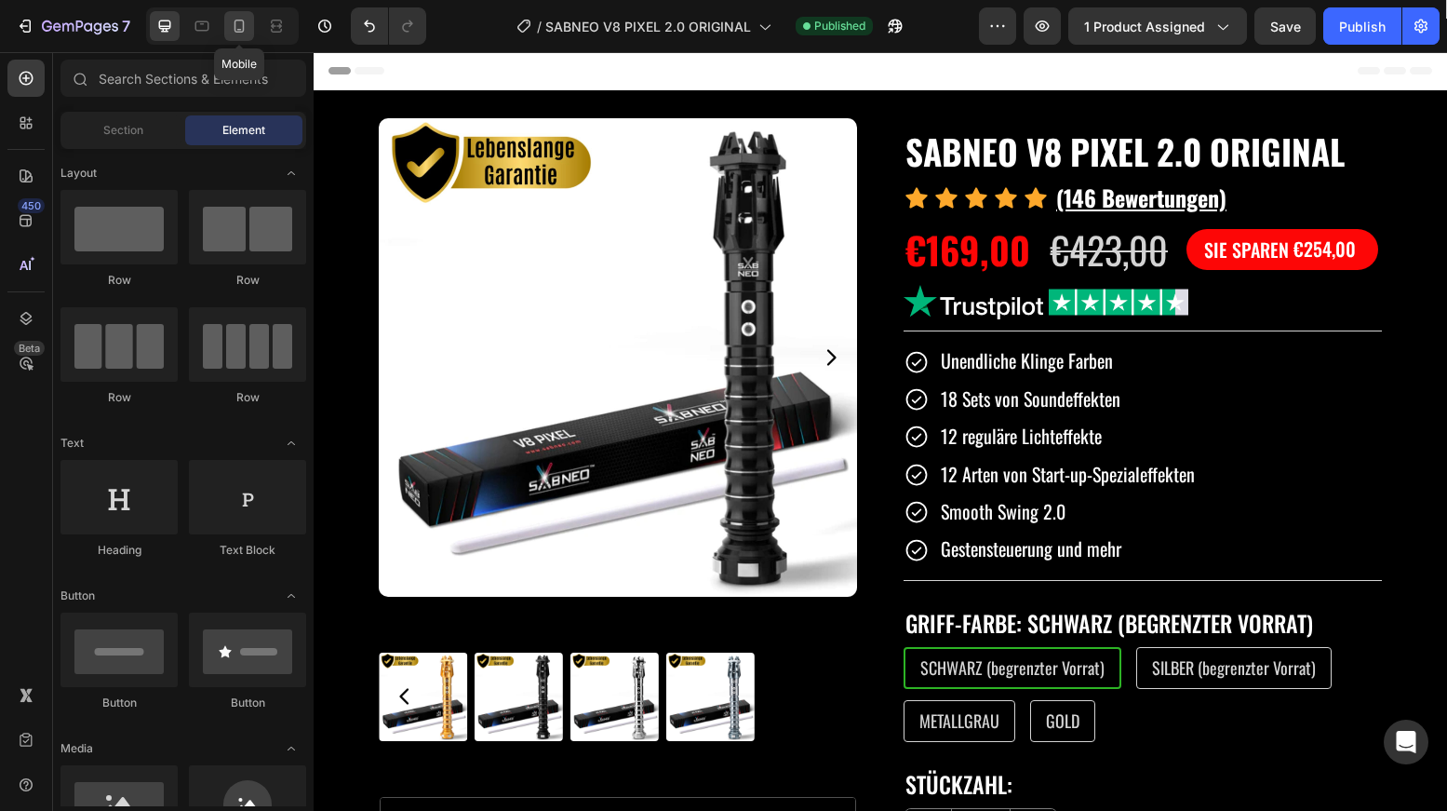
click at [241, 25] on icon at bounding box center [239, 26] width 19 height 19
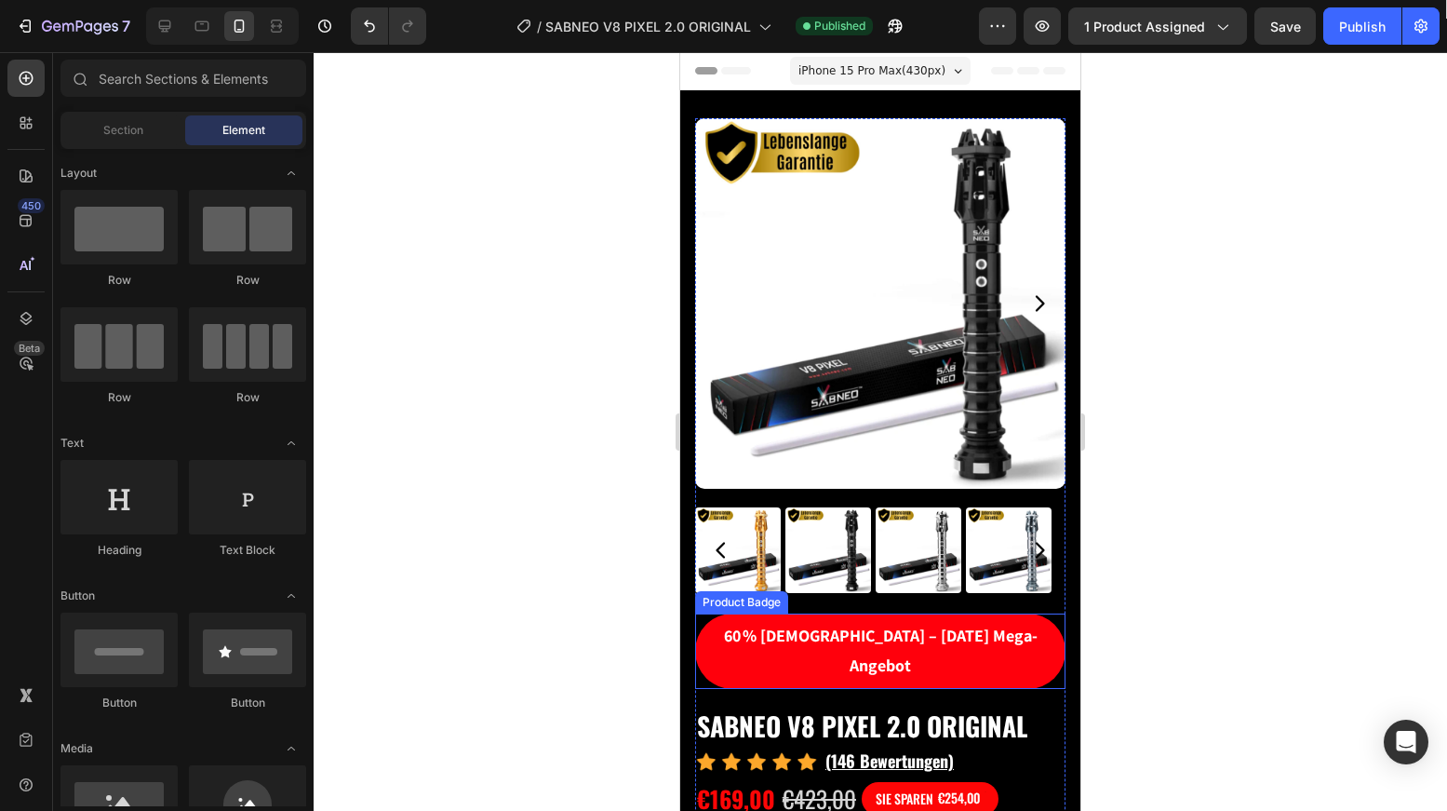
click at [860, 629] on pre "60 % [DEMOGRAPHIC_DATA] – [DATE] Mega-Angebot" at bounding box center [880, 650] width 370 height 75
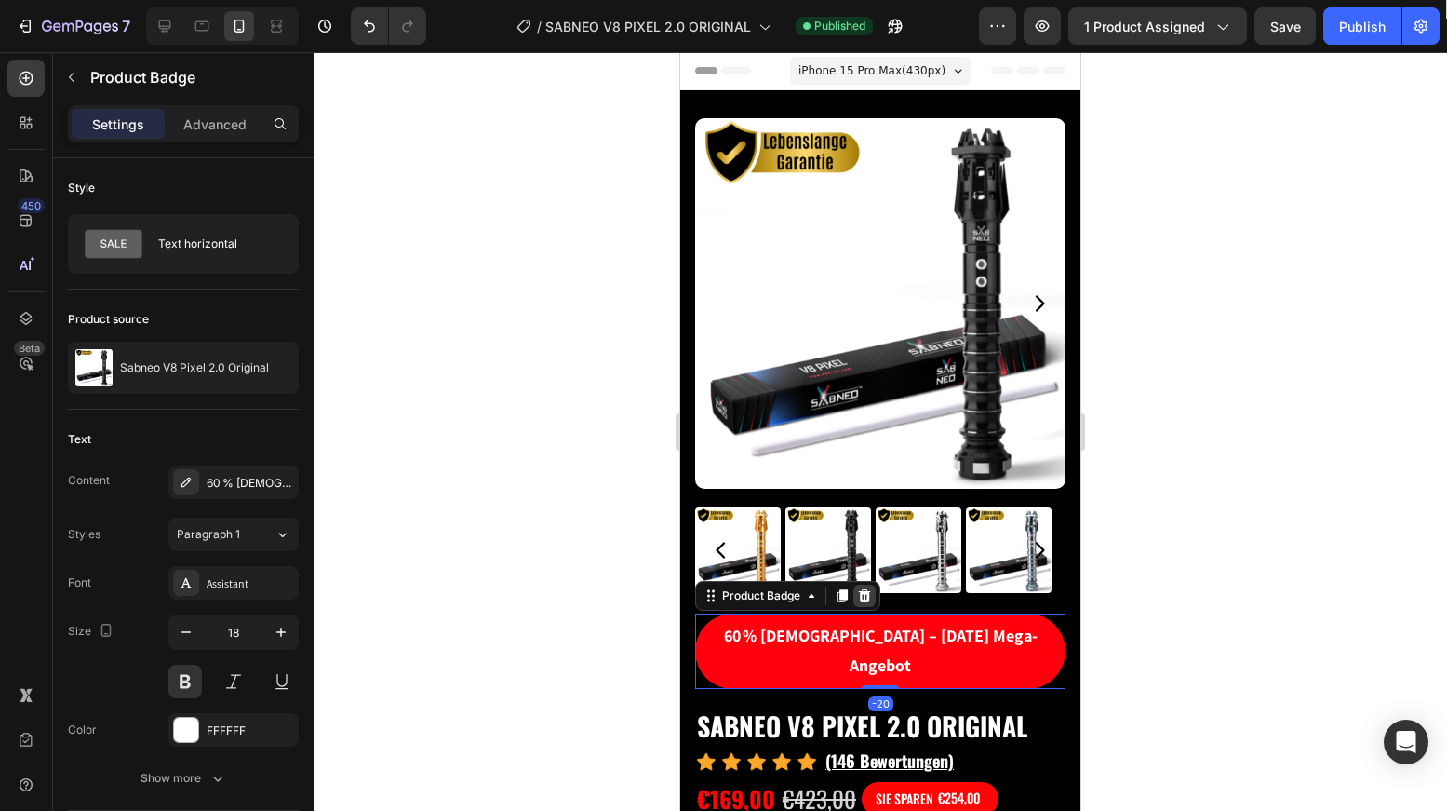
click at [870, 588] on icon at bounding box center [864, 595] width 15 height 15
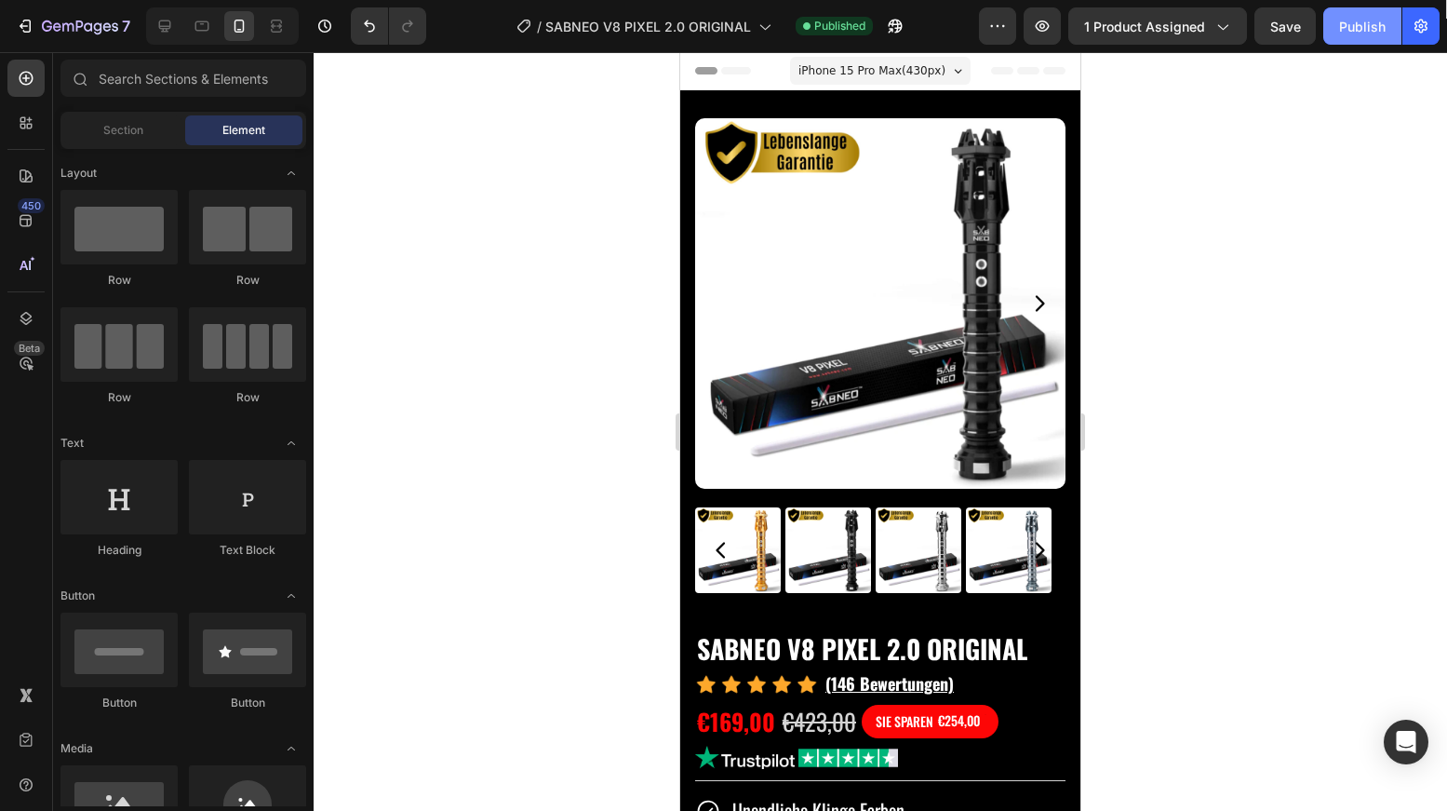
click at [1350, 21] on div "Publish" at bounding box center [1362, 27] width 47 height 20
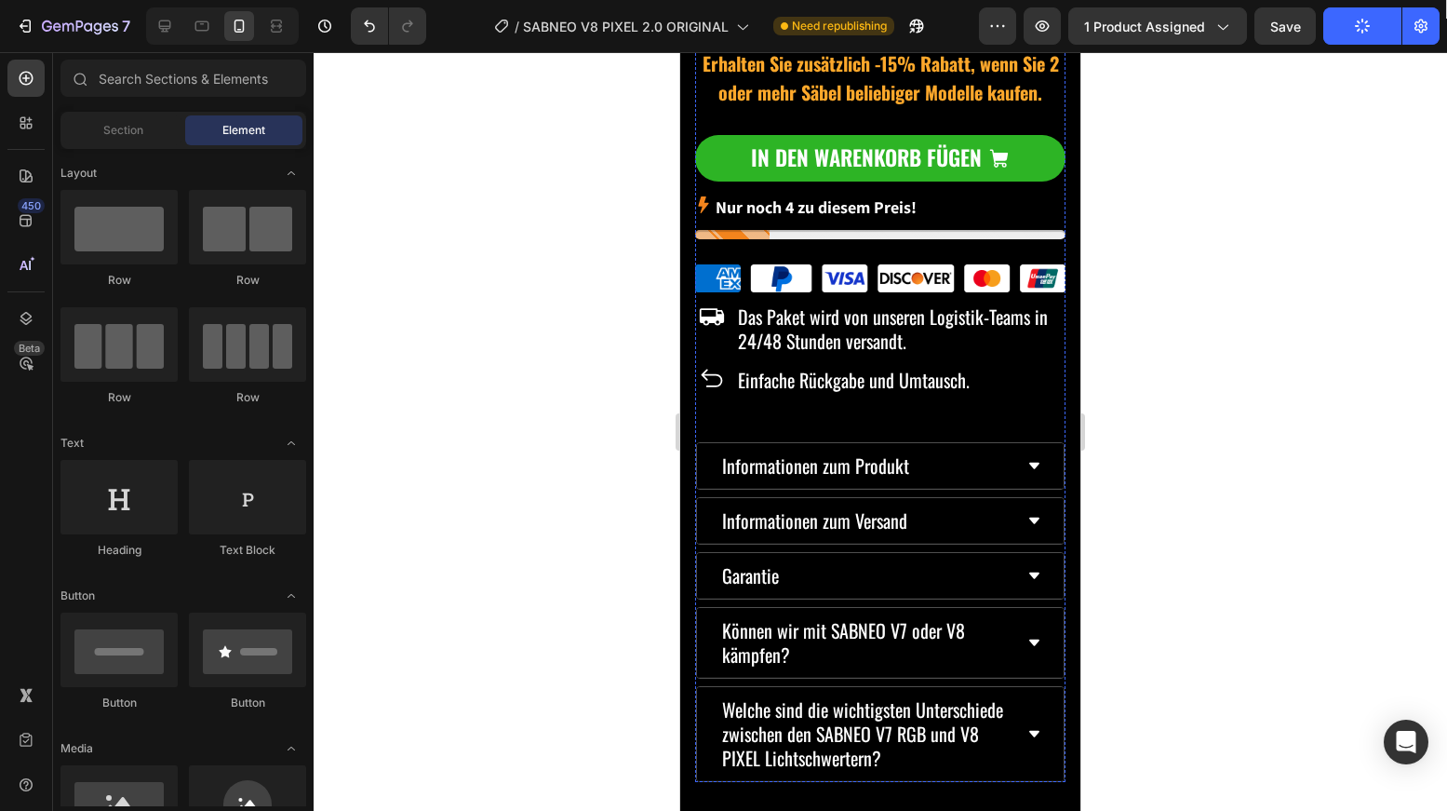
scroll to position [1374, 0]
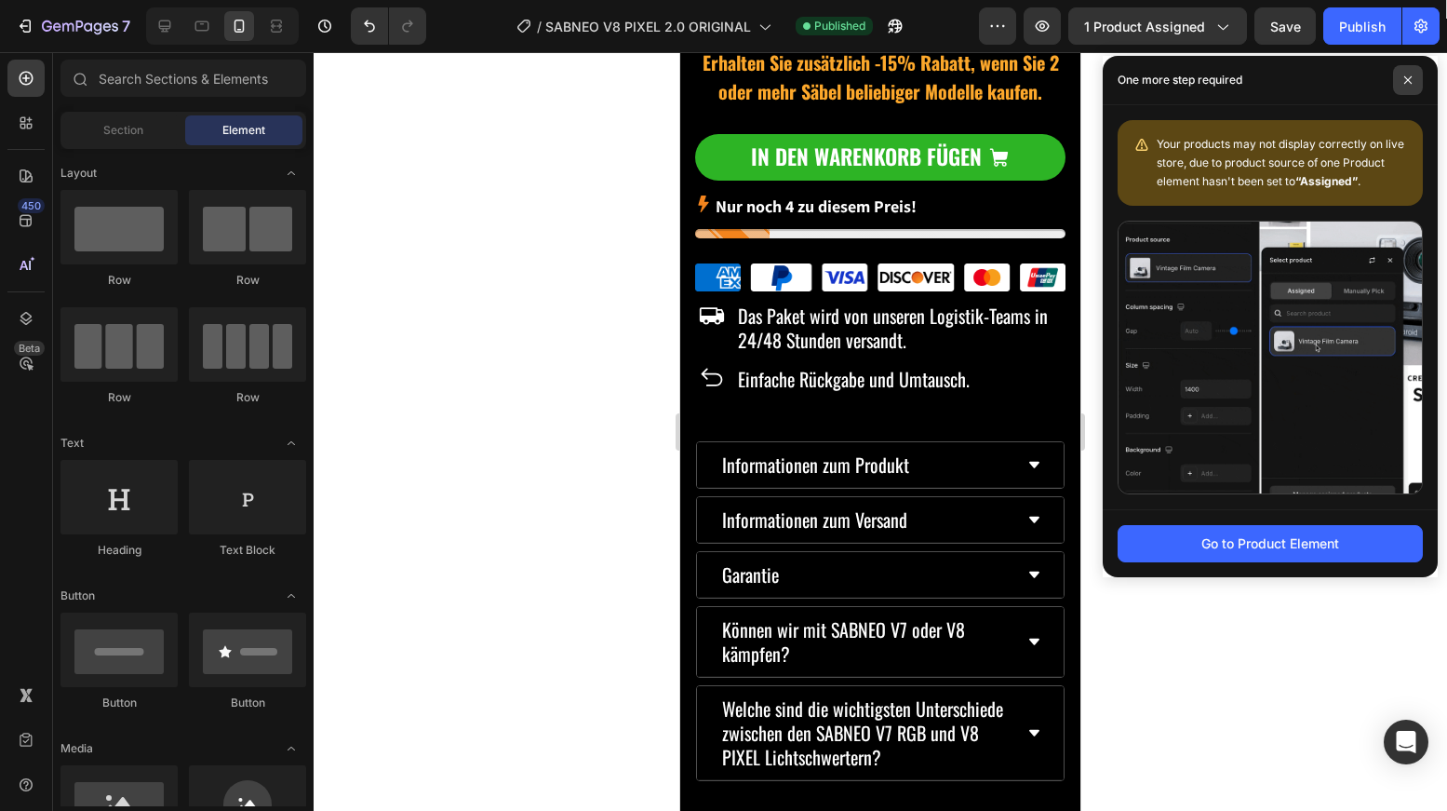
click at [1410, 82] on icon at bounding box center [1407, 79] width 7 height 7
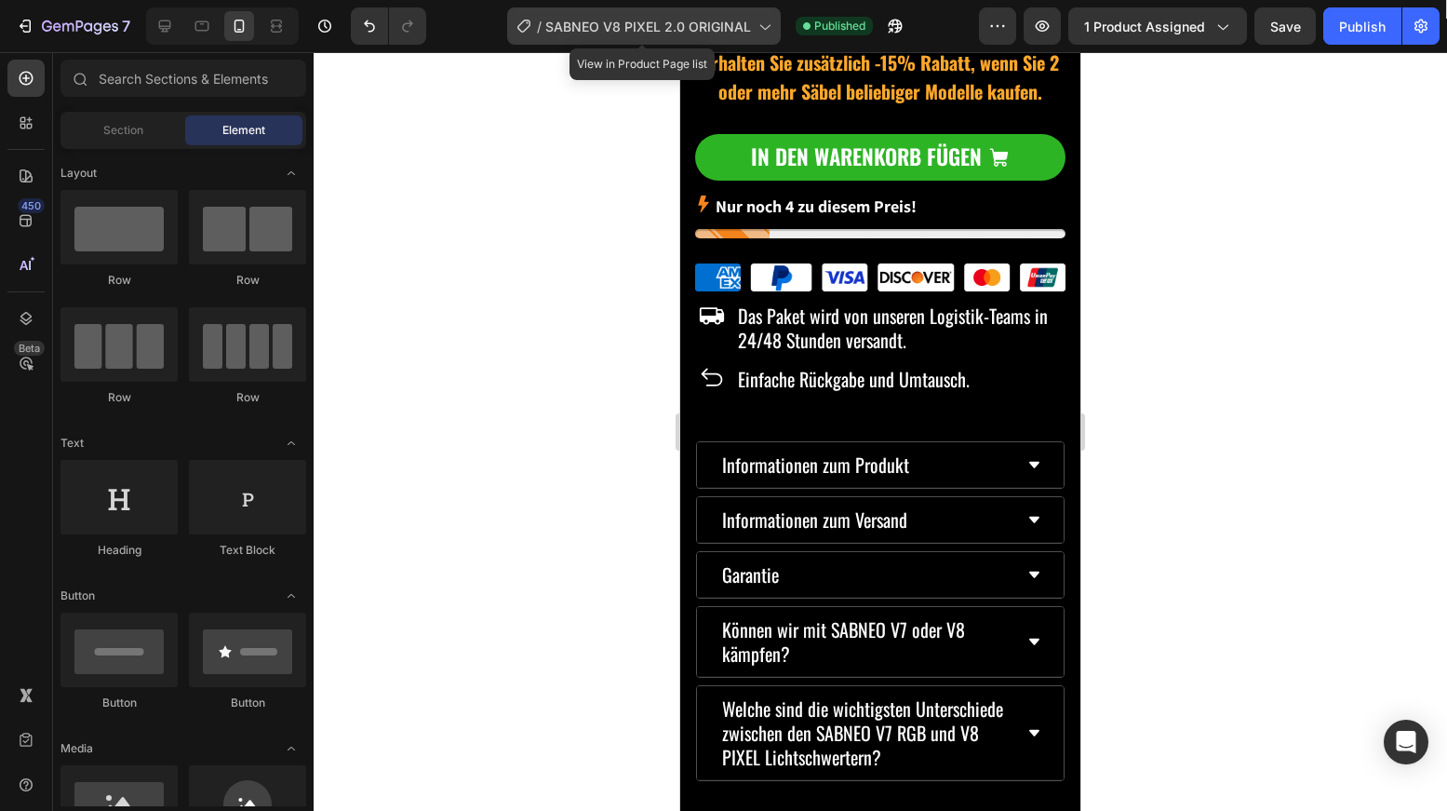
click at [735, 30] on span "SABNEO V8 PIXEL 2.0 ORIGINAL" at bounding box center [648, 27] width 206 height 20
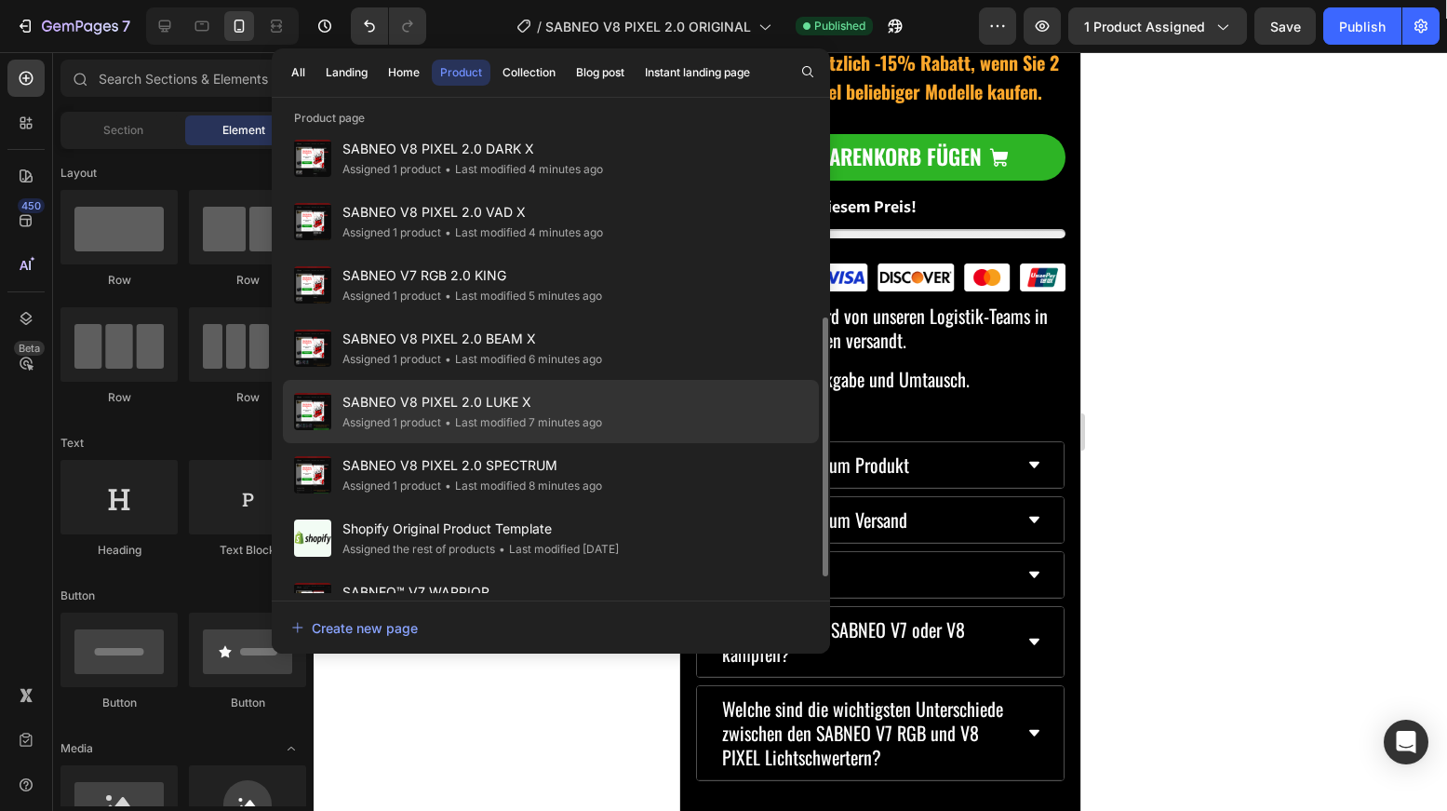
scroll to position [370, 0]
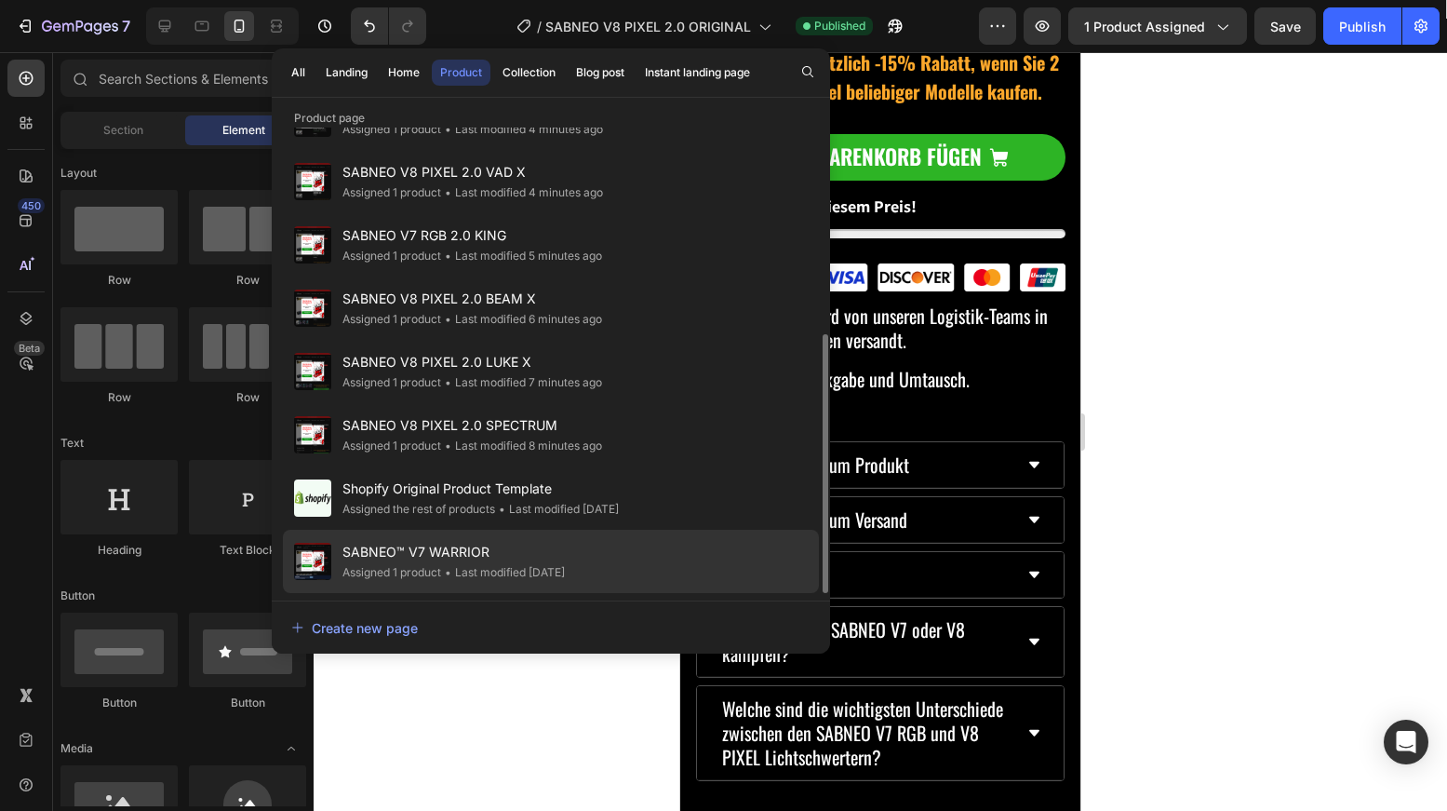
click at [473, 579] on div "• Last modified 5 days ago" at bounding box center [503, 572] width 124 height 19
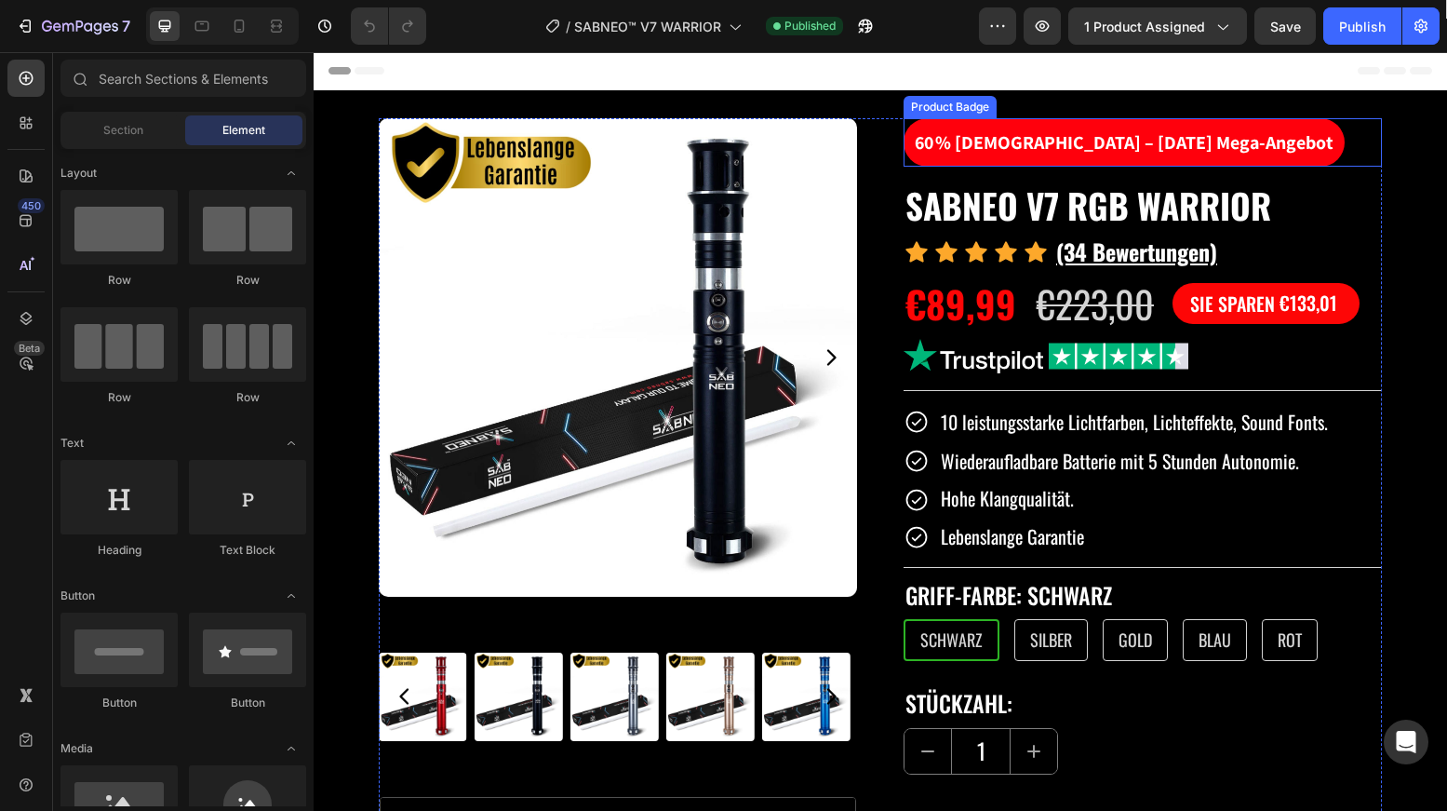
click at [1074, 143] on pre "60 % [DEMOGRAPHIC_DATA] – [DATE] Mega-Angebot" at bounding box center [1124, 142] width 441 height 48
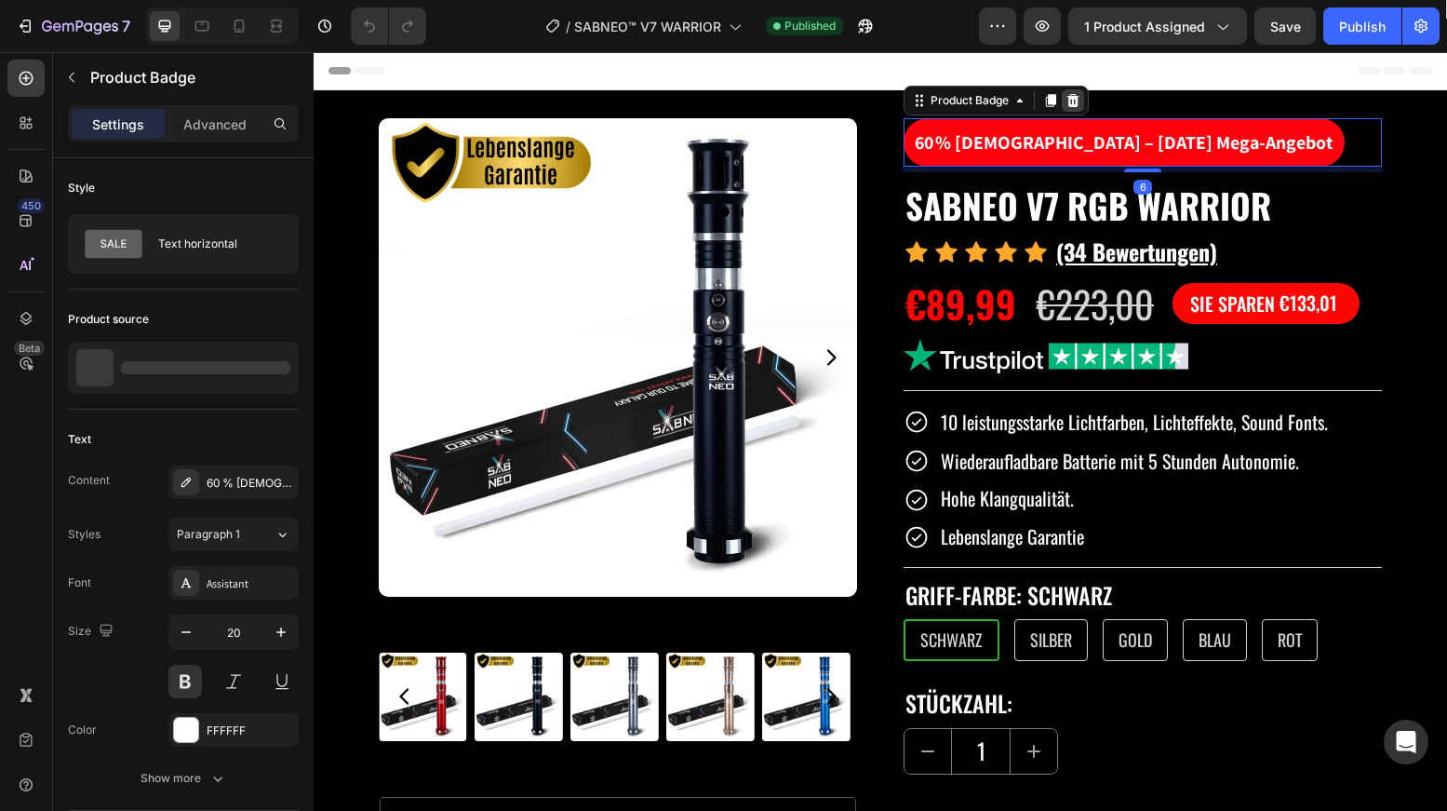
click at [1067, 99] on icon at bounding box center [1073, 100] width 12 height 13
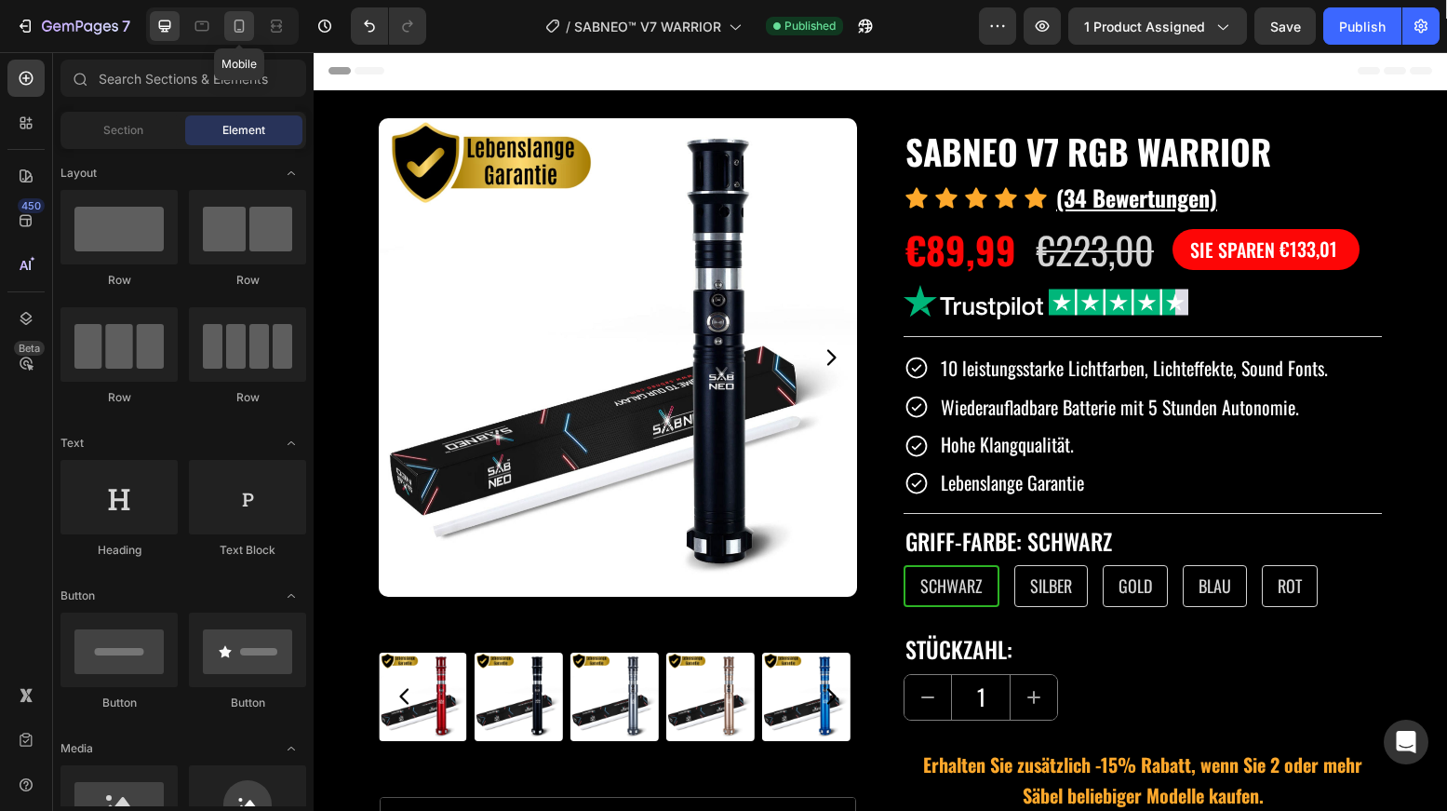
click at [235, 32] on icon at bounding box center [239, 26] width 19 height 19
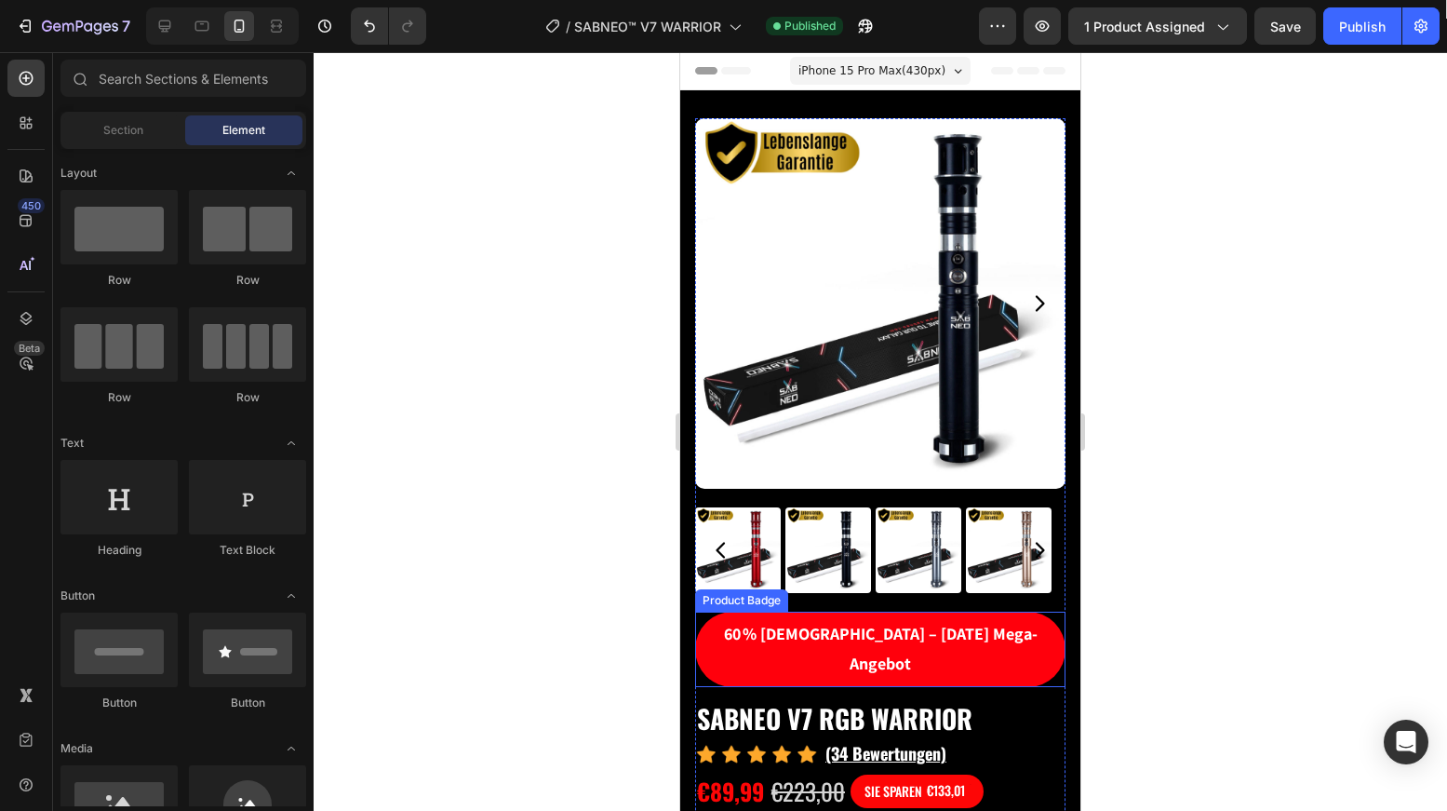
click at [818, 618] on pre "60 % [DEMOGRAPHIC_DATA] – [DATE] Mega-Angebot" at bounding box center [880, 648] width 370 height 75
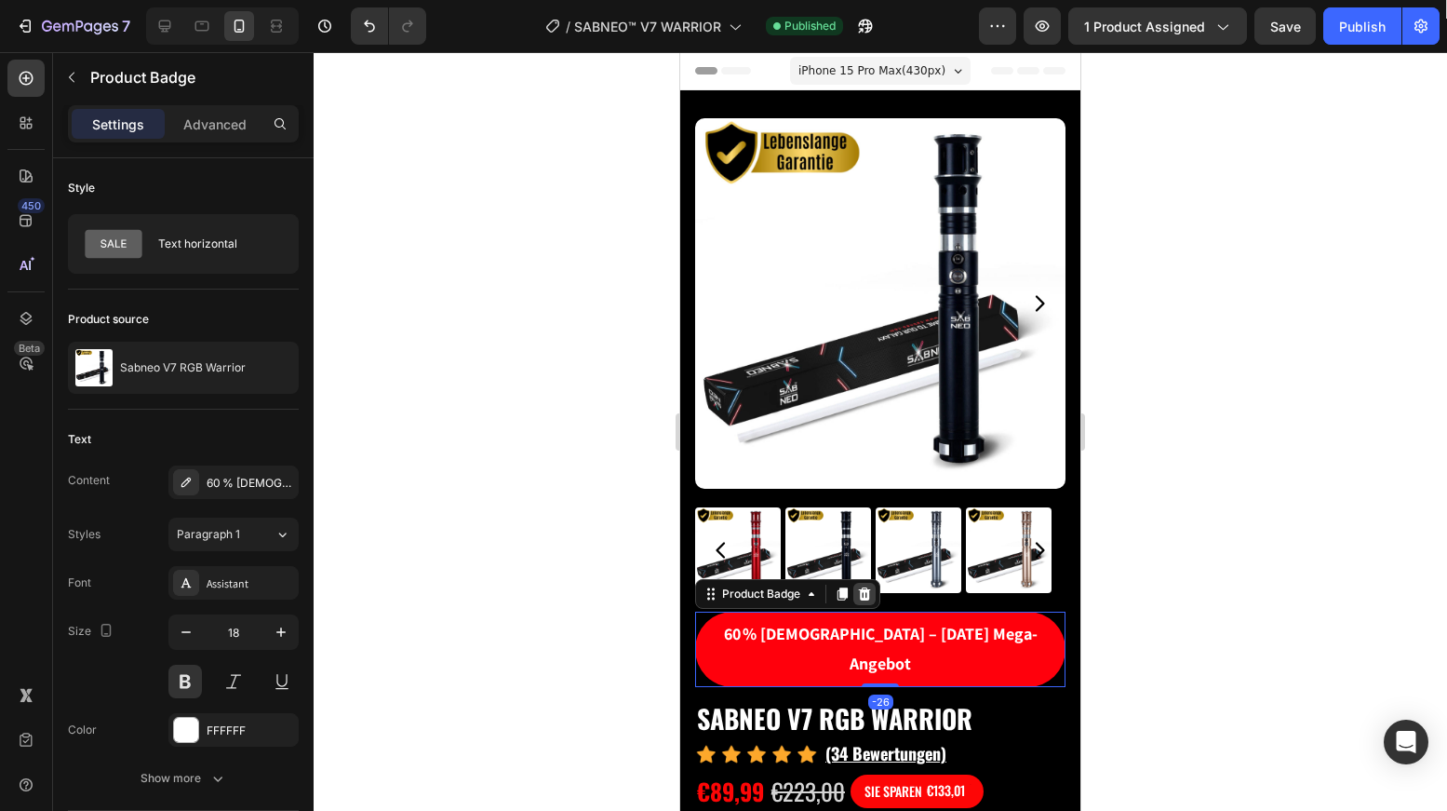
click at [864, 587] on icon at bounding box center [865, 593] width 12 height 13
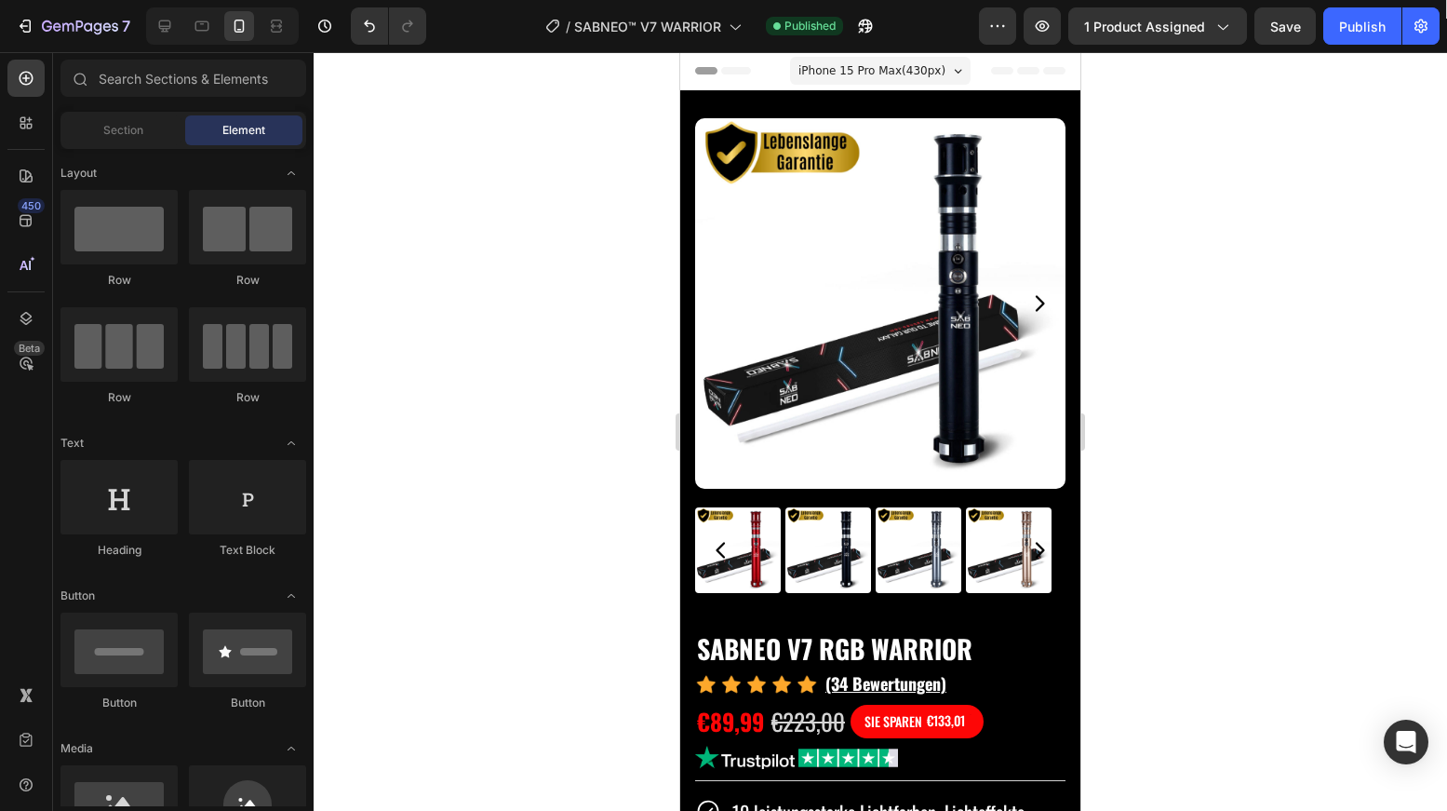
click at [1337, 324] on div at bounding box center [881, 431] width 1134 height 758
click at [1371, 30] on div "Publish" at bounding box center [1362, 27] width 47 height 20
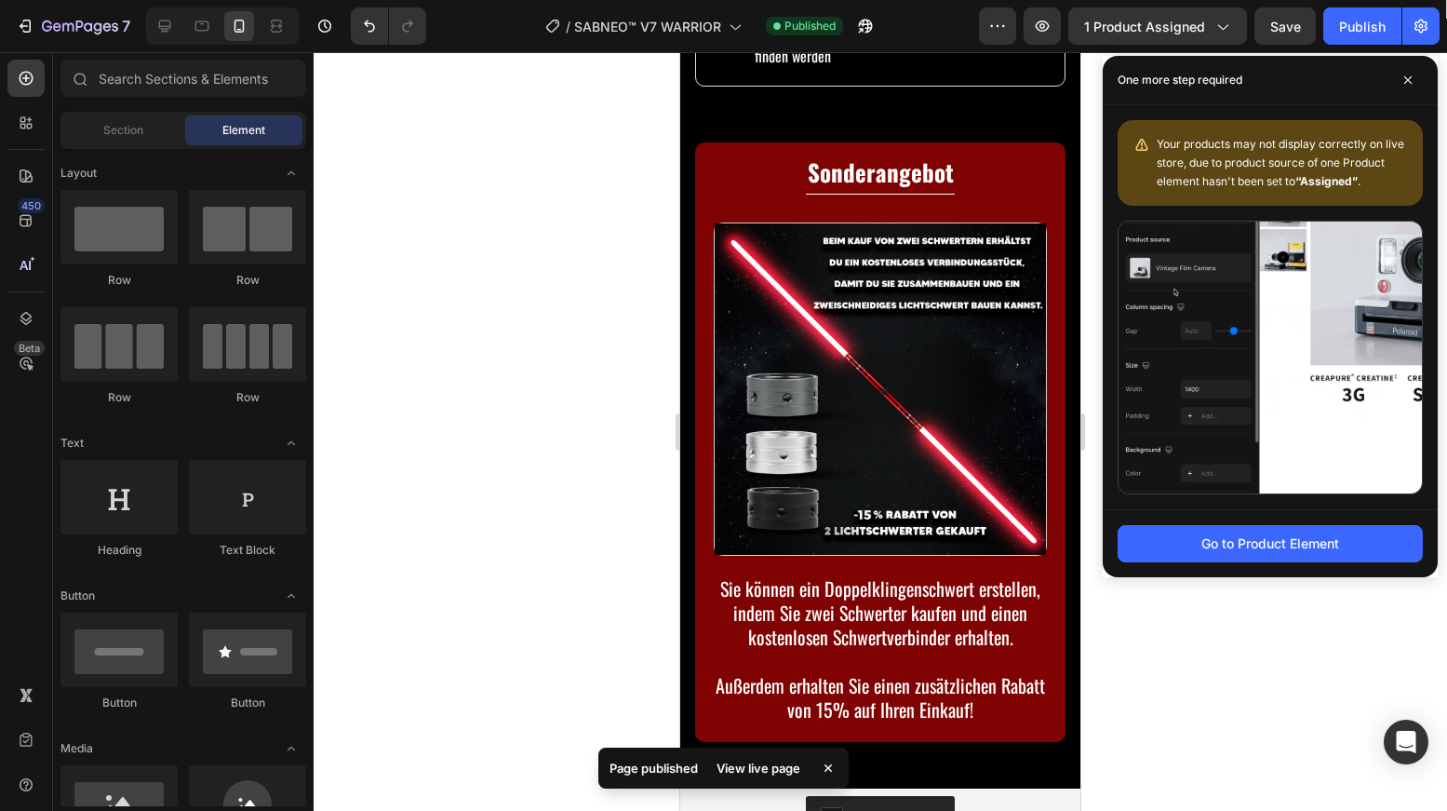
scroll to position [7272, 0]
